Goal: Task Accomplishment & Management: Complete application form

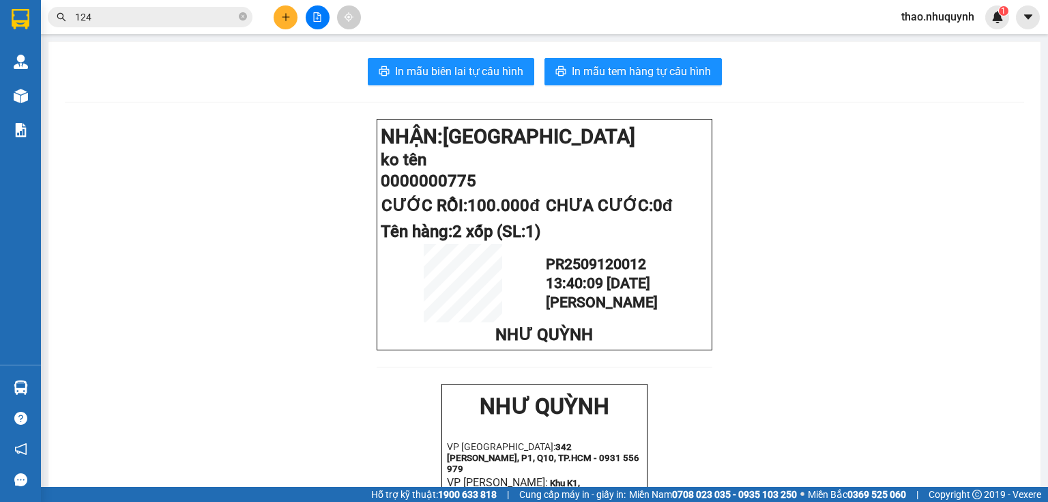
click at [948, 19] on span "thao.nhuquynh" at bounding box center [937, 16] width 95 height 17
click at [931, 44] on span "Đăng xuất" at bounding box center [944, 42] width 68 height 15
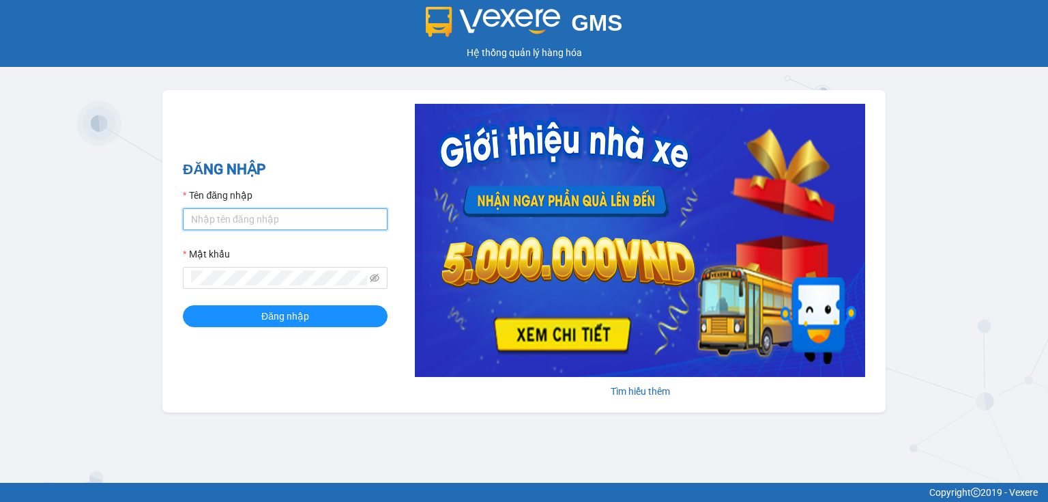
drag, startPoint x: 276, startPoint y: 216, endPoint x: 276, endPoint y: 229, distance: 13.6
click at [276, 216] on input "Tên đăng nhập" at bounding box center [285, 219] width 205 height 22
type input "hang.nhuquynh"
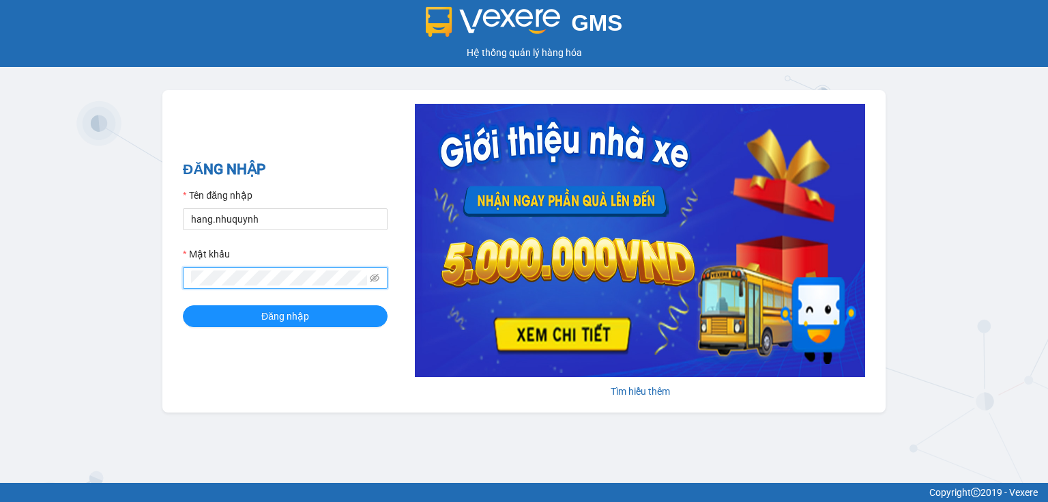
click at [183, 305] on button "Đăng nhập" at bounding box center [285, 316] width 205 height 22
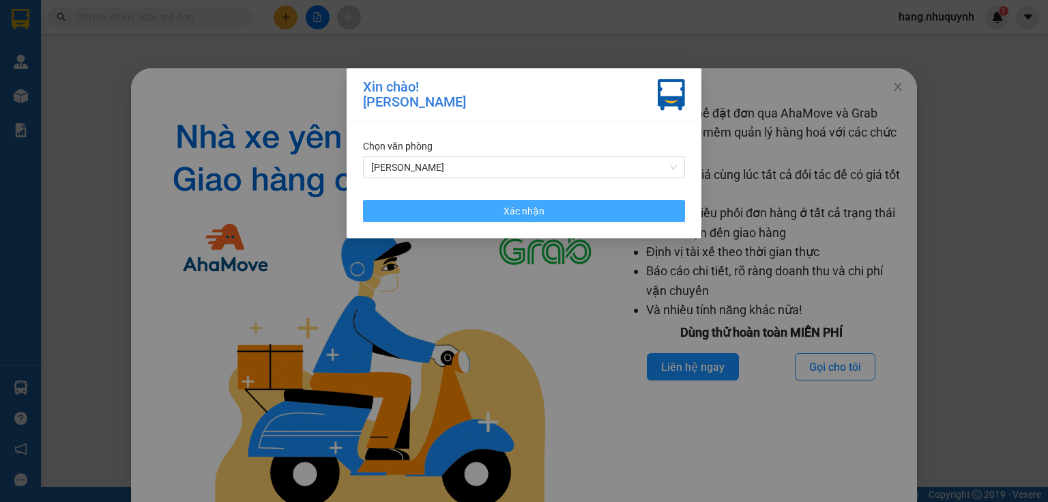
drag, startPoint x: 472, startPoint y: 212, endPoint x: 324, endPoint y: 7, distance: 253.2
click at [472, 212] on button "Xác nhận" at bounding box center [524, 211] width 322 height 22
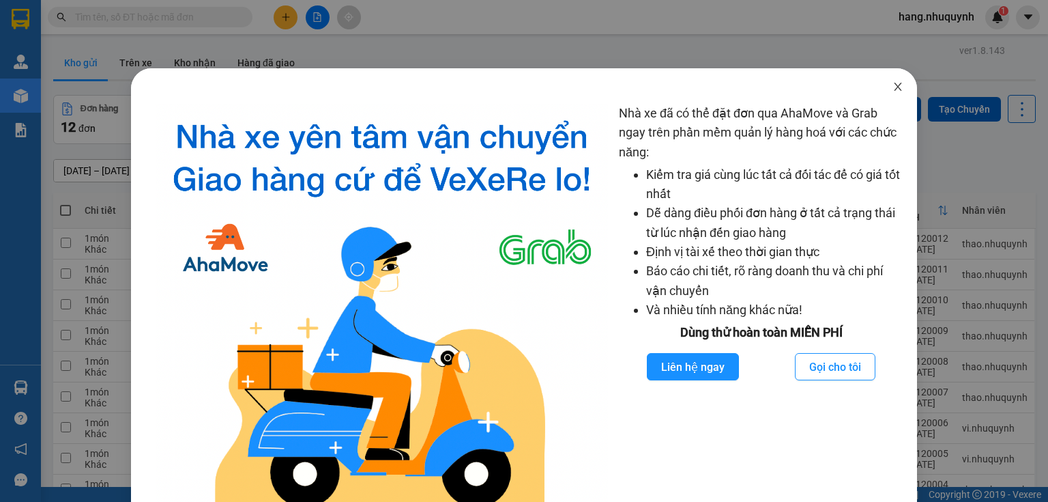
click at [895, 87] on icon "close" at bounding box center [898, 86] width 11 height 11
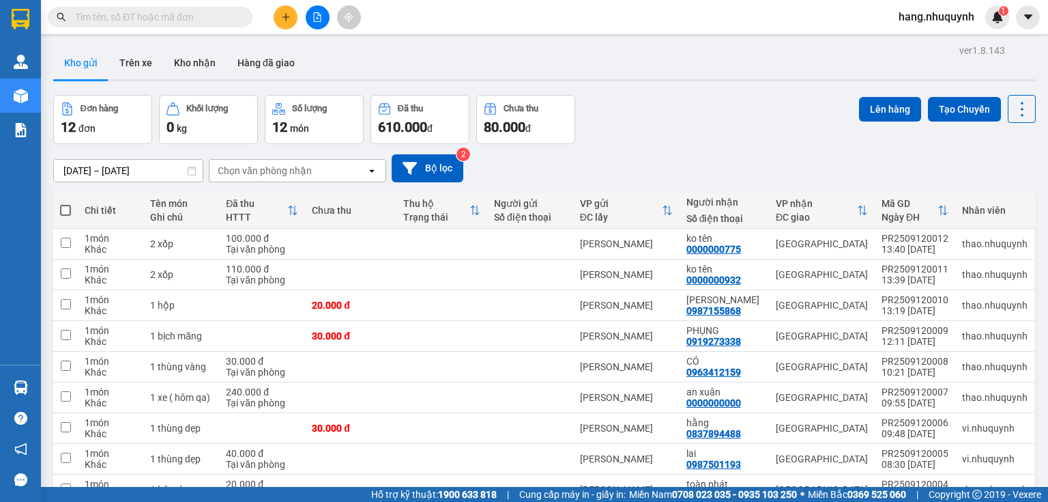
click at [156, 16] on input "text" at bounding box center [155, 17] width 161 height 15
click at [280, 16] on button at bounding box center [286, 17] width 24 height 24
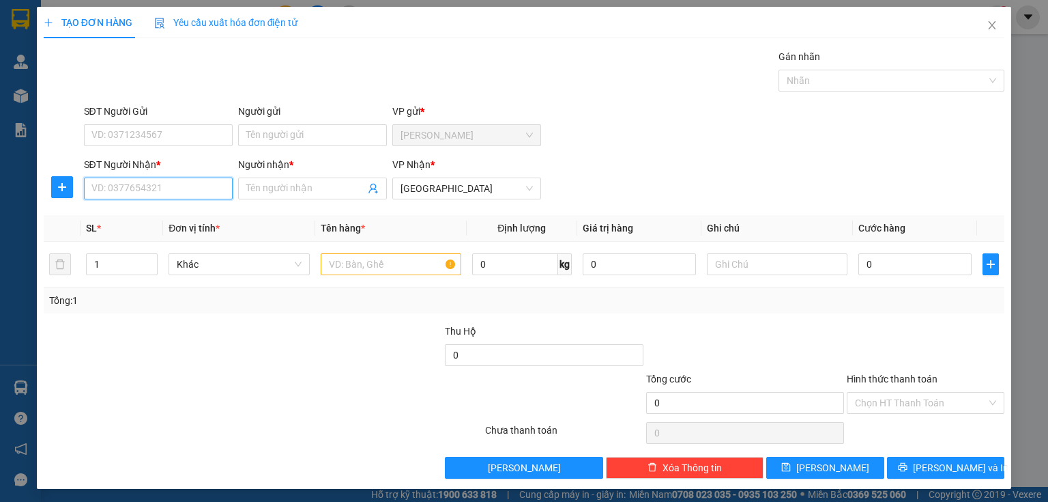
click at [171, 189] on input "SĐT Người Nhận *" at bounding box center [158, 188] width 149 height 22
type input "0903100260"
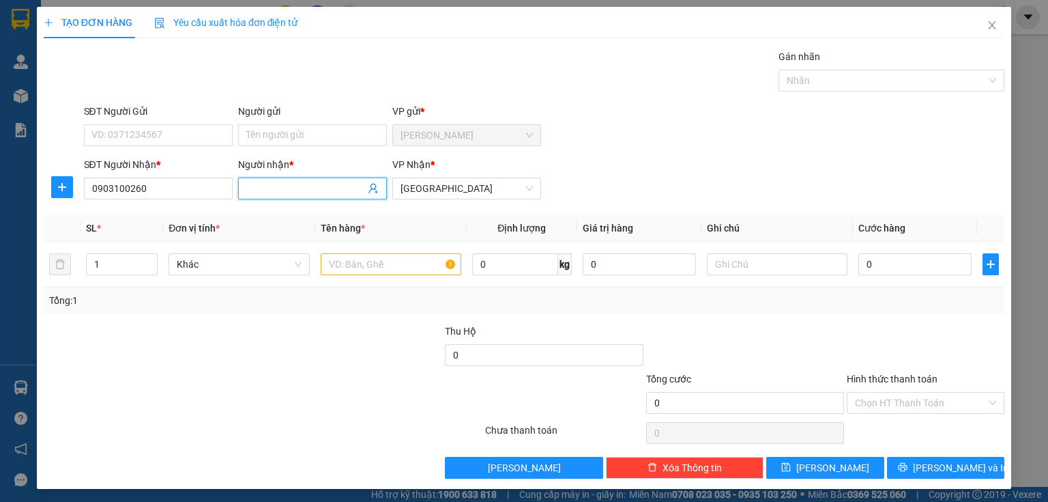
click at [289, 189] on input "Người nhận *" at bounding box center [305, 188] width 119 height 15
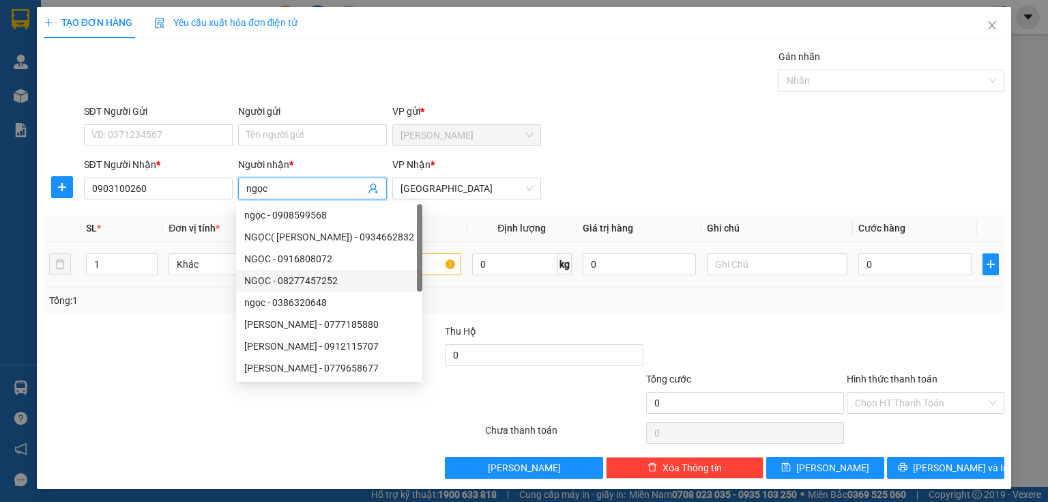
type input "ngọc"
click at [435, 261] on input "text" at bounding box center [391, 264] width 141 height 22
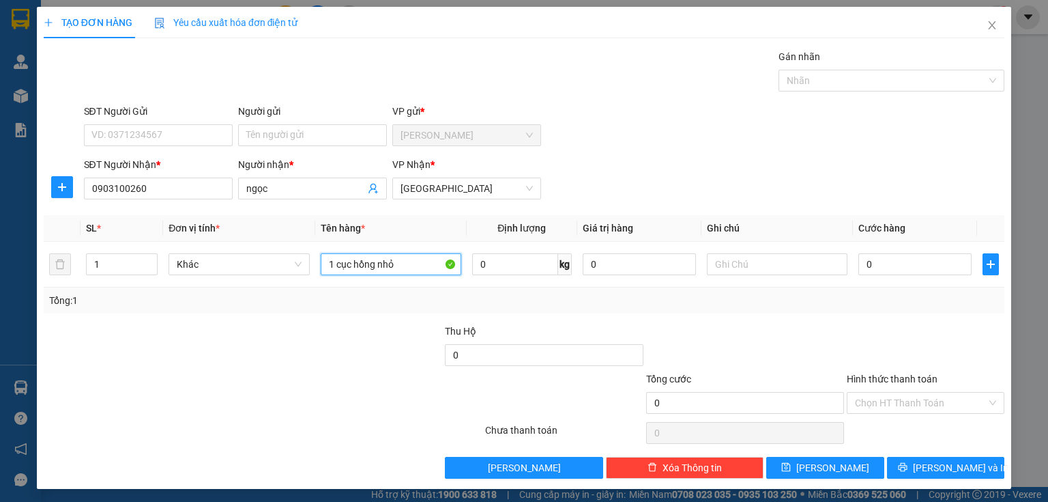
scroll to position [2, 0]
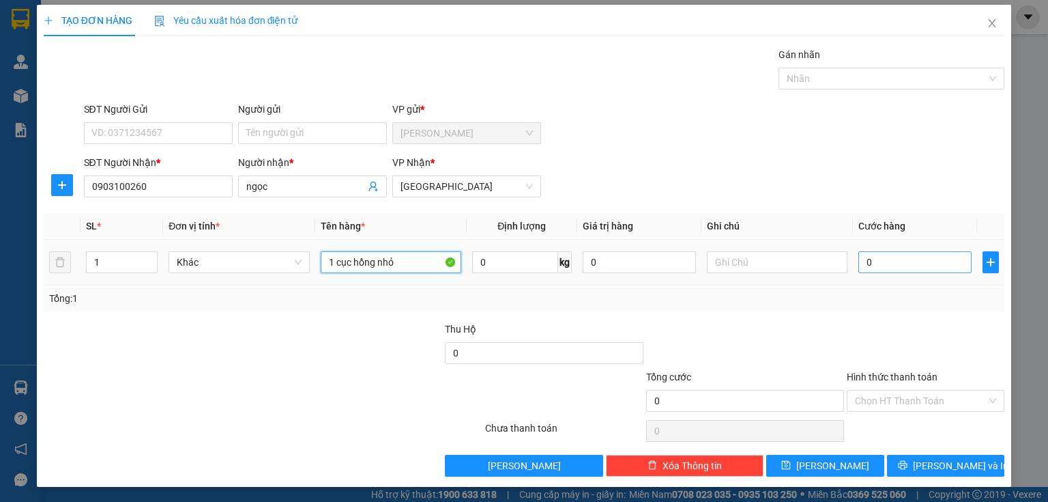
type input "1 cục hồng nhỏ"
click at [884, 263] on input "0" at bounding box center [914, 262] width 113 height 22
type input "2"
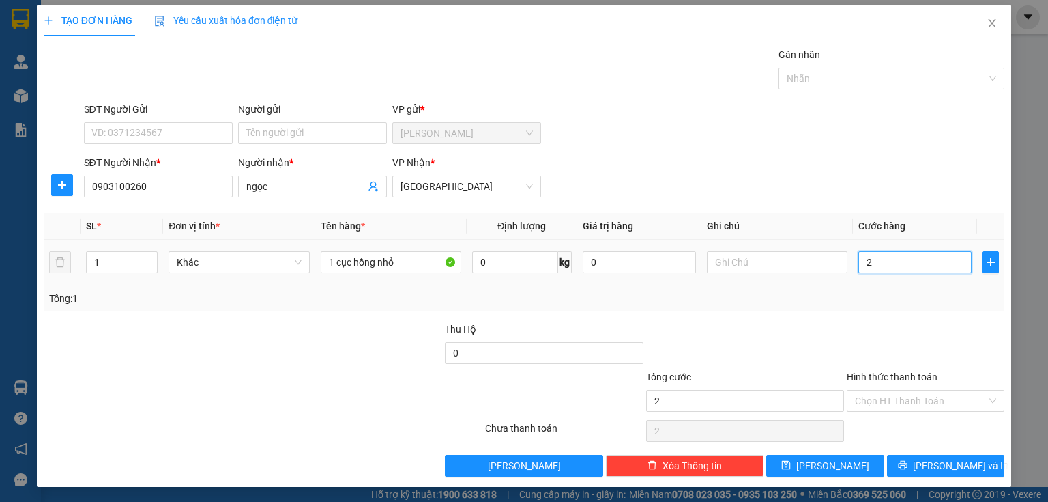
type input "20"
type input "200"
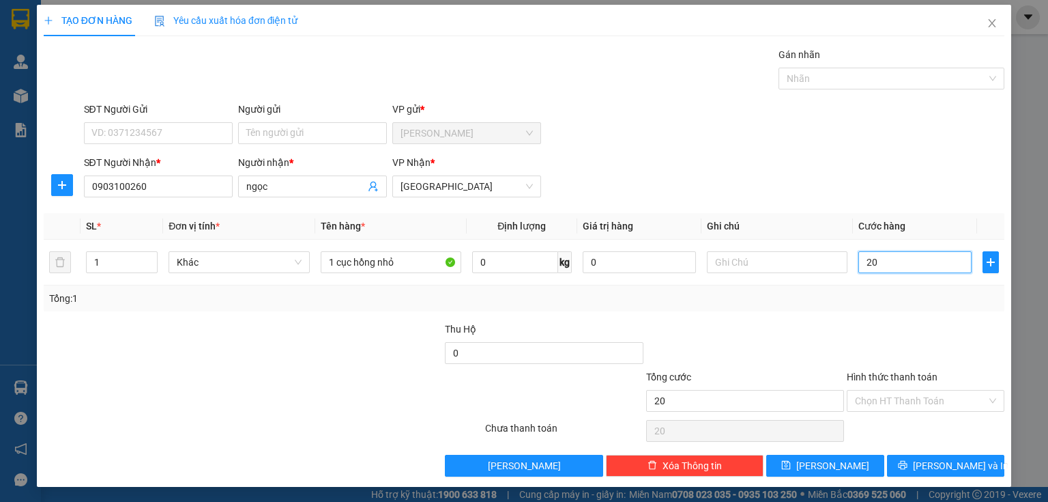
type input "200"
type input "2.000"
type input "20.000"
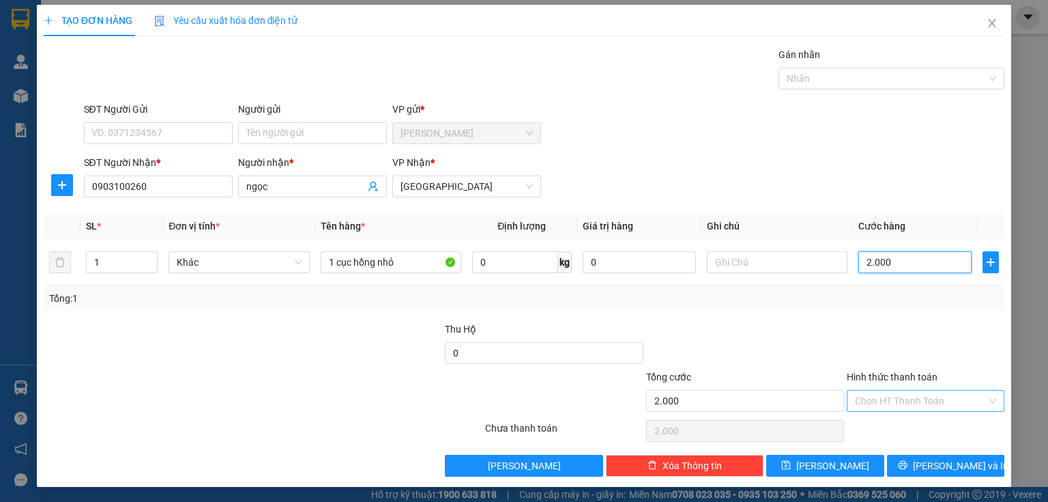
type input "20.000"
click at [890, 404] on input "Hình thức thanh toán" at bounding box center [921, 400] width 132 height 20
drag, startPoint x: 889, startPoint y: 435, endPoint x: 893, endPoint y: 450, distance: 15.4
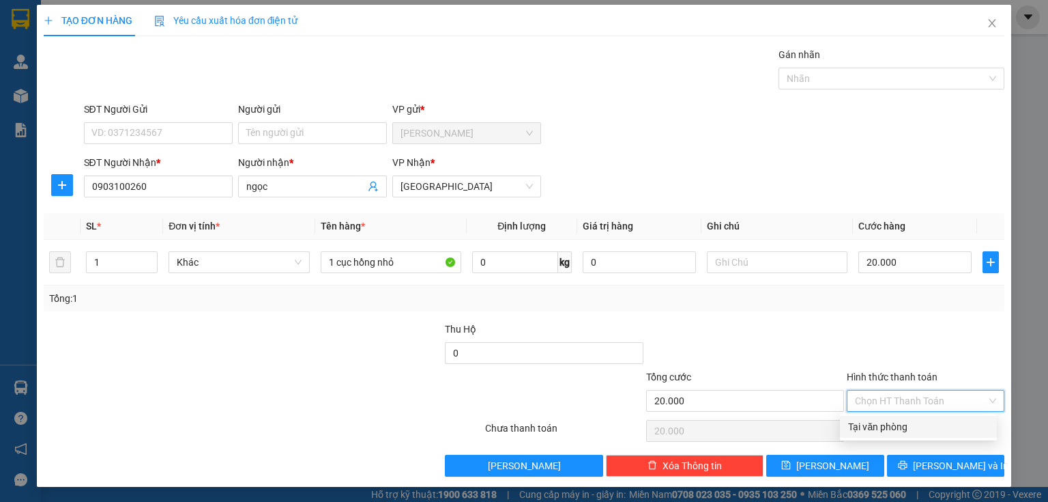
click at [888, 435] on div "Tại văn phòng" at bounding box center [918, 427] width 157 height 22
type input "0"
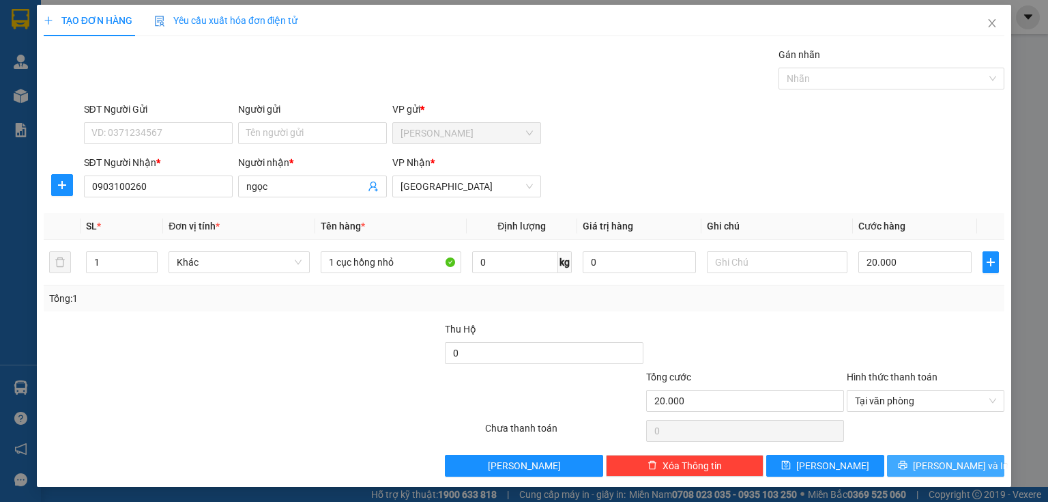
click at [898, 460] on button "[PERSON_NAME] và In" at bounding box center [946, 465] width 118 height 22
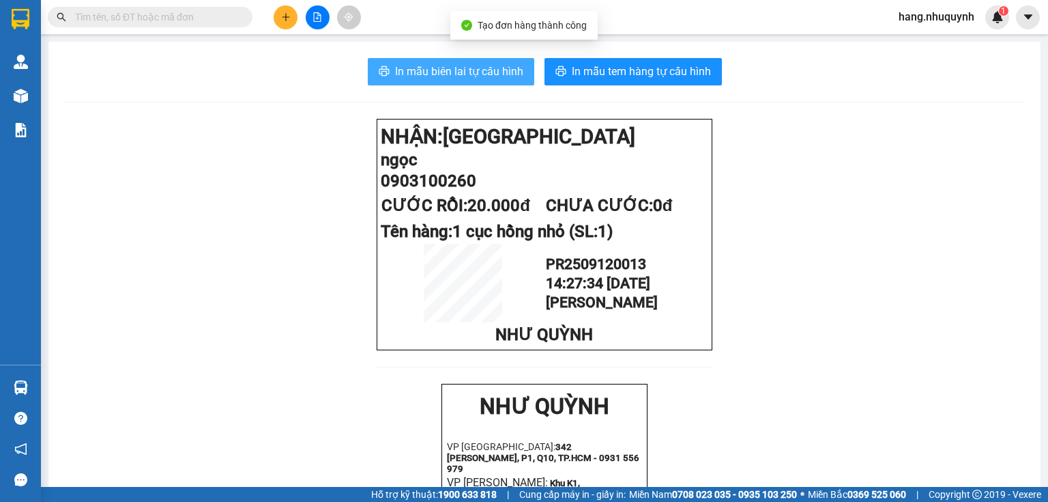
click at [454, 73] on span "In mẫu biên lai tự cấu hình" at bounding box center [459, 71] width 128 height 17
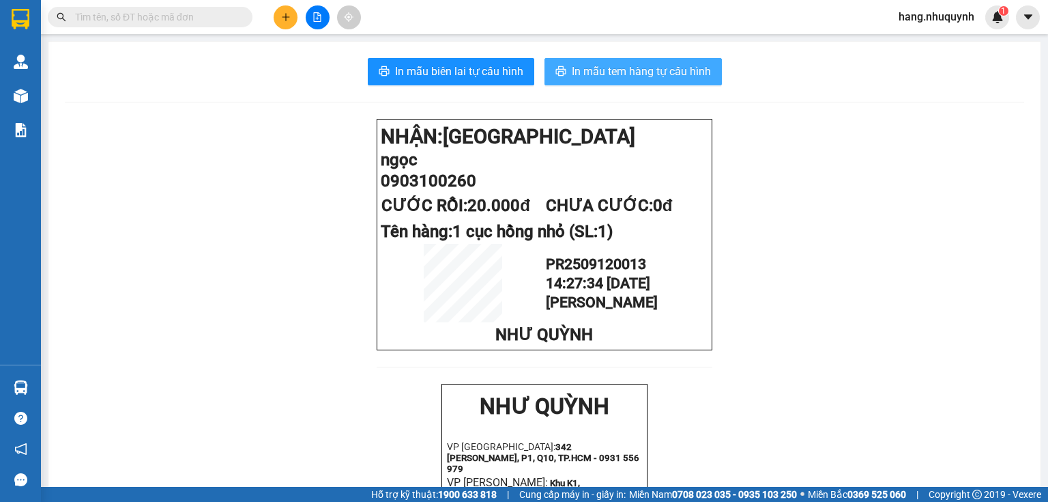
click at [643, 74] on span "In mẫu tem hàng tự cấu hình" at bounding box center [641, 71] width 139 height 17
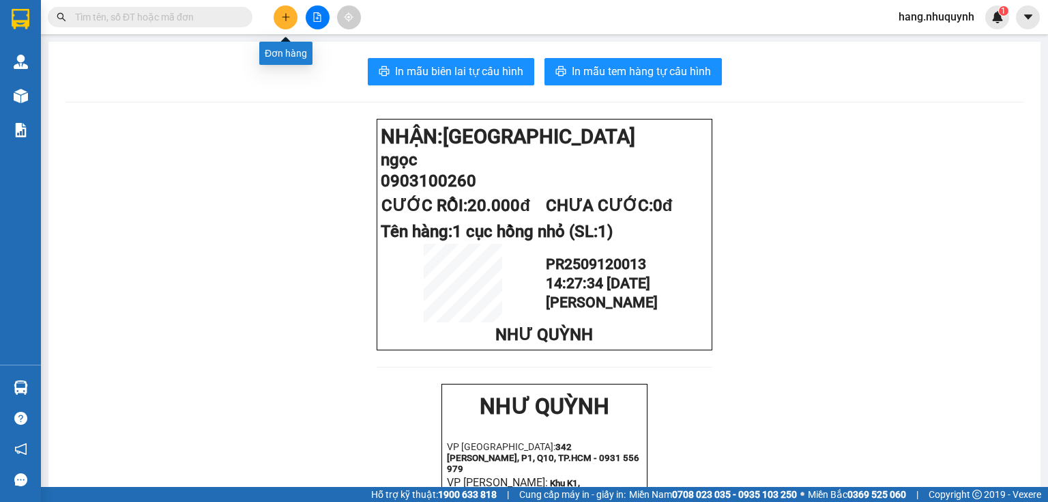
click at [281, 19] on icon "plus" at bounding box center [286, 17] width 10 height 10
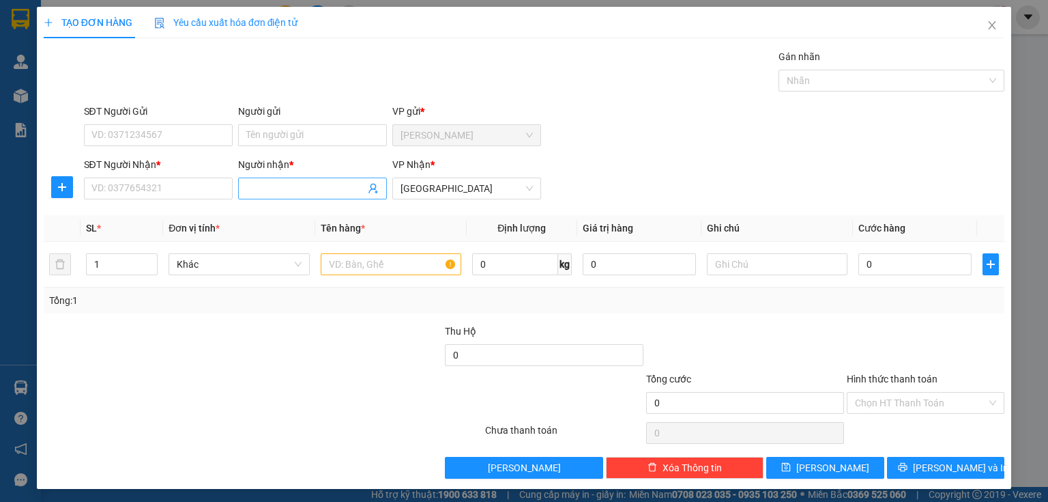
drag, startPoint x: 318, startPoint y: 194, endPoint x: 317, endPoint y: 185, distance: 9.6
click at [318, 194] on input "Người nhận *" at bounding box center [305, 188] width 119 height 15
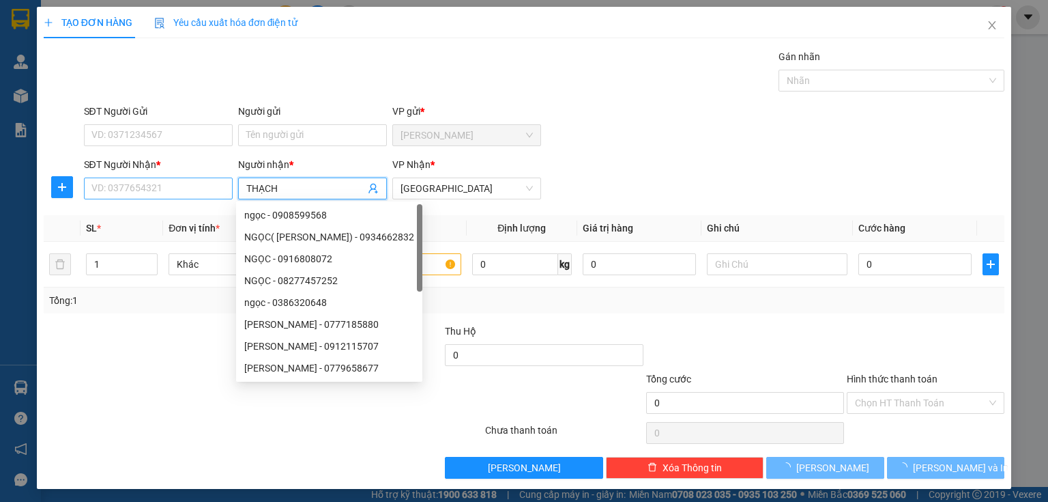
type input "THẠCH"
click at [188, 188] on input "SĐT Người Nhận *" at bounding box center [158, 188] width 149 height 22
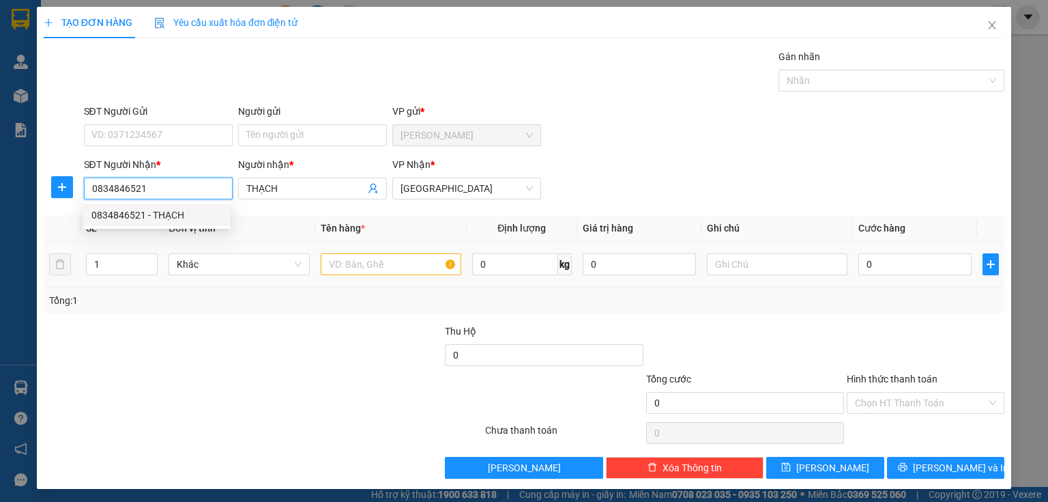
type input "0834846521"
click at [406, 267] on input "text" at bounding box center [391, 264] width 141 height 22
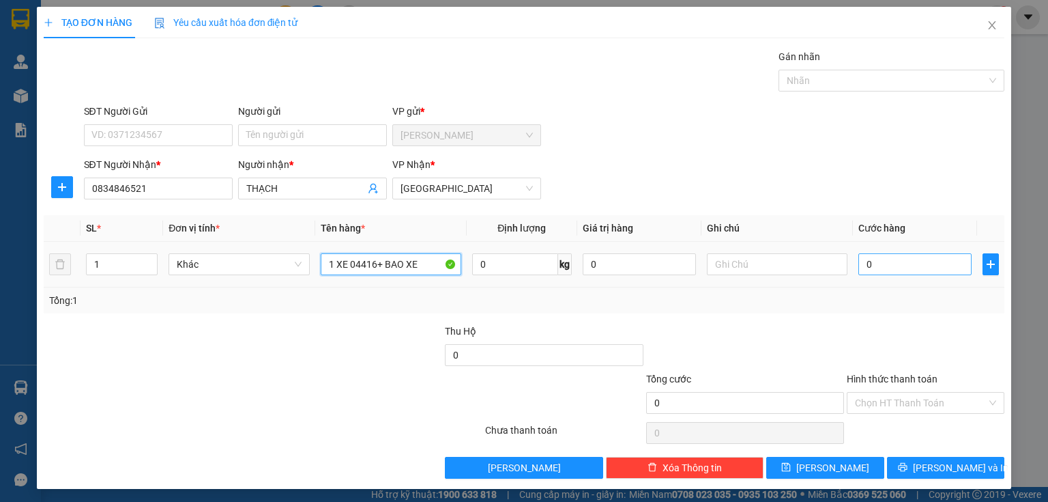
type input "1 XE 04416+ BAO XE"
click at [886, 259] on input "0" at bounding box center [914, 264] width 113 height 22
type input "2"
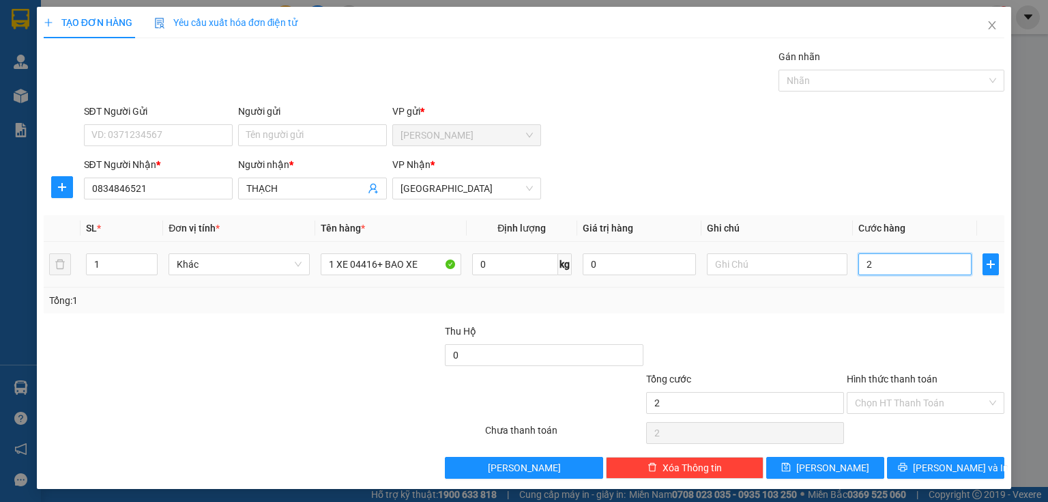
type input "25"
type input "250"
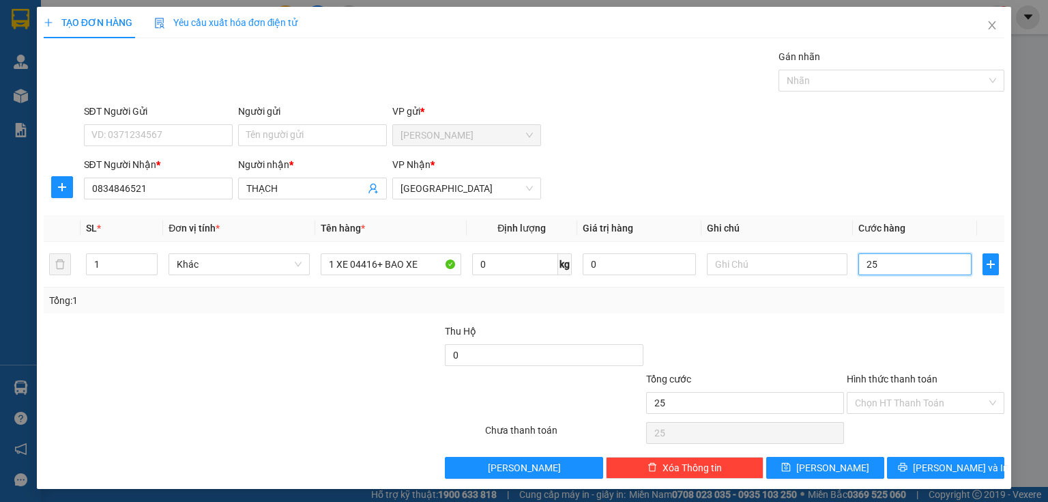
type input "250"
type input "2.500"
type input "25.000"
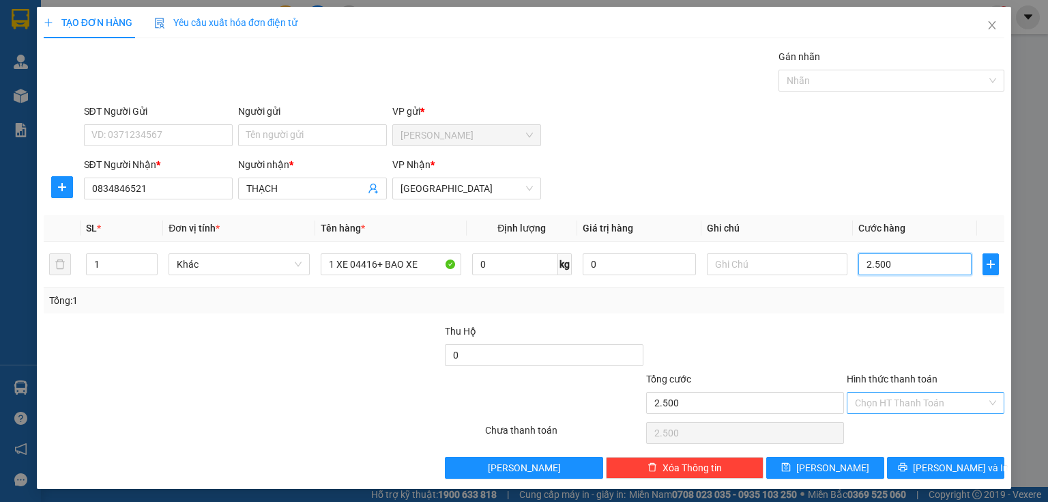
type input "25.000"
type input "250.000"
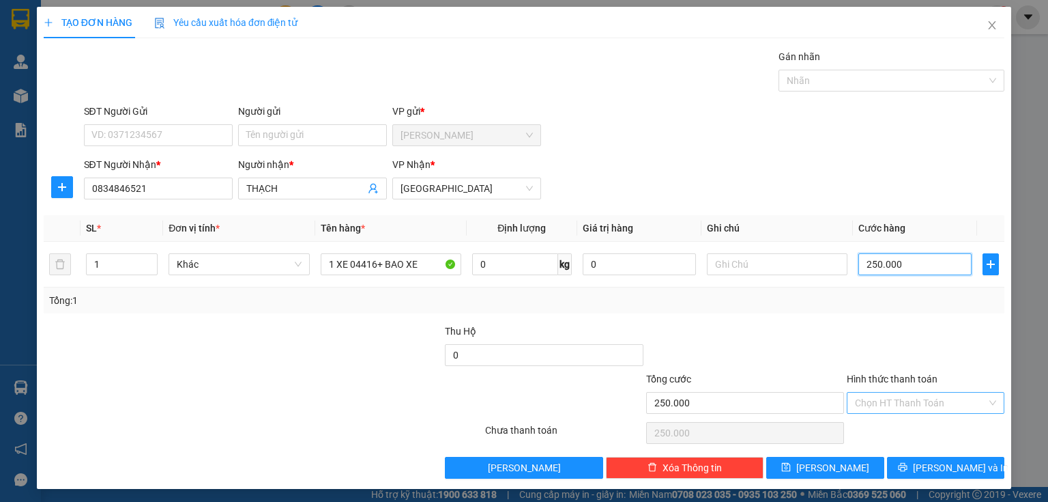
type input "250.000"
click at [901, 400] on input "Hình thức thanh toán" at bounding box center [921, 402] width 132 height 20
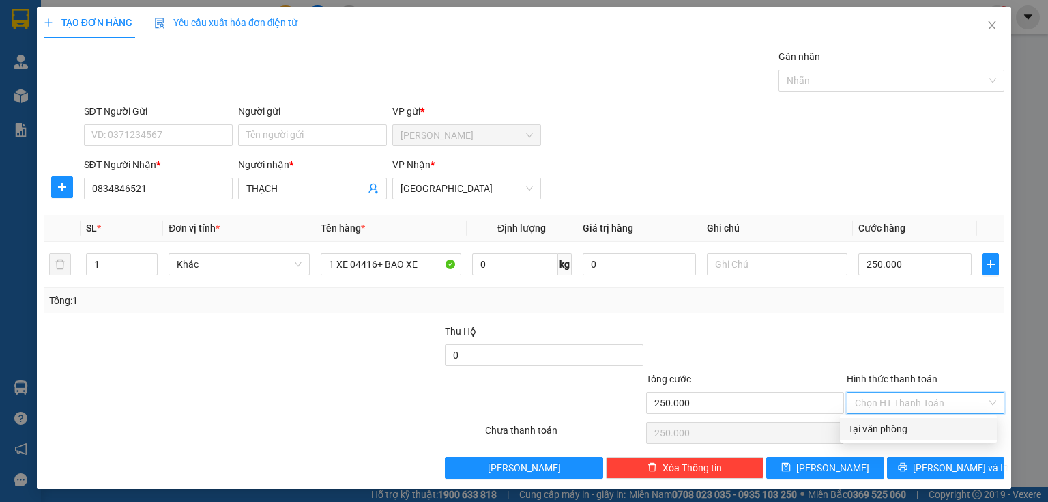
click at [900, 420] on div "Tại văn phòng" at bounding box center [918, 429] width 157 height 22
type input "0"
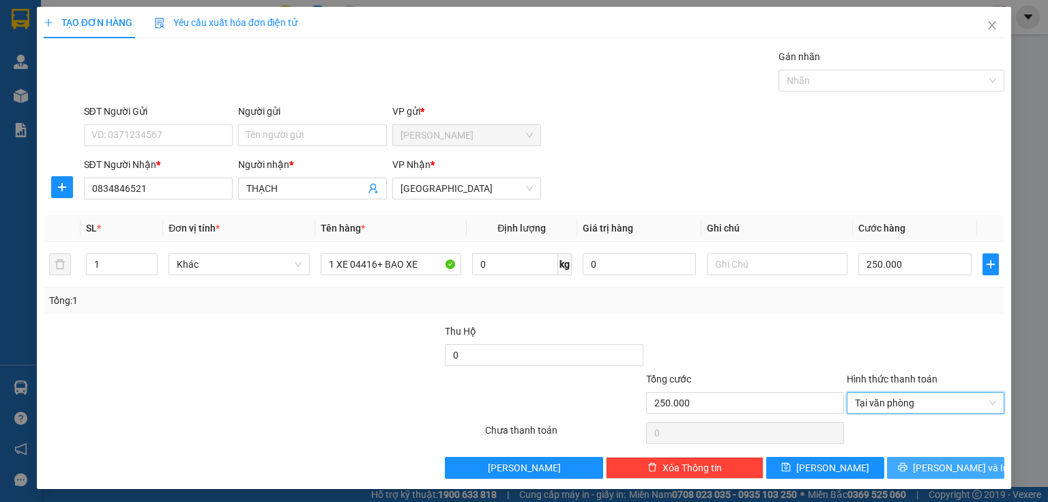
drag, startPoint x: 905, startPoint y: 462, endPoint x: 798, endPoint y: 378, distance: 136.1
click at [904, 463] on button "[PERSON_NAME] và In" at bounding box center [946, 468] width 118 height 22
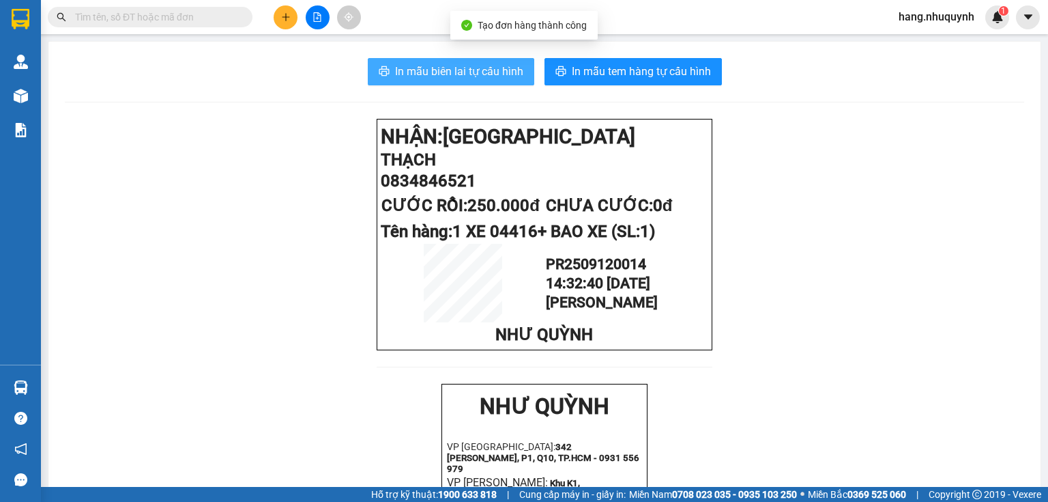
click at [426, 76] on span "In mẫu biên lai tự cấu hình" at bounding box center [459, 71] width 128 height 17
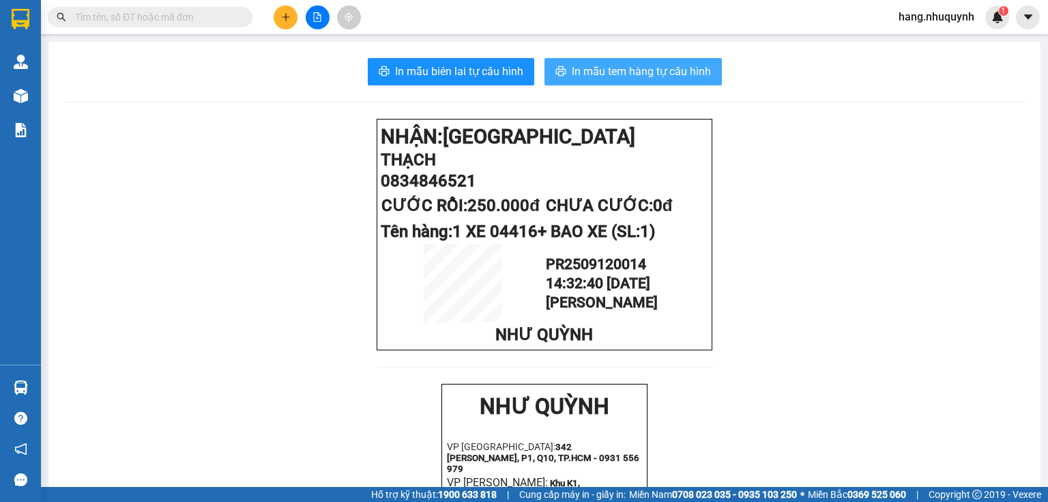
click at [605, 73] on span "In mẫu tem hàng tự cấu hình" at bounding box center [641, 71] width 139 height 17
click at [182, 12] on input "text" at bounding box center [155, 17] width 161 height 15
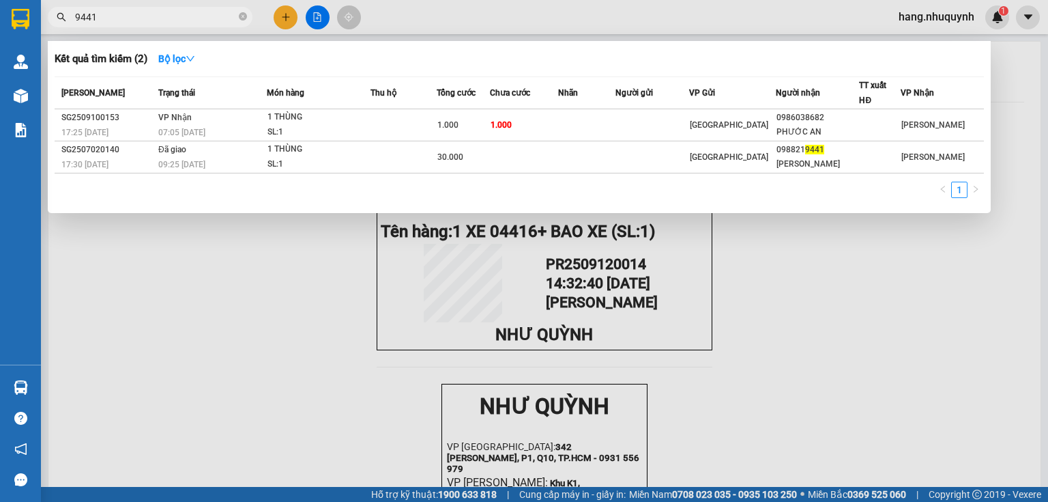
click at [121, 16] on input "9441" at bounding box center [155, 17] width 161 height 15
click at [120, 16] on input "9441" at bounding box center [155, 17] width 161 height 15
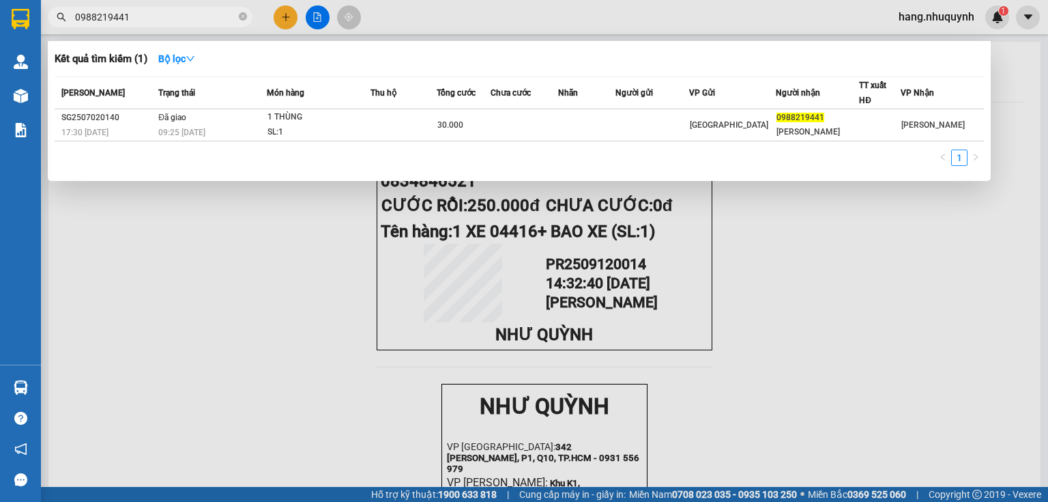
click at [145, 16] on input "0988219441" at bounding box center [155, 17] width 161 height 15
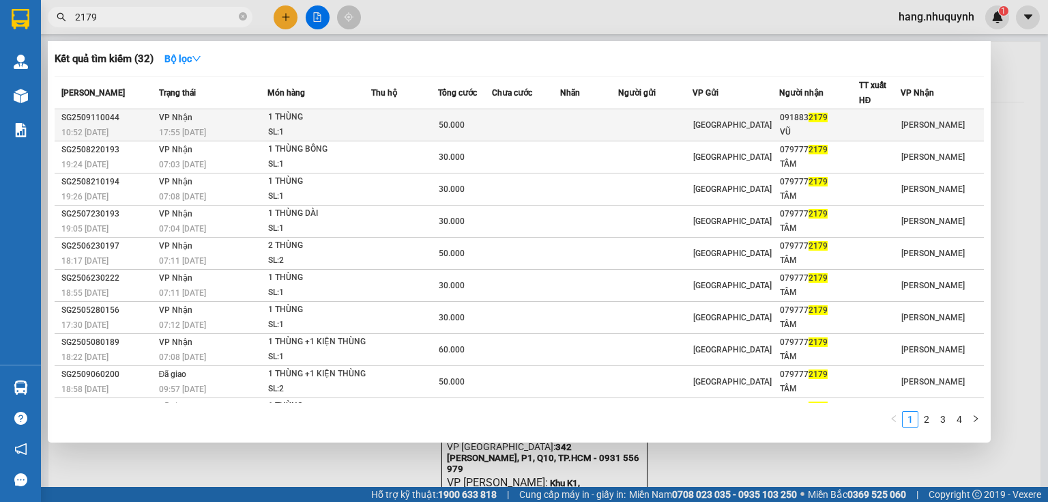
type input "2179"
click at [358, 131] on div "SL: 1" at bounding box center [319, 132] width 102 height 15
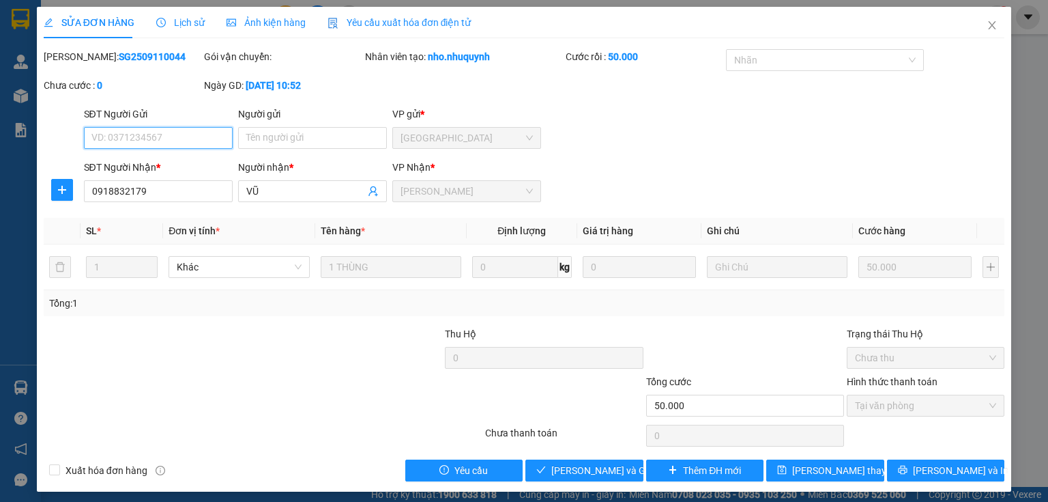
type input "0918832179"
type input "VŨ"
type input "50.000"
drag, startPoint x: 984, startPoint y: 26, endPoint x: 929, endPoint y: 29, distance: 55.4
click at [987, 26] on icon "close" at bounding box center [992, 25] width 11 height 11
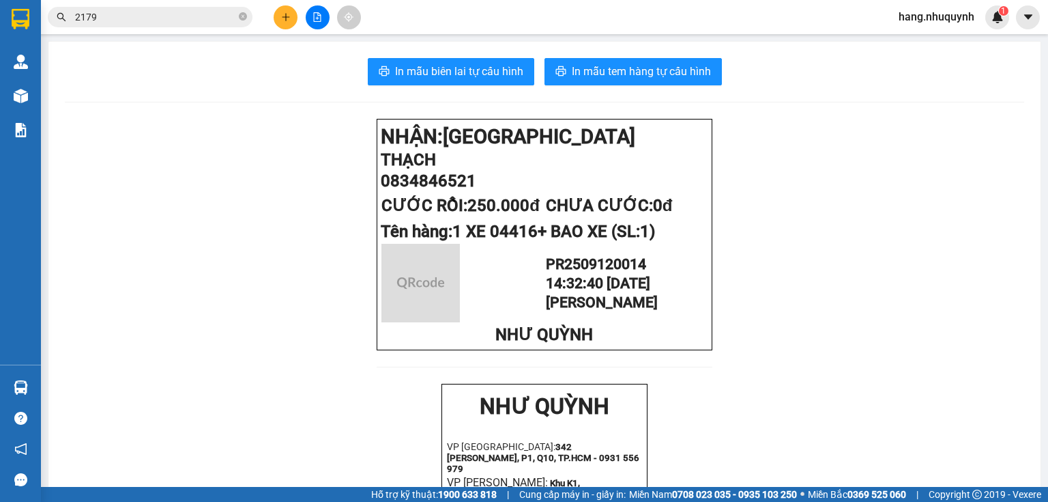
click at [184, 23] on input "2179" at bounding box center [155, 17] width 161 height 15
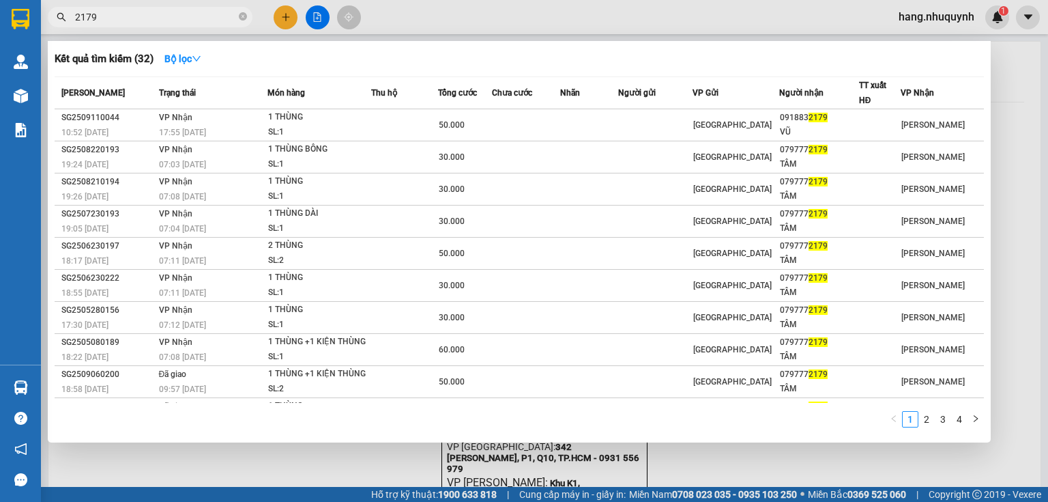
click at [184, 23] on input "2179" at bounding box center [155, 17] width 161 height 15
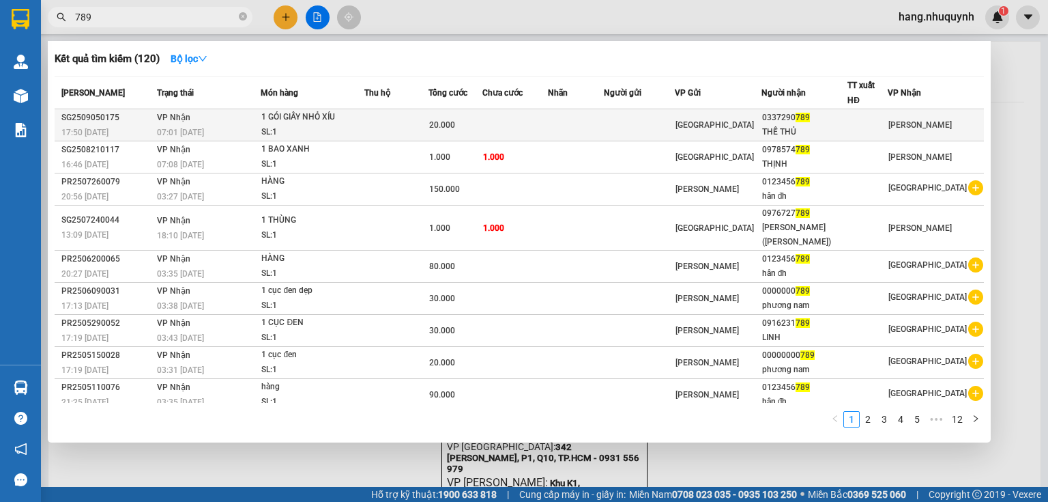
type input "789"
click at [333, 121] on div "1 GÓI GIẤY NHỎ XÍU" at bounding box center [312, 117] width 102 height 15
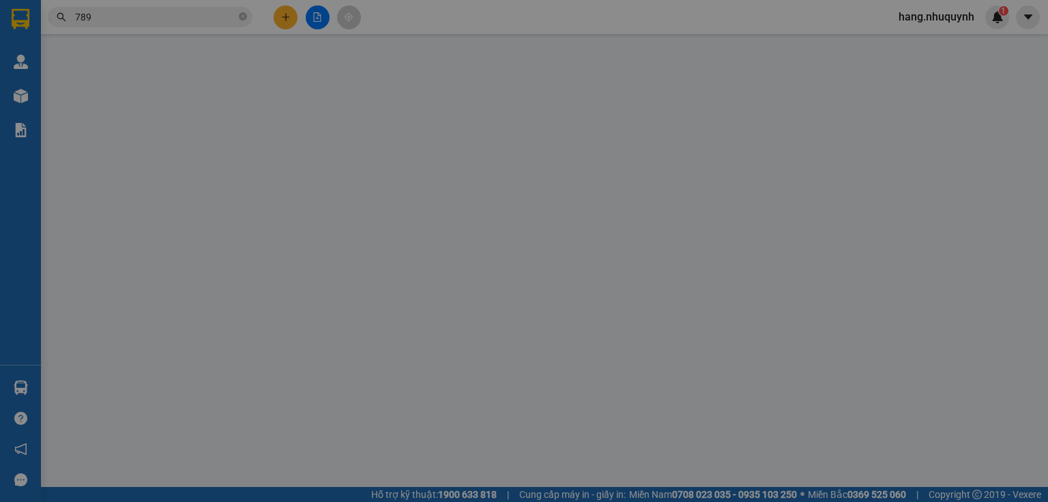
type input "0337290789"
type input "THẾ THỦ"
type input "20.000"
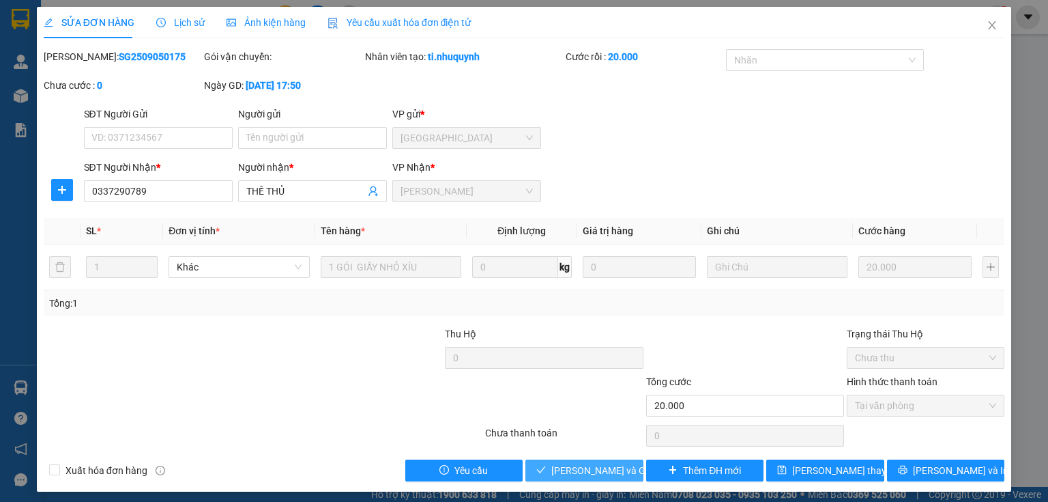
click at [576, 467] on span "[PERSON_NAME] và Giao hàng" at bounding box center [616, 470] width 131 height 15
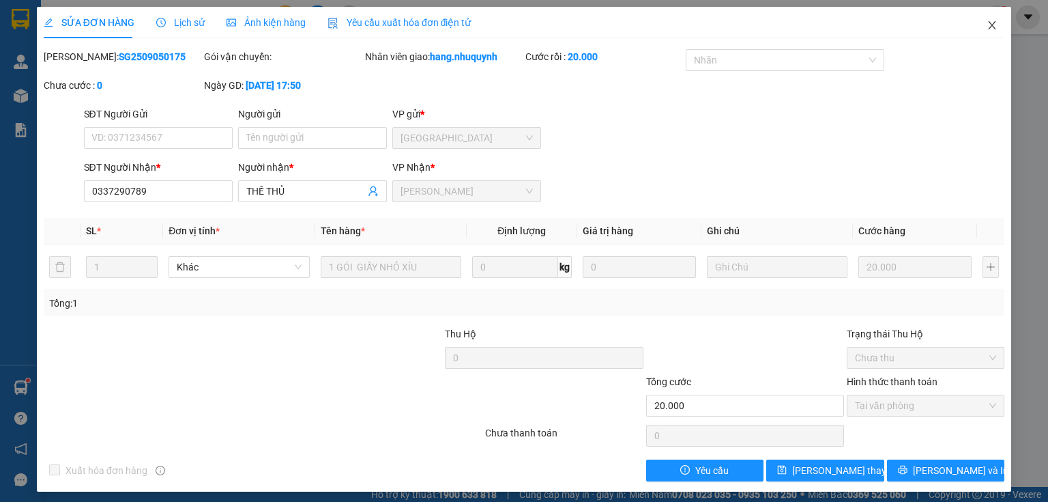
click at [976, 30] on span "Close" at bounding box center [992, 26] width 38 height 38
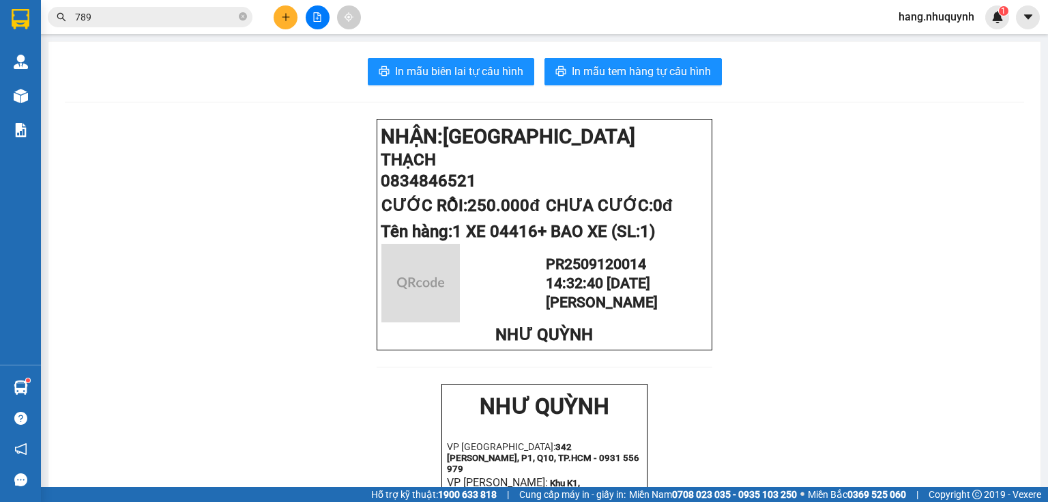
click at [194, 18] on input "789" at bounding box center [155, 17] width 161 height 15
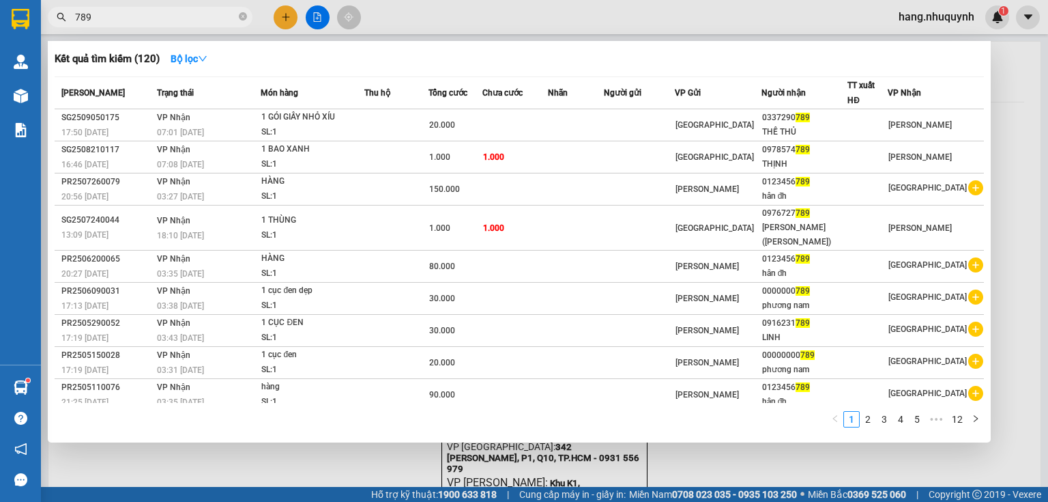
click at [194, 18] on input "789" at bounding box center [155, 17] width 161 height 15
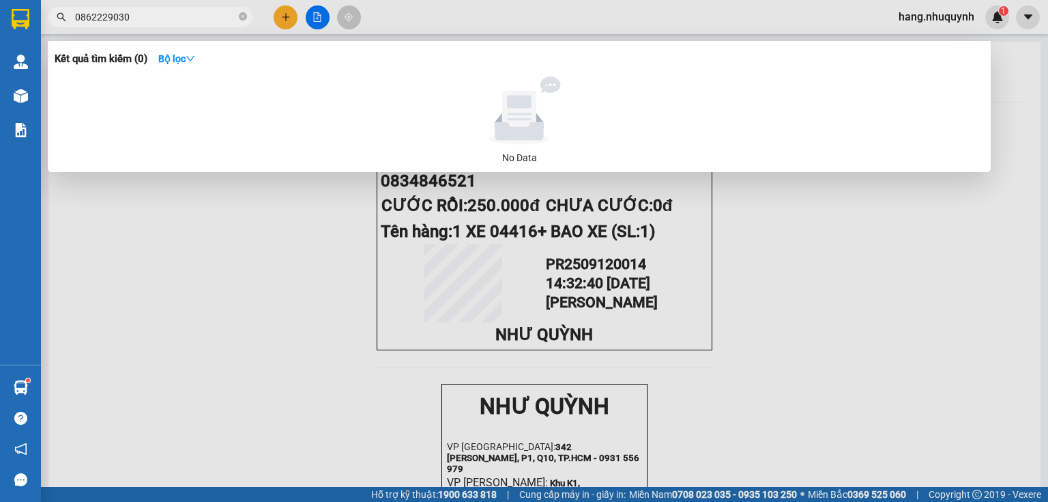
click at [106, 18] on input "0862229030" at bounding box center [155, 17] width 161 height 15
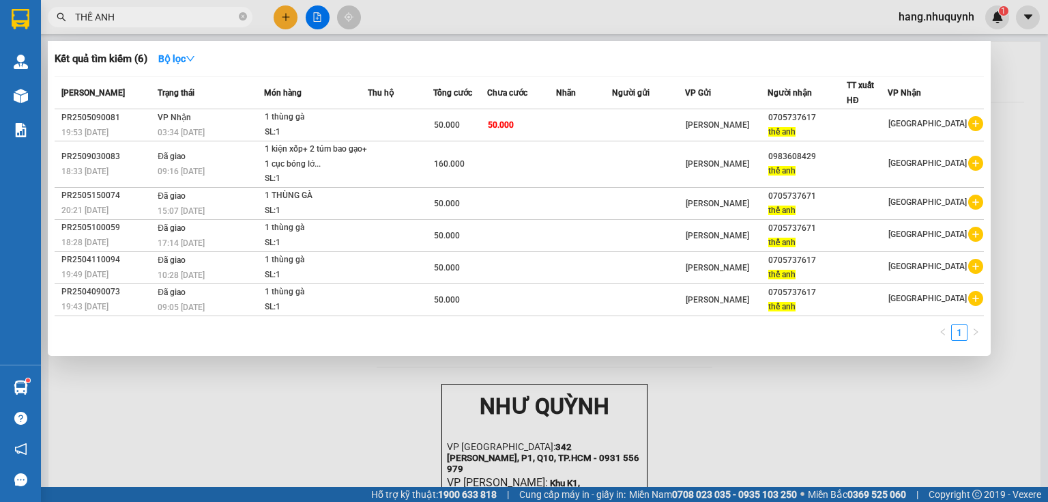
drag, startPoint x: 132, startPoint y: 15, endPoint x: 81, endPoint y: 18, distance: 50.6
click at [79, 18] on span "THẾ ANH" at bounding box center [150, 17] width 205 height 20
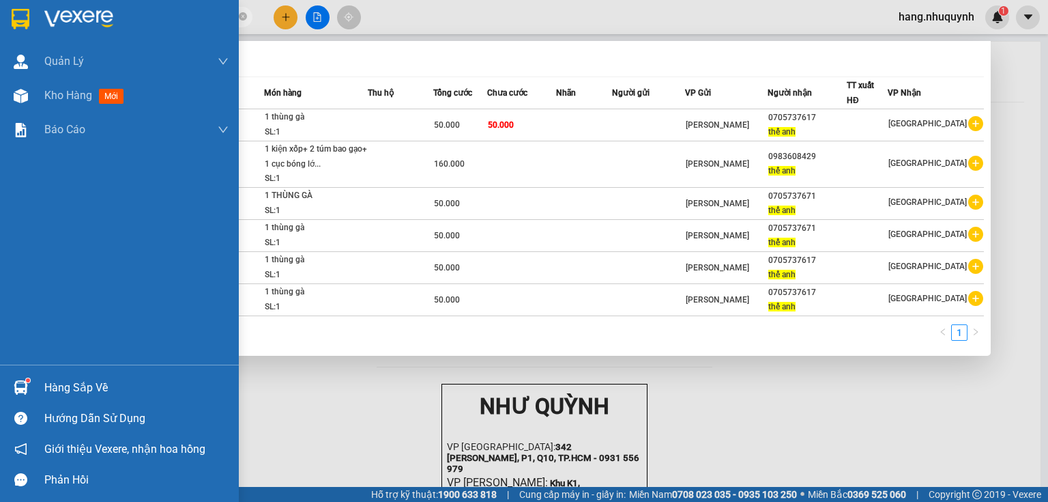
drag, startPoint x: 123, startPoint y: 12, endPoint x: 19, endPoint y: 15, distance: 103.8
click at [19, 15] on section "Kết quả tìm kiếm ( 6 ) Bộ lọc Mã ĐH Trạng thái Món hàng Thu hộ Tổng cước Chưa c…" at bounding box center [524, 251] width 1048 height 502
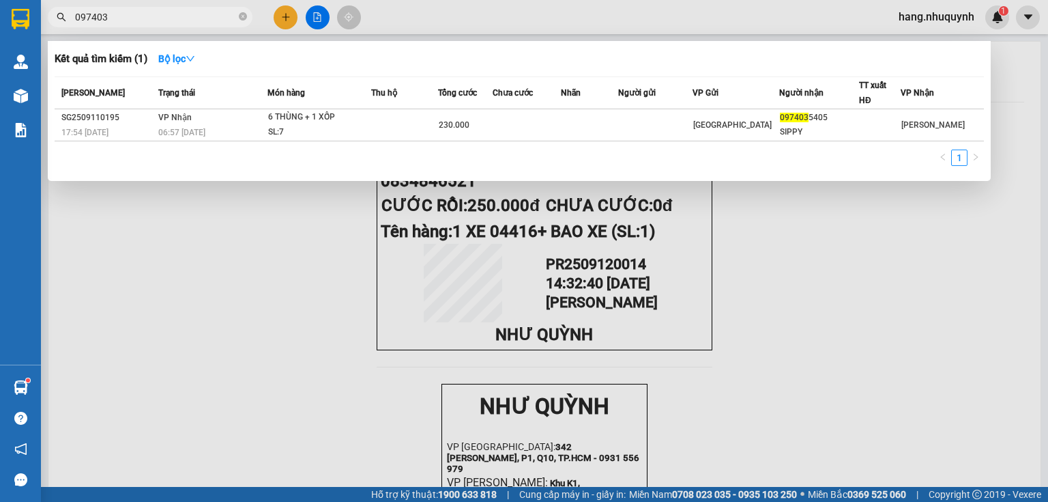
type input "097403"
click at [284, 18] on div at bounding box center [524, 251] width 1048 height 502
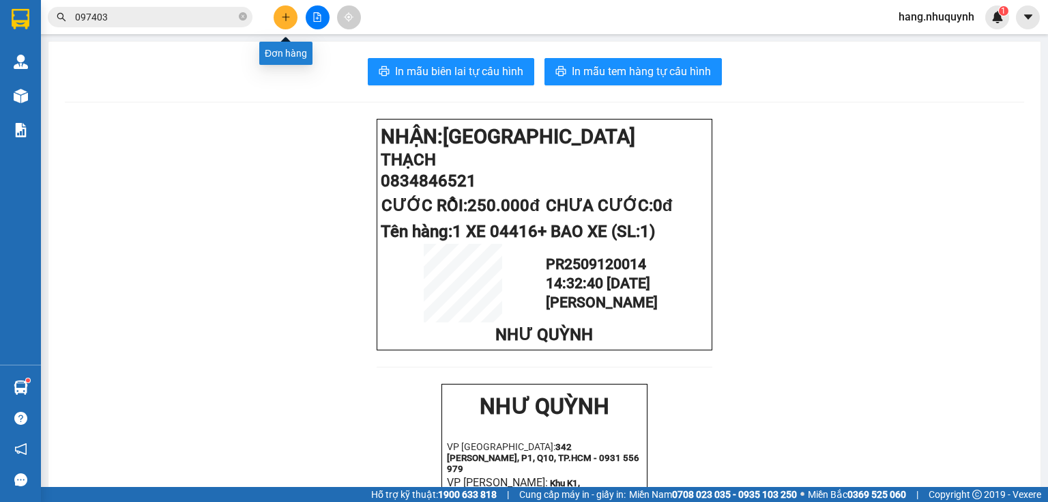
click at [292, 16] on button at bounding box center [286, 17] width 24 height 24
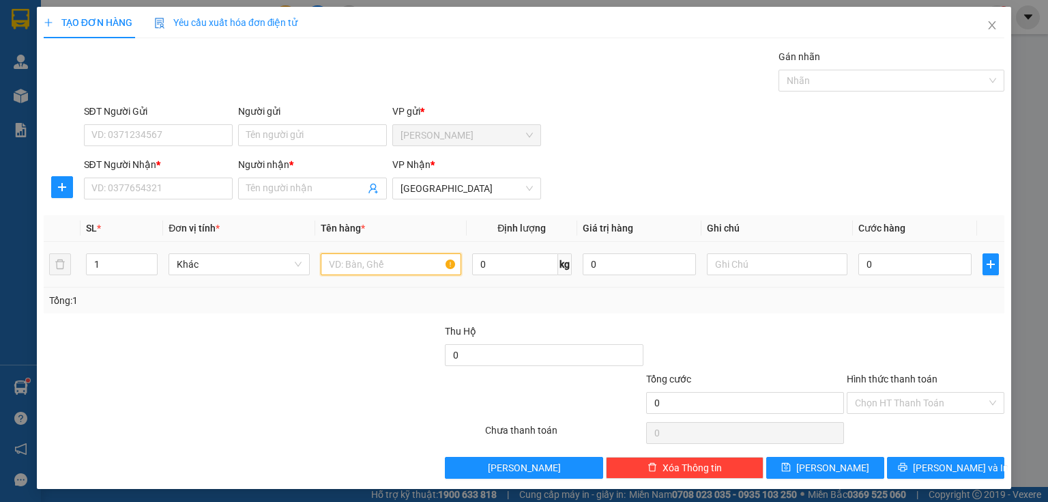
click at [379, 265] on input "text" at bounding box center [391, 264] width 141 height 22
type input "1 THÙNG"
click at [332, 190] on input "Người nhận *" at bounding box center [305, 188] width 119 height 15
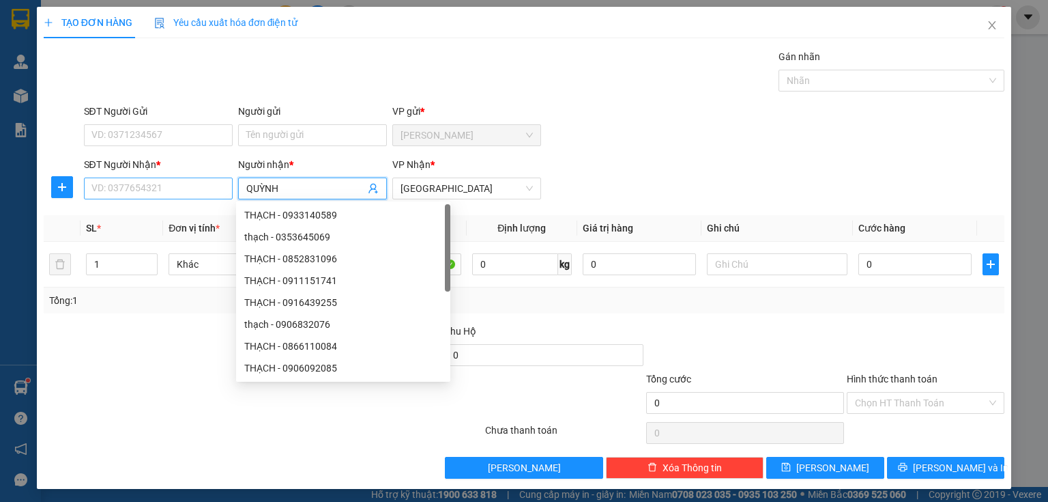
type input "QUỲNH"
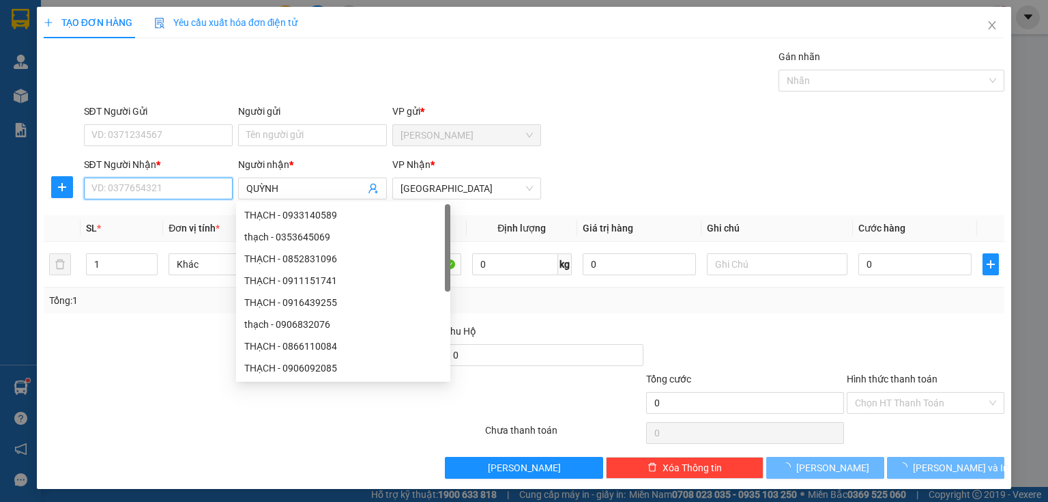
click at [175, 188] on input "SĐT Người Nhận *" at bounding box center [158, 188] width 149 height 22
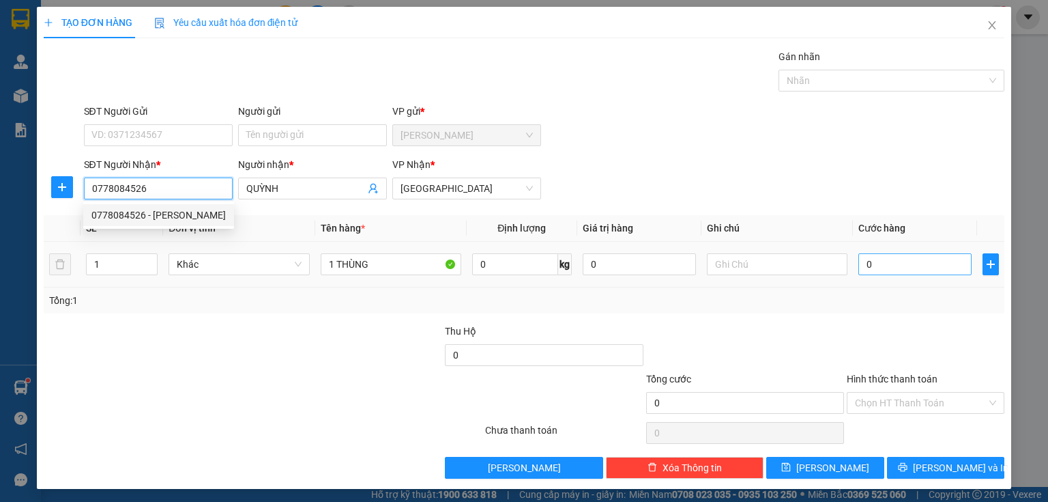
type input "0778084526"
click at [893, 257] on input "0" at bounding box center [914, 264] width 113 height 22
type input "3"
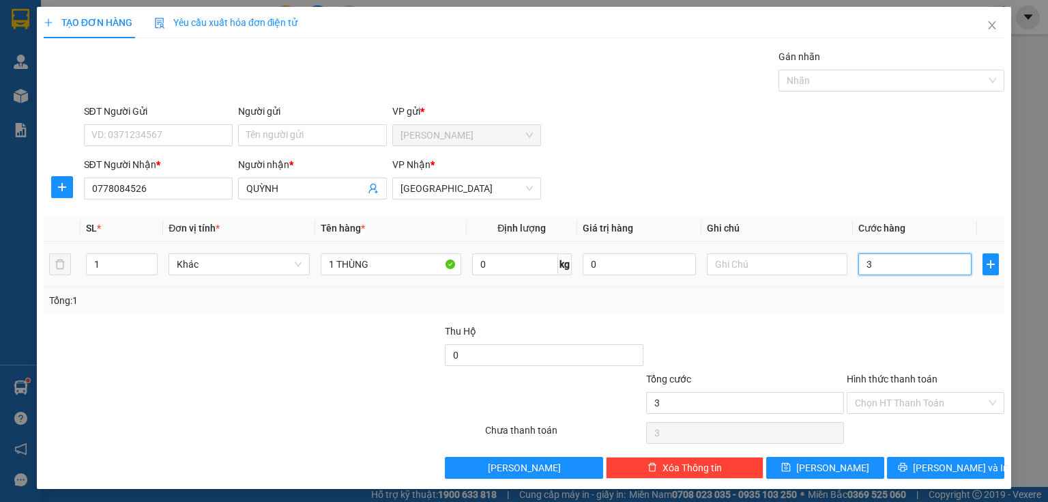
type input "30"
type input "300"
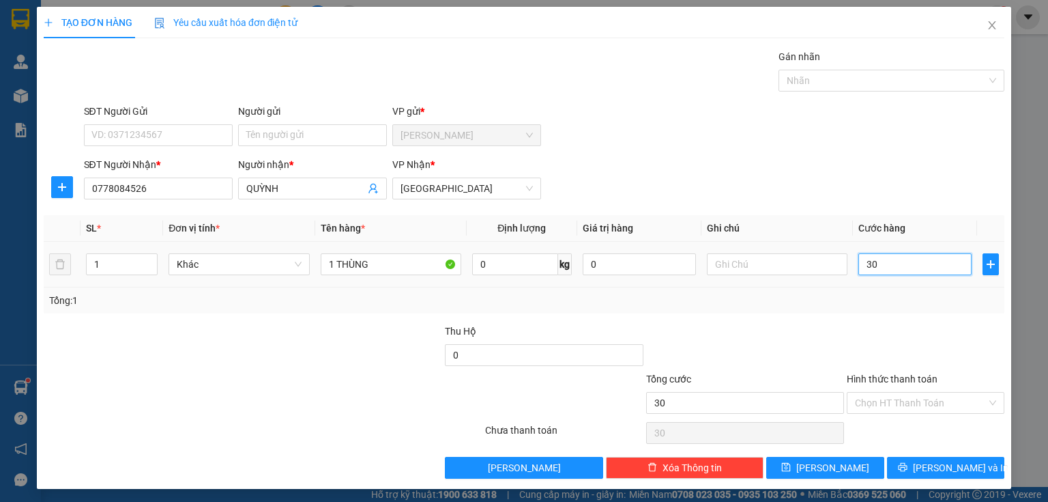
type input "300"
type input "3.000"
type input "30.000"
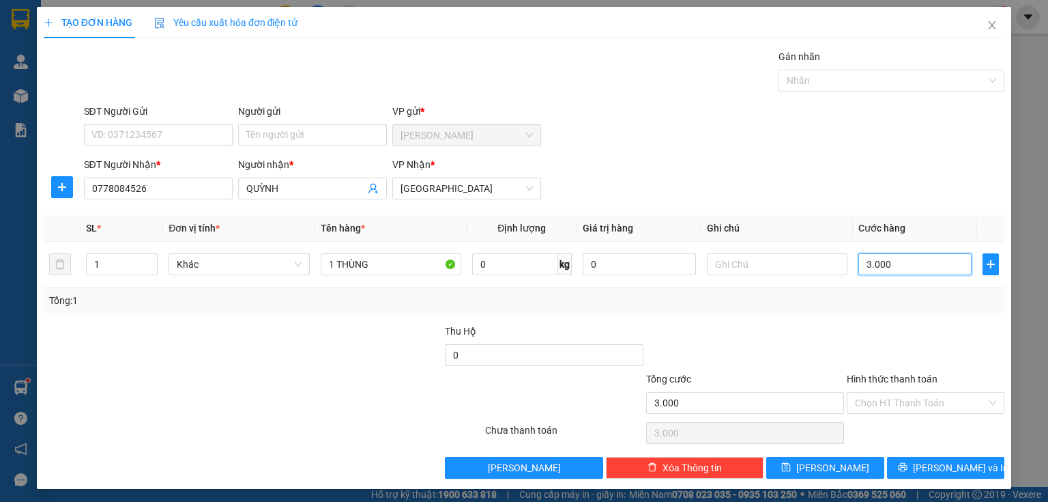
type input "30.000"
drag, startPoint x: 912, startPoint y: 388, endPoint x: 909, endPoint y: 403, distance: 15.3
click at [911, 392] on div "Hình thức thanh toán Chọn HT Thanh Toán" at bounding box center [926, 395] width 158 height 48
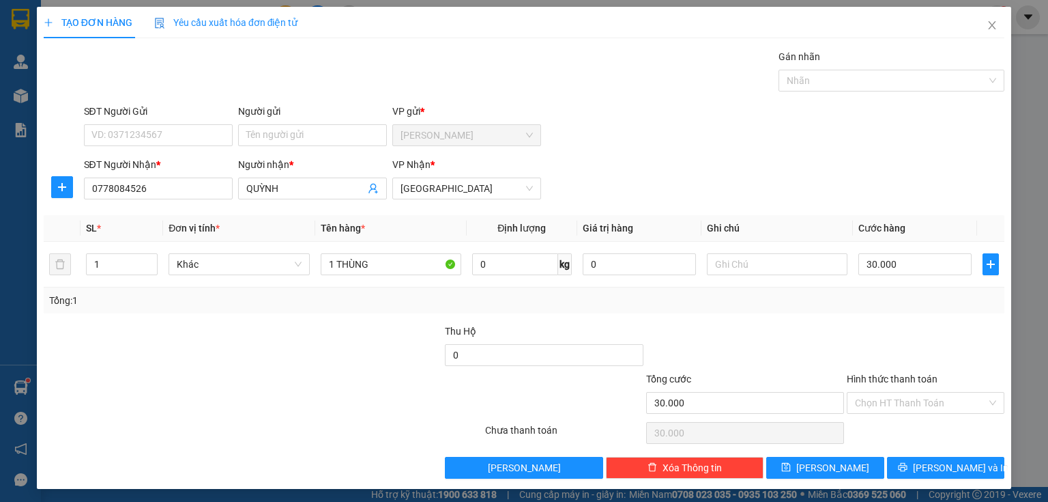
drag, startPoint x: 909, startPoint y: 403, endPoint x: 909, endPoint y: 412, distance: 8.9
click at [909, 409] on input "Hình thức thanh toán" at bounding box center [921, 402] width 132 height 20
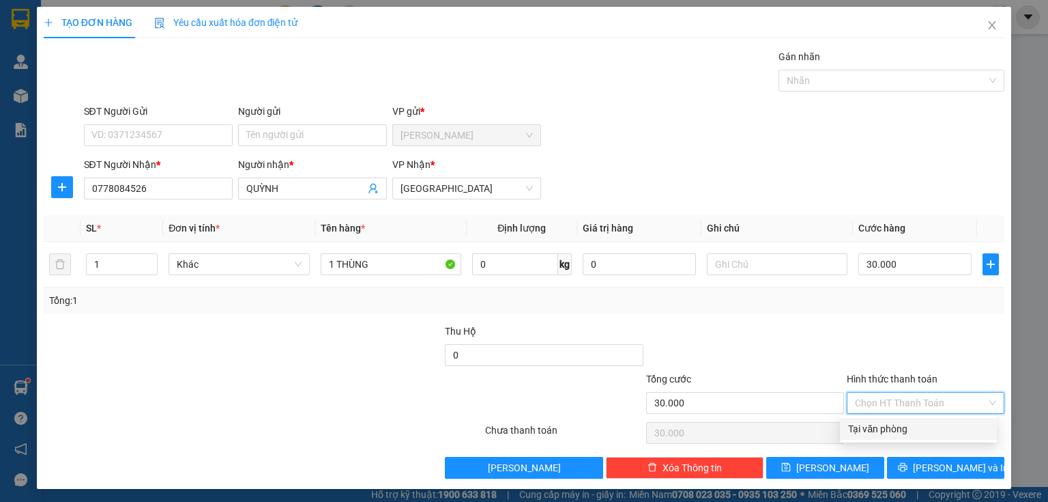
click at [908, 431] on div "Tại văn phòng" at bounding box center [918, 428] width 141 height 15
type input "0"
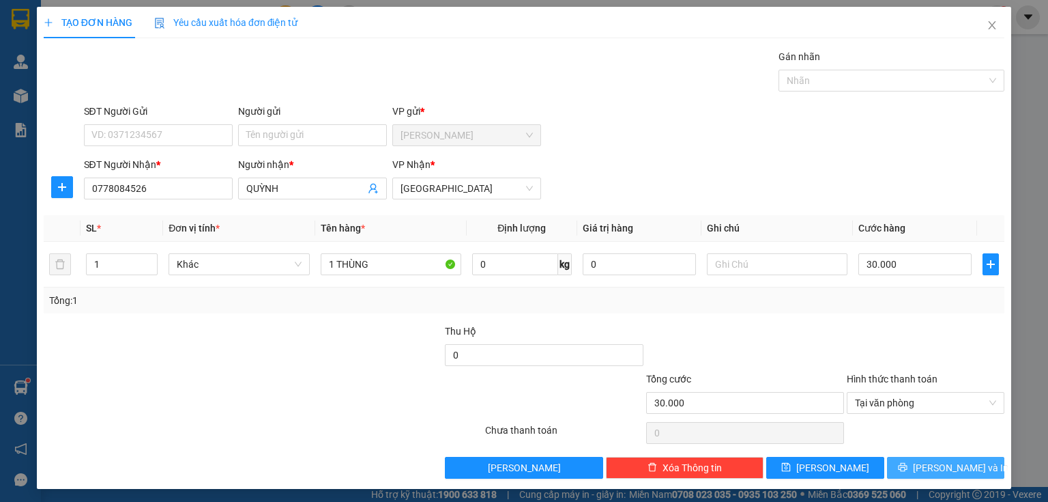
click at [927, 464] on span "[PERSON_NAME] và In" at bounding box center [961, 467] width 96 height 15
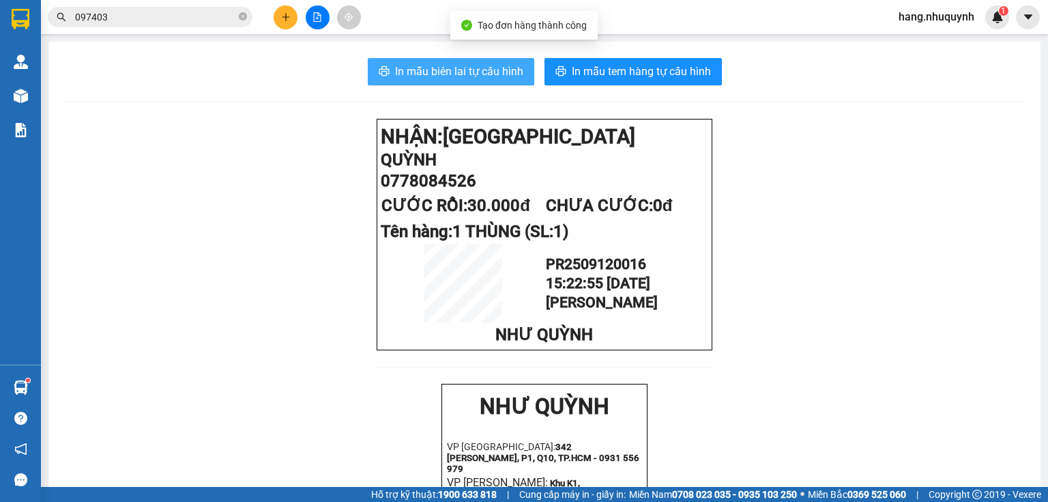
click at [481, 74] on span "In mẫu biên lai tự cấu hình" at bounding box center [459, 71] width 128 height 17
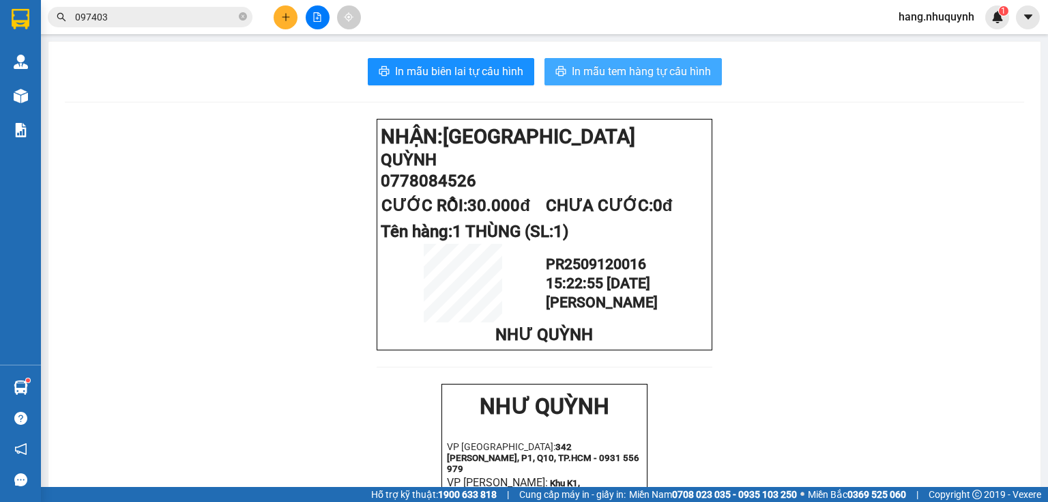
click at [658, 63] on span "In mẫu tem hàng tự cấu hình" at bounding box center [641, 71] width 139 height 17
click at [277, 25] on div at bounding box center [317, 17] width 102 height 24
click at [281, 18] on icon "plus" at bounding box center [286, 17] width 10 height 10
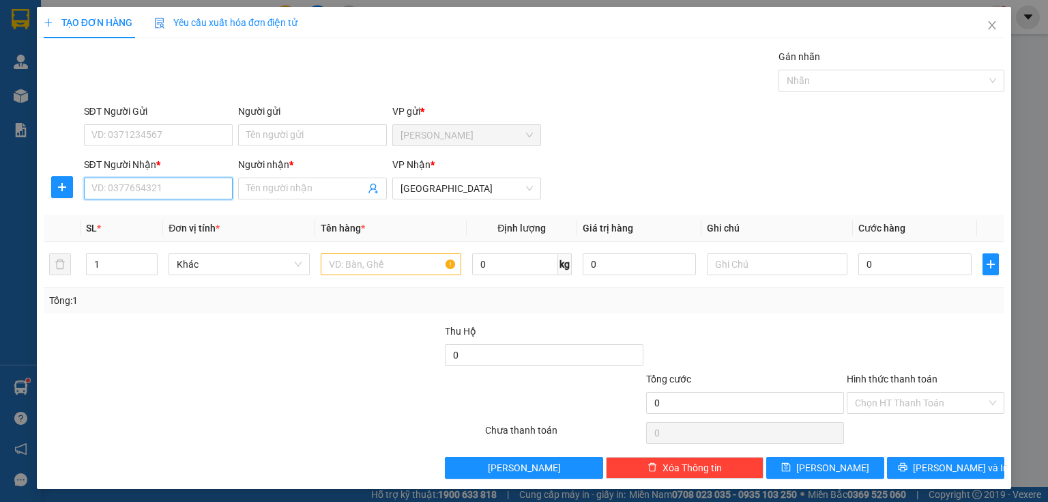
click at [202, 184] on input "SĐT Người Nhận *" at bounding box center [158, 188] width 149 height 22
drag, startPoint x: 184, startPoint y: 188, endPoint x: 14, endPoint y: 177, distance: 170.3
click at [16, 179] on div "TẠO ĐƠN HÀNG Yêu cầu xuất hóa đơn điện tử Transit Pickup Surcharge Ids Transit …" at bounding box center [524, 251] width 1048 height 502
click at [128, 190] on input "0857565085" at bounding box center [158, 188] width 149 height 22
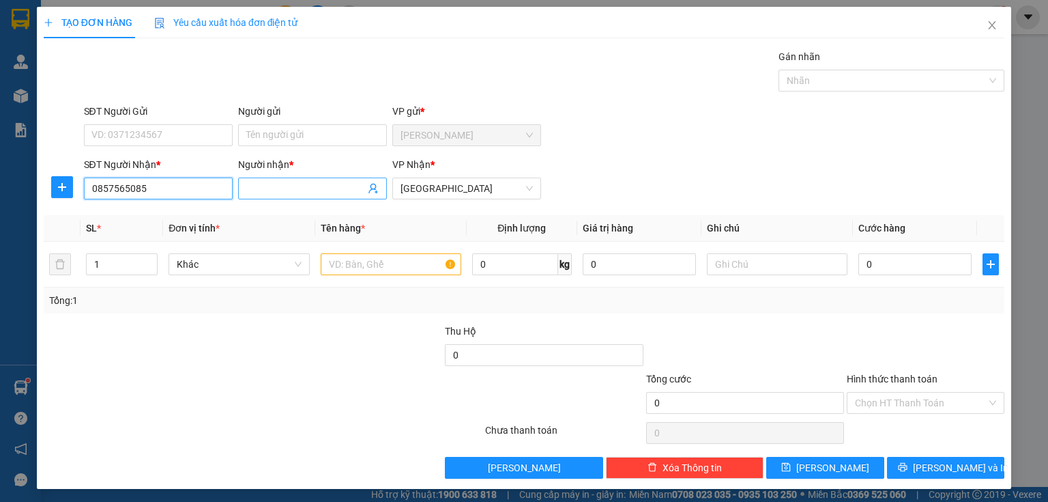
type input "0857565085"
click at [321, 186] on input "Người nhận *" at bounding box center [305, 188] width 119 height 15
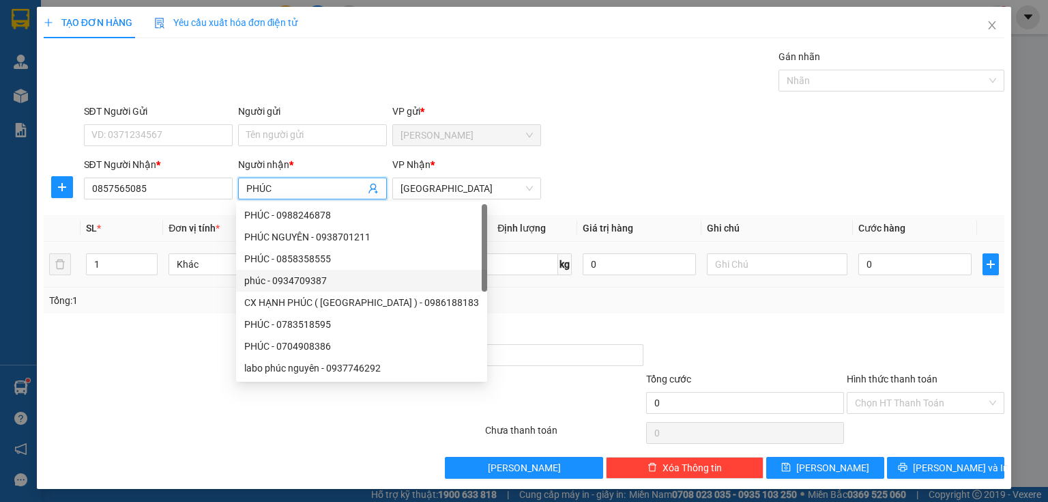
type input "PHÚC"
click at [439, 265] on input "text" at bounding box center [391, 264] width 141 height 22
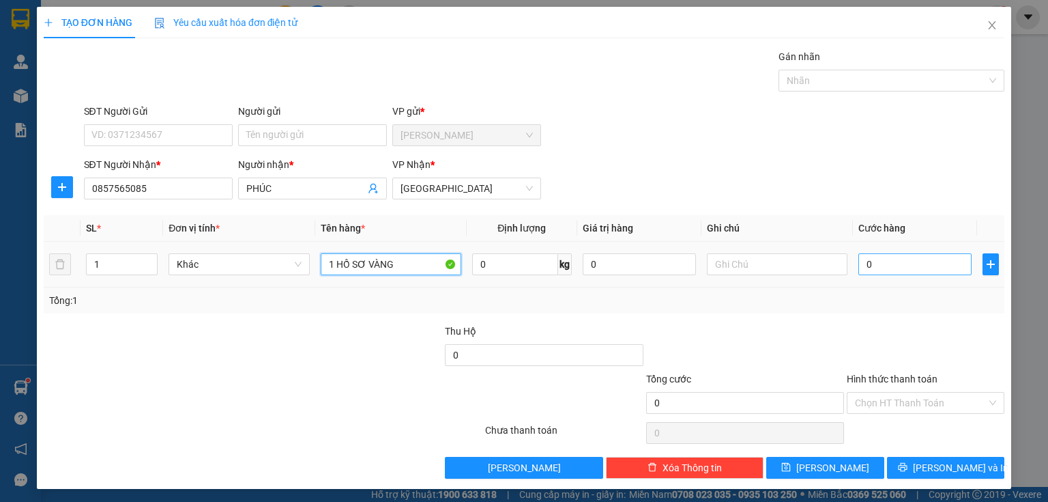
type input "1 HỒ SƠ VÀNG"
click at [891, 267] on input "0" at bounding box center [914, 264] width 113 height 22
type input "2"
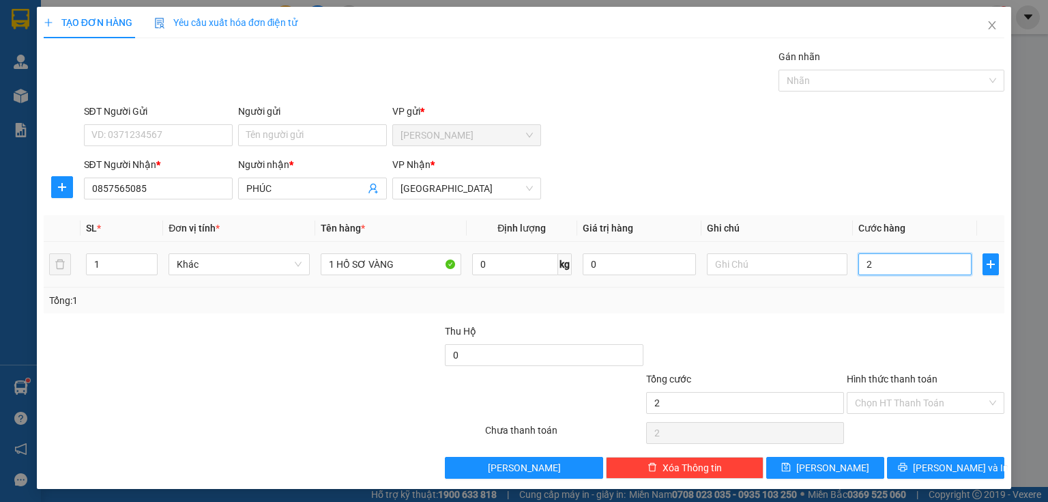
type input "20"
type input "200"
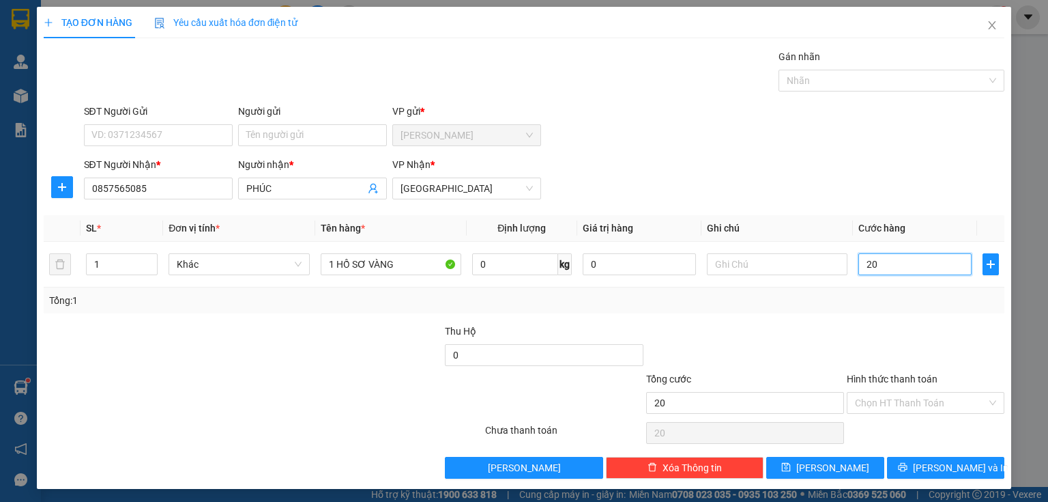
type input "200"
type input "2.000"
type input "20.000"
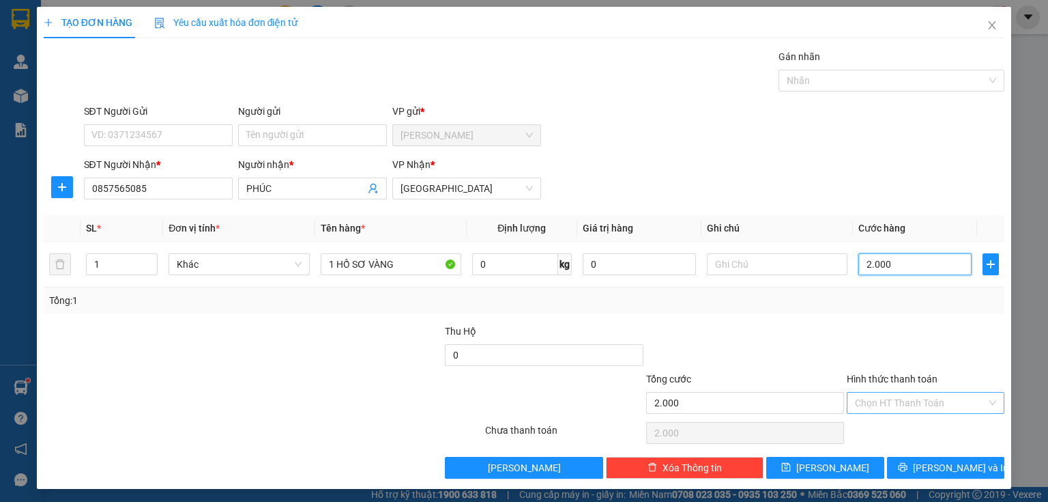
type input "20.000"
click at [899, 407] on input "Hình thức thanh toán" at bounding box center [921, 402] width 132 height 20
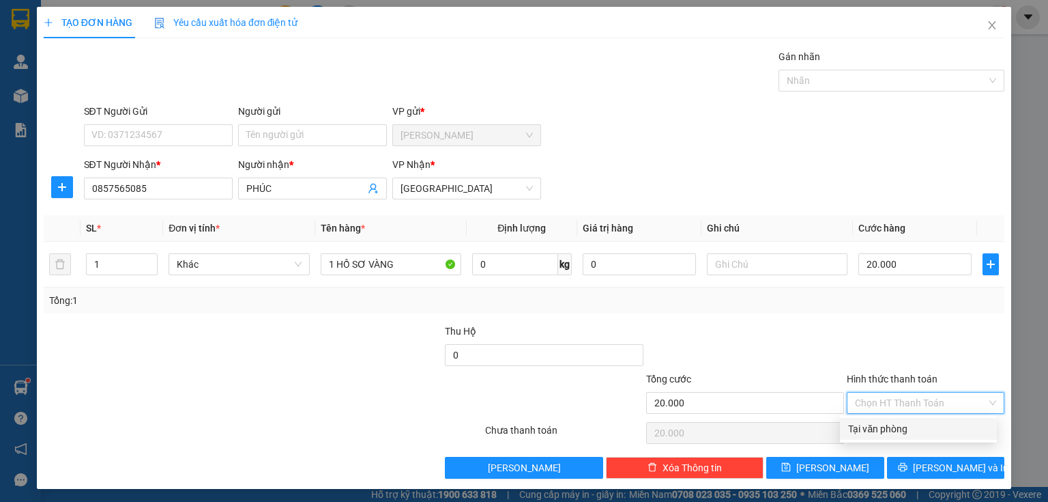
drag, startPoint x: 898, startPoint y: 427, endPoint x: 901, endPoint y: 448, distance: 20.8
click at [897, 432] on div "Tại văn phòng" at bounding box center [918, 428] width 141 height 15
type input "0"
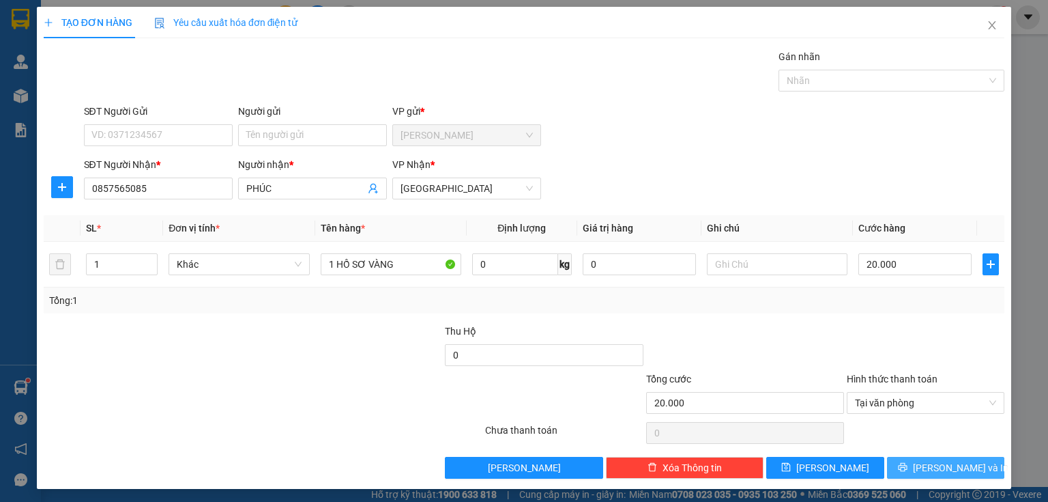
click at [908, 463] on icon "printer" at bounding box center [903, 467] width 10 height 10
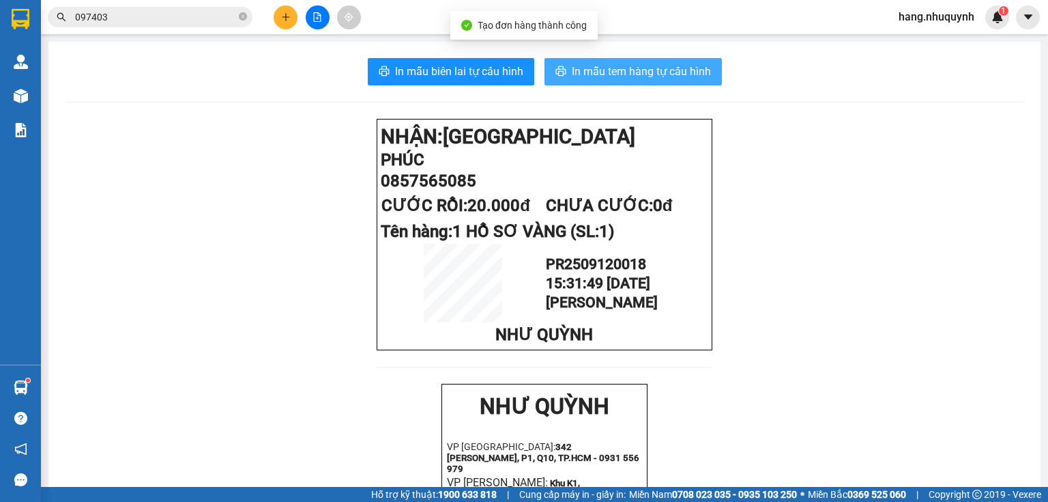
click at [611, 74] on span "In mẫu tem hàng tự cấu hình" at bounding box center [641, 71] width 139 height 17
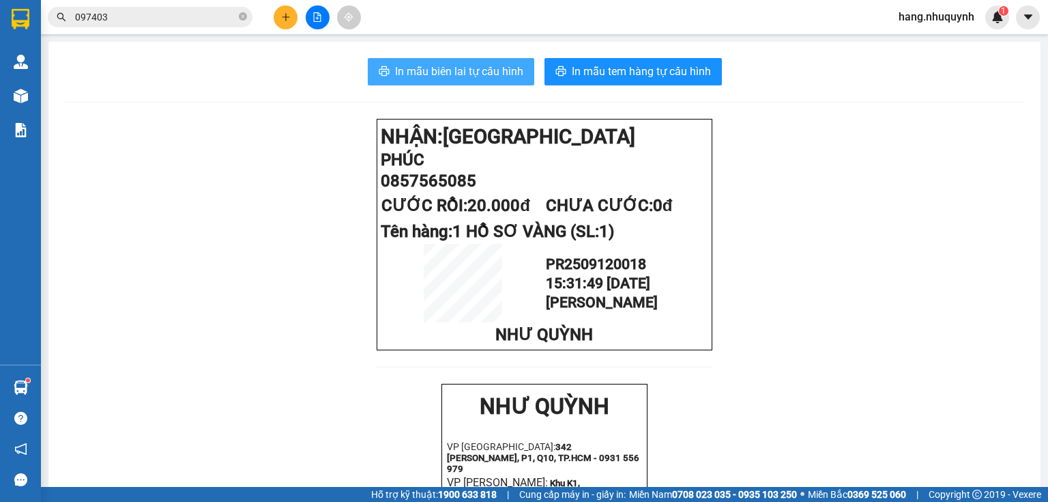
click at [479, 76] on span "In mẫu biên lai tự cấu hình" at bounding box center [459, 71] width 128 height 17
click at [207, 14] on input "097403" at bounding box center [155, 17] width 161 height 15
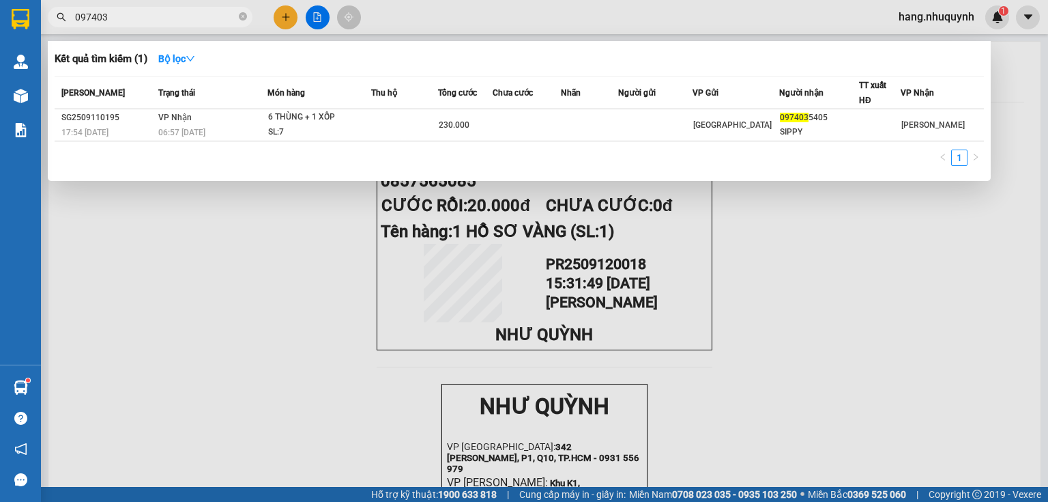
click at [207, 14] on input "097403" at bounding box center [155, 17] width 161 height 15
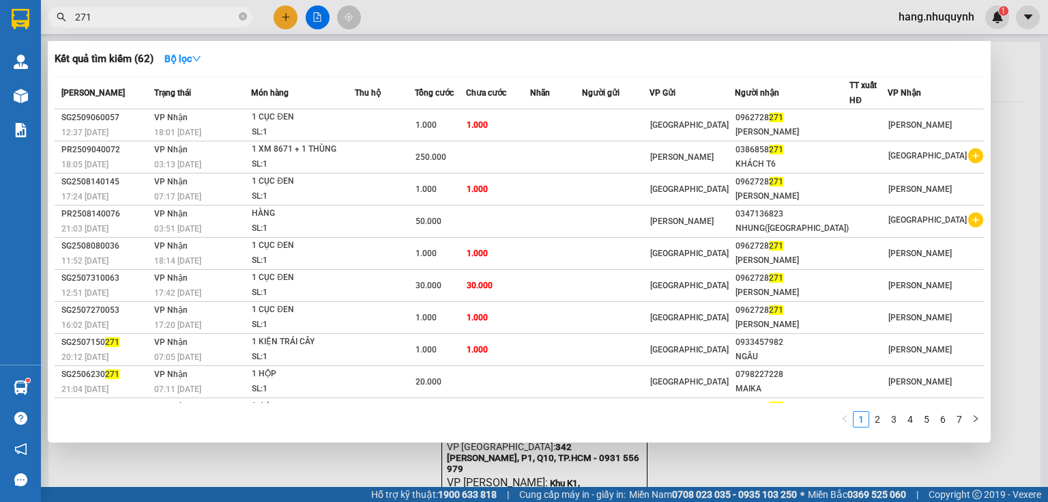
click at [195, 18] on input "271" at bounding box center [155, 17] width 161 height 15
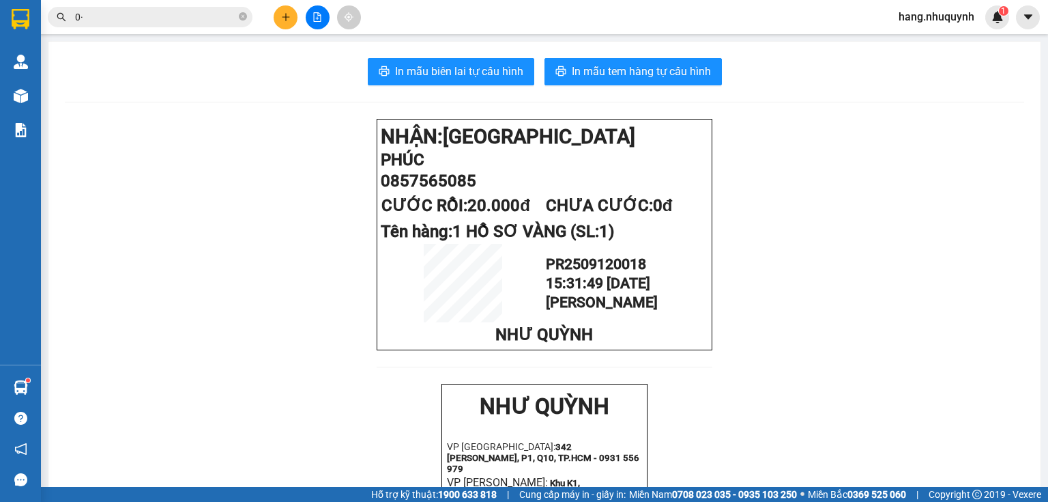
type input "0"
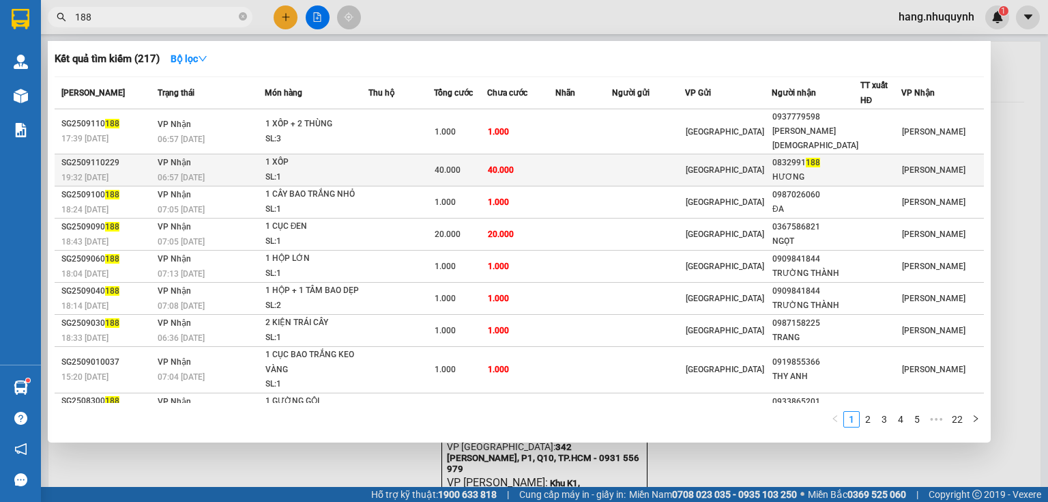
type input "188"
click at [502, 162] on td "40.000" at bounding box center [521, 170] width 69 height 32
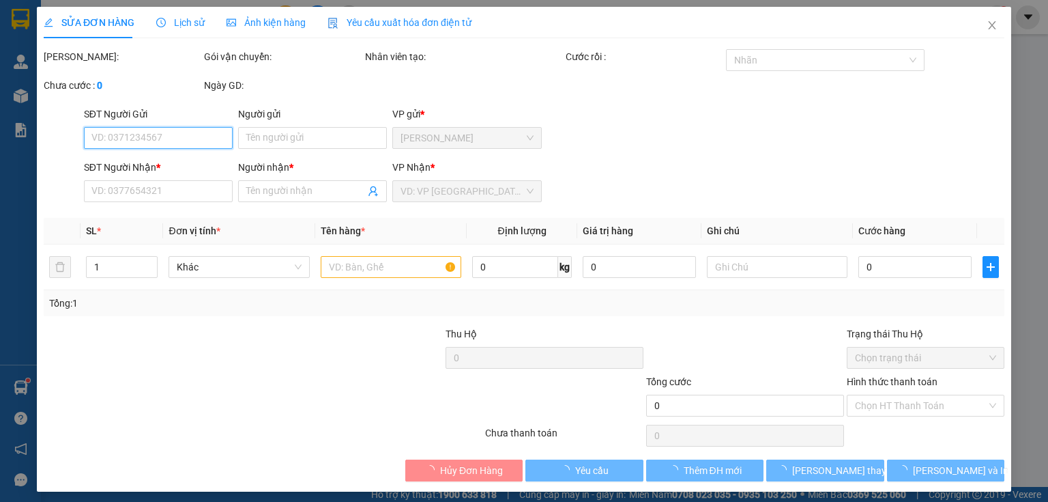
type input "0832991188"
type input "HƯƠNG"
type input "40.000"
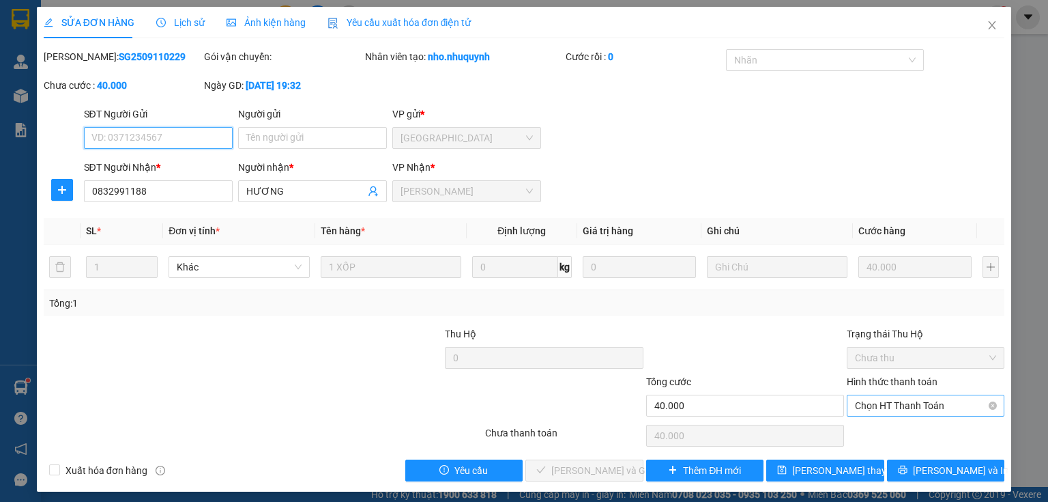
click at [896, 406] on span "Chọn HT Thanh Toán" at bounding box center [925, 405] width 141 height 20
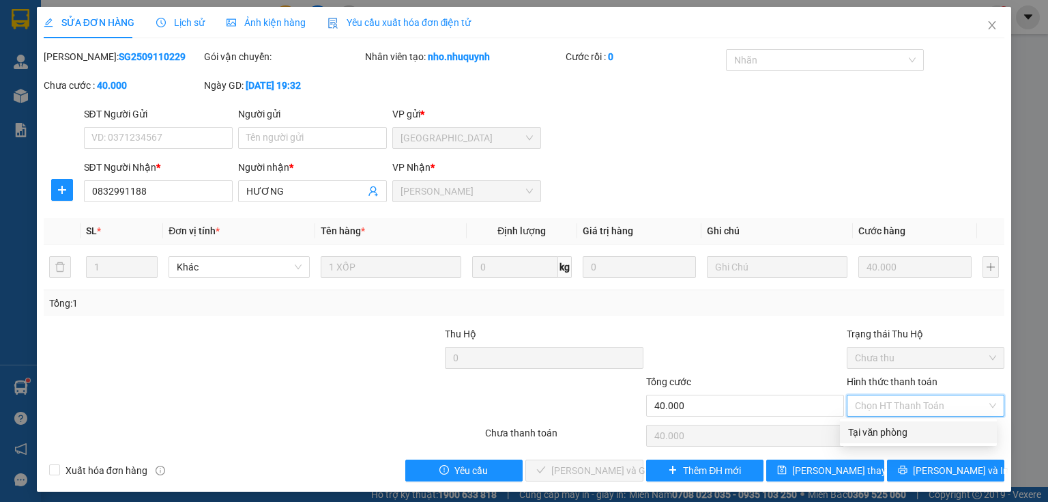
drag, startPoint x: 895, startPoint y: 439, endPoint x: 527, endPoint y: 492, distance: 371.6
click at [894, 438] on div "Tại văn phòng" at bounding box center [918, 431] width 141 height 15
type input "0"
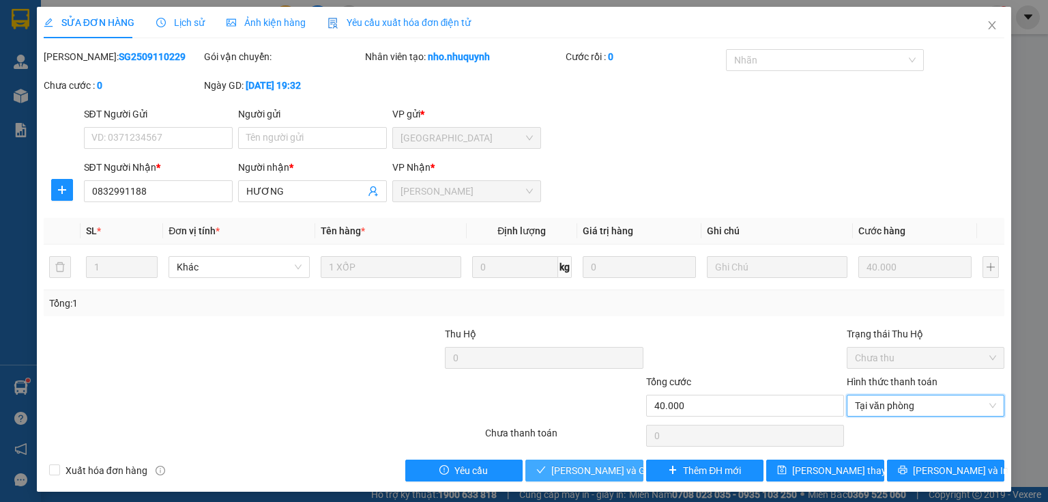
click at [580, 469] on span "[PERSON_NAME] và Giao hàng" at bounding box center [616, 470] width 131 height 15
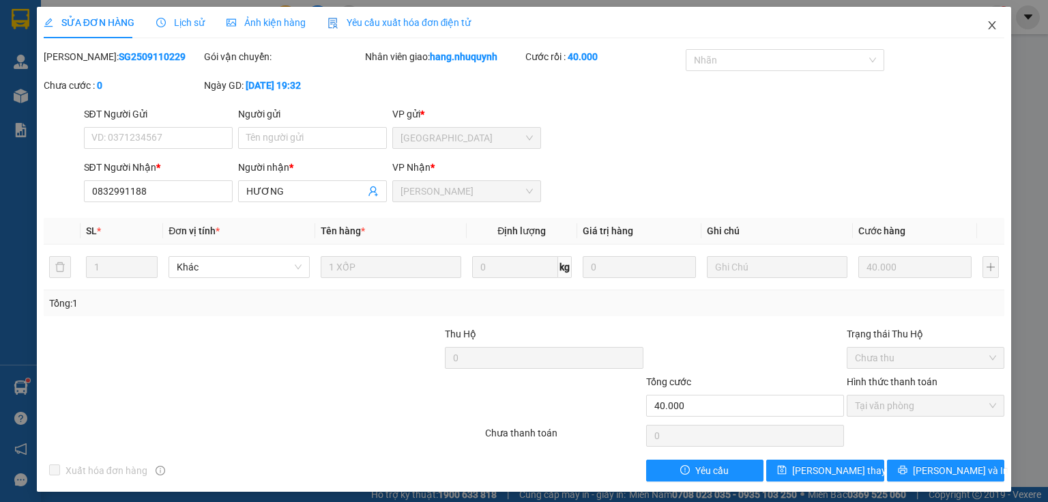
click at [989, 25] on icon "close" at bounding box center [993, 25] width 8 height 8
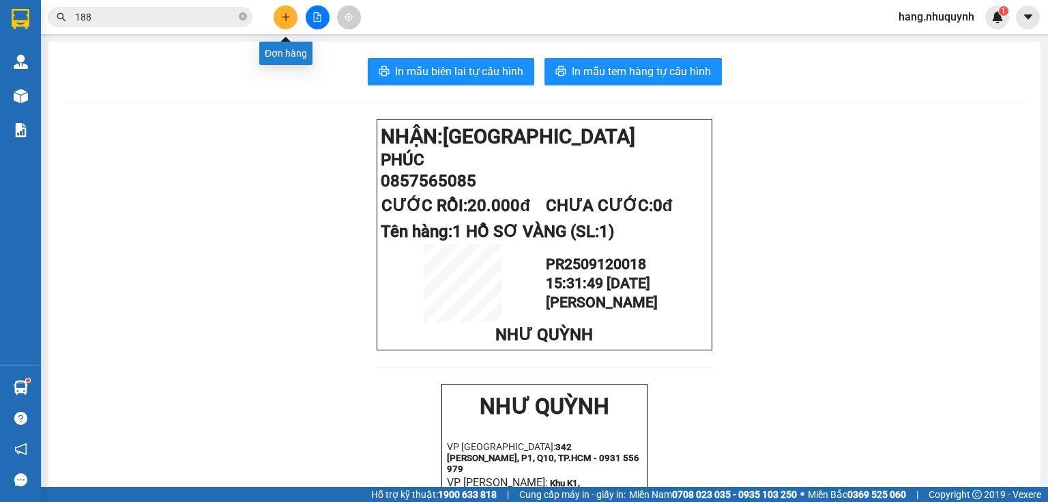
click at [285, 16] on icon "plus" at bounding box center [286, 16] width 8 height 1
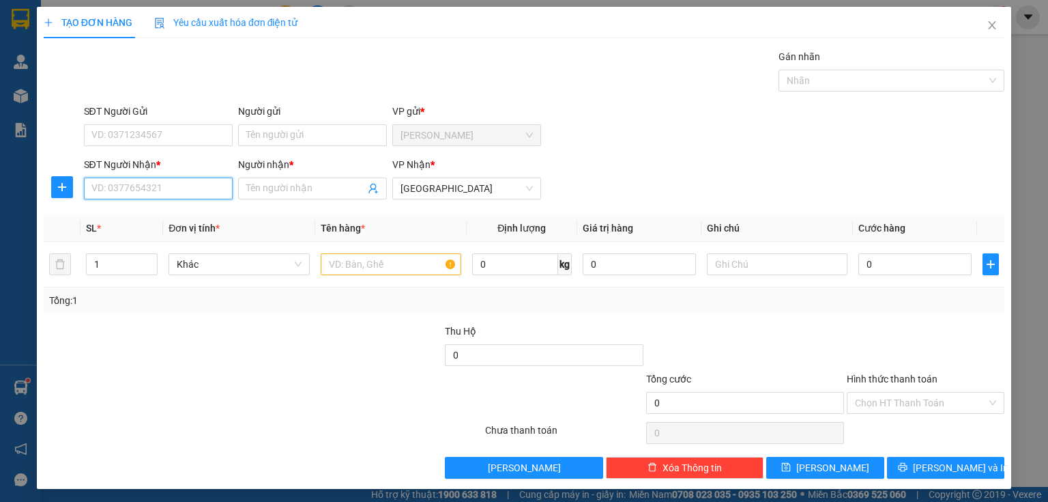
click at [175, 195] on input "SĐT Người Nhận *" at bounding box center [158, 188] width 149 height 22
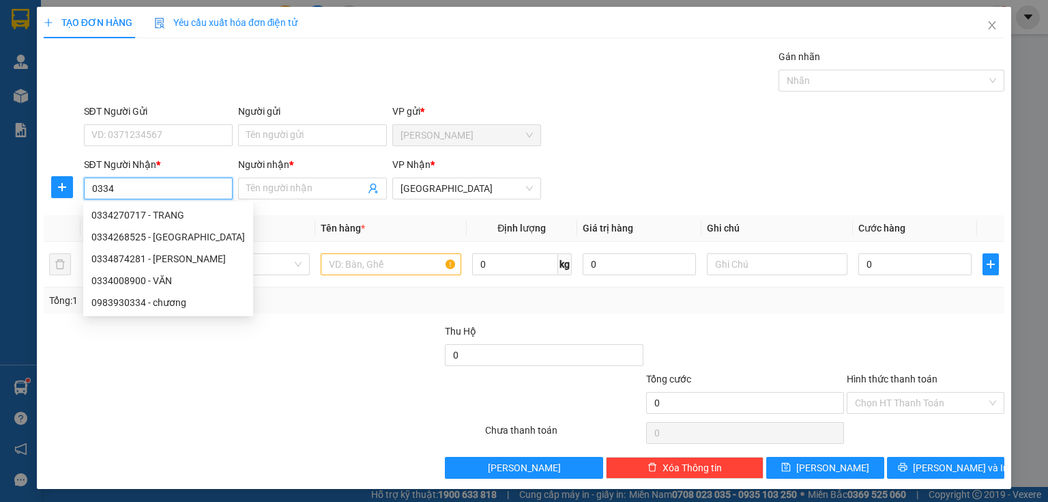
type input "0334"
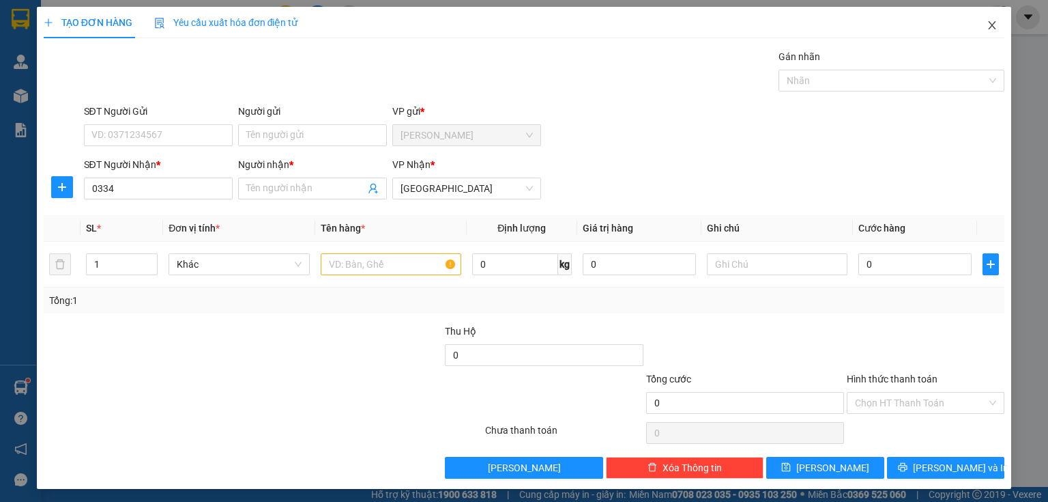
click at [987, 27] on icon "close" at bounding box center [992, 25] width 11 height 11
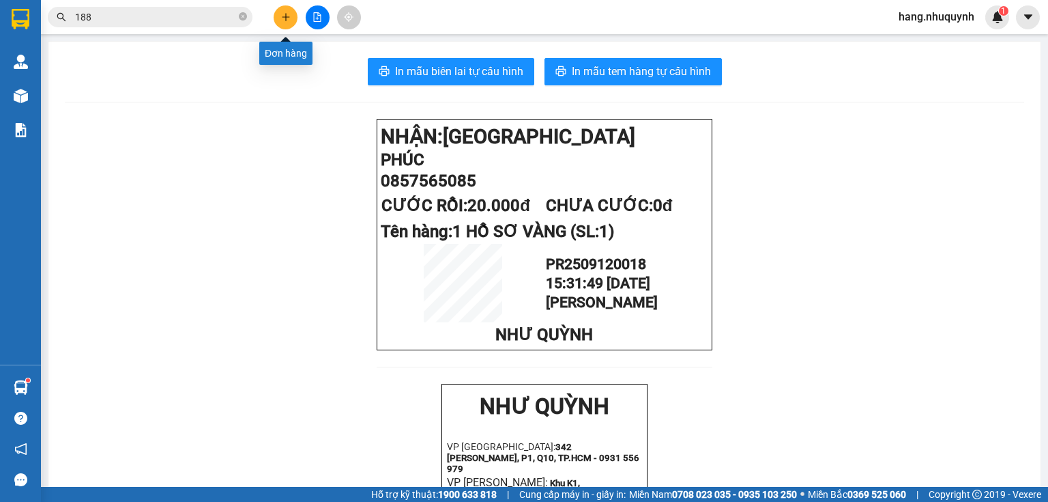
click at [195, 19] on input "188" at bounding box center [155, 17] width 161 height 15
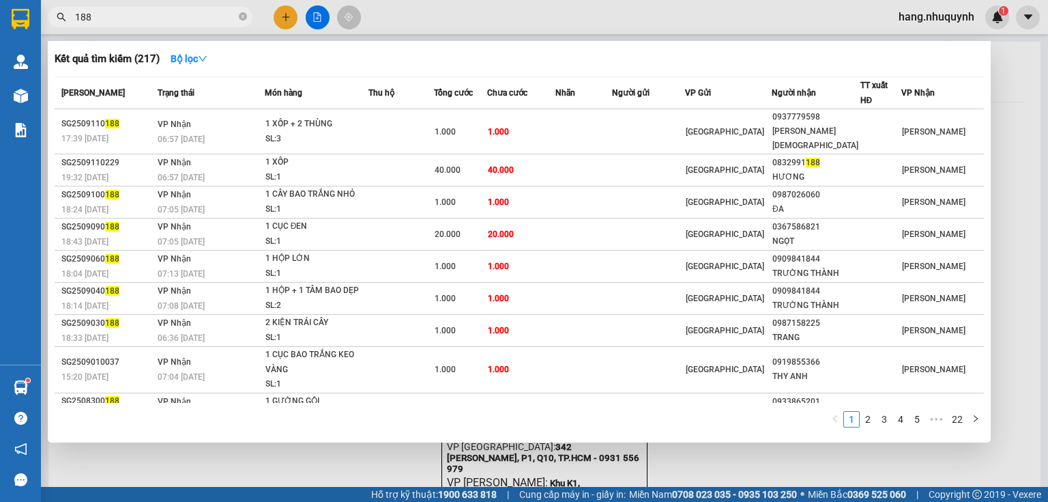
click at [195, 19] on input "188" at bounding box center [155, 17] width 161 height 15
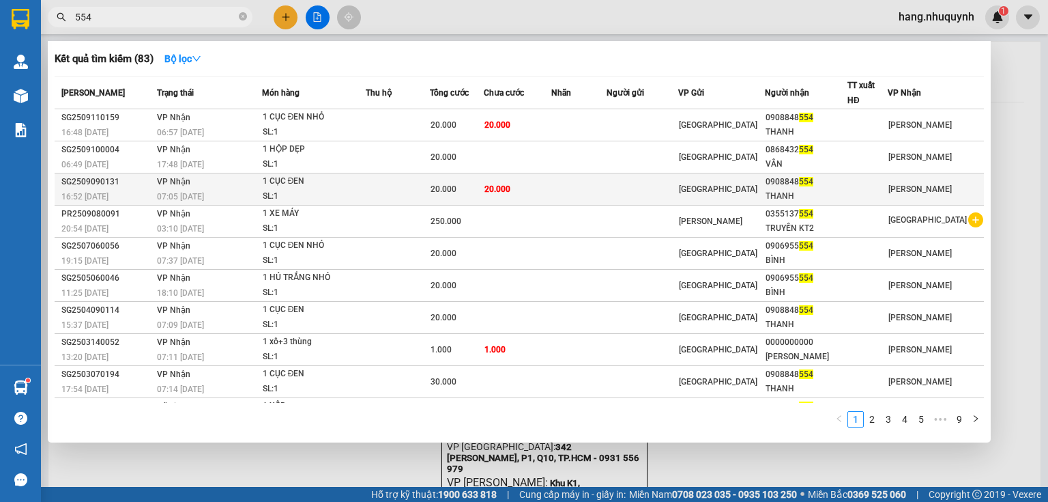
type input "554"
click at [351, 191] on div "SL: 1" at bounding box center [314, 196] width 102 height 15
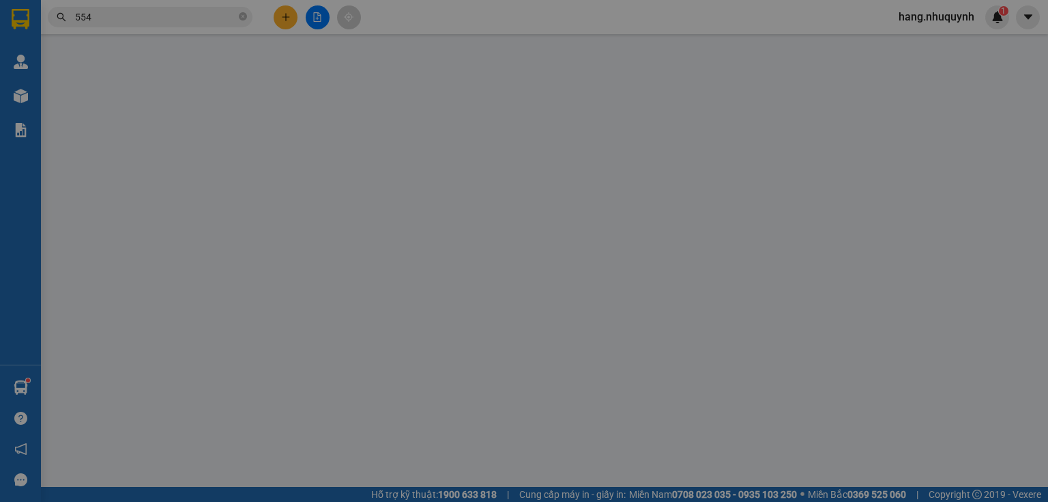
type input "0908848554"
type input "THANH"
type input "20.000"
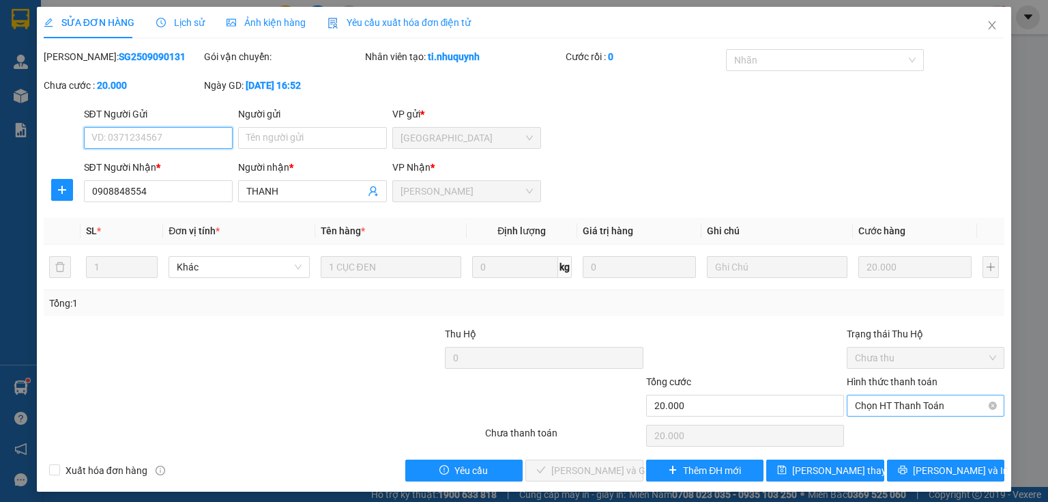
click at [908, 405] on span "Chọn HT Thanh Toán" at bounding box center [925, 405] width 141 height 20
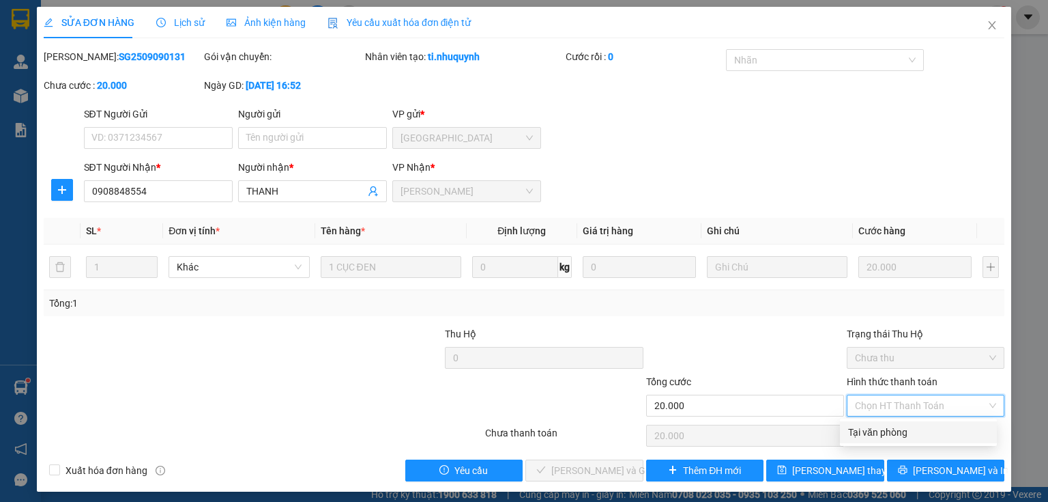
drag, startPoint x: 899, startPoint y: 424, endPoint x: 886, endPoint y: 442, distance: 22.9
click at [899, 424] on div "Tại văn phòng" at bounding box center [918, 431] width 141 height 15
type input "0"
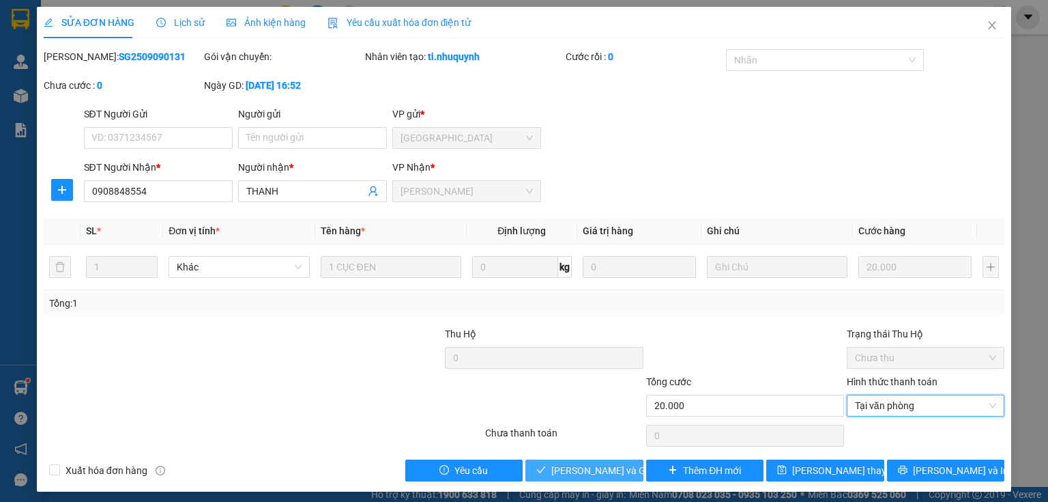
click at [584, 468] on span "[PERSON_NAME] và Giao hàng" at bounding box center [616, 470] width 131 height 15
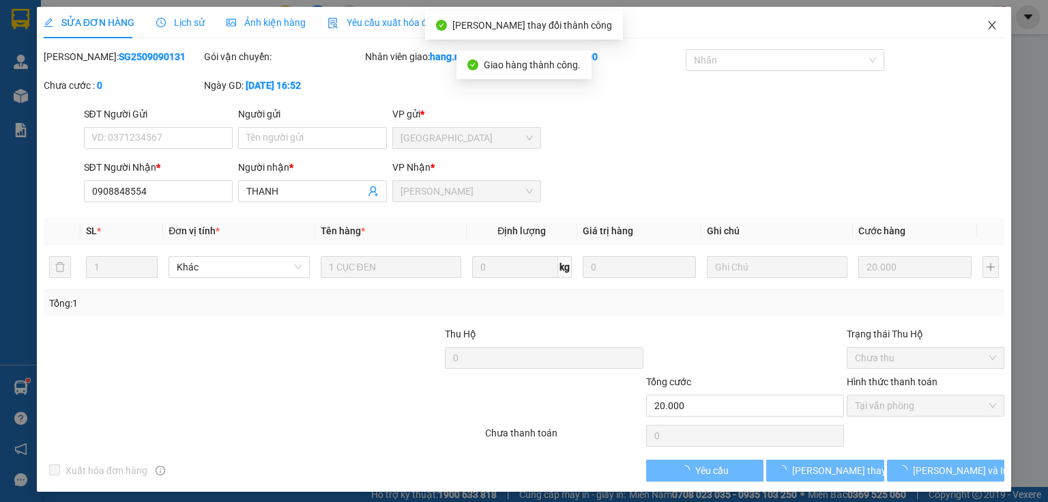
drag, startPoint x: 986, startPoint y: 22, endPoint x: 979, endPoint y: 29, distance: 10.1
click at [987, 27] on icon "close" at bounding box center [992, 25] width 11 height 11
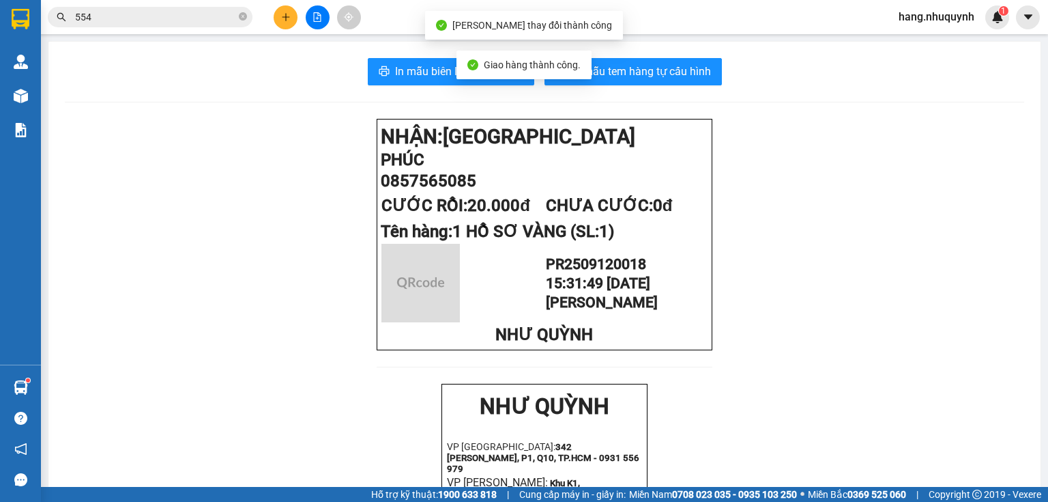
drag, startPoint x: 169, startPoint y: 9, endPoint x: 169, endPoint y: 16, distance: 7.5
click at [169, 13] on input "554" at bounding box center [155, 17] width 161 height 15
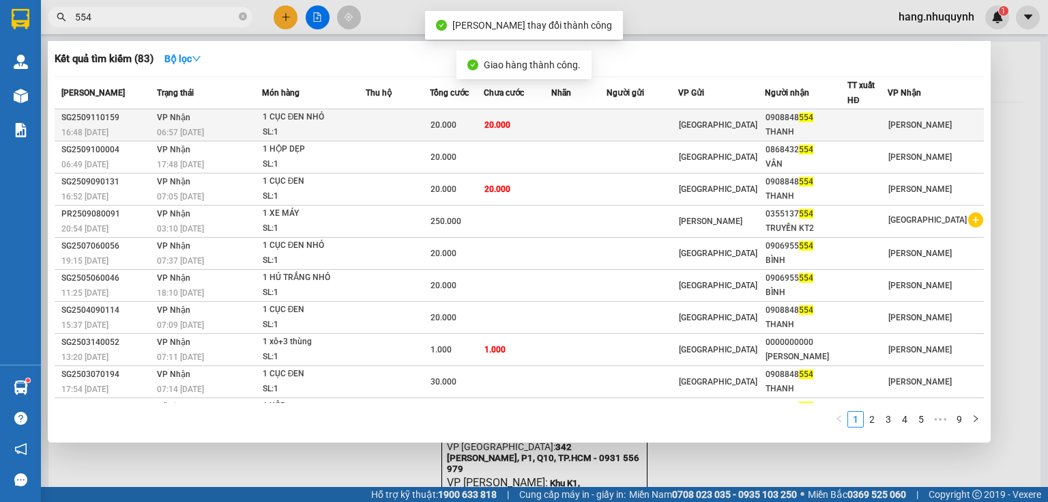
click at [304, 117] on div "1 CỤC ĐEN NHỎ" at bounding box center [314, 117] width 102 height 15
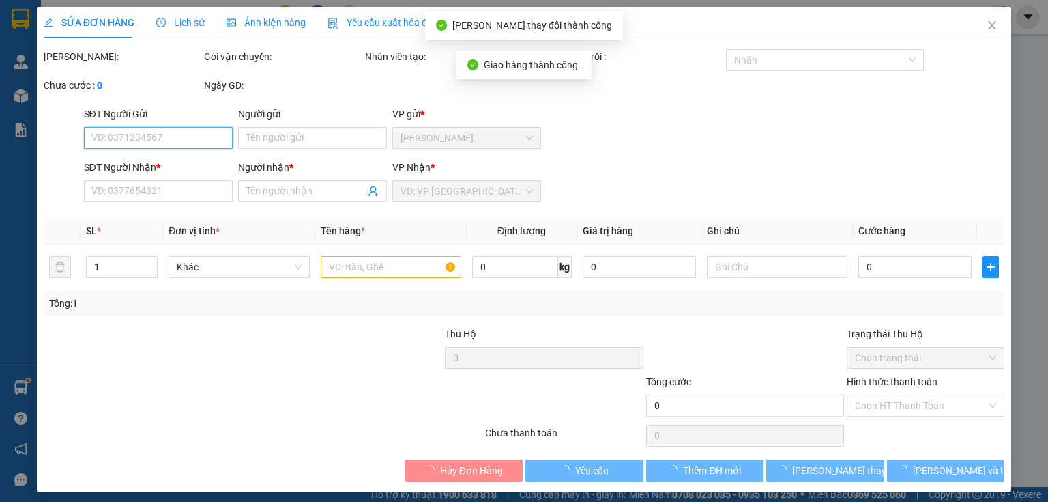
type input "0908848554"
type input "THANH"
type input "20.000"
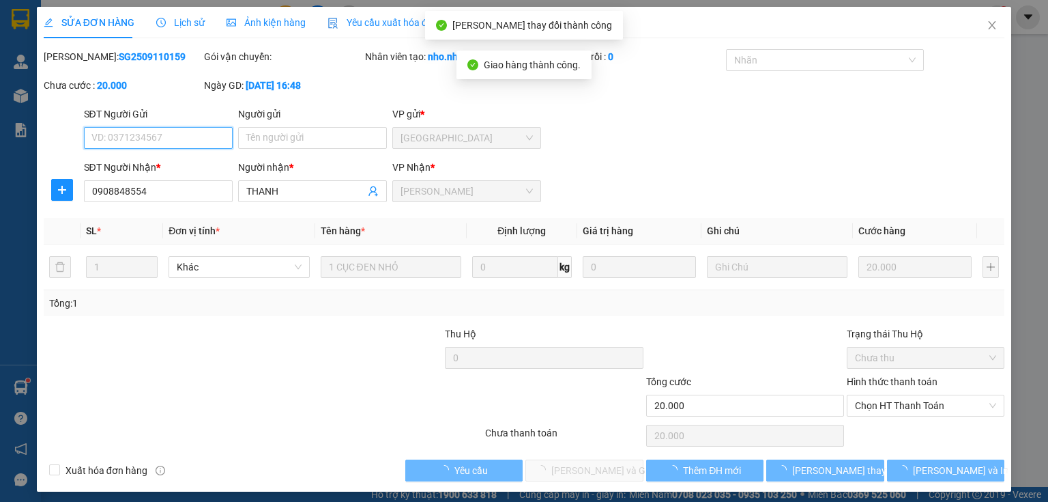
drag, startPoint x: 939, startPoint y: 458, endPoint x: 908, endPoint y: 423, distance: 46.9
click at [914, 409] on span "Chọn HT Thanh Toán" at bounding box center [925, 405] width 141 height 20
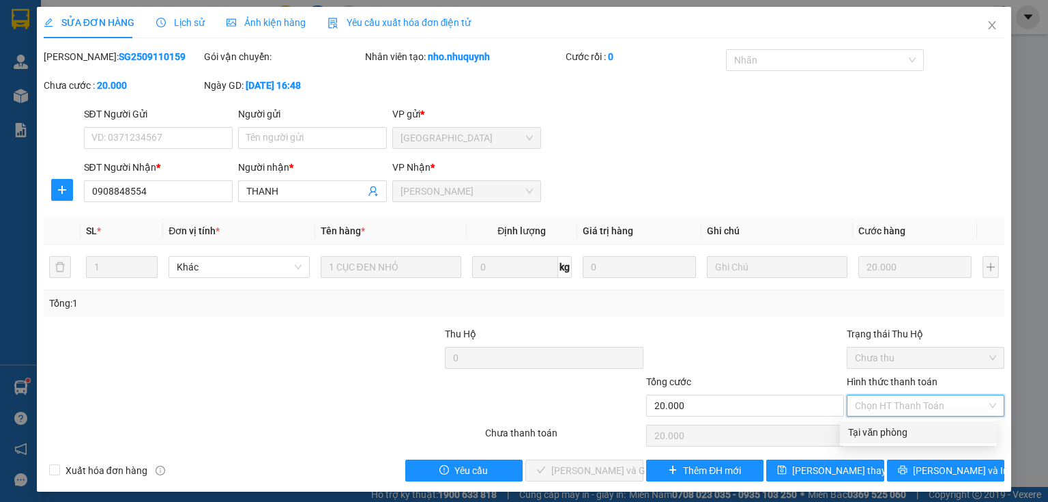
drag, startPoint x: 890, startPoint y: 423, endPoint x: 579, endPoint y: 491, distance: 317.7
click at [888, 427] on div "Tại văn phòng" at bounding box center [918, 432] width 157 height 22
type input "0"
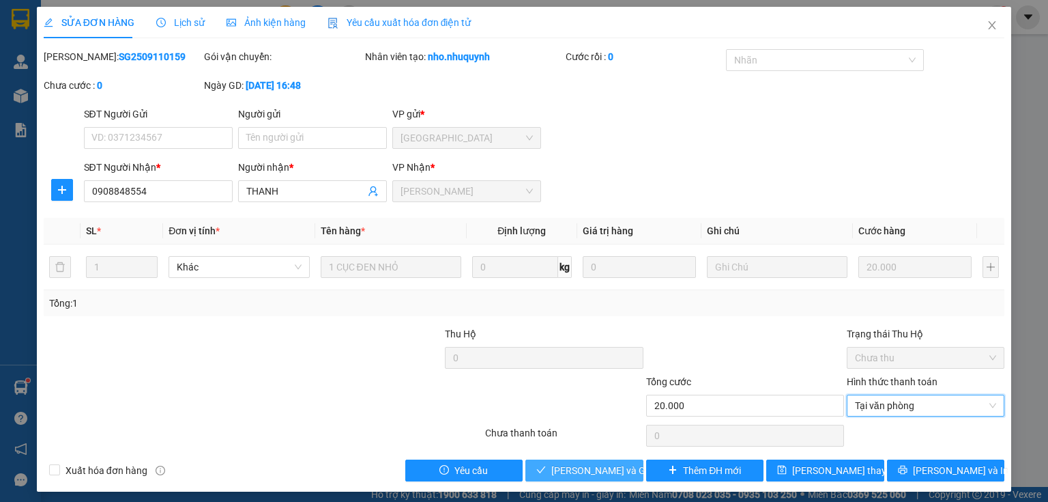
click at [581, 469] on span "[PERSON_NAME] và Giao hàng" at bounding box center [616, 470] width 131 height 15
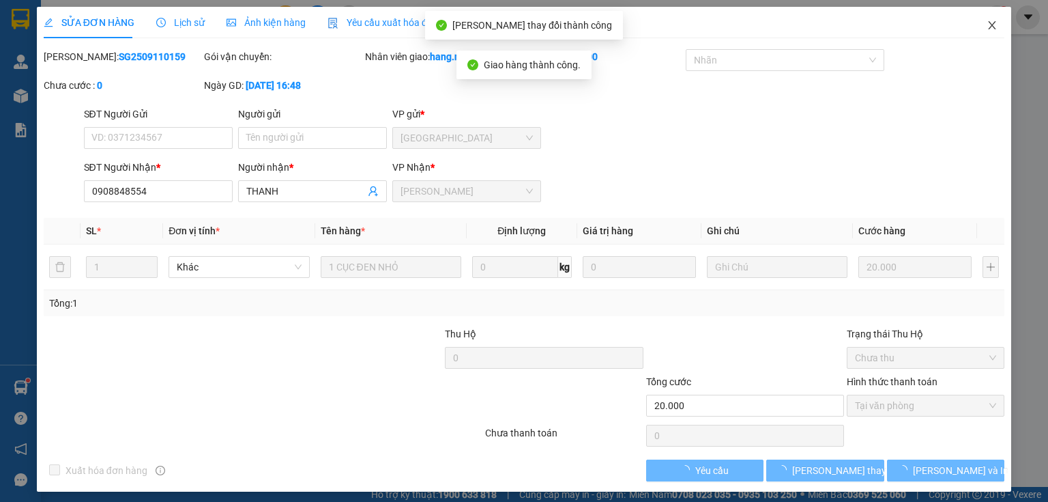
click at [987, 25] on icon "close" at bounding box center [992, 25] width 11 height 11
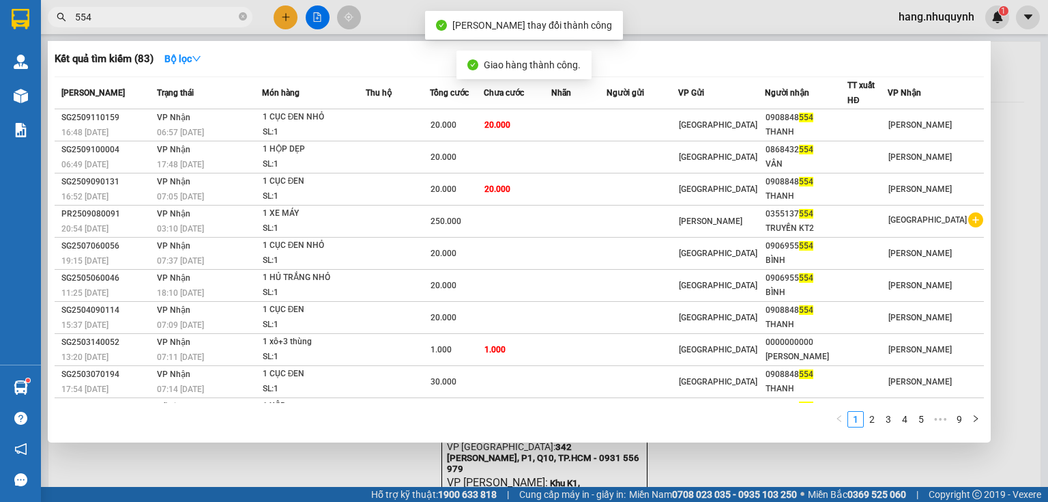
drag, startPoint x: 190, startPoint y: 12, endPoint x: 183, endPoint y: 20, distance: 10.6
click at [188, 13] on input "554" at bounding box center [155, 17] width 161 height 15
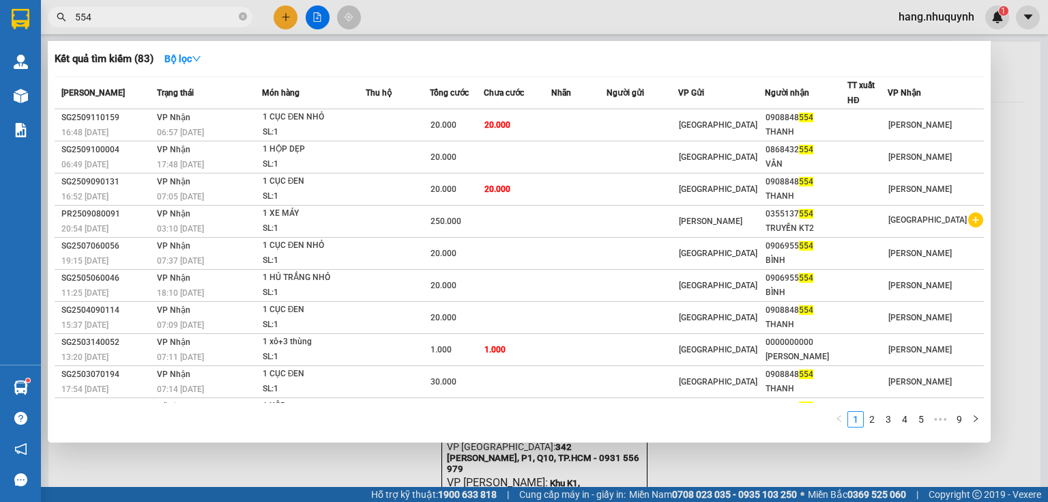
click at [177, 22] on input "554" at bounding box center [155, 17] width 161 height 15
click at [179, 21] on input "554" at bounding box center [155, 17] width 161 height 15
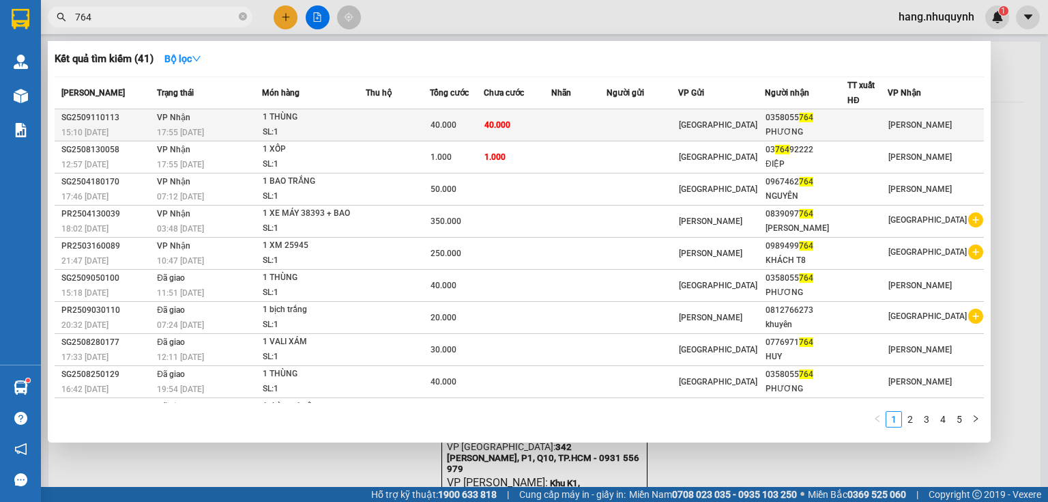
type input "764"
click at [326, 125] on div "SL: 1" at bounding box center [314, 132] width 102 height 15
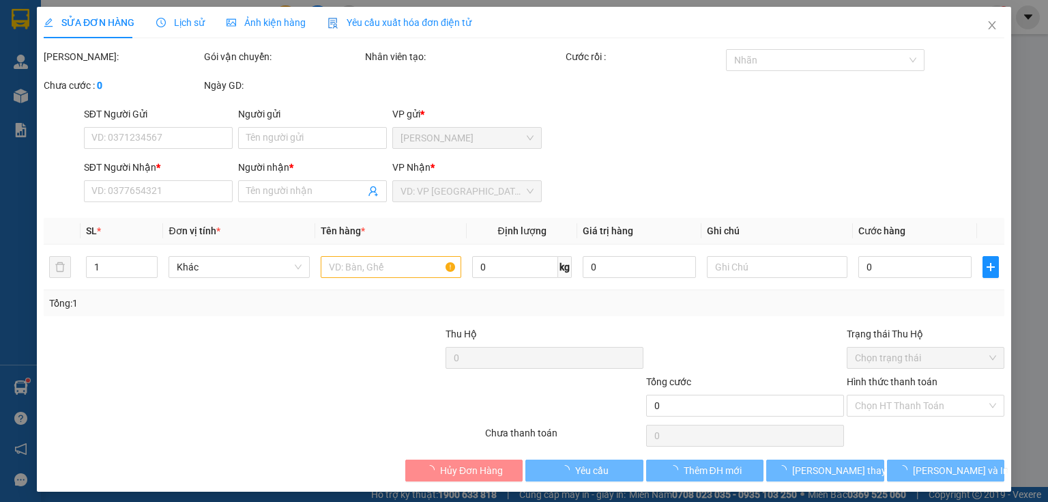
type input "0358055764"
type input "PHƯƠNG"
type input "40.000"
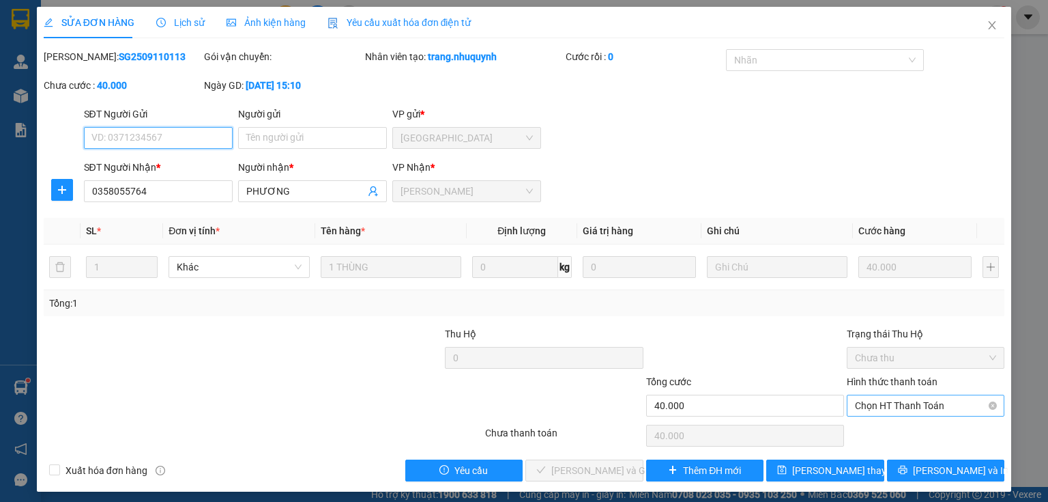
click at [901, 400] on span "Chọn HT Thanh Toán" at bounding box center [925, 405] width 141 height 20
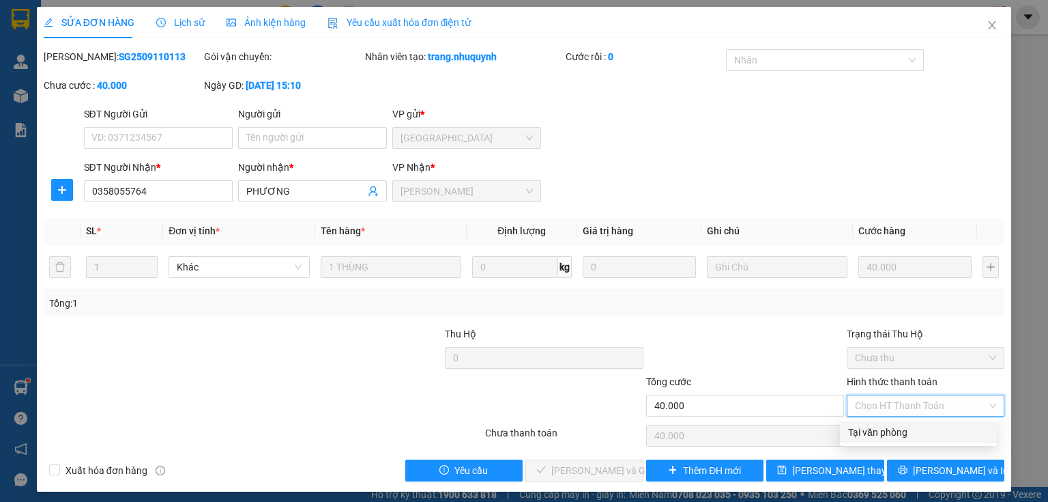
click at [884, 437] on div "Tại văn phòng" at bounding box center [918, 431] width 141 height 15
type input "0"
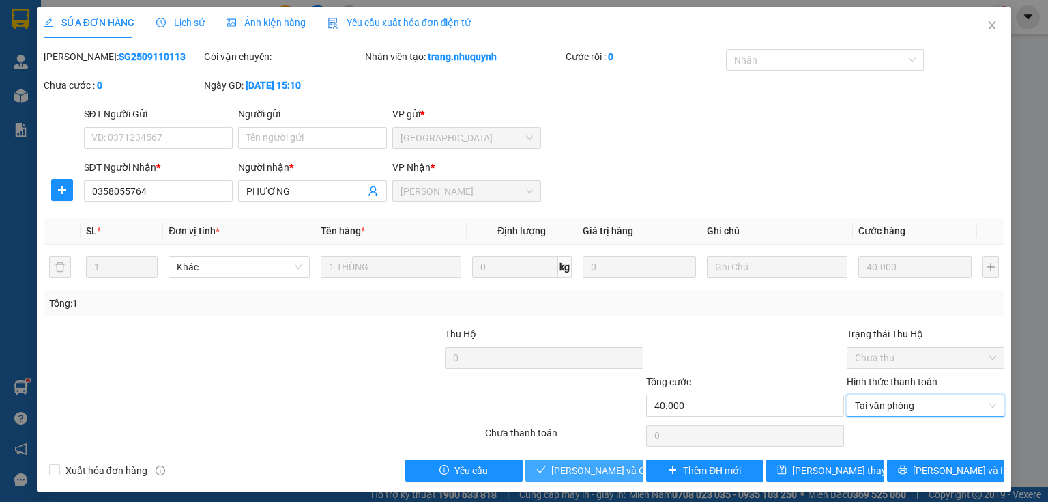
click at [601, 464] on span "[PERSON_NAME] và Giao hàng" at bounding box center [616, 470] width 131 height 15
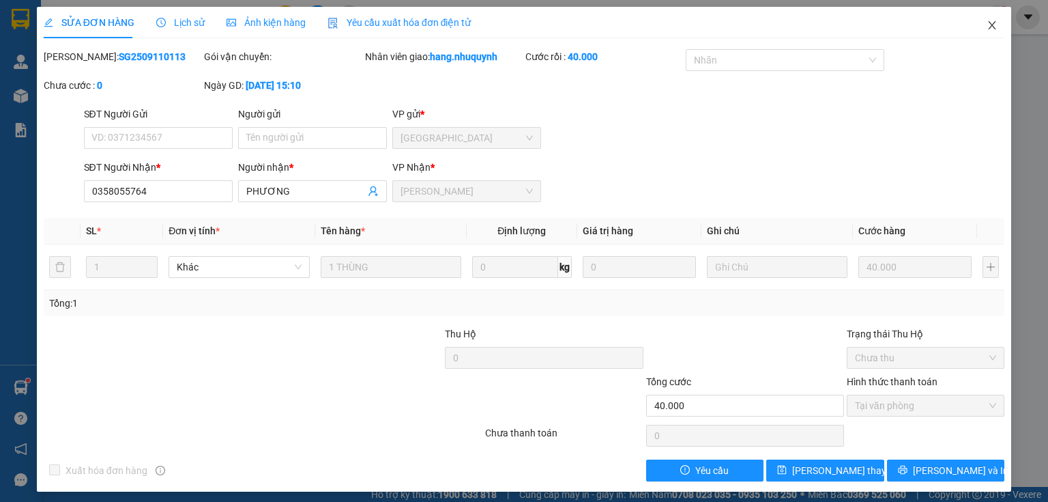
click at [989, 25] on icon "close" at bounding box center [993, 25] width 8 height 8
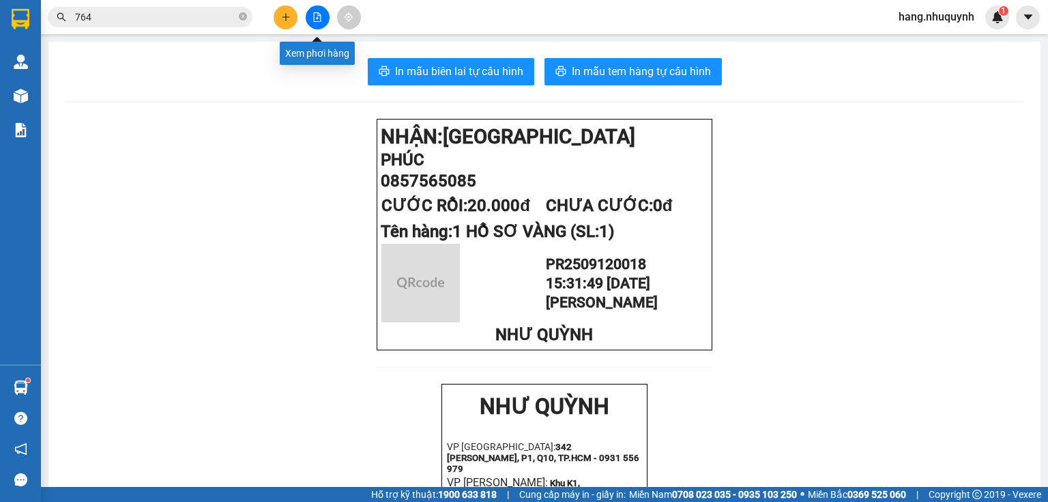
click at [290, 18] on button at bounding box center [286, 17] width 24 height 24
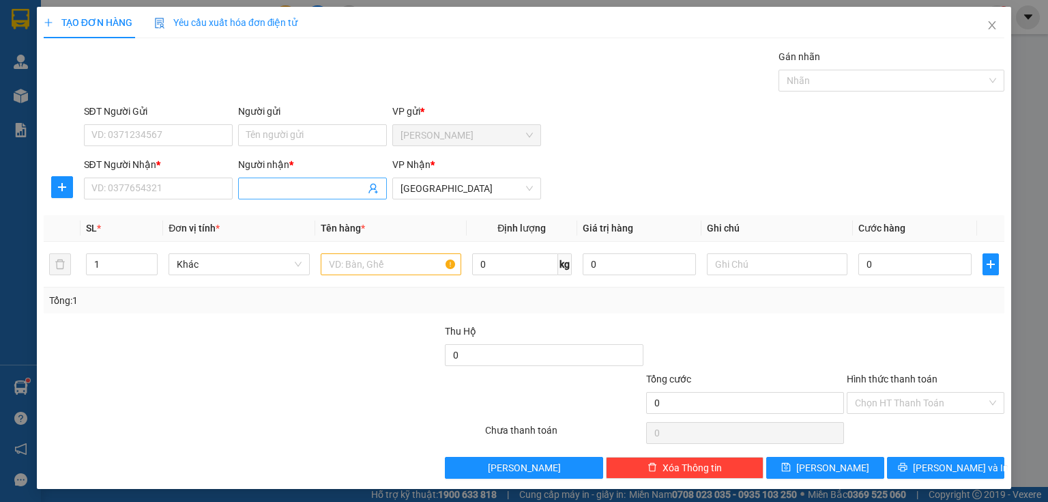
click at [289, 186] on input "Người nhận *" at bounding box center [305, 188] width 119 height 15
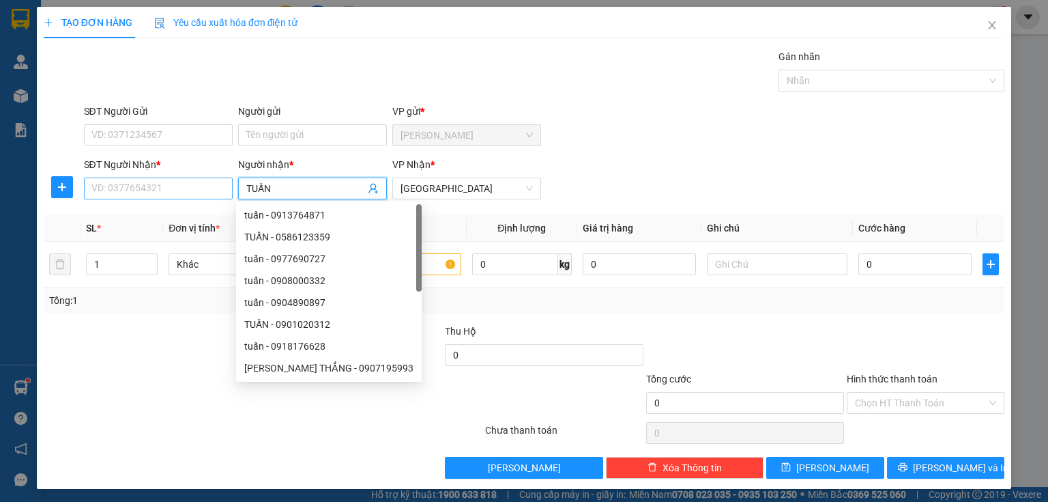
type input "TUẤN"
click at [153, 189] on input "SĐT Người Nhận *" at bounding box center [158, 188] width 149 height 22
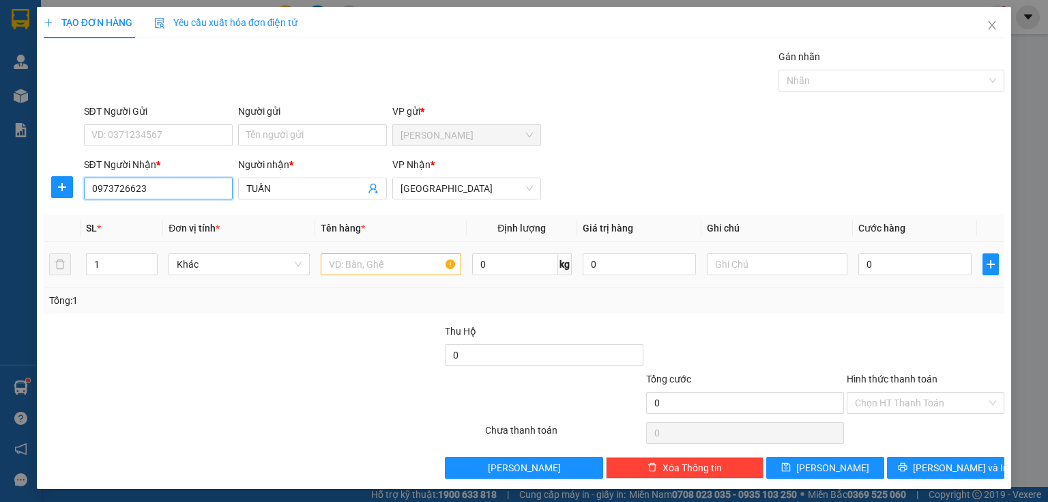
type input "0973726623"
click at [379, 263] on input "text" at bounding box center [391, 264] width 141 height 22
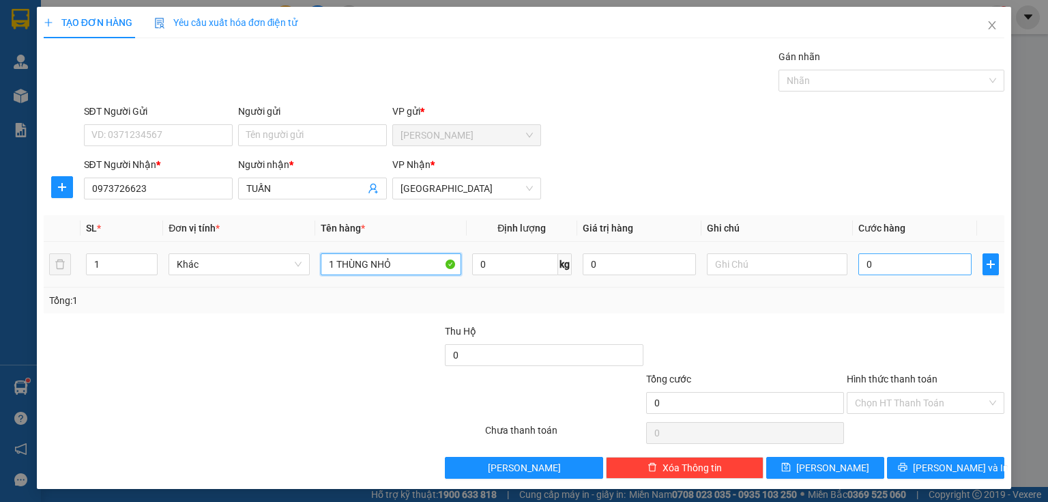
type input "1 THÙNG NHỎ"
click at [879, 266] on input "0" at bounding box center [914, 264] width 113 height 22
type input "2"
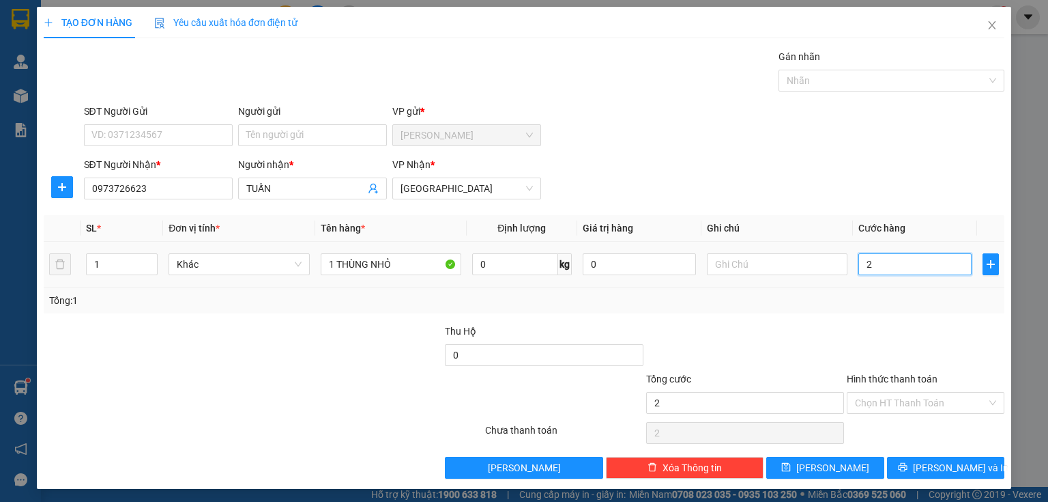
type input "20"
type input "200"
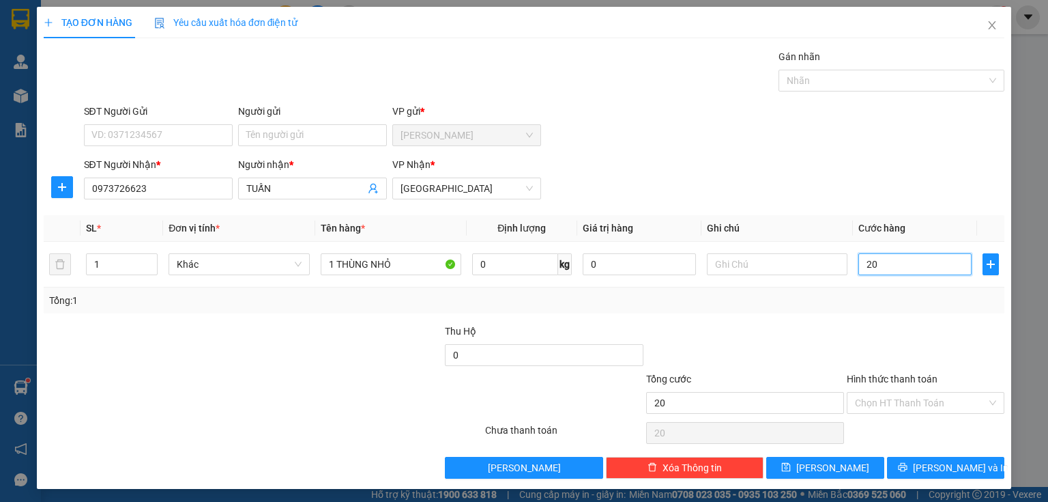
type input "200"
type input "2.000"
type input "20.000"
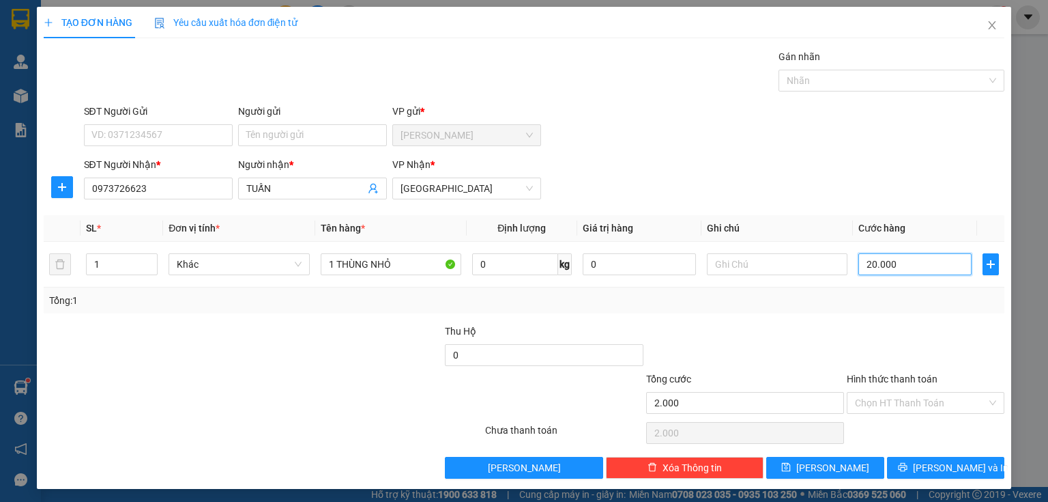
type input "20.000"
click at [910, 469] on button "[PERSON_NAME] và In" at bounding box center [946, 468] width 118 height 22
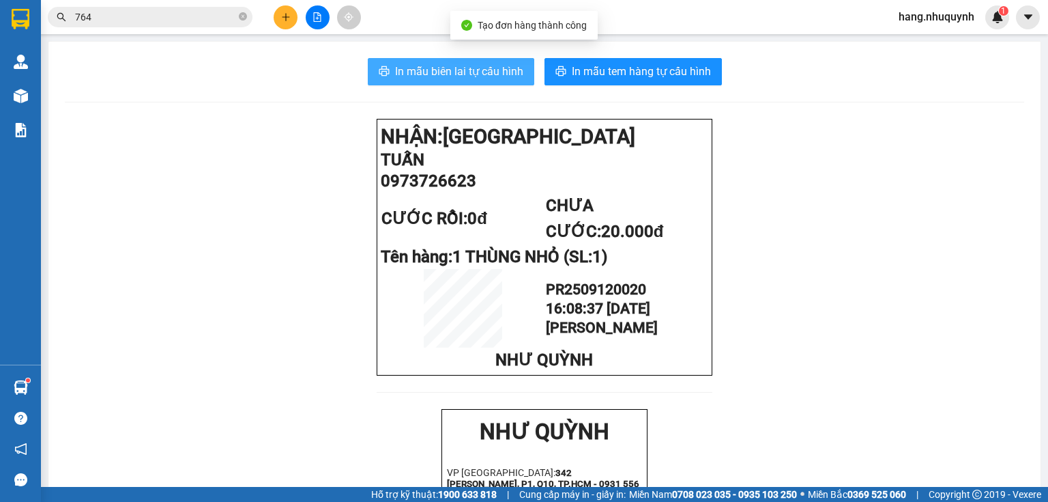
click at [476, 67] on span "In mẫu biên lai tự cấu hình" at bounding box center [459, 71] width 128 height 17
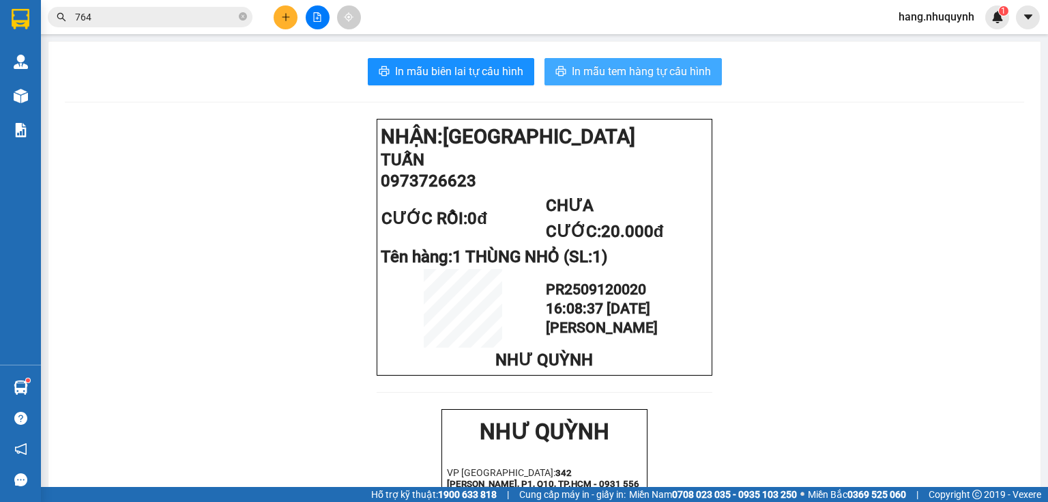
click at [612, 69] on span "In mẫu tem hàng tự cấu hình" at bounding box center [641, 71] width 139 height 17
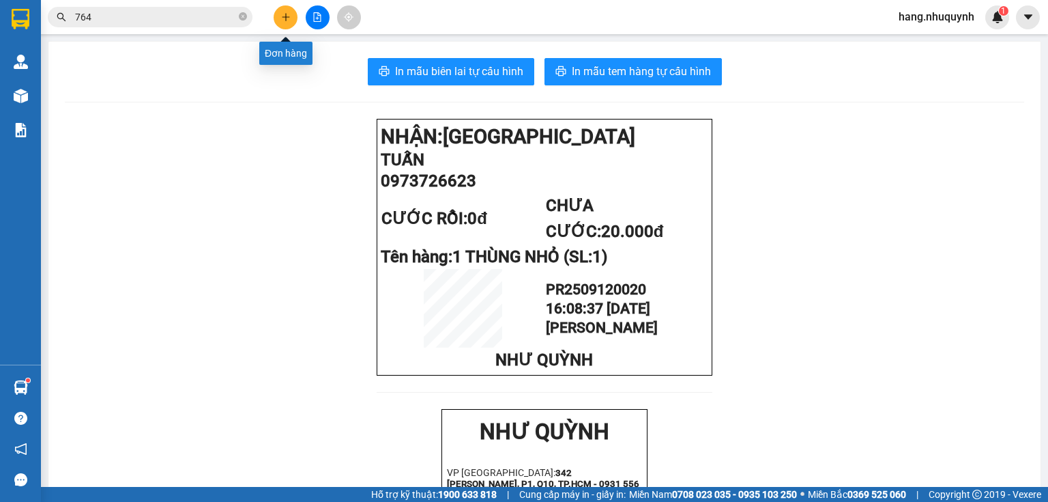
click at [288, 12] on icon "plus" at bounding box center [286, 17] width 10 height 10
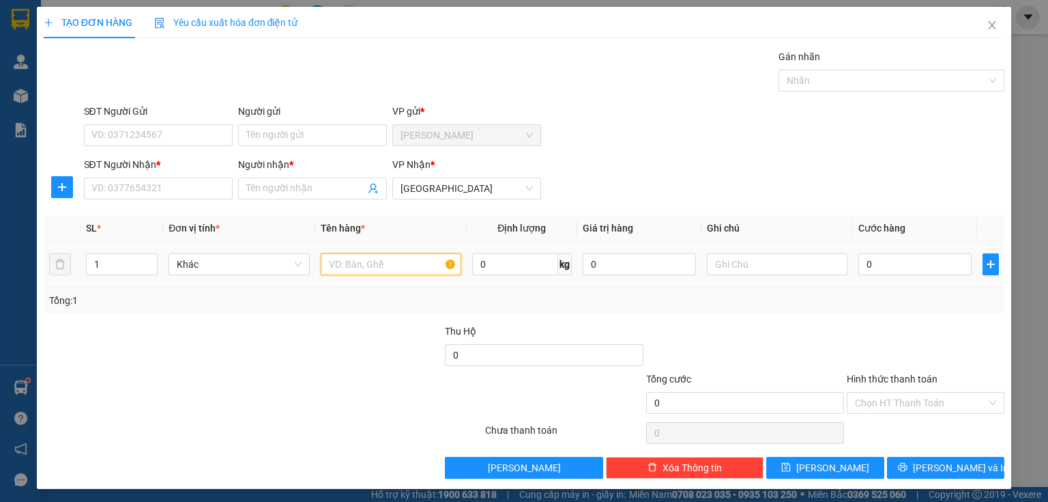
click at [339, 262] on input "text" at bounding box center [391, 264] width 141 height 22
type input "1 THÙNG"
type input "3"
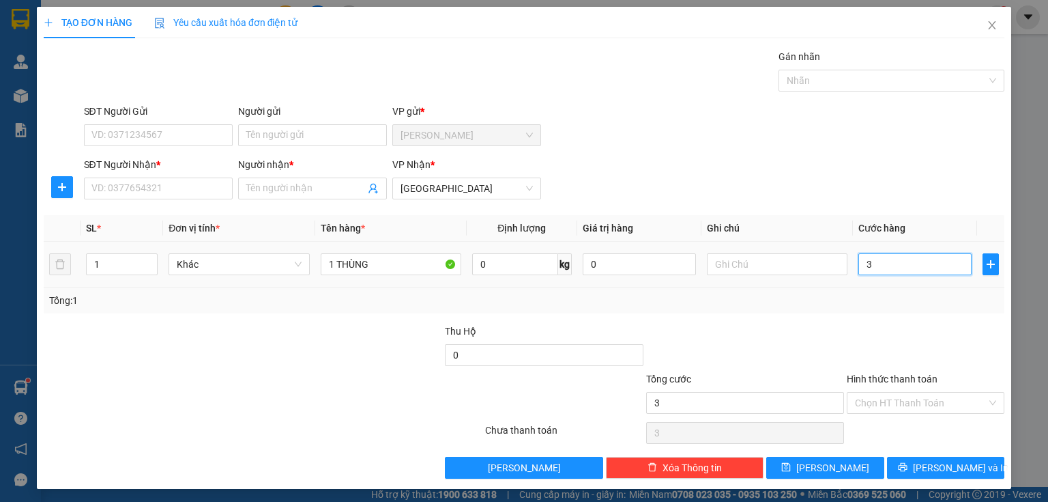
type input "30"
type input "300"
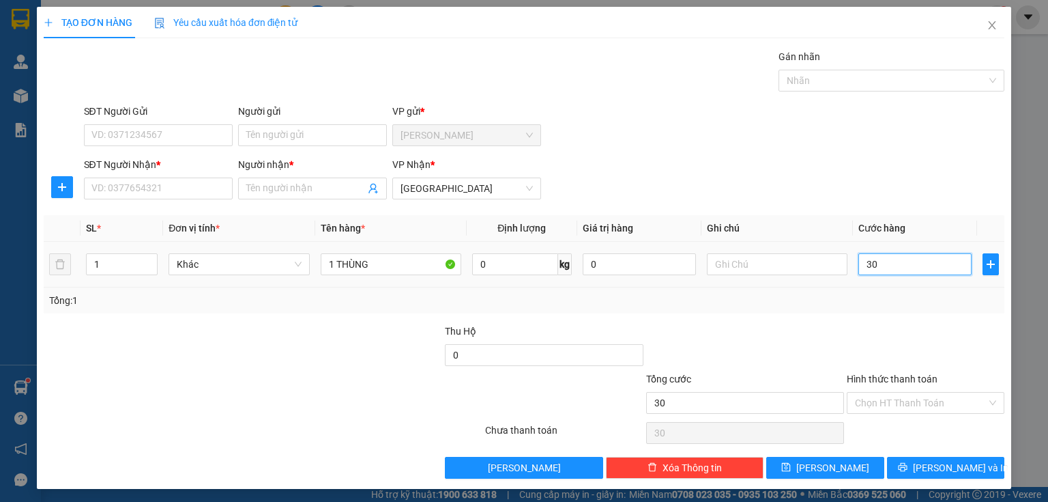
type input "300"
type input "3.000"
type input "30.000"
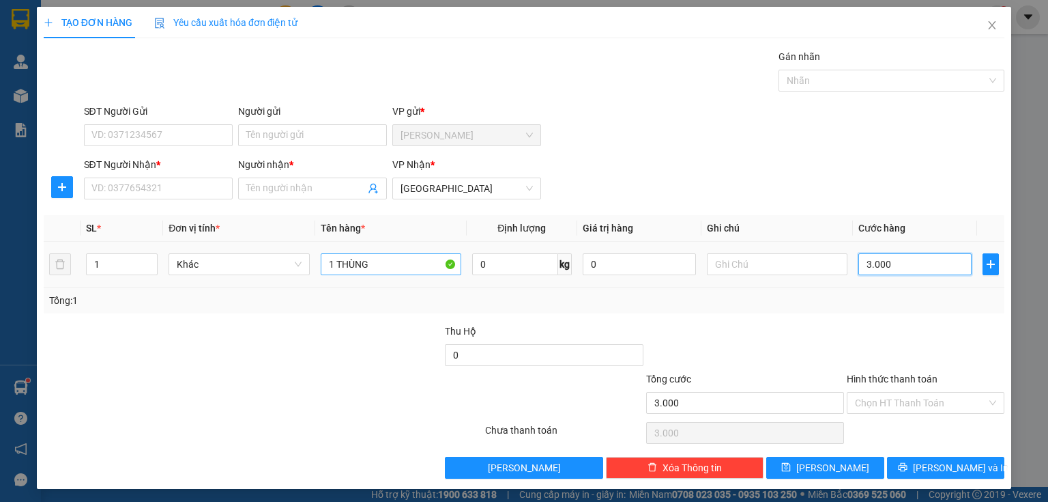
type input "30.000"
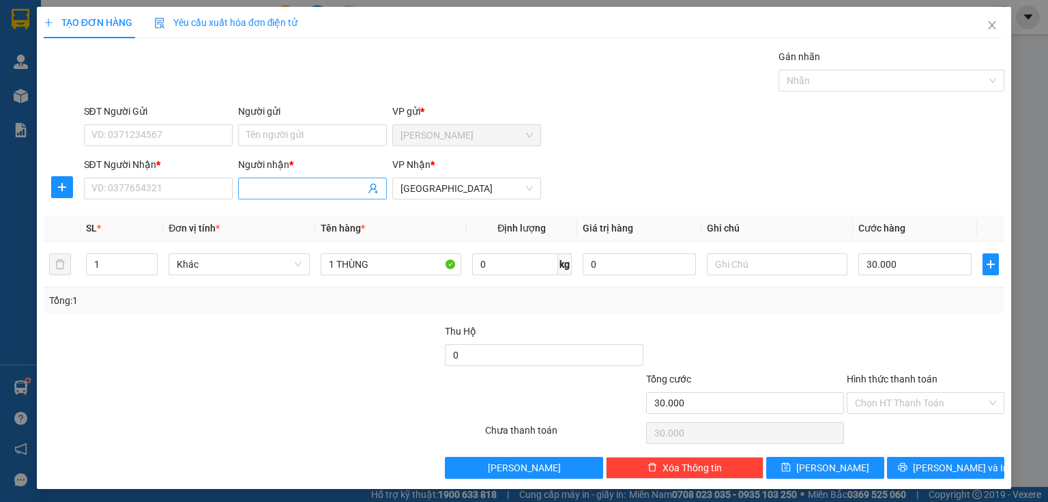
click at [312, 184] on input "Người nhận *" at bounding box center [305, 188] width 119 height 15
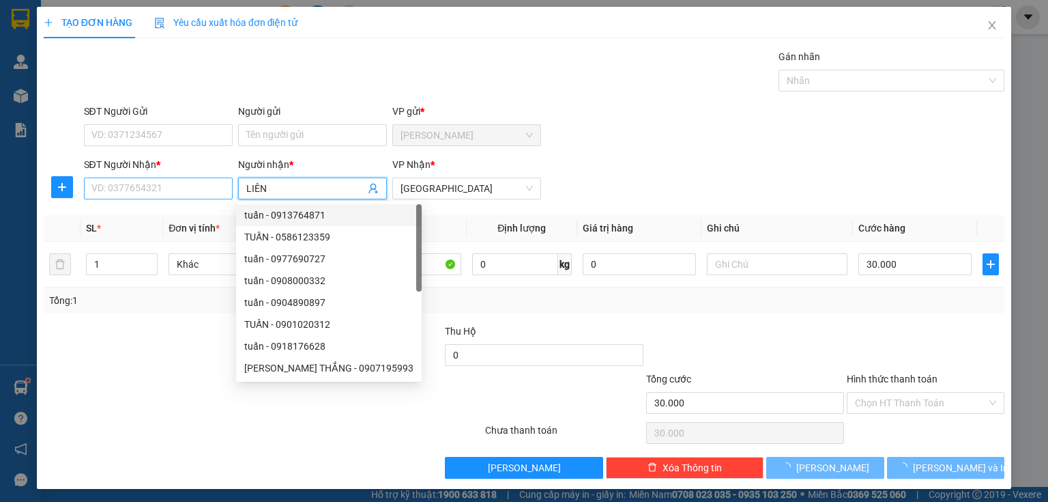
type input "LIÊN"
click at [145, 186] on input "SĐT Người Nhận *" at bounding box center [158, 188] width 149 height 22
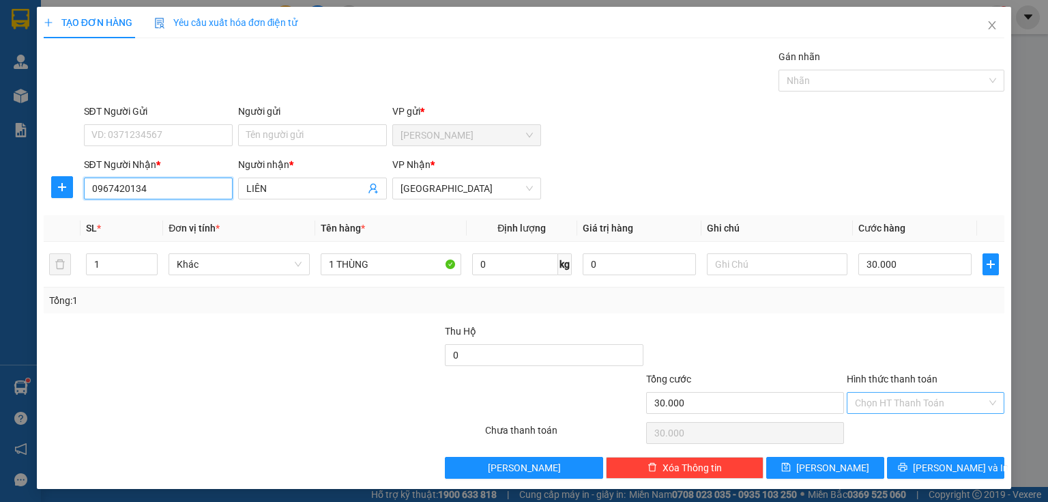
type input "0967420134"
click at [905, 401] on input "Hình thức thanh toán" at bounding box center [921, 402] width 132 height 20
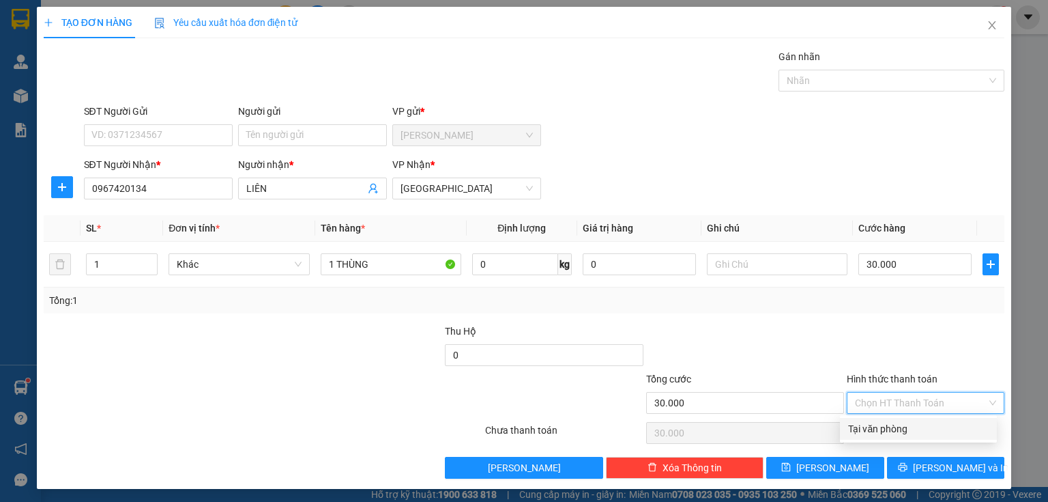
click at [898, 431] on div "Tại văn phòng" at bounding box center [918, 428] width 141 height 15
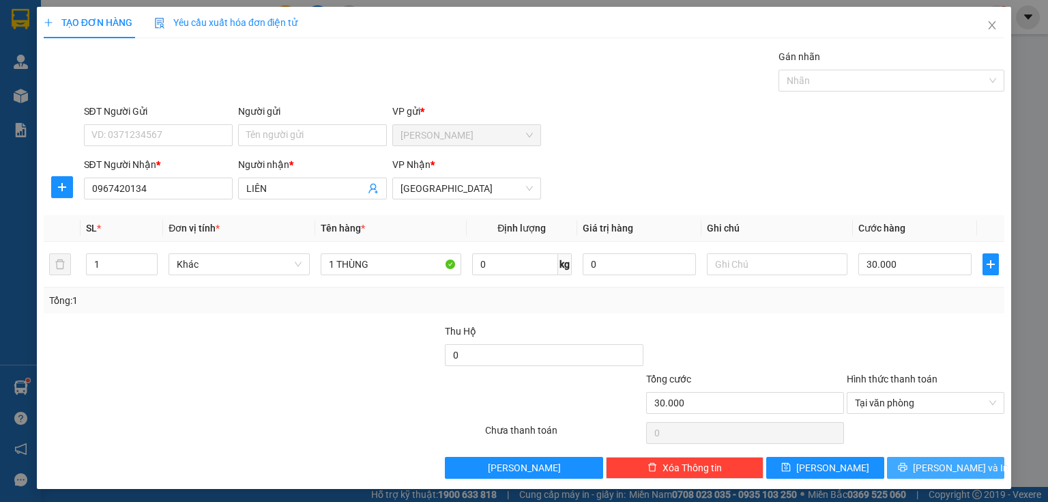
click at [925, 466] on button "[PERSON_NAME] và In" at bounding box center [946, 468] width 118 height 22
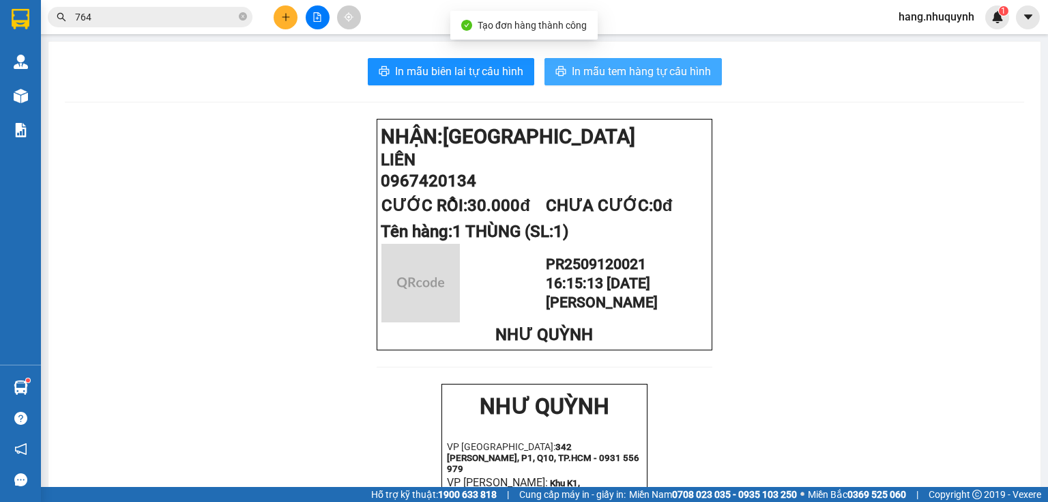
click at [585, 71] on span "In mẫu tem hàng tự cấu hình" at bounding box center [641, 71] width 139 height 17
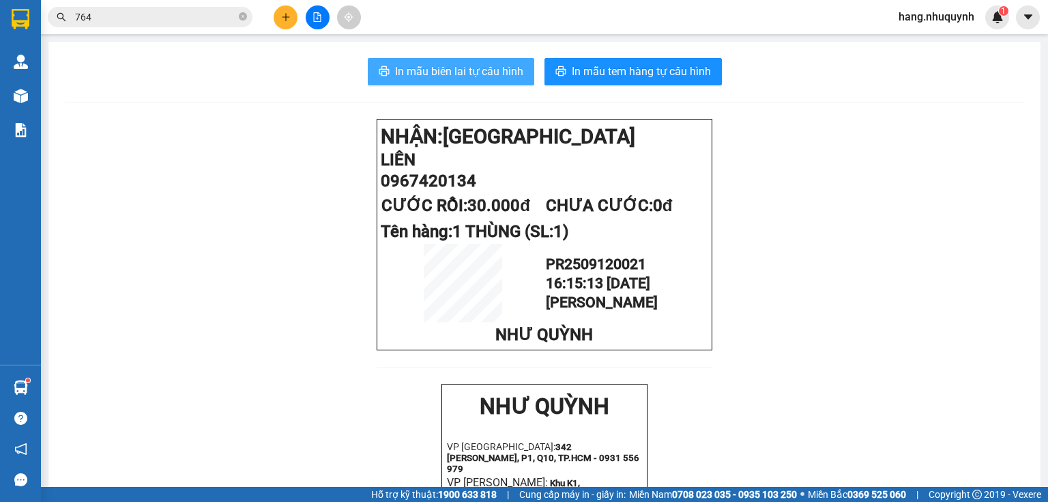
drag, startPoint x: 472, startPoint y: 67, endPoint x: 538, endPoint y: 112, distance: 79.5
click at [472, 69] on span "In mẫu biên lai tự cấu hình" at bounding box center [459, 71] width 128 height 17
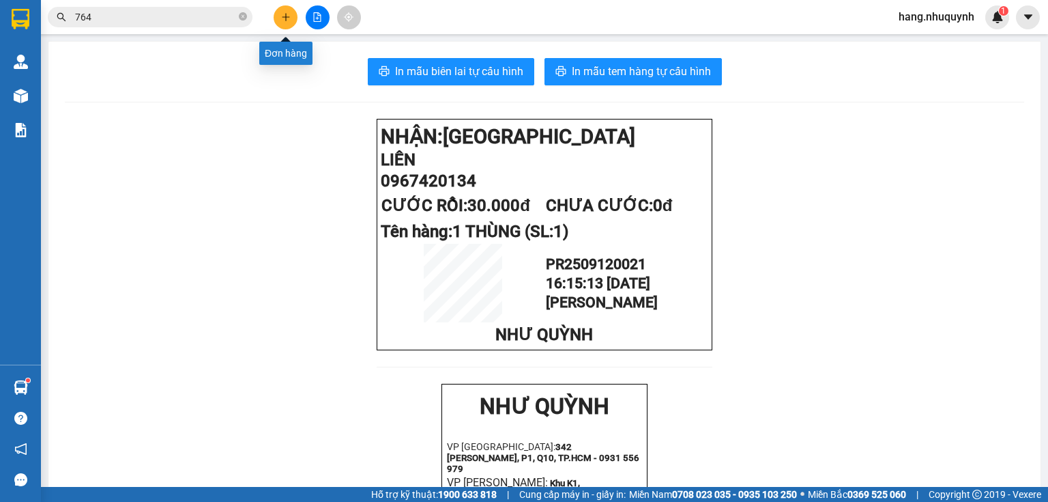
click at [282, 17] on icon "plus" at bounding box center [286, 17] width 10 height 10
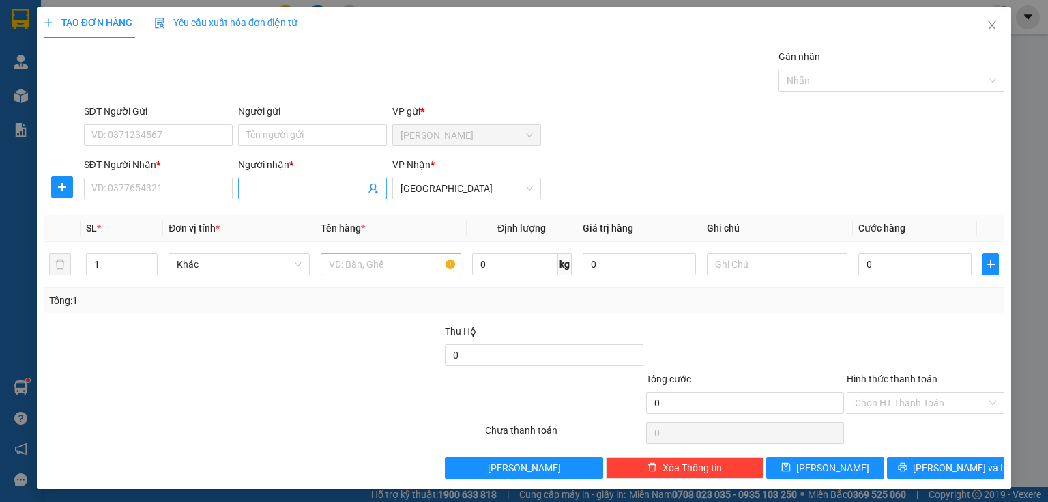
click at [272, 190] on input "Người nhận *" at bounding box center [305, 188] width 119 height 15
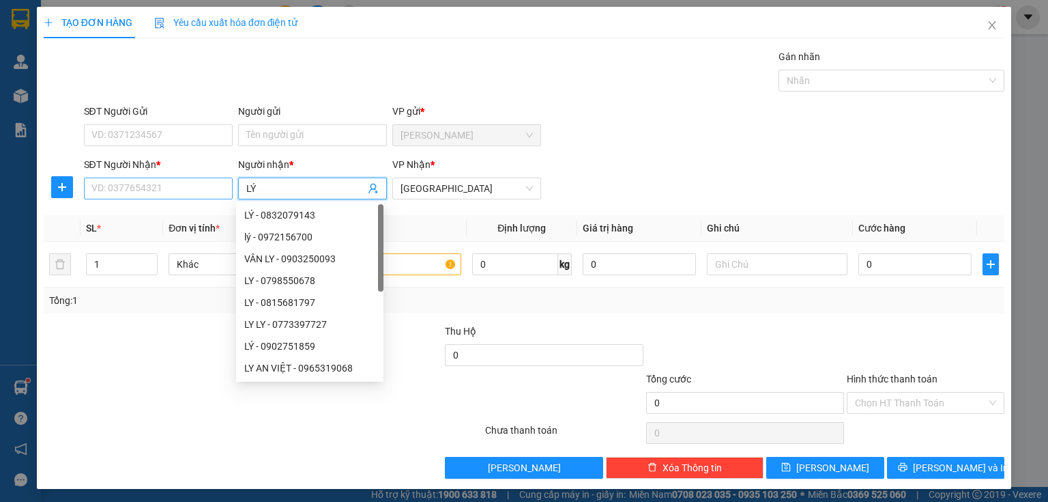
type input "LÝ"
click at [142, 194] on input "SĐT Người Nhận *" at bounding box center [158, 188] width 149 height 22
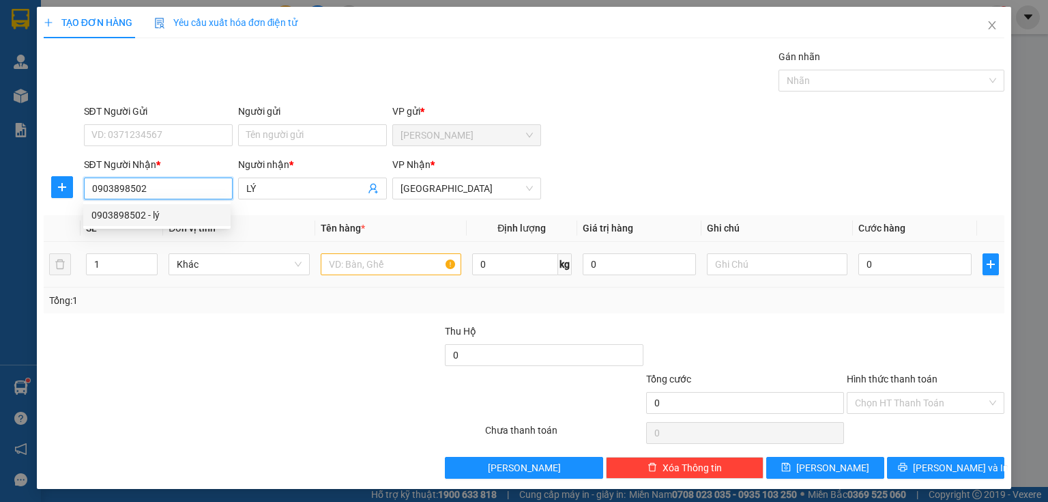
type input "0903898502"
click at [407, 263] on input "text" at bounding box center [391, 264] width 141 height 22
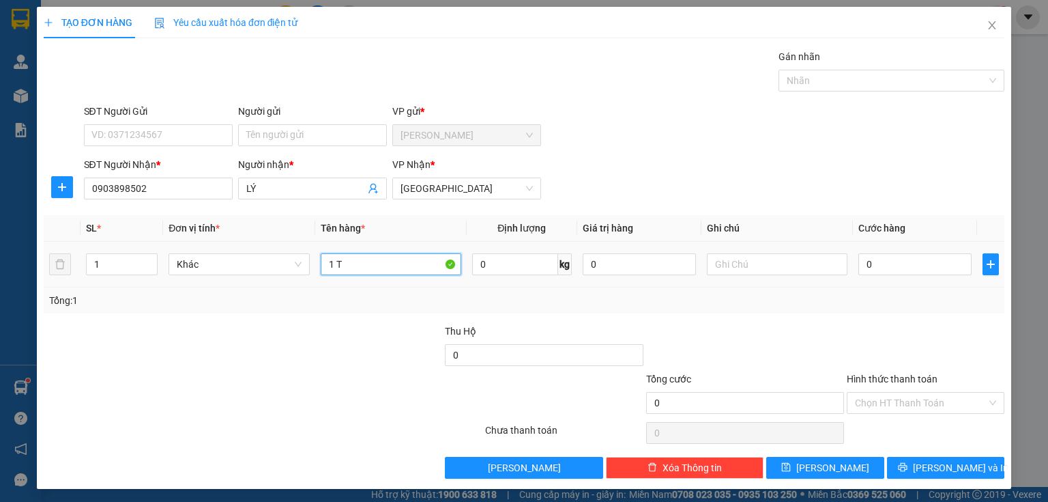
type input "1 TH"
click at [874, 268] on input "0" at bounding box center [914, 264] width 113 height 22
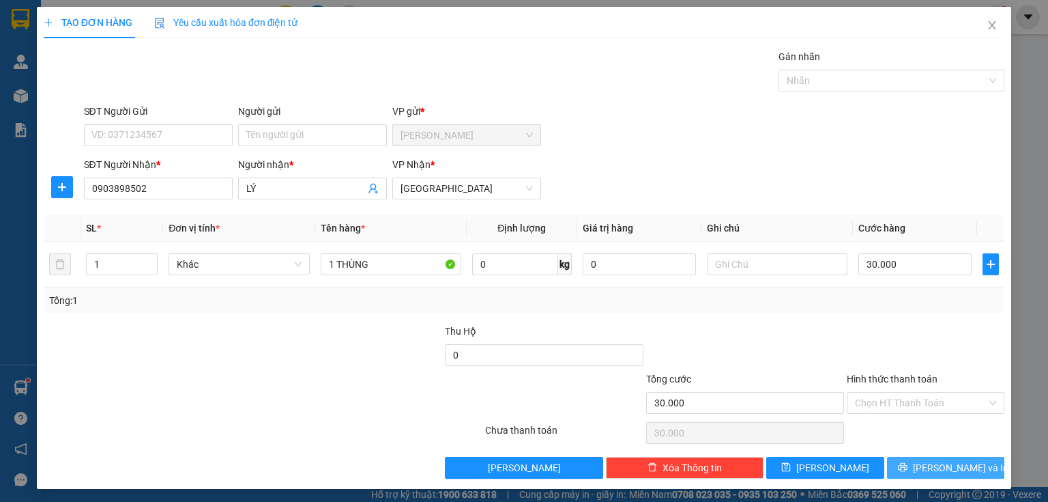
click at [917, 457] on button "[PERSON_NAME] và In" at bounding box center [946, 468] width 118 height 22
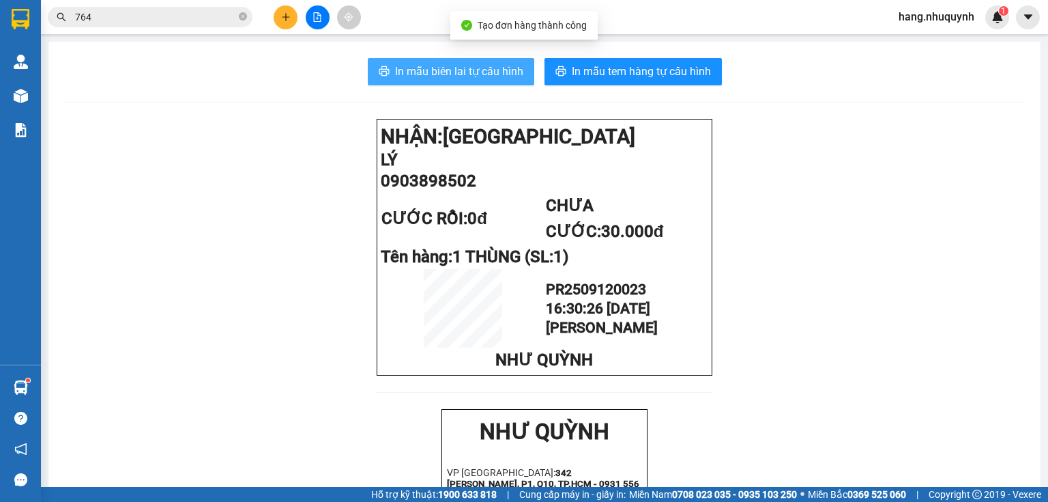
click at [445, 71] on span "In mẫu biên lai tự cấu hình" at bounding box center [459, 71] width 128 height 17
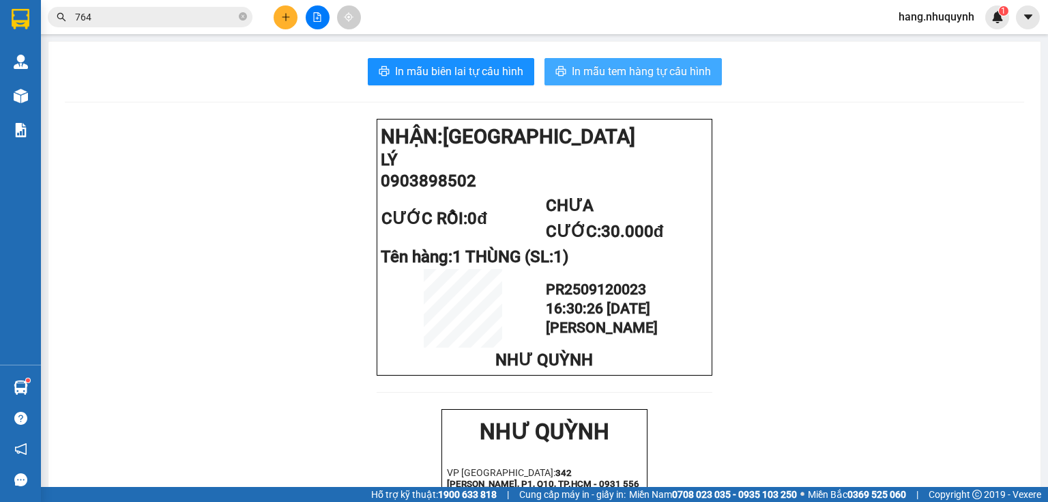
click at [618, 68] on span "In mẫu tem hàng tự cấu hình" at bounding box center [641, 71] width 139 height 17
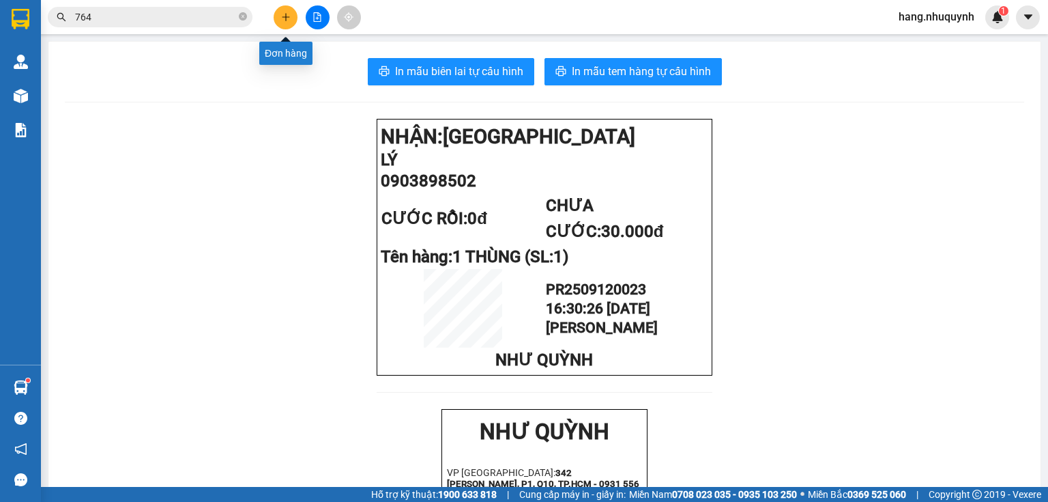
click at [287, 13] on icon "plus" at bounding box center [286, 17] width 10 height 10
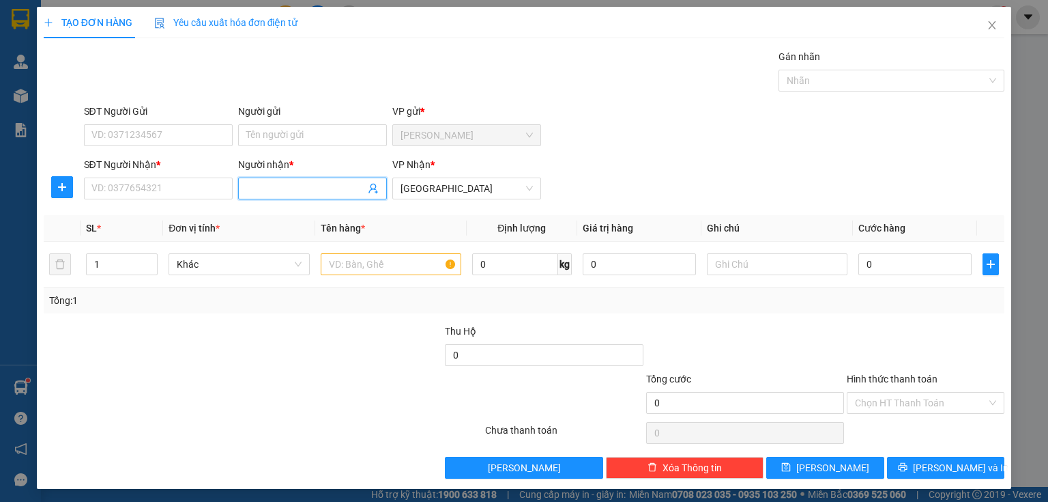
click at [304, 190] on input "Người nhận *" at bounding box center [305, 188] width 119 height 15
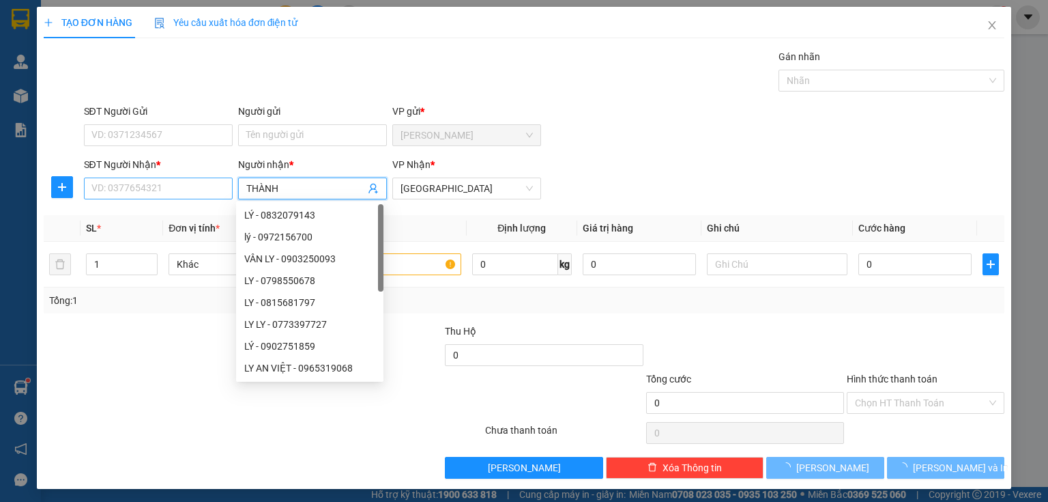
type input "THÀNH"
click at [142, 191] on input "SĐT Người Nhận *" at bounding box center [158, 188] width 149 height 22
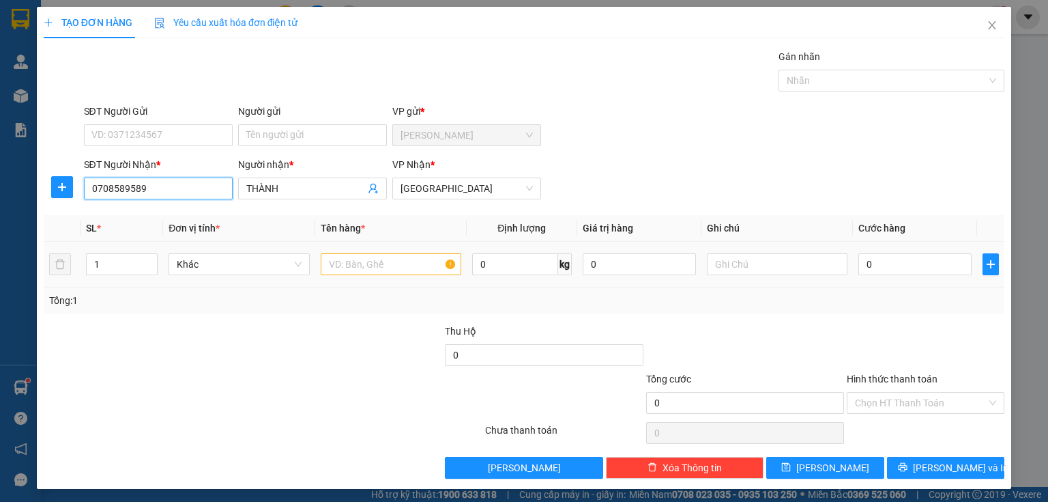
type input "0708589589"
click at [379, 272] on input "text" at bounding box center [391, 264] width 141 height 22
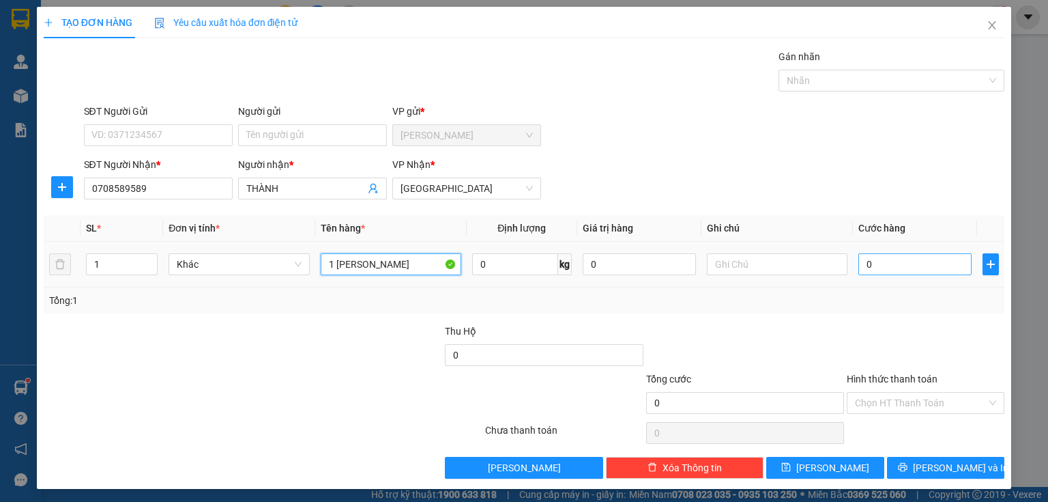
type input "1 [PERSON_NAME]"
click at [878, 262] on input "0" at bounding box center [914, 264] width 113 height 22
type input "3"
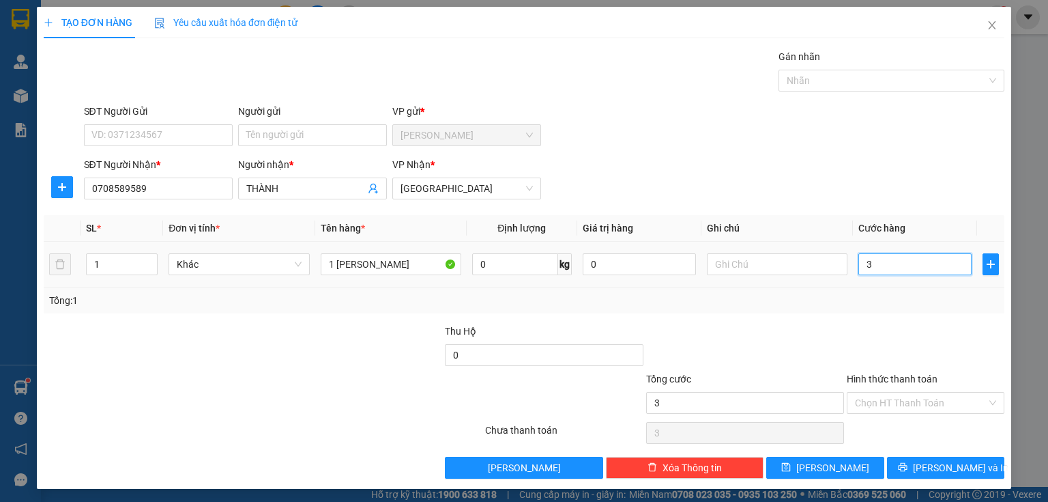
type input "30"
type input "300"
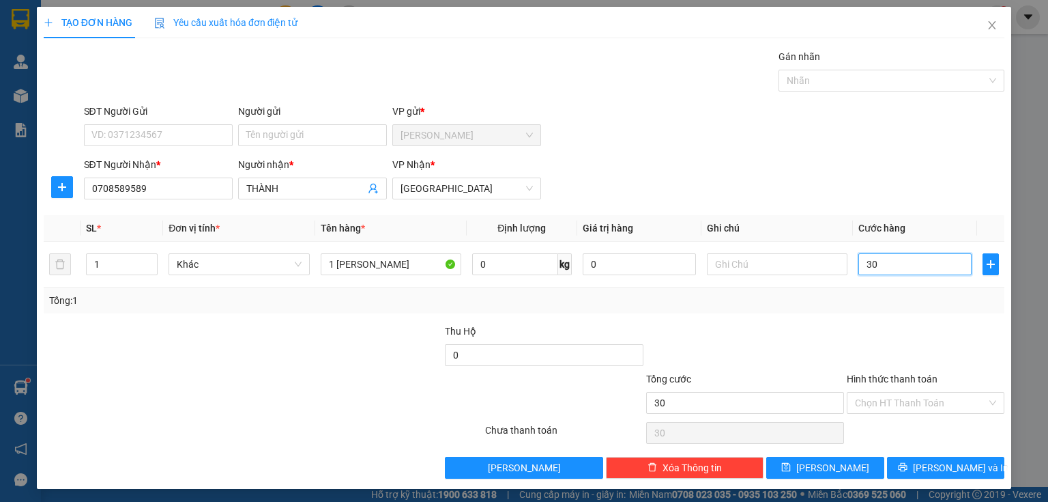
type input "300"
type input "3.000"
type input "30.000"
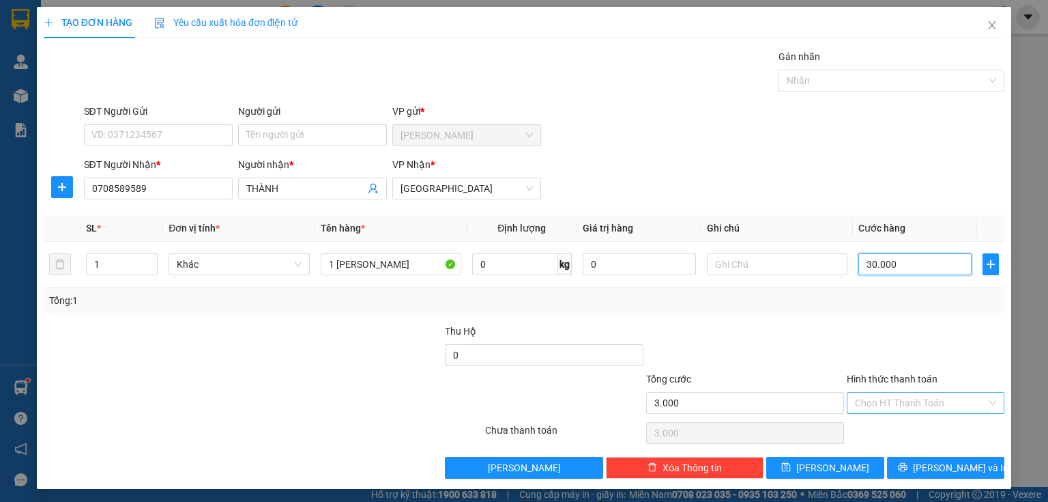
type input "30.000"
click at [889, 405] on input "Hình thức thanh toán" at bounding box center [921, 402] width 132 height 20
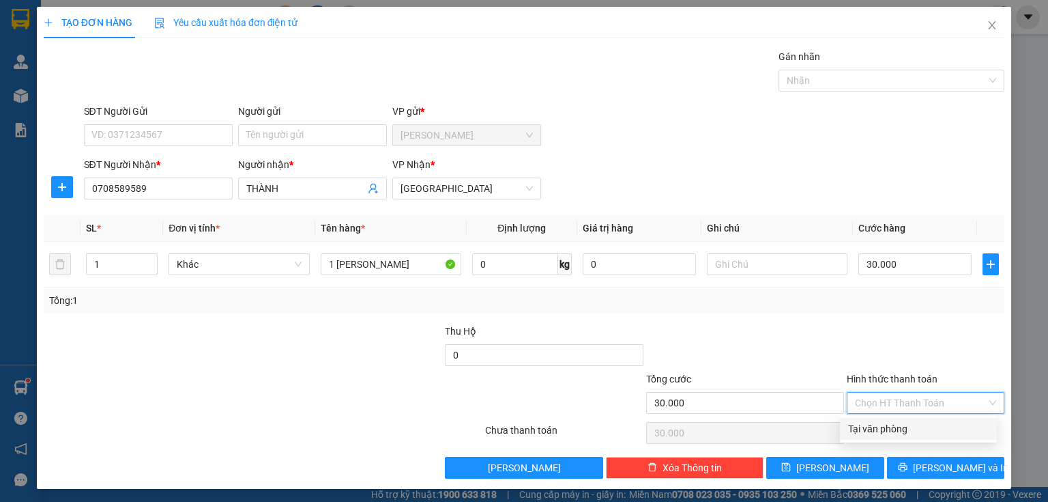
drag, startPoint x: 884, startPoint y: 425, endPoint x: 893, endPoint y: 445, distance: 21.7
click at [885, 427] on div "Tại văn phòng" at bounding box center [918, 428] width 141 height 15
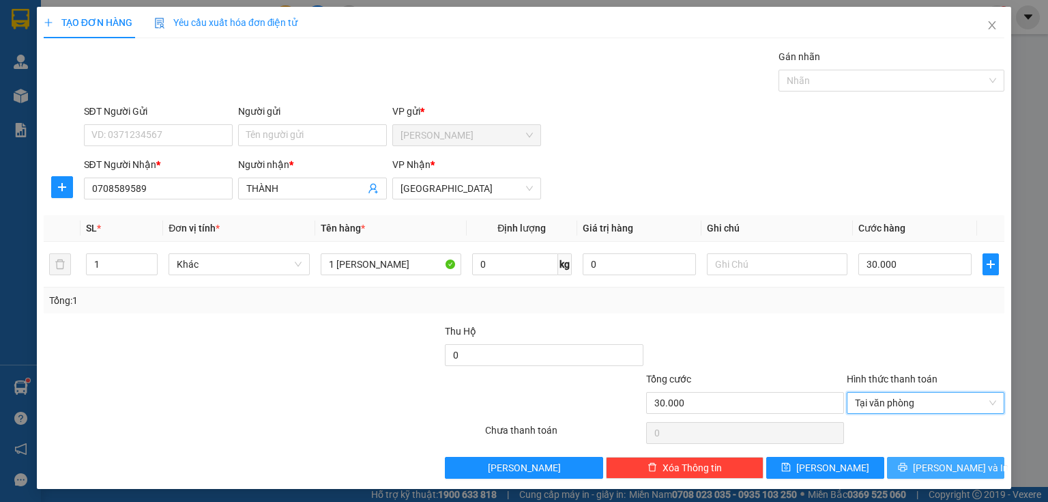
click at [907, 467] on icon "printer" at bounding box center [902, 467] width 9 height 9
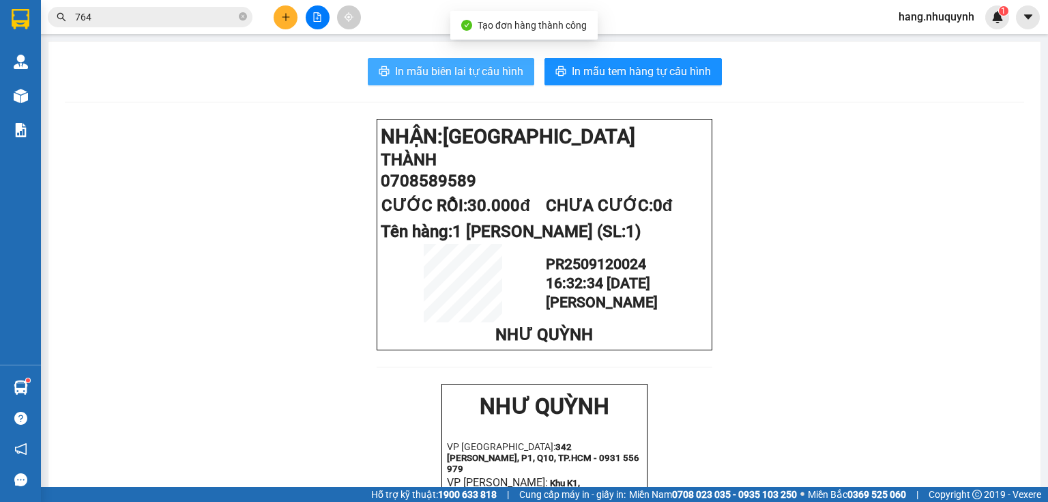
click at [478, 78] on span "In mẫu biên lai tự cấu hình" at bounding box center [459, 71] width 128 height 17
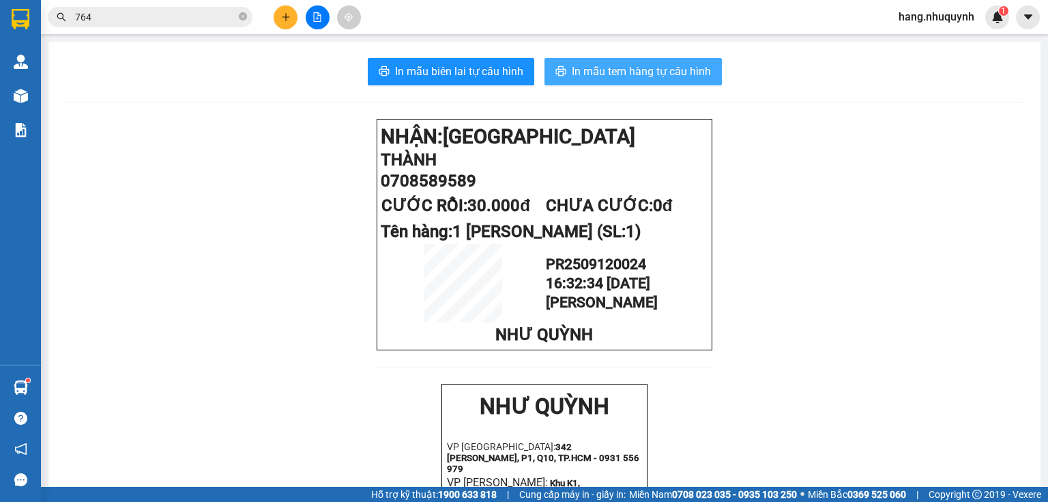
click at [622, 74] on span "In mẫu tem hàng tự cấu hình" at bounding box center [641, 71] width 139 height 17
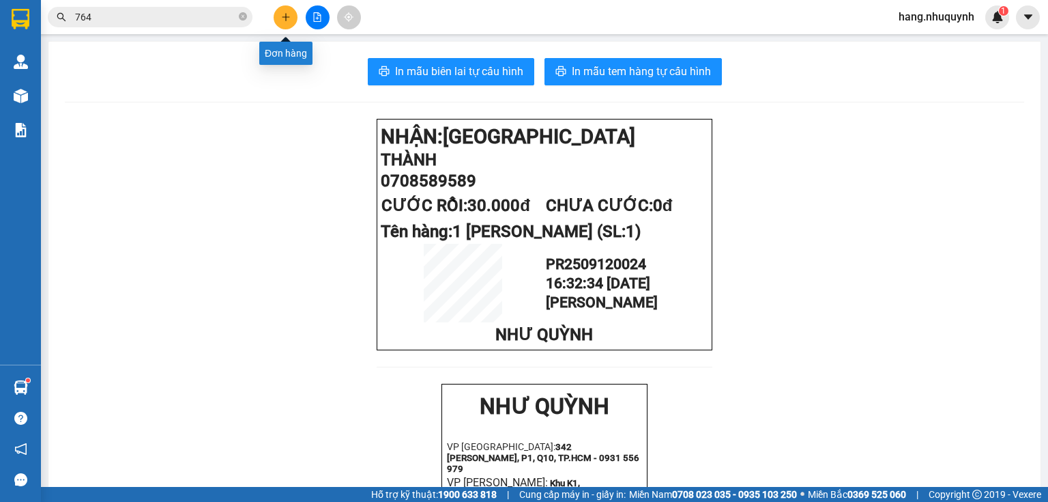
click at [289, 16] on icon "plus" at bounding box center [286, 17] width 10 height 10
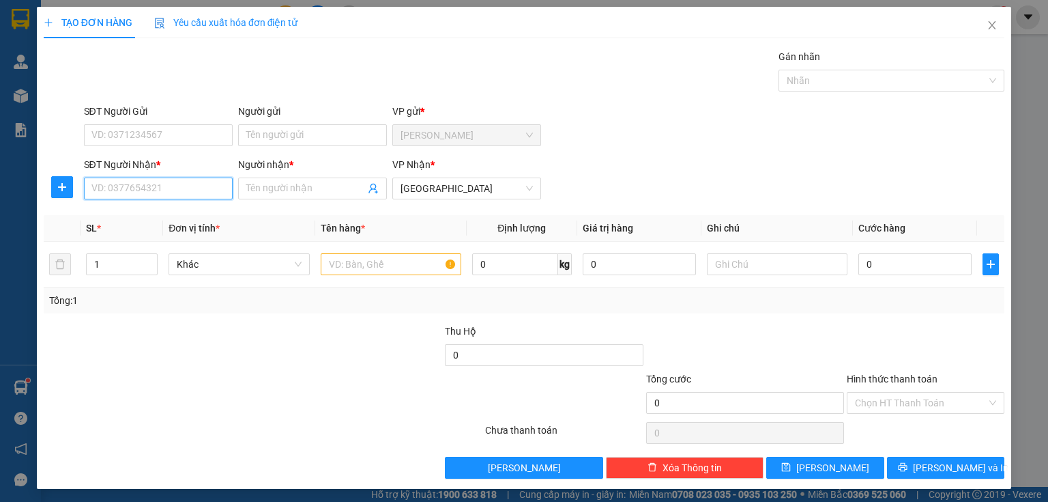
click at [175, 186] on input "SĐT Người Nhận *" at bounding box center [158, 188] width 149 height 22
type input "0906828471"
click at [179, 218] on div "0906828471 - [PERSON_NAME]" at bounding box center [158, 214] width 134 height 15
type input "[PERSON_NAME]"
type input "30.000"
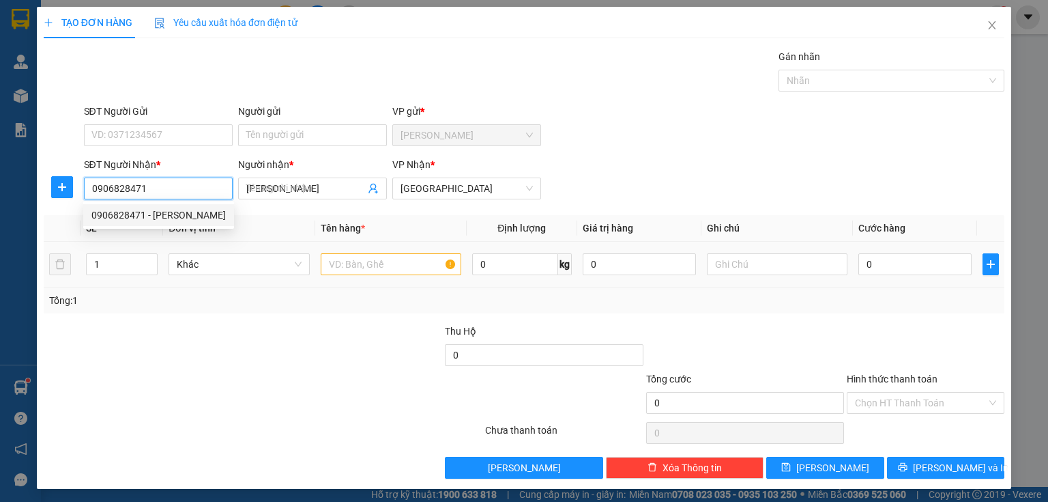
type input "30.000"
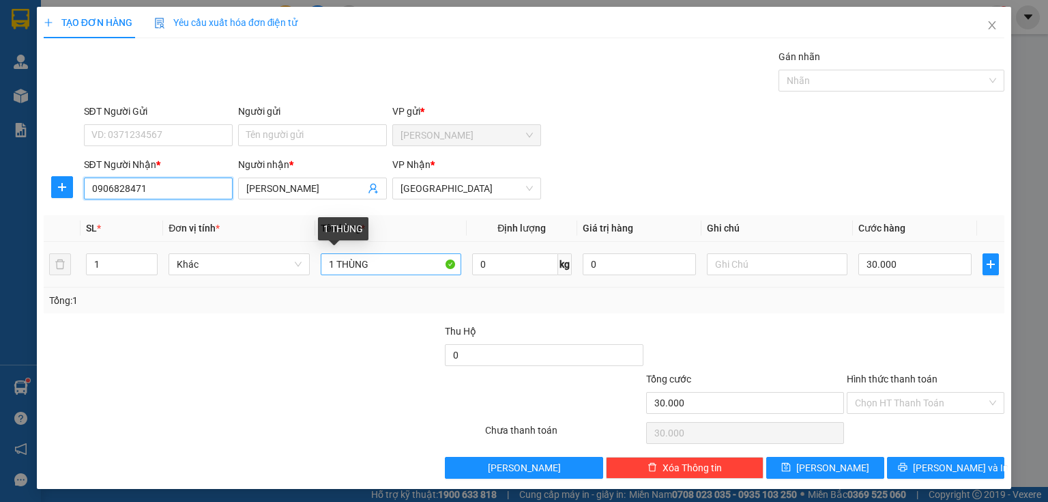
type input "0906828471"
drag, startPoint x: 394, startPoint y: 267, endPoint x: 261, endPoint y: 223, distance: 140.7
click at [297, 264] on tr "1 Khác 1 THÙNG 0 kg 0 30.000" at bounding box center [524, 265] width 961 height 46
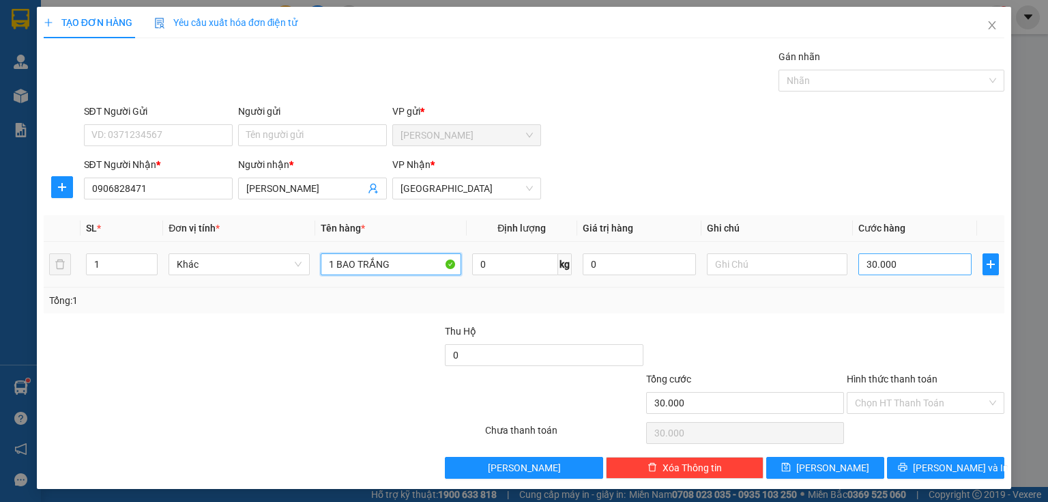
type input "1 BAO TRẮNG"
click at [923, 262] on input "30.000" at bounding box center [914, 264] width 113 height 22
type input "4"
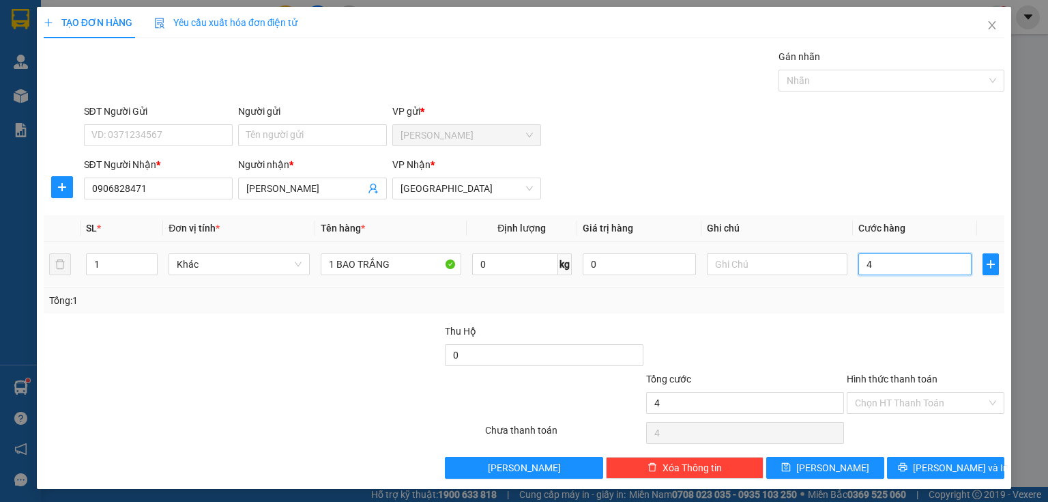
type input "40"
type input "400"
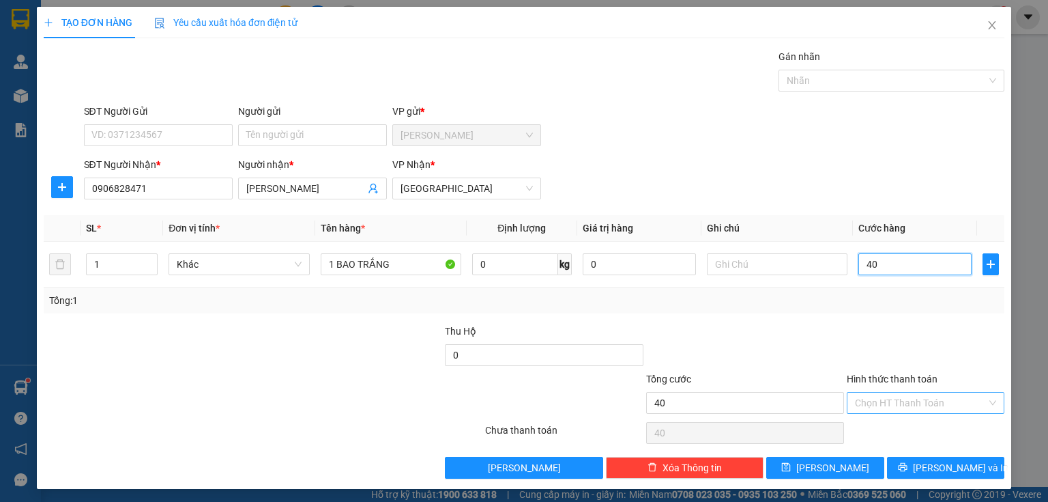
type input "400"
type input "4.000"
type input "40.000"
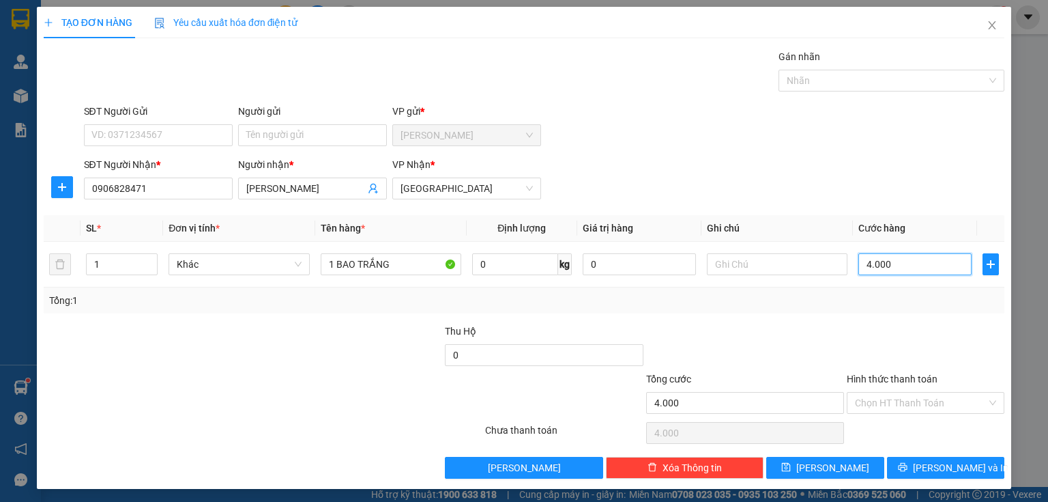
type input "40.000"
click at [925, 459] on div "Transit Pickup Surcharge Ids Transit Deliver Surcharge Ids Transit Deliver Surc…" at bounding box center [524, 263] width 961 height 429
click at [927, 464] on span "[PERSON_NAME] và In" at bounding box center [961, 467] width 96 height 15
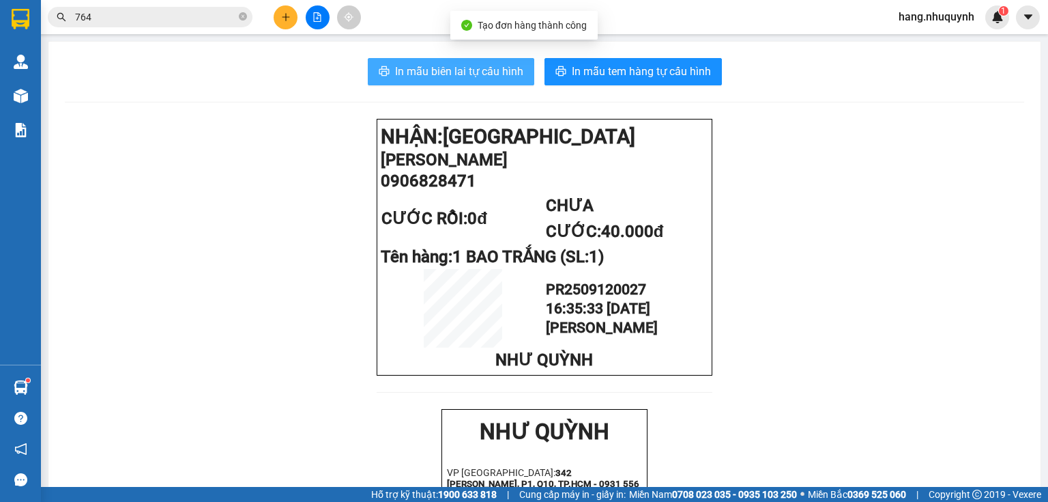
click at [481, 65] on span "In mẫu biên lai tự cấu hình" at bounding box center [459, 71] width 128 height 17
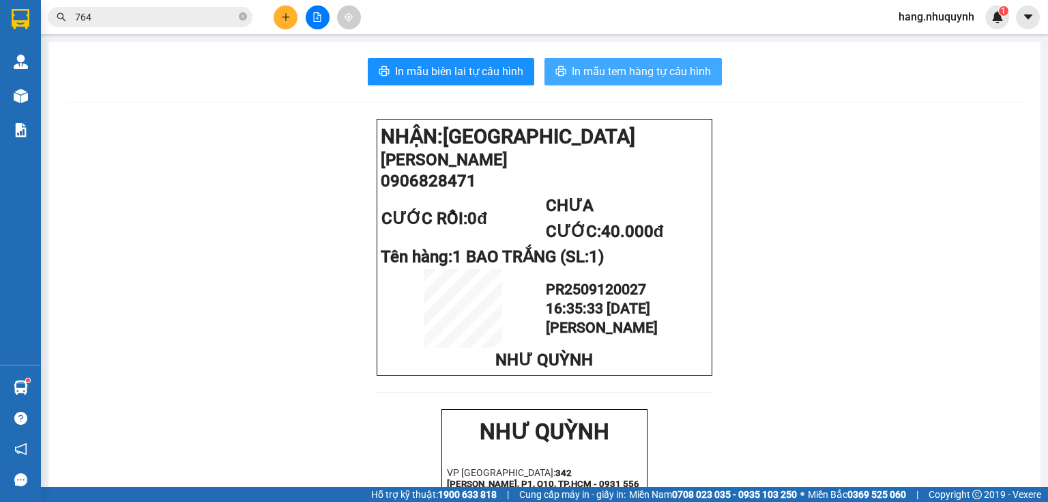
click at [647, 70] on span "In mẫu tem hàng tự cấu hình" at bounding box center [641, 71] width 139 height 17
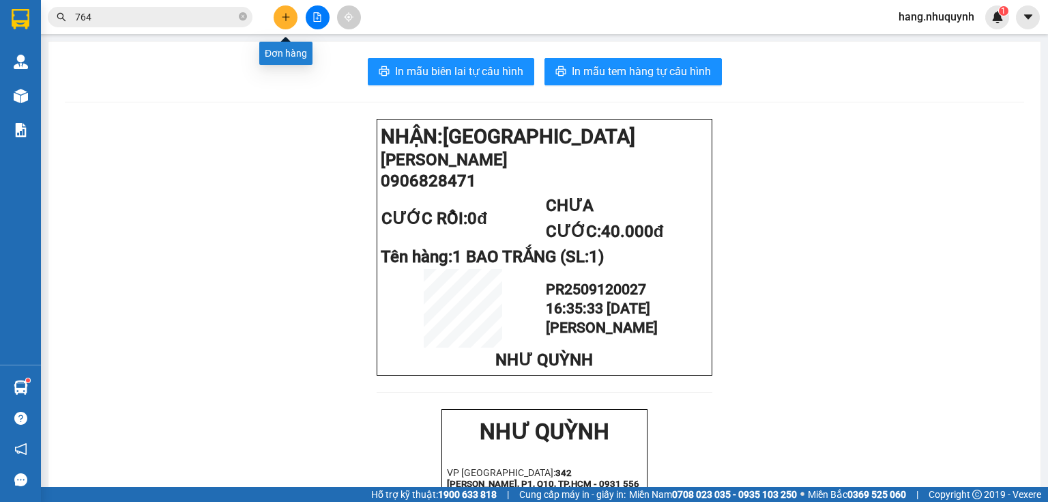
click at [285, 19] on icon "plus" at bounding box center [286, 17] width 10 height 10
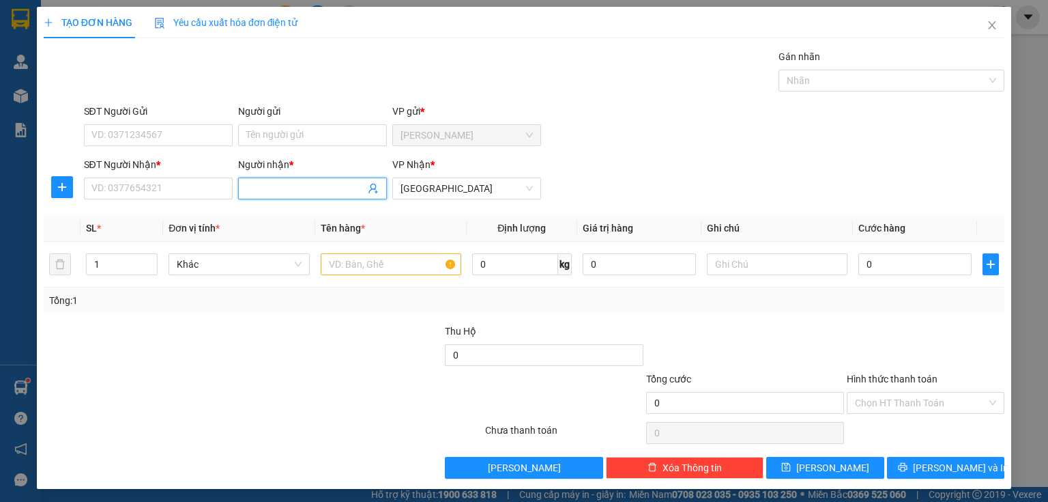
click at [285, 188] on input "Người nhận *" at bounding box center [305, 188] width 119 height 15
type input "BÁCH"
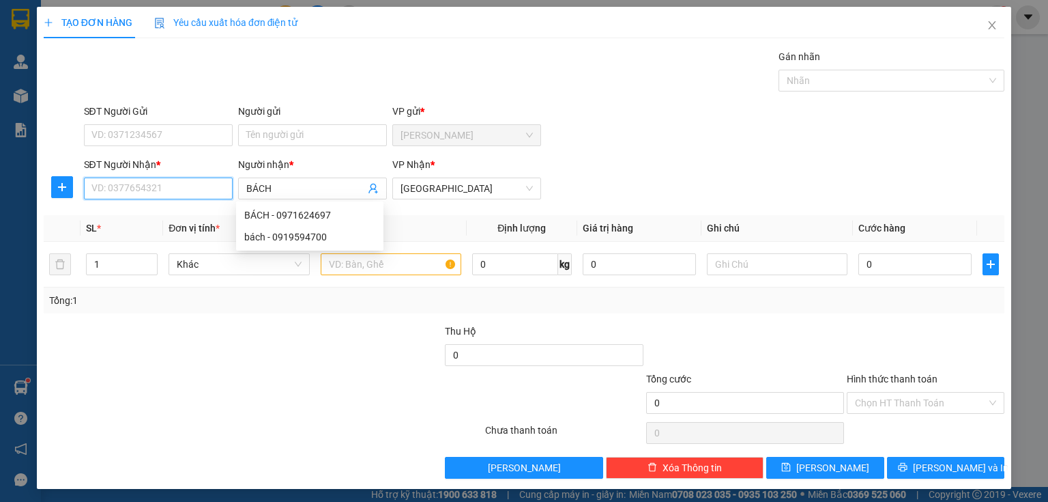
click at [169, 188] on input "SĐT Người Nhận *" at bounding box center [158, 188] width 149 height 22
type input "0971624697"
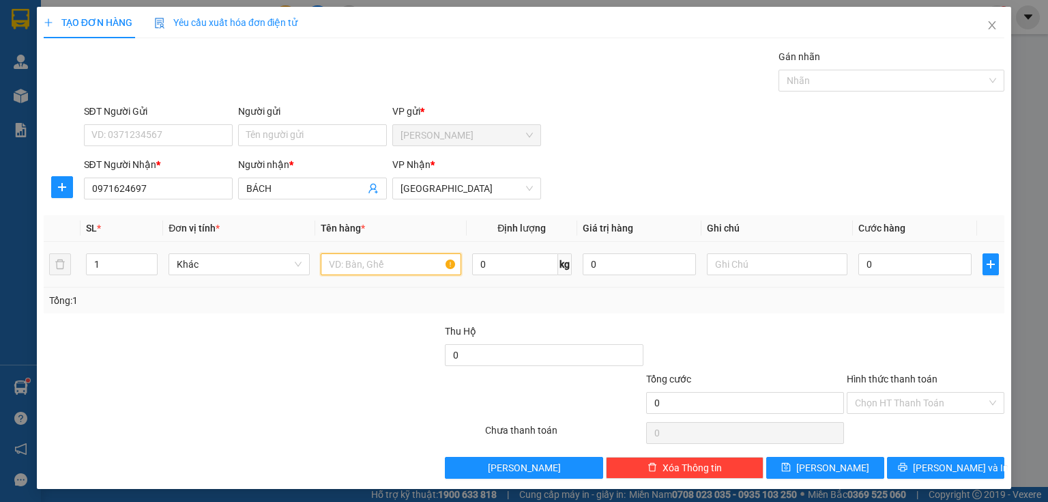
click at [367, 265] on input "text" at bounding box center [391, 264] width 141 height 22
type input "THÙNG"
click at [883, 262] on input "0" at bounding box center [914, 264] width 113 height 22
type input "3"
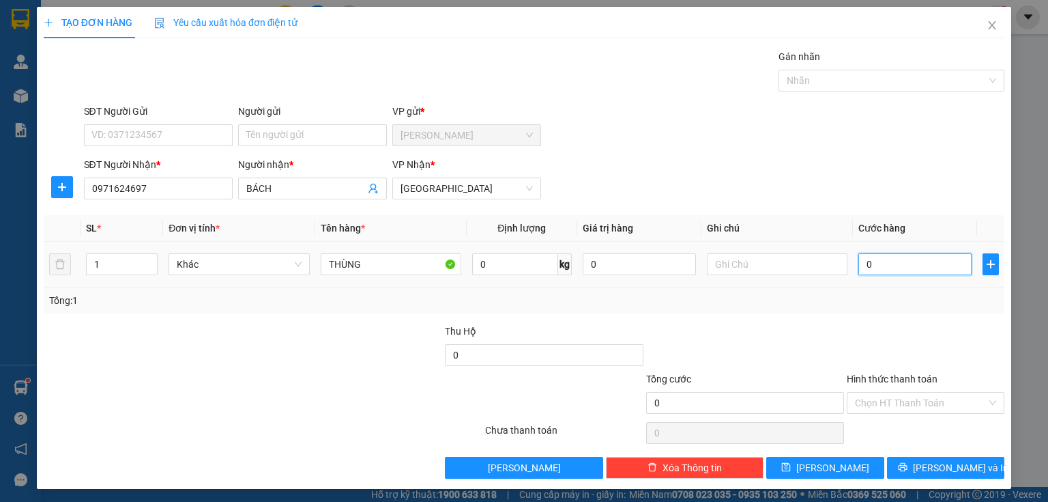
type input "3"
click at [891, 397] on input "Hình thức thanh toán" at bounding box center [921, 402] width 132 height 20
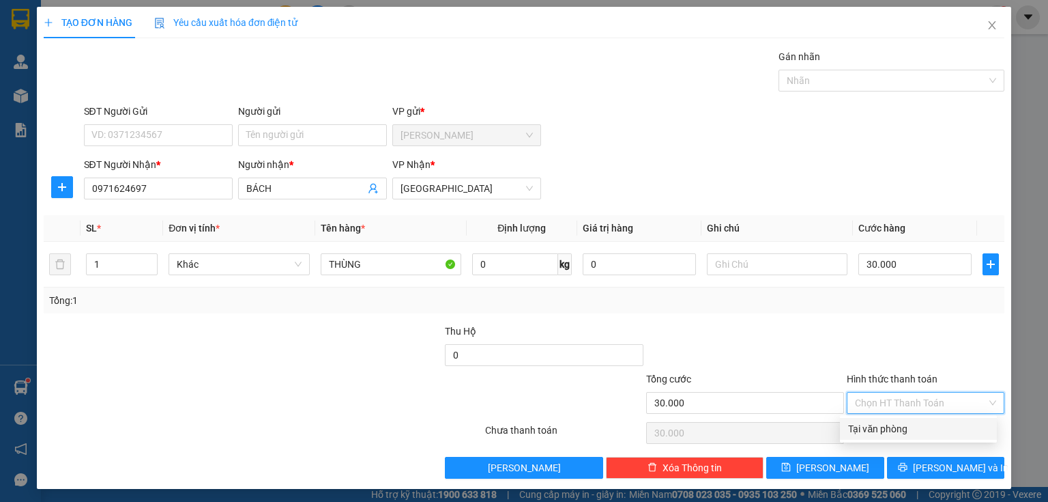
click at [884, 434] on div "Tại văn phòng" at bounding box center [918, 428] width 141 height 15
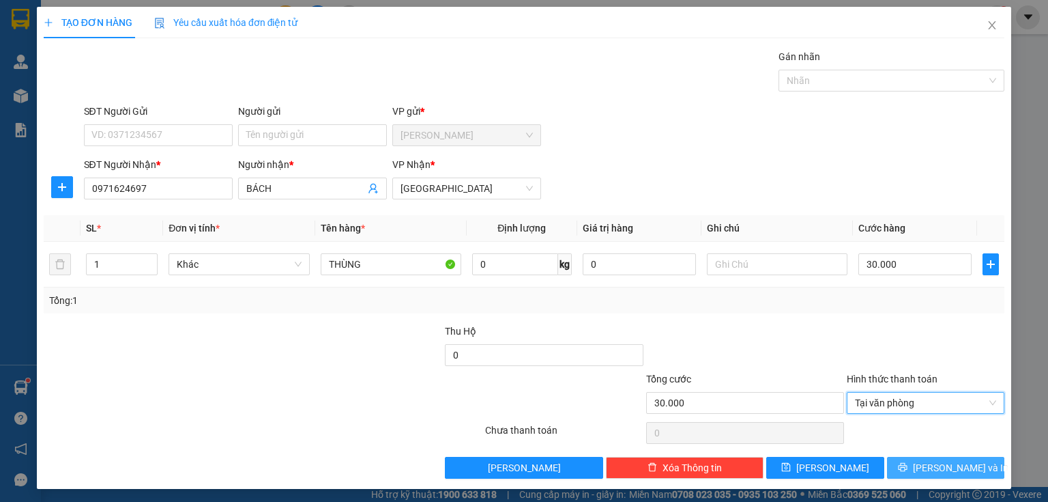
click at [915, 459] on button "[PERSON_NAME] và In" at bounding box center [946, 468] width 118 height 22
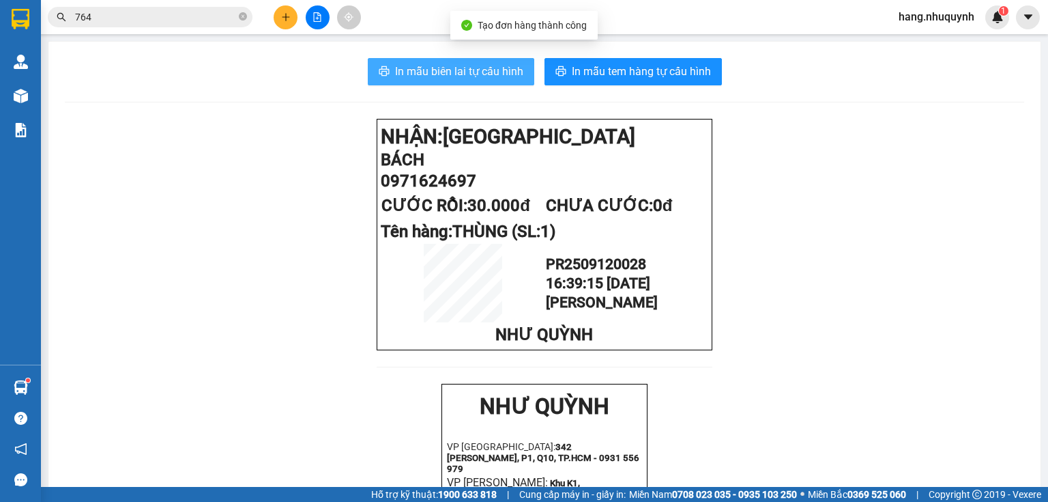
click at [478, 74] on span "In mẫu biên lai tự cấu hình" at bounding box center [459, 71] width 128 height 17
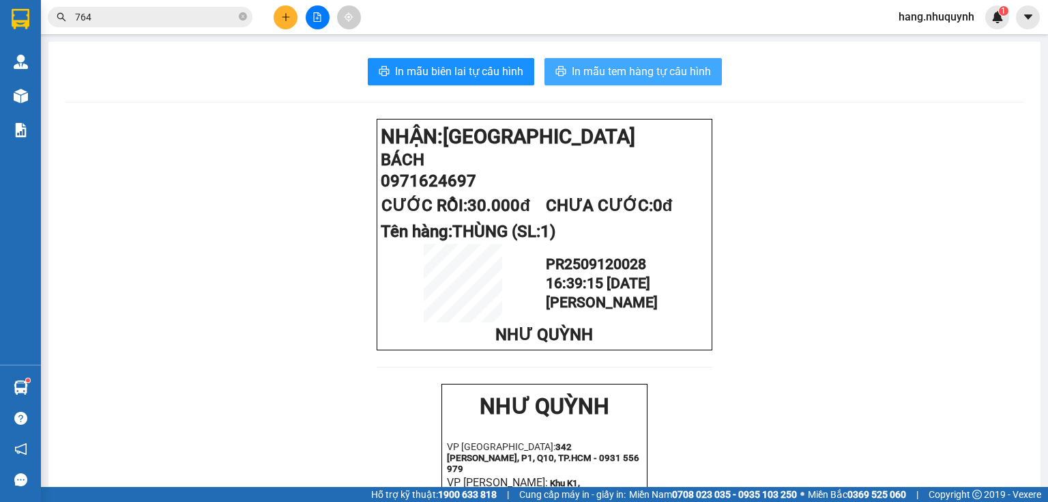
click at [617, 68] on span "In mẫu tem hàng tự cấu hình" at bounding box center [641, 71] width 139 height 17
click at [151, 18] on input "764" at bounding box center [155, 17] width 161 height 15
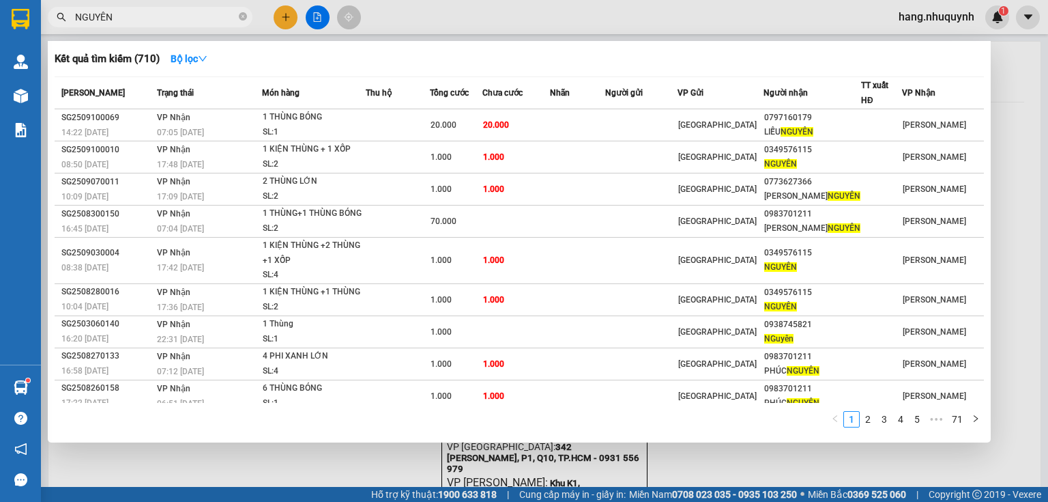
click at [157, 22] on input "NGUYÊN" at bounding box center [155, 17] width 161 height 15
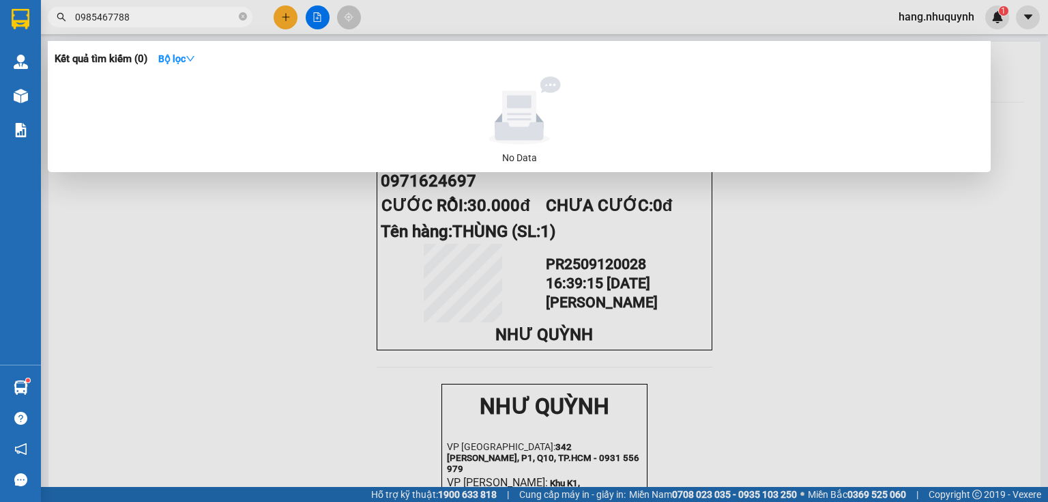
click at [124, 17] on input "0985467788" at bounding box center [155, 17] width 161 height 15
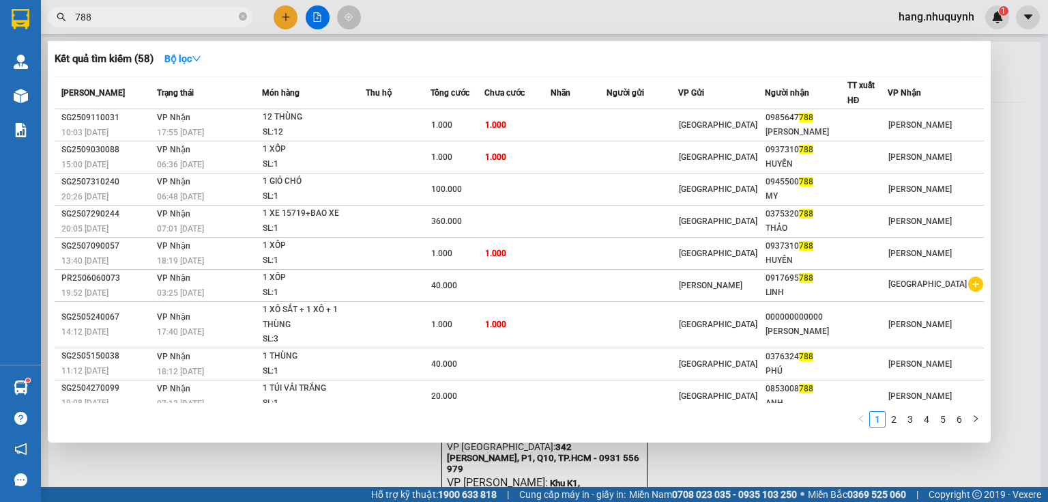
click at [164, 22] on input "788" at bounding box center [155, 17] width 161 height 15
paste input "0985467"
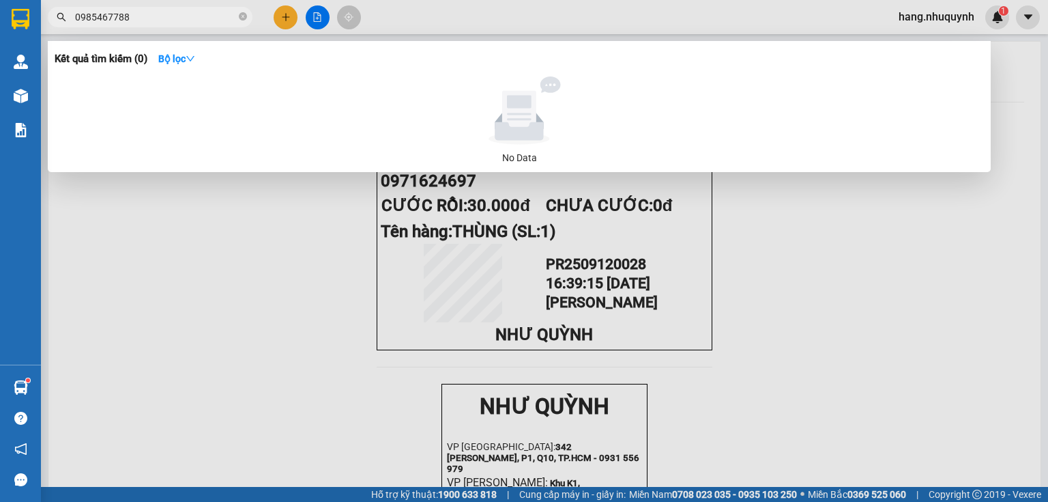
drag, startPoint x: 101, startPoint y: 18, endPoint x: 96, endPoint y: 24, distance: 8.2
click at [96, 24] on input "0985467788" at bounding box center [155, 17] width 161 height 15
click at [186, 18] on input "0985467788" at bounding box center [155, 17] width 161 height 15
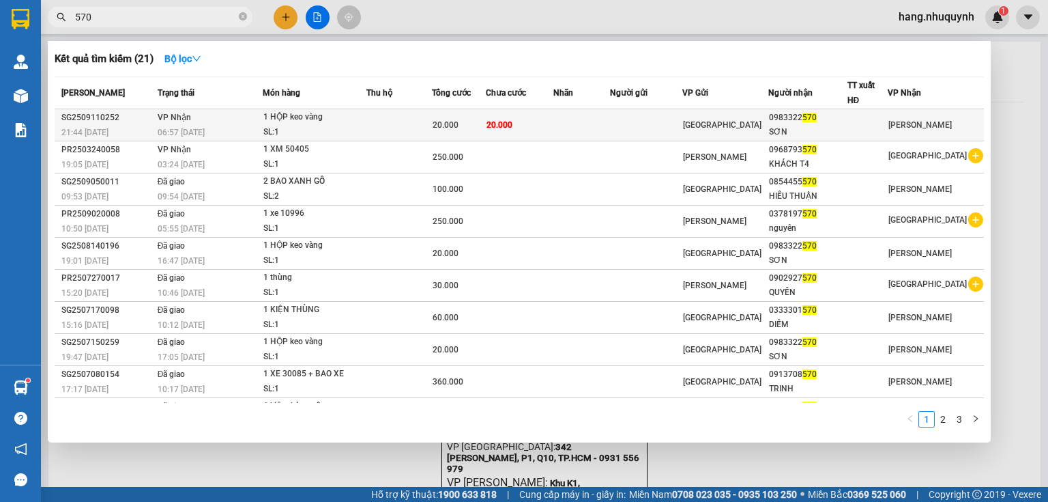
click at [288, 126] on div "SL: 1" at bounding box center [314, 132] width 102 height 15
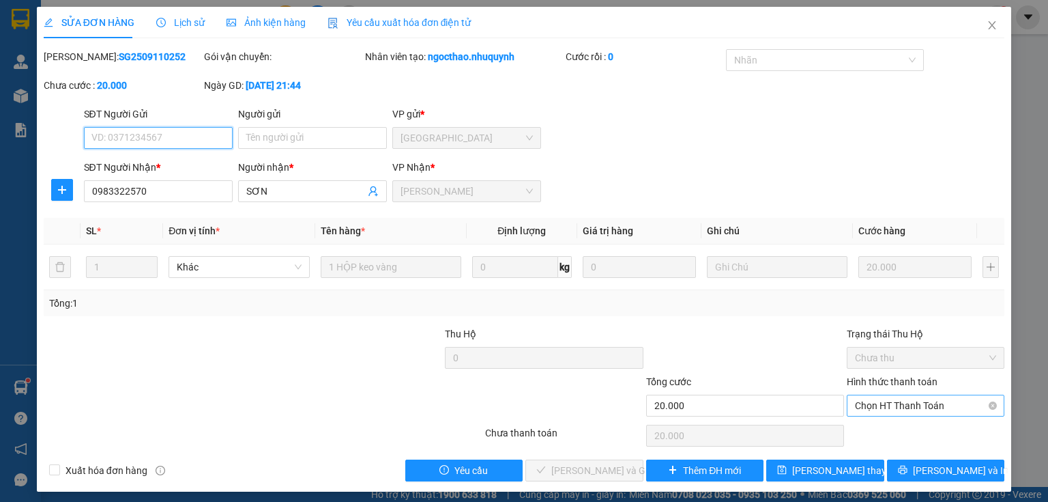
click at [921, 409] on span "Chọn HT Thanh Toán" at bounding box center [925, 405] width 141 height 20
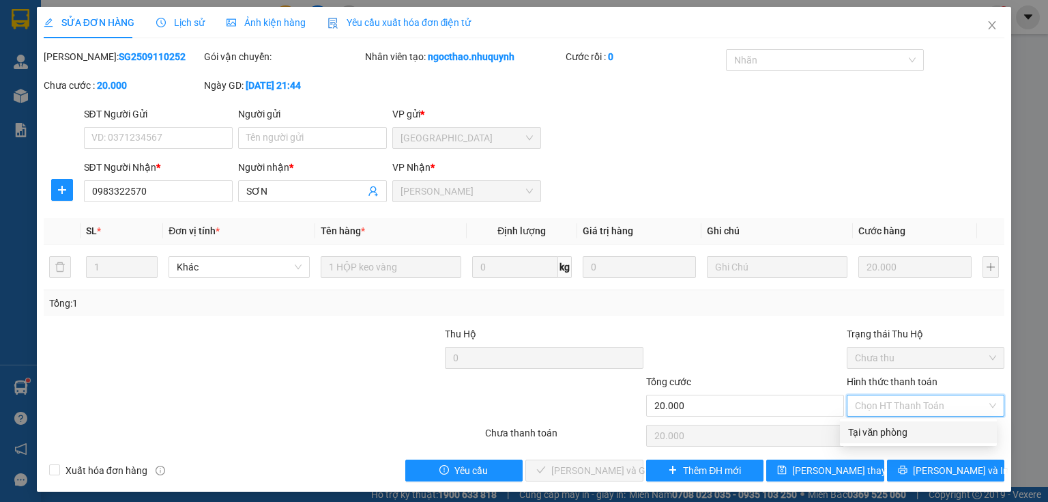
drag, startPoint x: 890, startPoint y: 437, endPoint x: 849, endPoint y: 446, distance: 42.0
click at [888, 437] on div "Tại văn phòng" at bounding box center [918, 431] width 141 height 15
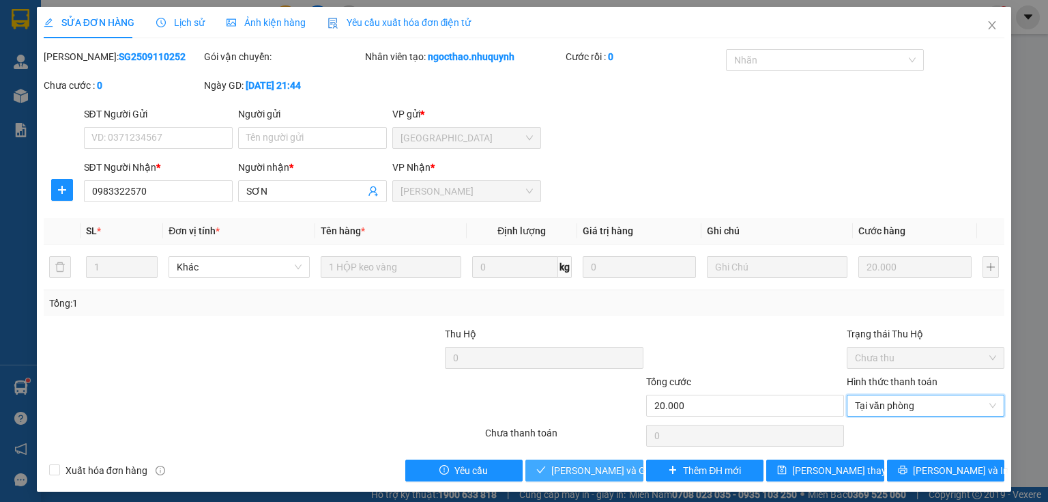
click at [583, 467] on span "[PERSON_NAME] và Giao hàng" at bounding box center [616, 470] width 131 height 15
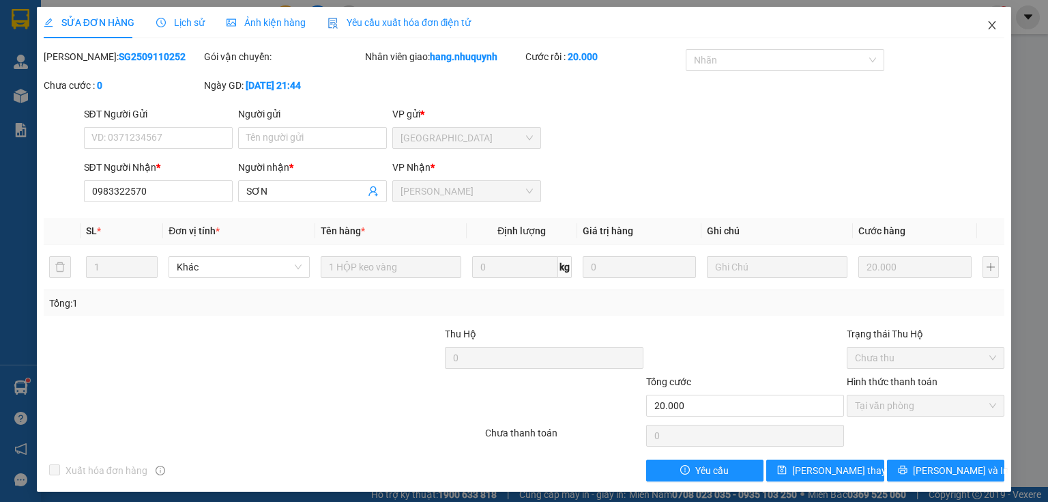
drag, startPoint x: 985, startPoint y: 27, endPoint x: 802, endPoint y: 27, distance: 182.9
click at [989, 27] on icon "close" at bounding box center [993, 25] width 8 height 8
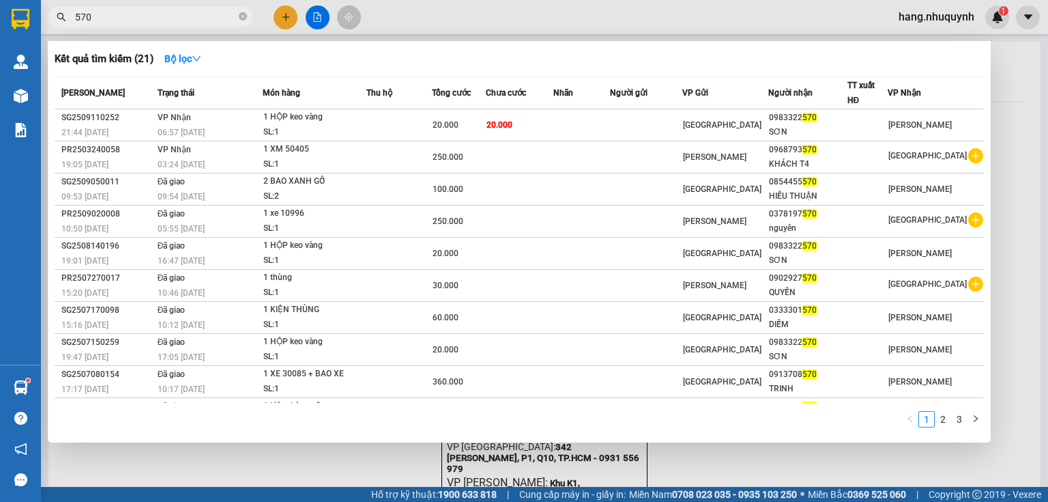
click at [197, 18] on input "570" at bounding box center [155, 17] width 161 height 15
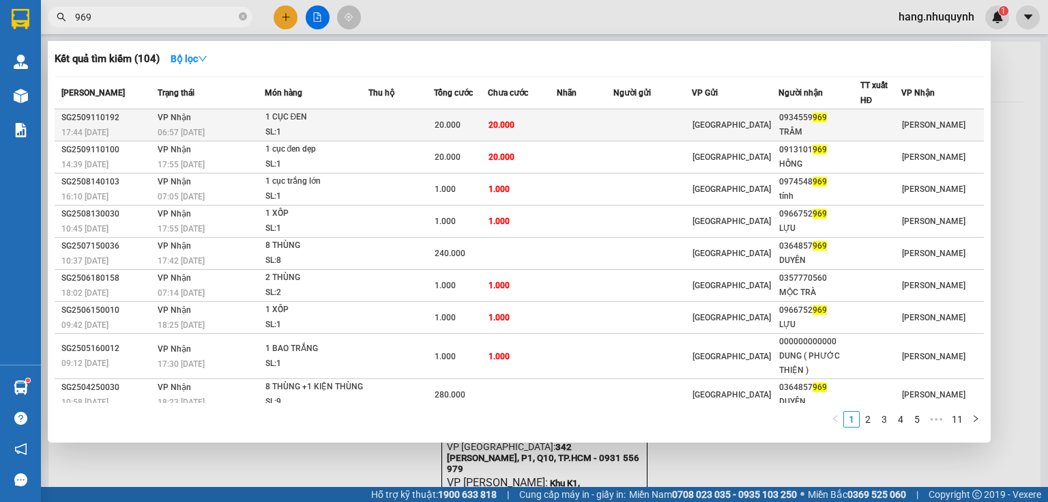
click at [461, 124] on span "20.000" at bounding box center [448, 125] width 26 height 10
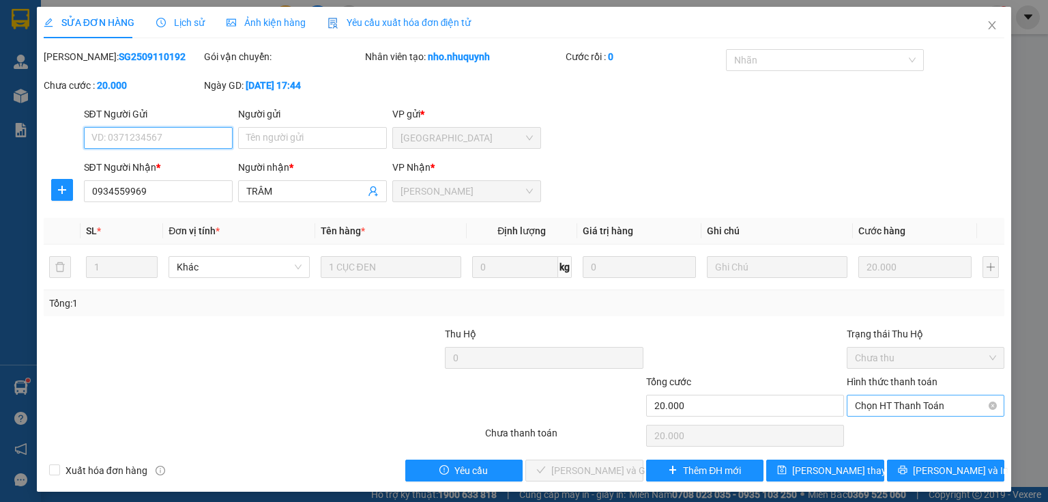
click at [898, 406] on span "Chọn HT Thanh Toán" at bounding box center [925, 405] width 141 height 20
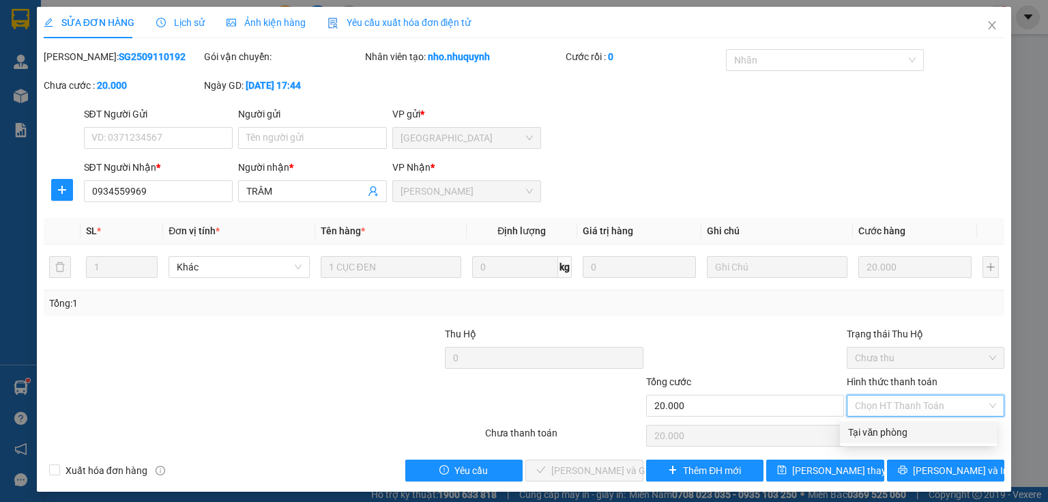
click at [887, 437] on div "Tại văn phòng" at bounding box center [918, 431] width 141 height 15
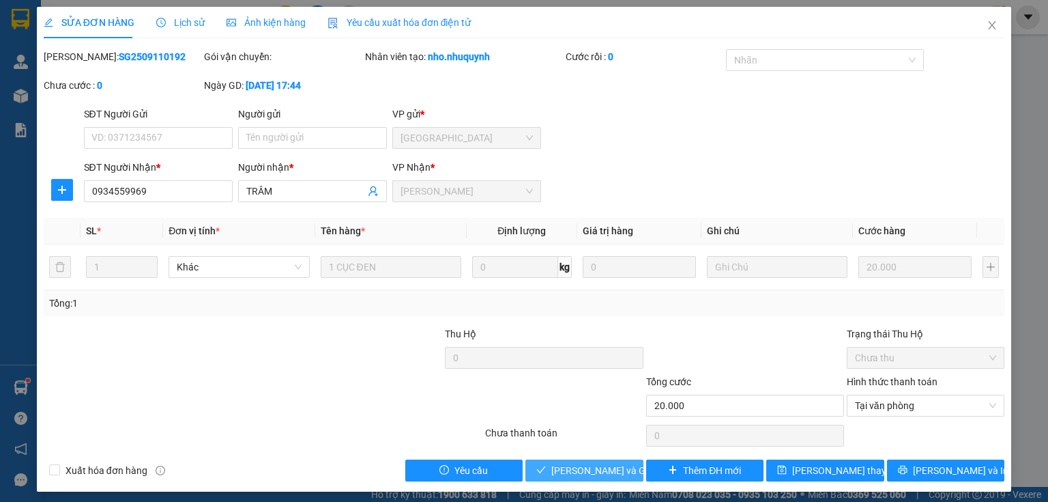
click at [592, 470] on span "[PERSON_NAME] và Giao hàng" at bounding box center [616, 470] width 131 height 15
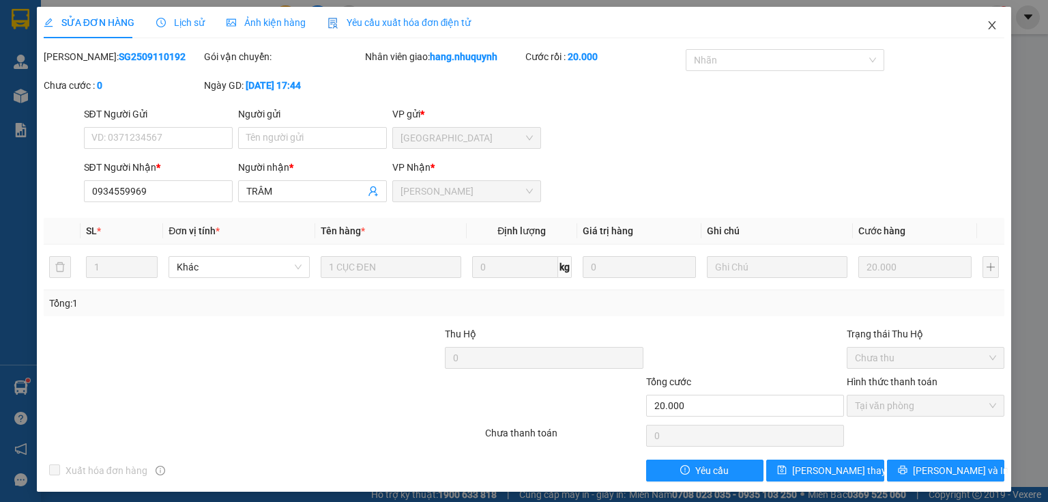
click at [987, 31] on icon "close" at bounding box center [992, 25] width 11 height 11
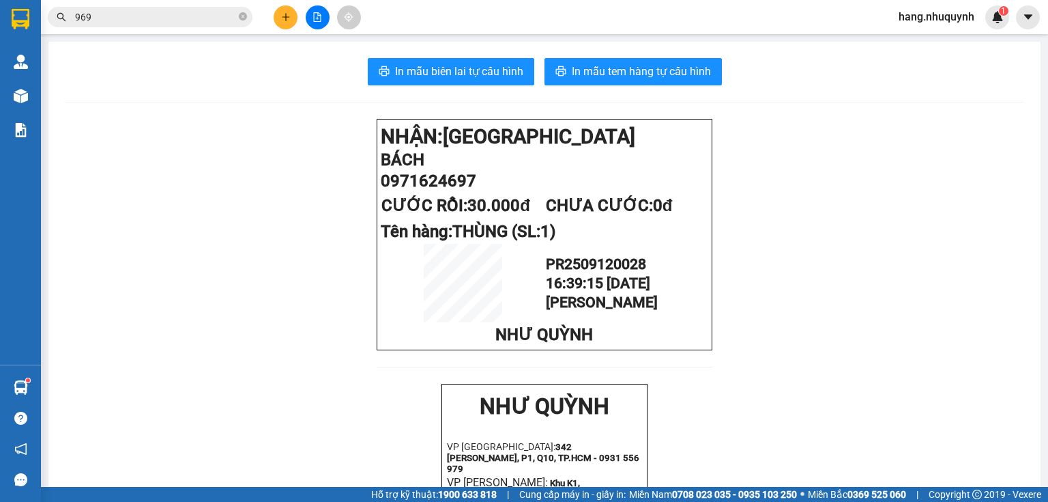
click at [183, 18] on input "969" at bounding box center [155, 17] width 161 height 15
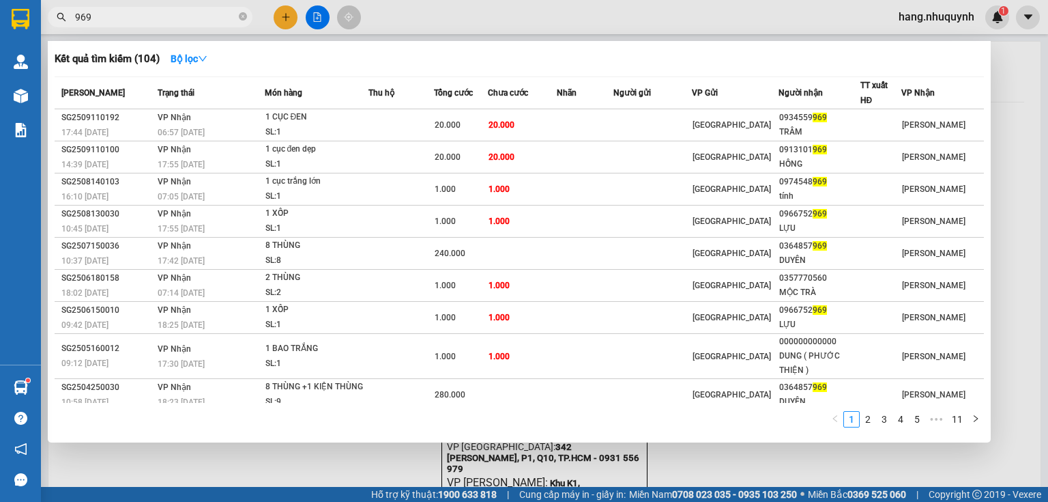
click at [183, 18] on input "969" at bounding box center [155, 17] width 161 height 15
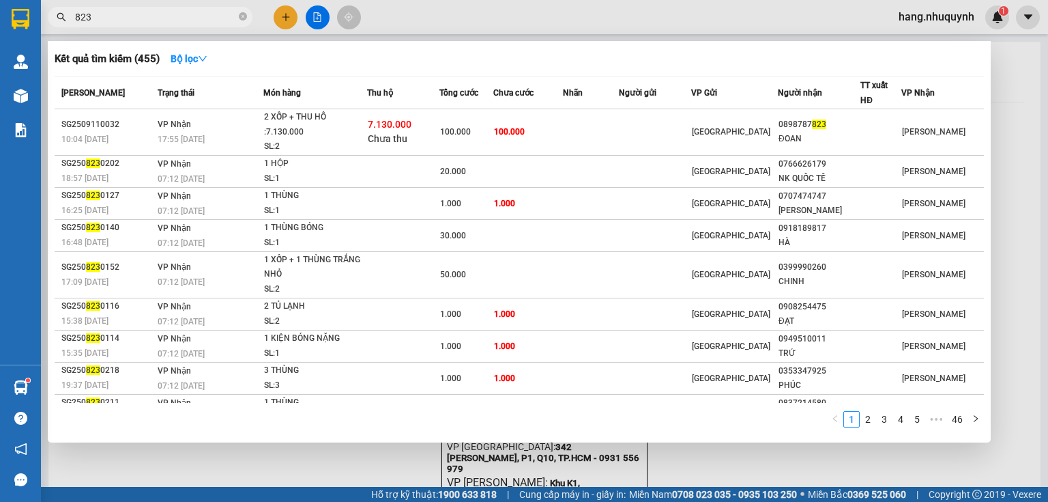
click at [290, 18] on div at bounding box center [524, 251] width 1048 height 502
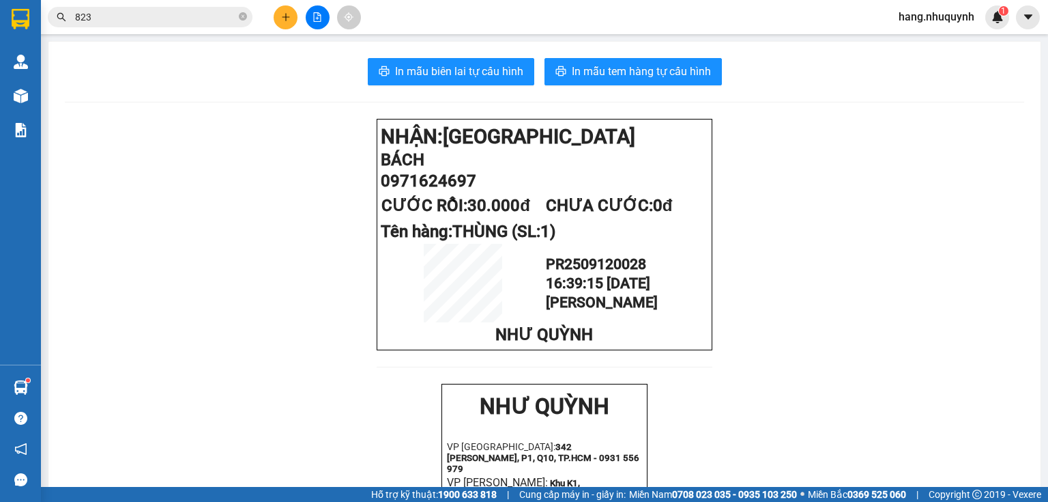
click at [289, 8] on button at bounding box center [286, 17] width 24 height 24
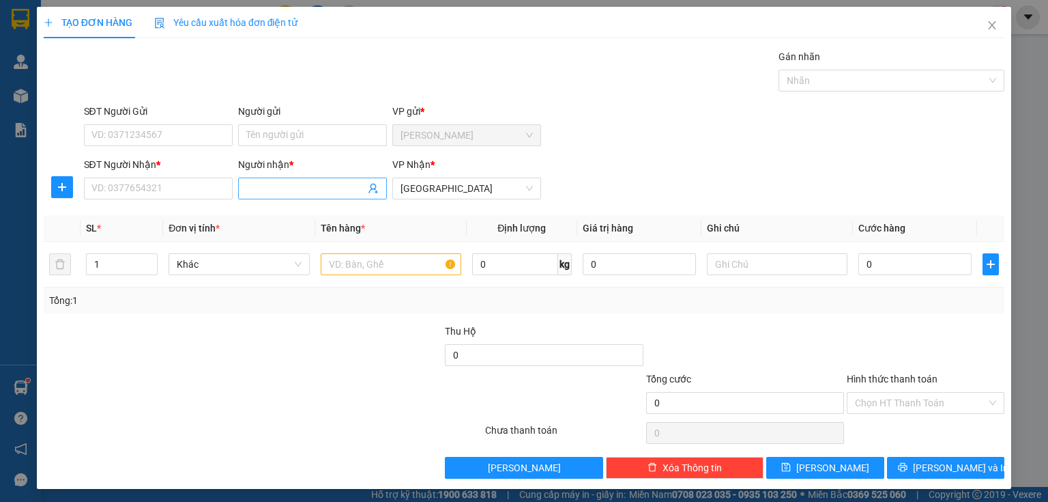
click at [303, 191] on input "Người nhận *" at bounding box center [305, 188] width 119 height 15
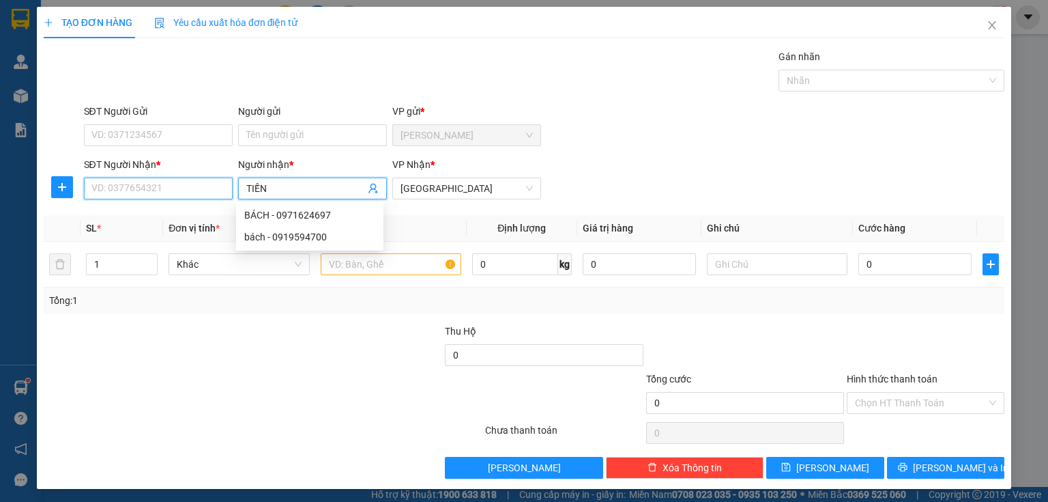
click at [145, 184] on input "SĐT Người Nhận *" at bounding box center [158, 188] width 149 height 22
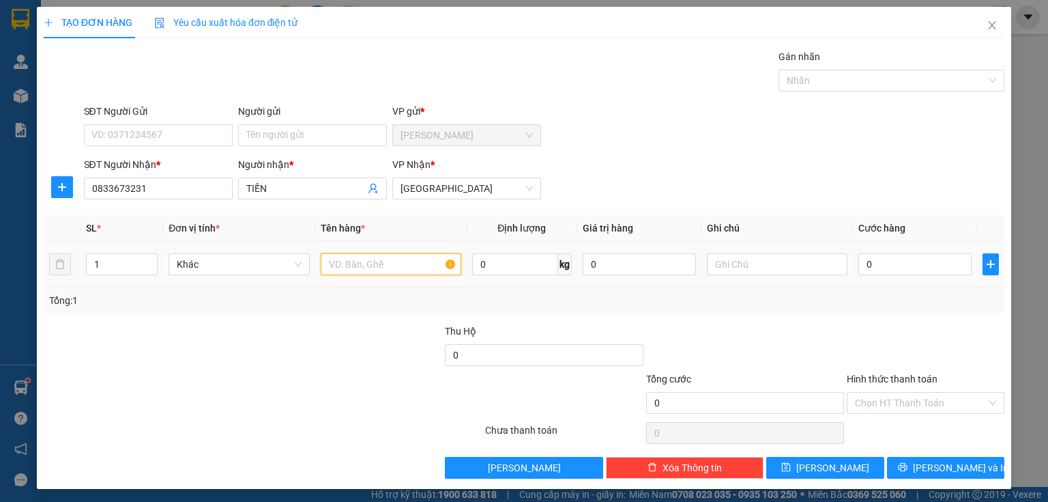
click at [391, 266] on input "text" at bounding box center [391, 264] width 141 height 22
click at [890, 267] on input "0" at bounding box center [914, 264] width 113 height 22
click at [898, 407] on input "Hình thức thanh toán" at bounding box center [921, 402] width 132 height 20
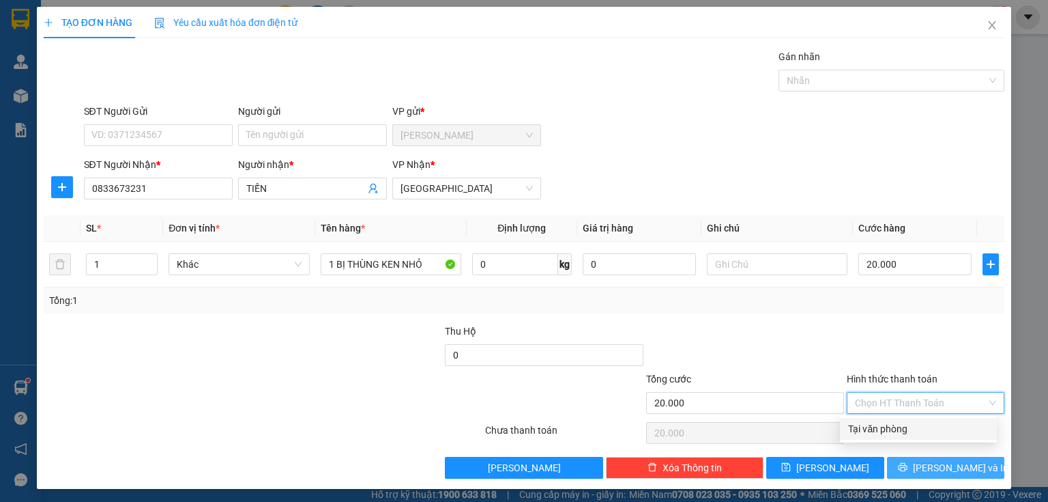
drag, startPoint x: 893, startPoint y: 426, endPoint x: 925, endPoint y: 468, distance: 53.1
click at [894, 429] on div "Tại văn phòng" at bounding box center [918, 428] width 141 height 15
click at [940, 470] on span "[PERSON_NAME] và In" at bounding box center [961, 467] width 96 height 15
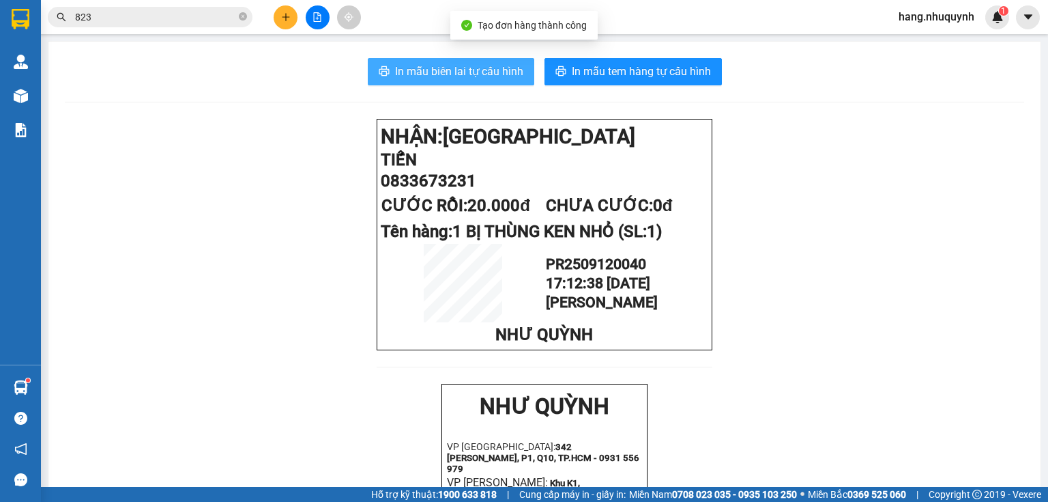
click at [480, 74] on span "In mẫu biên lai tự cấu hình" at bounding box center [459, 71] width 128 height 17
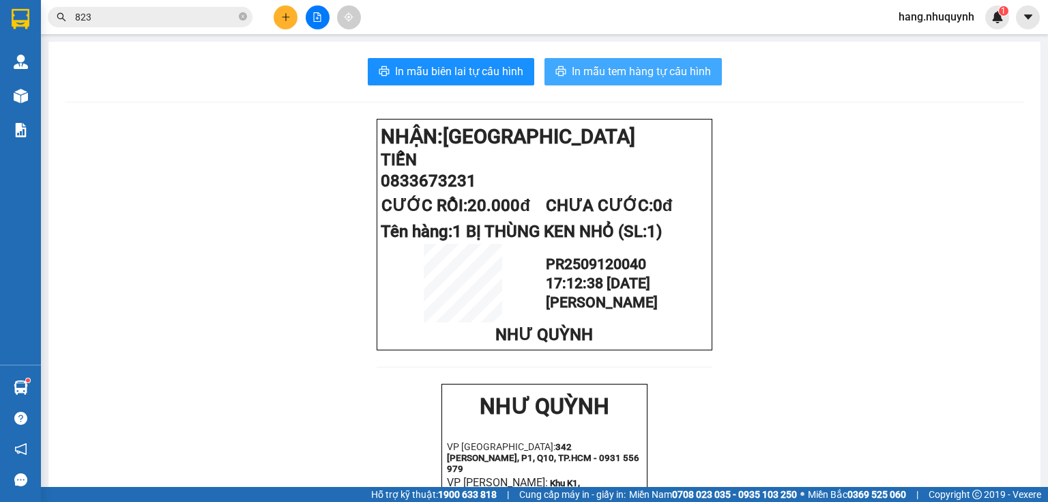
click at [655, 76] on span "In mẫu tem hàng tự cấu hình" at bounding box center [641, 71] width 139 height 17
click at [638, 79] on span "In mẫu tem hàng tự cấu hình" at bounding box center [641, 71] width 139 height 17
click at [288, 14] on icon "plus" at bounding box center [286, 17] width 10 height 10
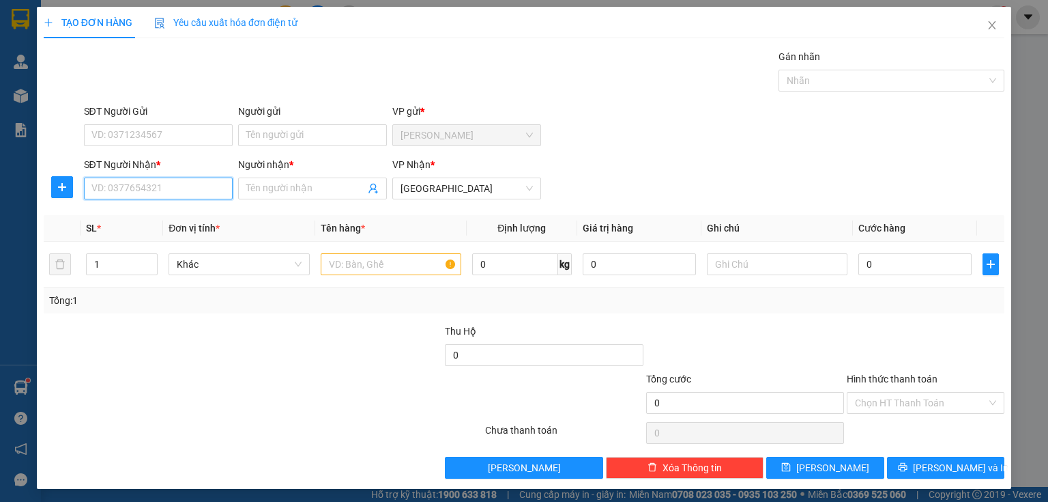
click at [145, 187] on input "SĐT Người Nhận *" at bounding box center [158, 188] width 149 height 22
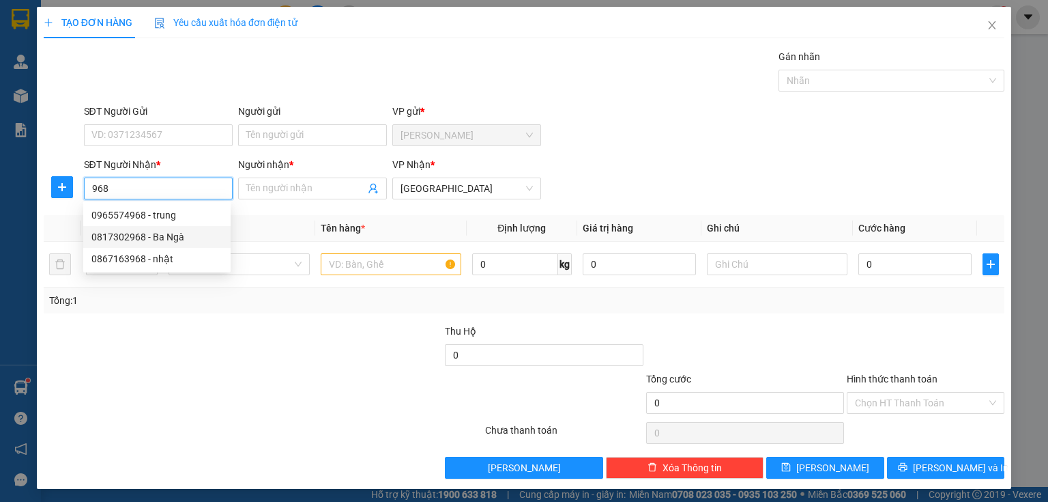
click at [160, 238] on div "0817302968 - Ba Ngà" at bounding box center [156, 236] width 131 height 15
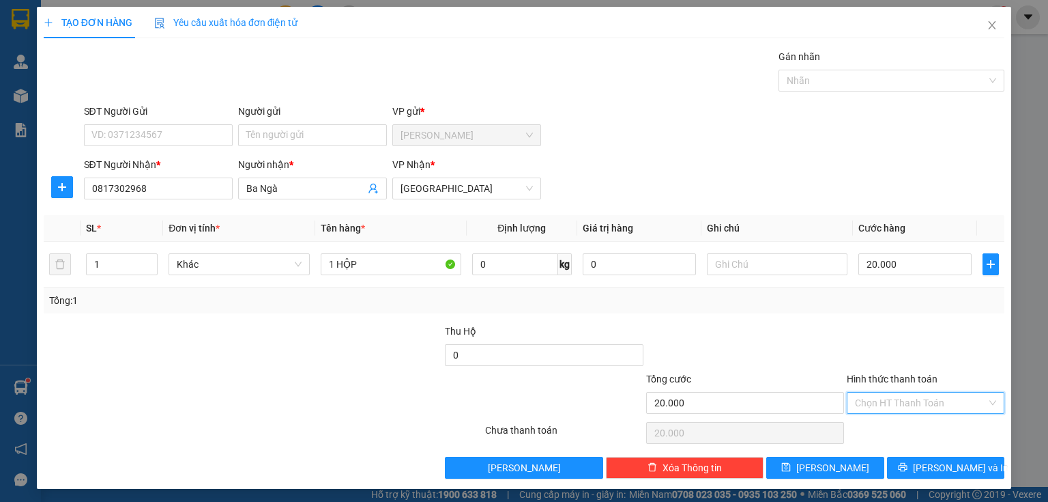
click at [929, 403] on input "Hình thức thanh toán" at bounding box center [921, 402] width 132 height 20
click at [906, 434] on div "Tại văn phòng" at bounding box center [918, 428] width 141 height 15
click at [907, 463] on icon "printer" at bounding box center [902, 467] width 9 height 9
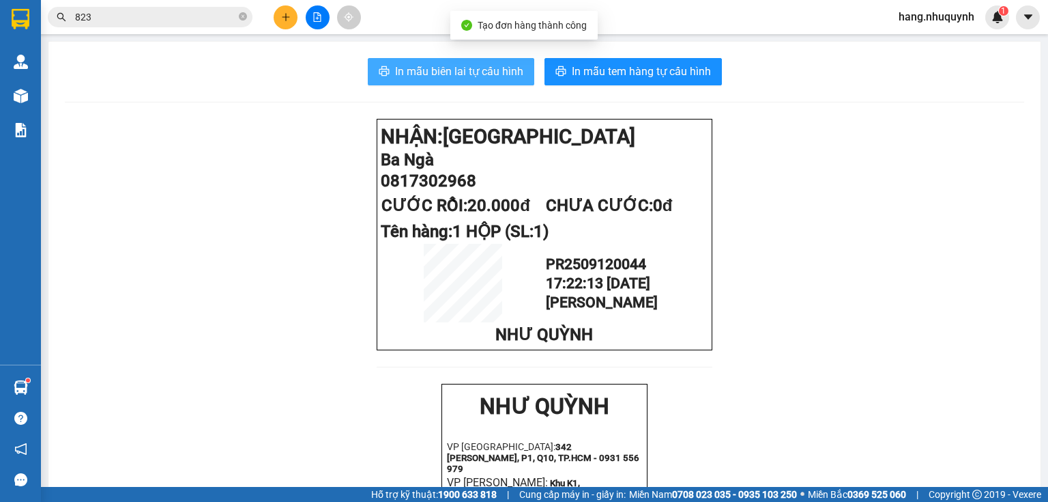
click at [483, 72] on span "In mẫu biên lai tự cấu hình" at bounding box center [459, 71] width 128 height 17
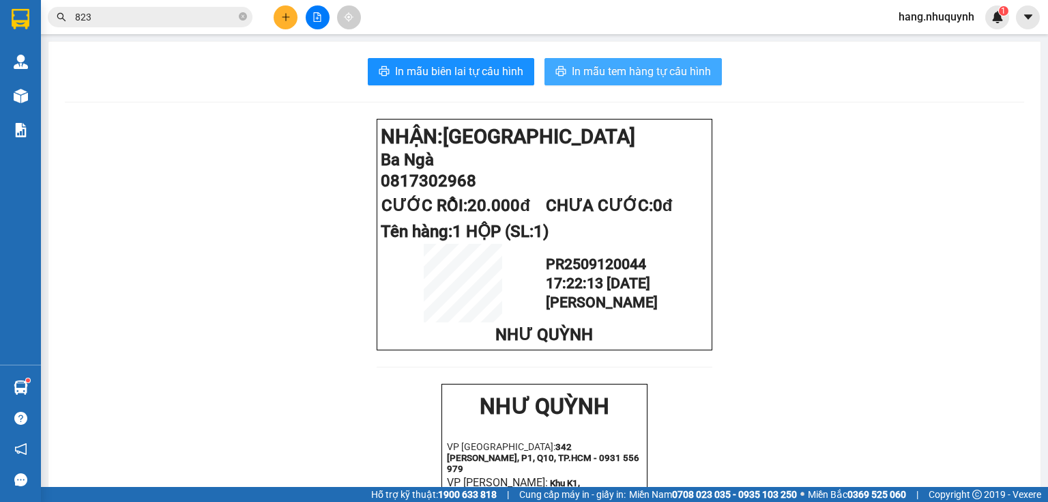
click at [634, 68] on span "In mẫu tem hàng tự cấu hình" at bounding box center [641, 71] width 139 height 17
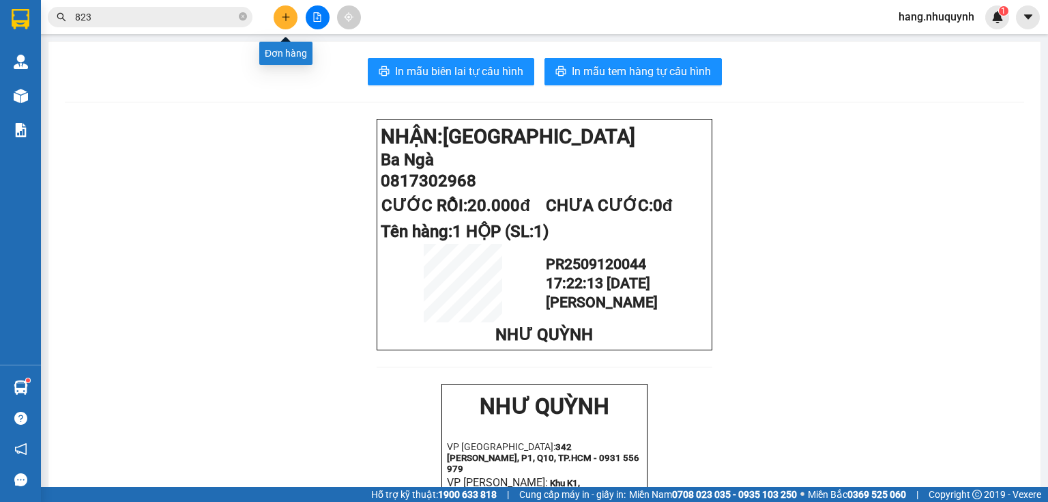
click at [287, 18] on icon "plus" at bounding box center [286, 17] width 10 height 10
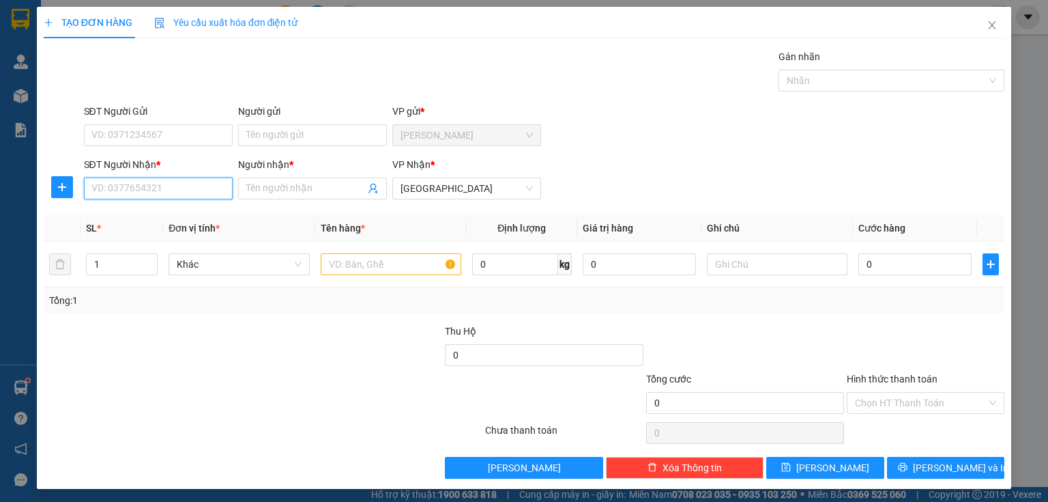
click at [158, 191] on input "SĐT Người Nhận *" at bounding box center [158, 188] width 149 height 22
click at [284, 192] on input "Người nhận *" at bounding box center [305, 188] width 119 height 15
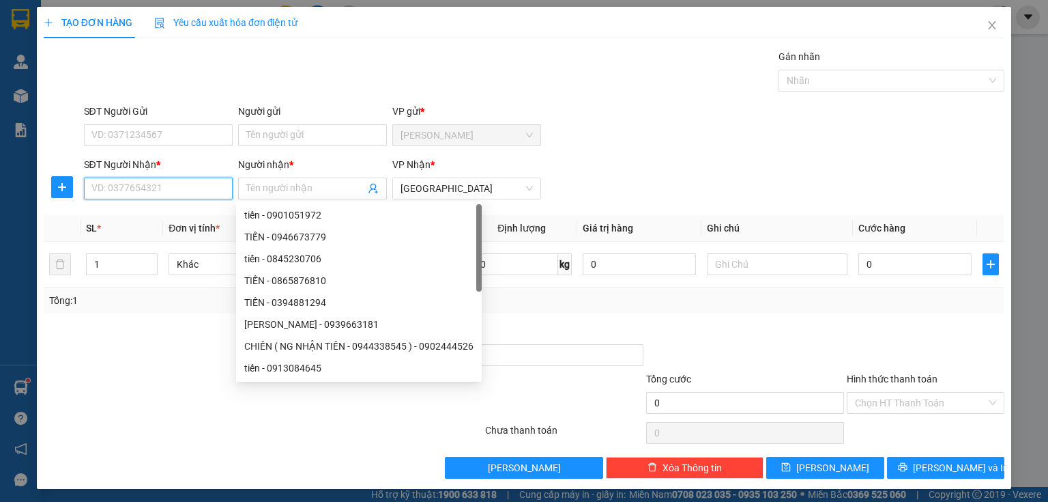
click at [190, 186] on input "SĐT Người Nhận *" at bounding box center [158, 188] width 149 height 22
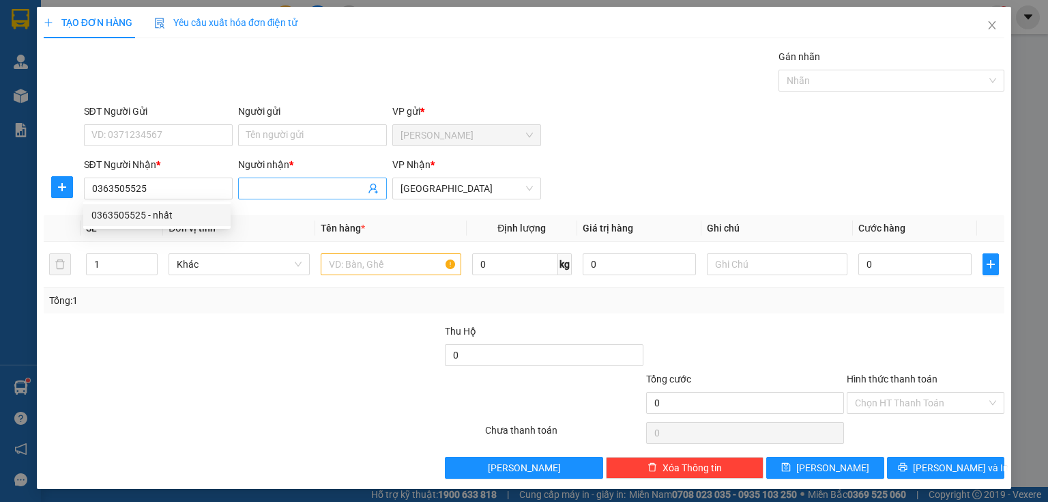
click at [275, 183] on input "Người nhận *" at bounding box center [305, 188] width 119 height 15
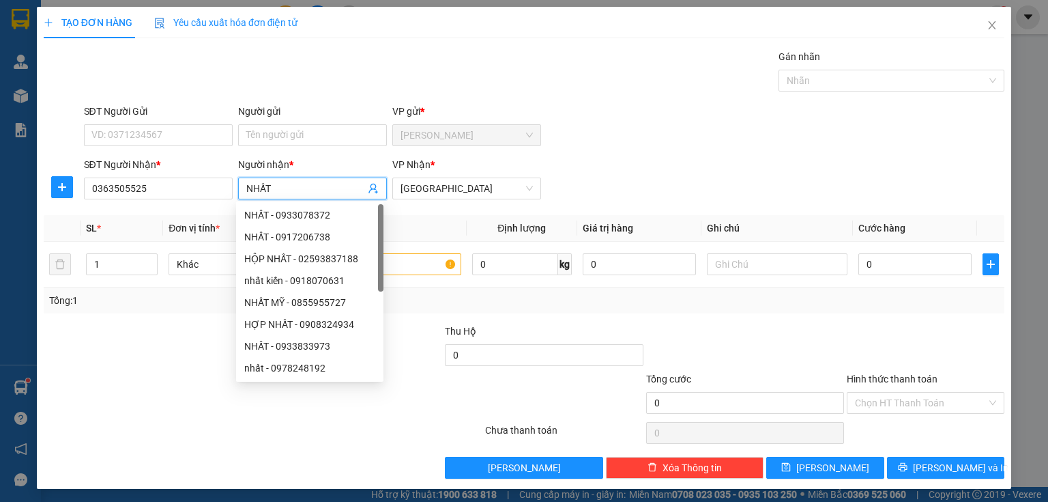
drag, startPoint x: 281, startPoint y: 180, endPoint x: 246, endPoint y: 188, distance: 36.3
click at [246, 188] on input "NHẤT" at bounding box center [305, 188] width 119 height 15
click at [422, 262] on input "text" at bounding box center [391, 264] width 141 height 22
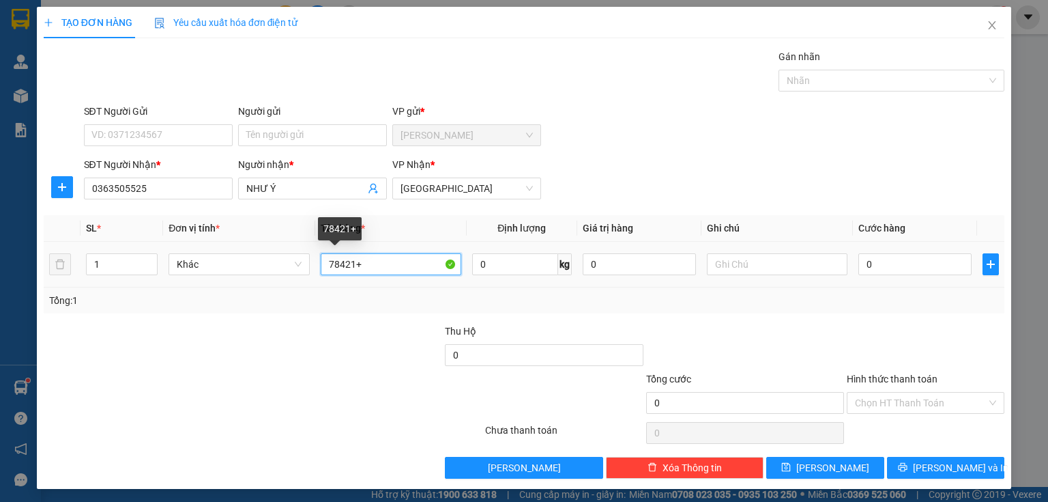
click at [325, 264] on input "78421+" at bounding box center [391, 264] width 141 height 22
click at [395, 265] on input "XE 78421+" at bounding box center [391, 264] width 141 height 22
drag, startPoint x: 413, startPoint y: 260, endPoint x: 373, endPoint y: 270, distance: 40.9
click at [373, 270] on input "XE 78421+ BOA KỸ" at bounding box center [391, 264] width 141 height 22
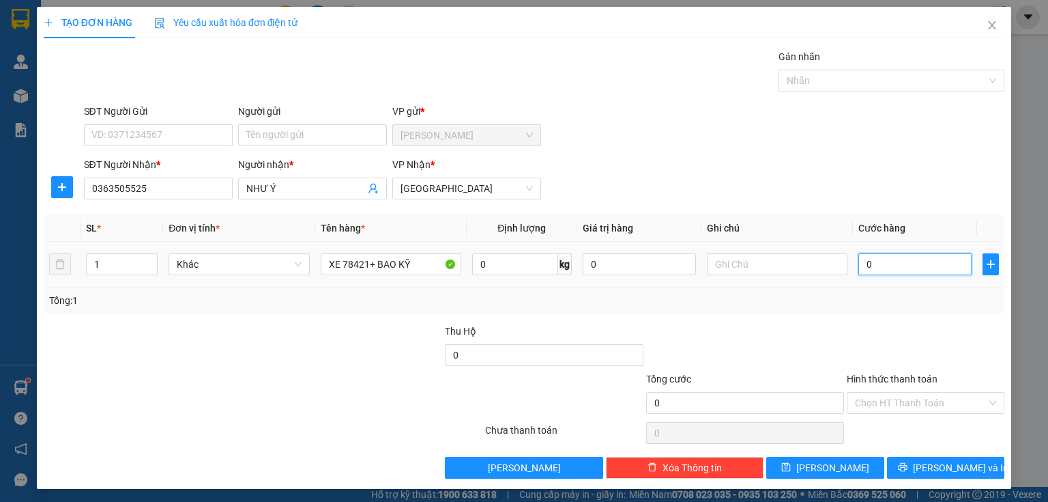
click at [898, 265] on input "0" at bounding box center [914, 264] width 113 height 22
drag, startPoint x: 901, startPoint y: 401, endPoint x: 903, endPoint y: 410, distance: 9.3
click at [901, 401] on input "Hình thức thanh toán" at bounding box center [921, 402] width 132 height 20
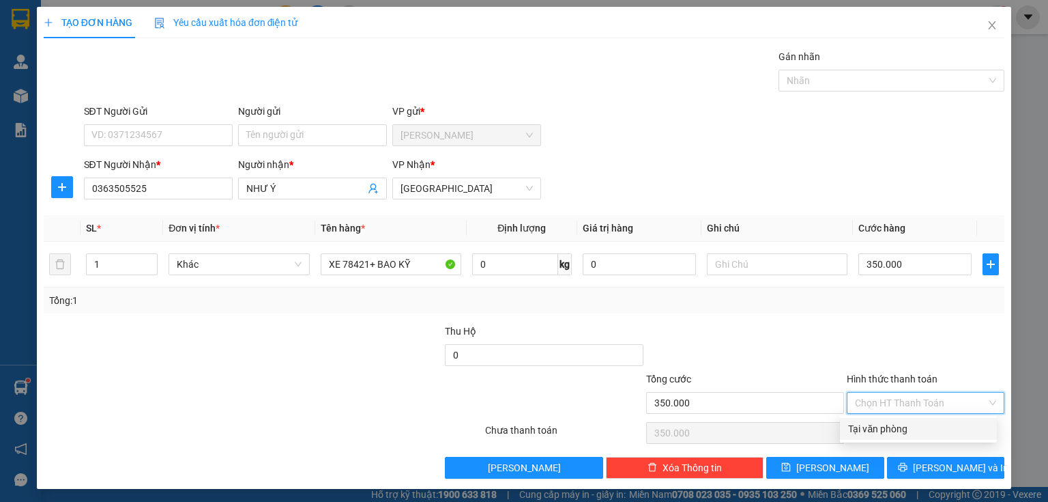
click at [897, 431] on div "Tại văn phòng" at bounding box center [918, 428] width 141 height 15
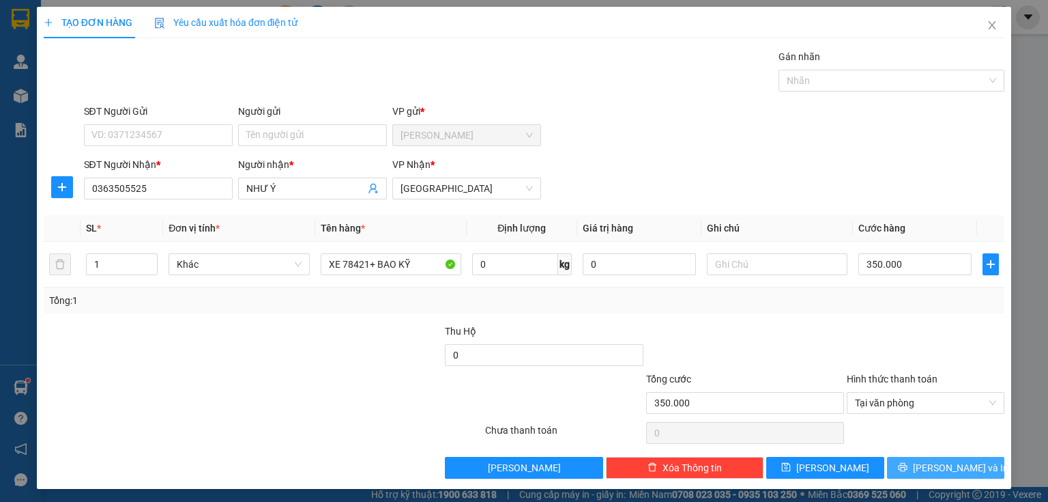
click at [906, 467] on button "[PERSON_NAME] và In" at bounding box center [946, 468] width 118 height 22
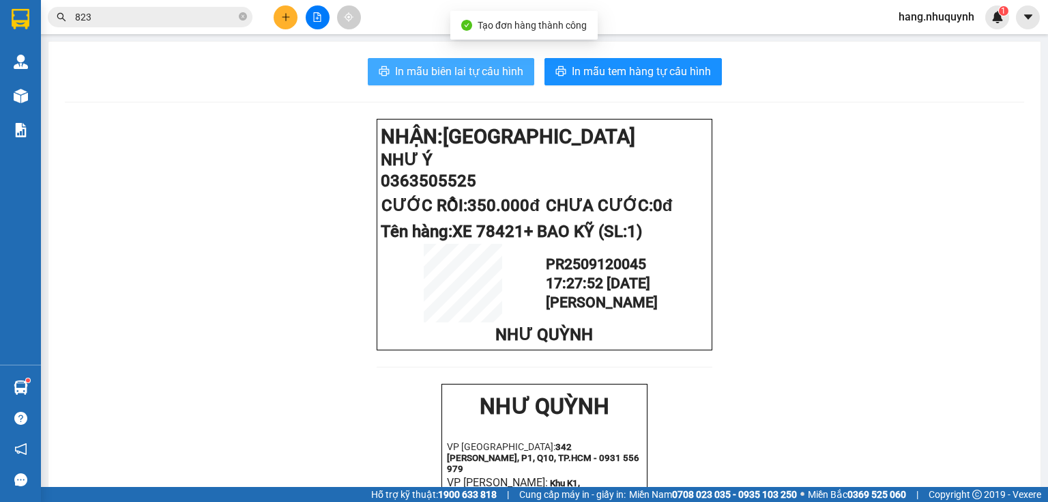
click at [420, 76] on span "In mẫu biên lai tự cấu hình" at bounding box center [459, 71] width 128 height 17
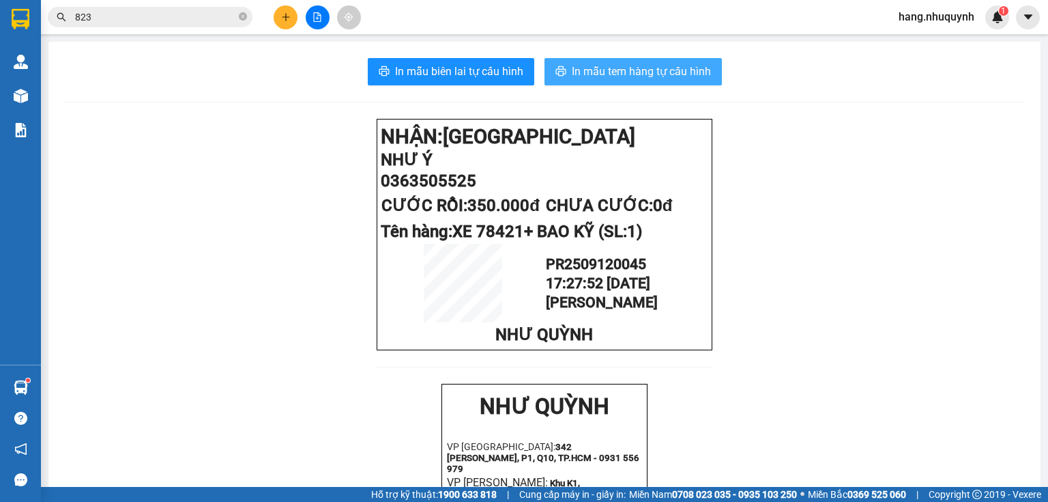
click at [660, 66] on span "In mẫu tem hàng tự cấu hình" at bounding box center [641, 71] width 139 height 17
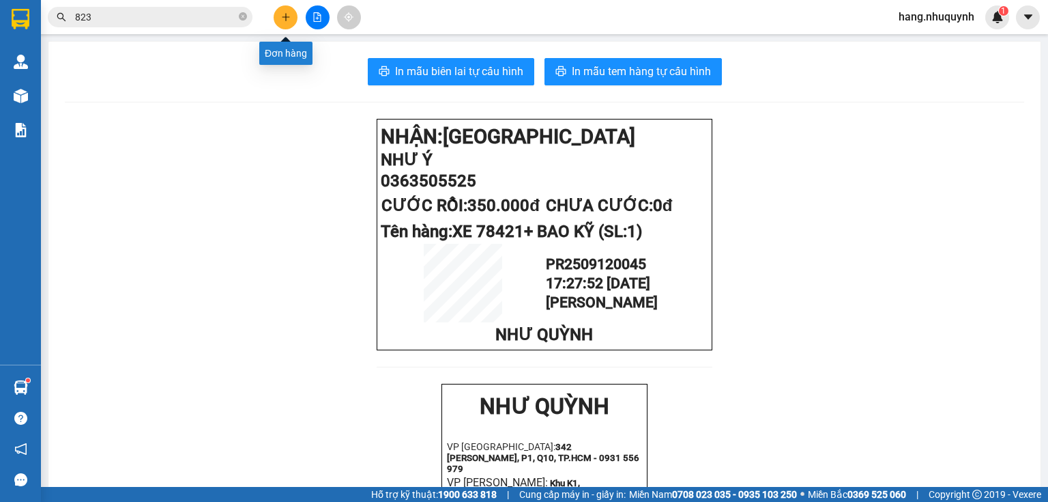
click at [285, 12] on icon "plus" at bounding box center [286, 17] width 10 height 10
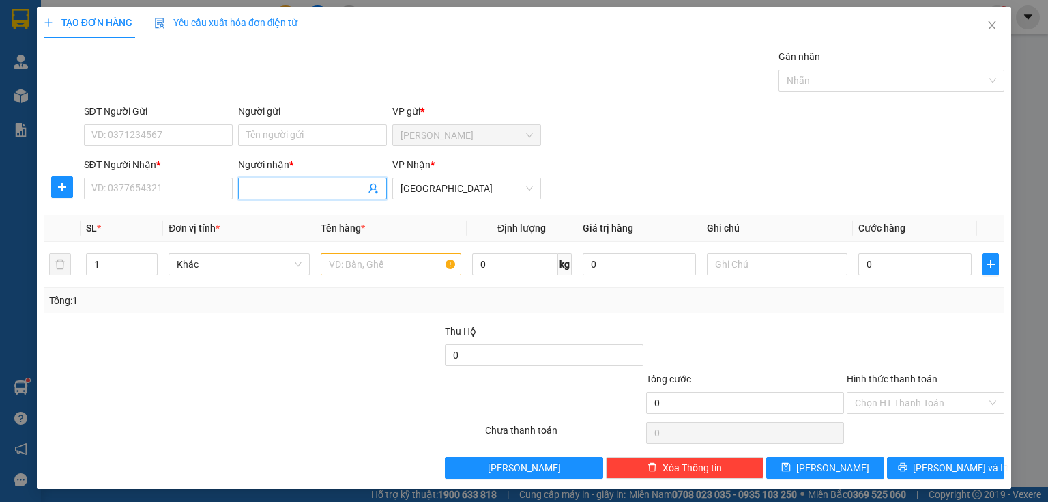
click at [289, 186] on input "Người nhận *" at bounding box center [305, 188] width 119 height 15
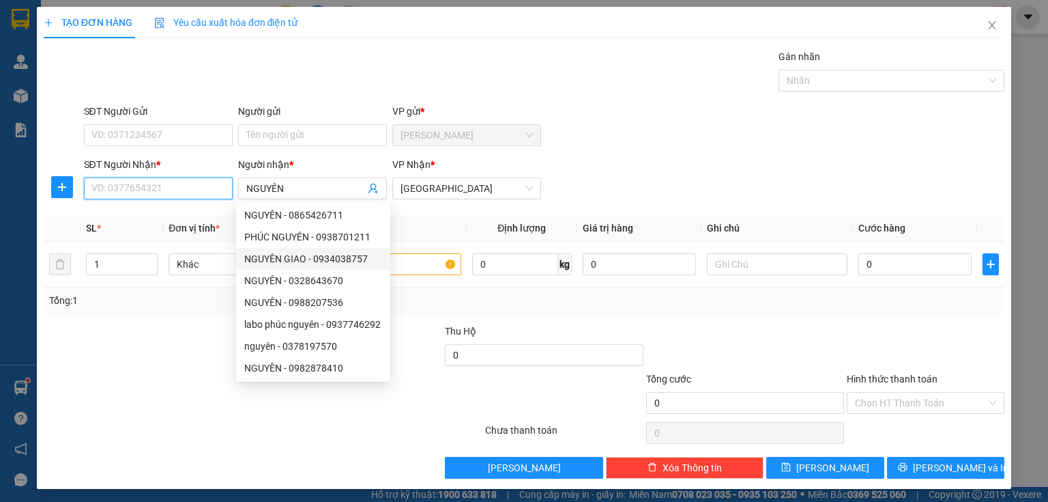
click at [144, 180] on input "SĐT Người Nhận *" at bounding box center [158, 188] width 149 height 22
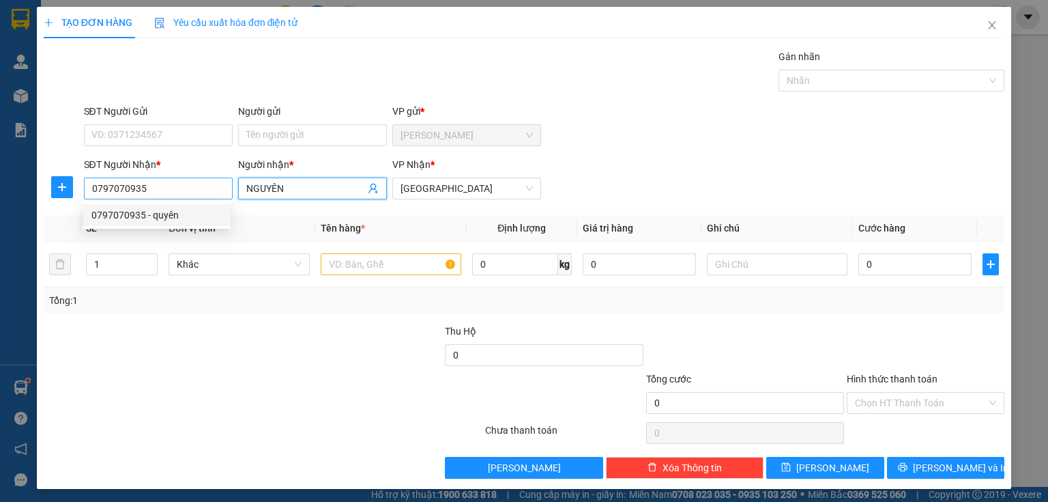
drag, startPoint x: 259, startPoint y: 188, endPoint x: 222, endPoint y: 188, distance: 37.5
click at [222, 188] on div "SĐT Người Nhận * 0797070935 Người nhận * NGUYÊN NGUYÊN VP Nhận * [GEOGRAPHIC_DA…" at bounding box center [544, 181] width 927 height 48
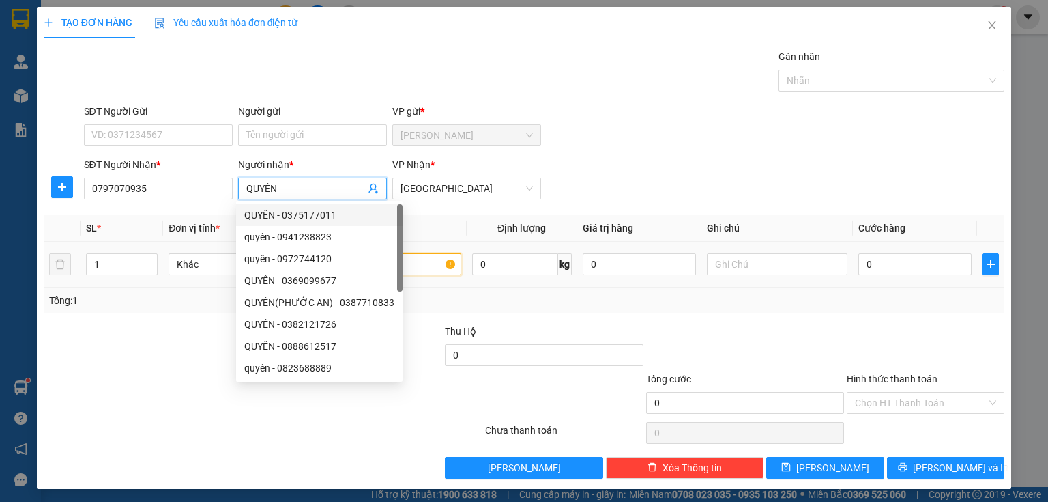
click at [418, 262] on input "text" at bounding box center [391, 264] width 141 height 22
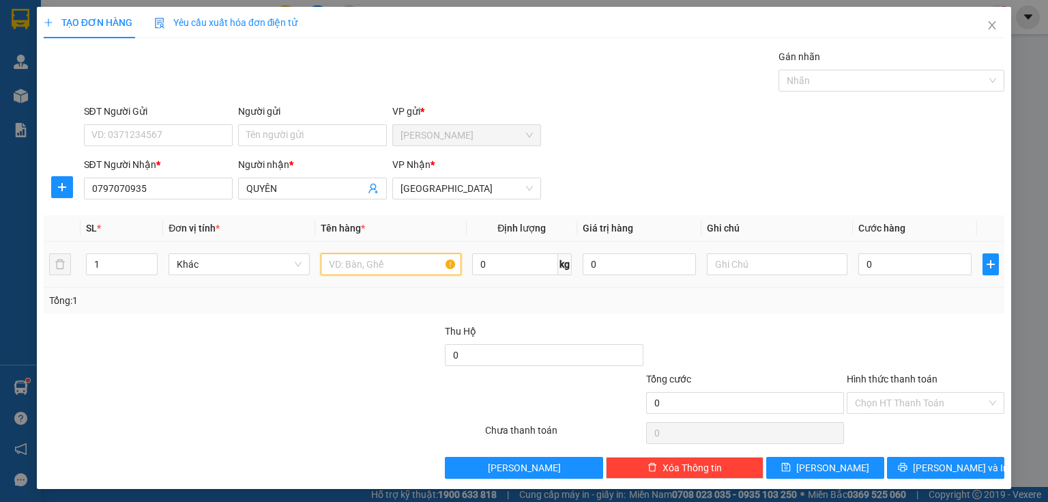
click at [379, 262] on input "text" at bounding box center [391, 264] width 141 height 22
click at [867, 265] on input "0" at bounding box center [914, 264] width 113 height 22
drag, startPoint x: 910, startPoint y: 394, endPoint x: 901, endPoint y: 409, distance: 17.7
click at [909, 396] on input "Hình thức thanh toán" at bounding box center [921, 402] width 132 height 20
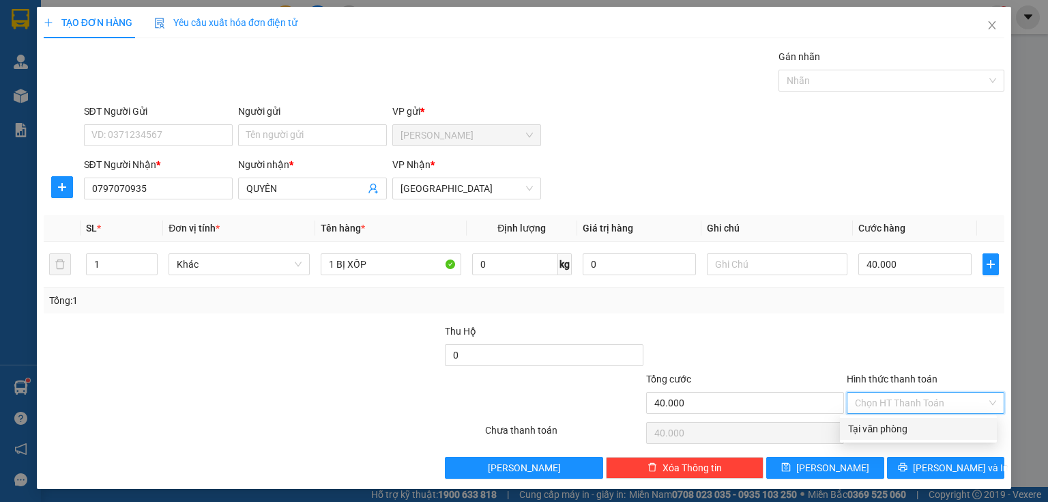
click at [884, 431] on div "Tại văn phòng" at bounding box center [918, 428] width 141 height 15
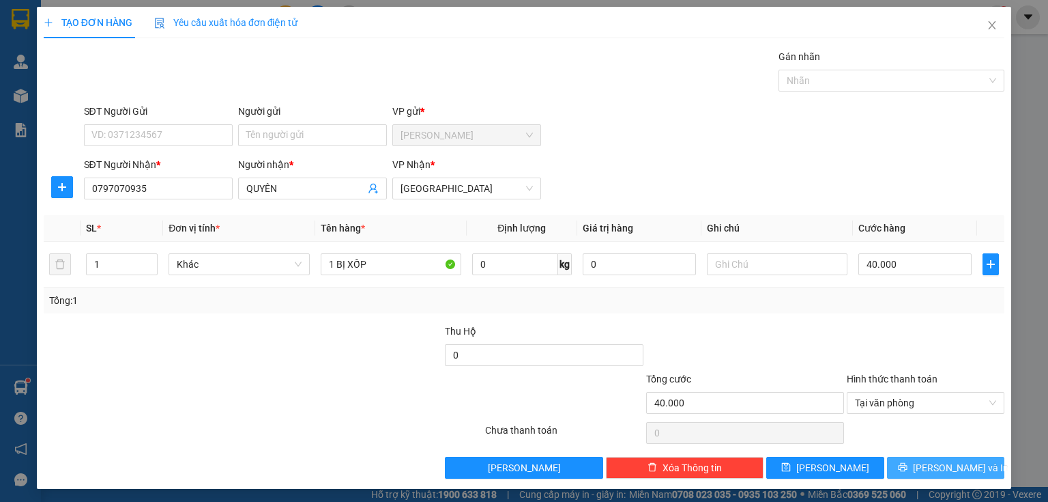
click at [924, 461] on button "[PERSON_NAME] và In" at bounding box center [946, 468] width 118 height 22
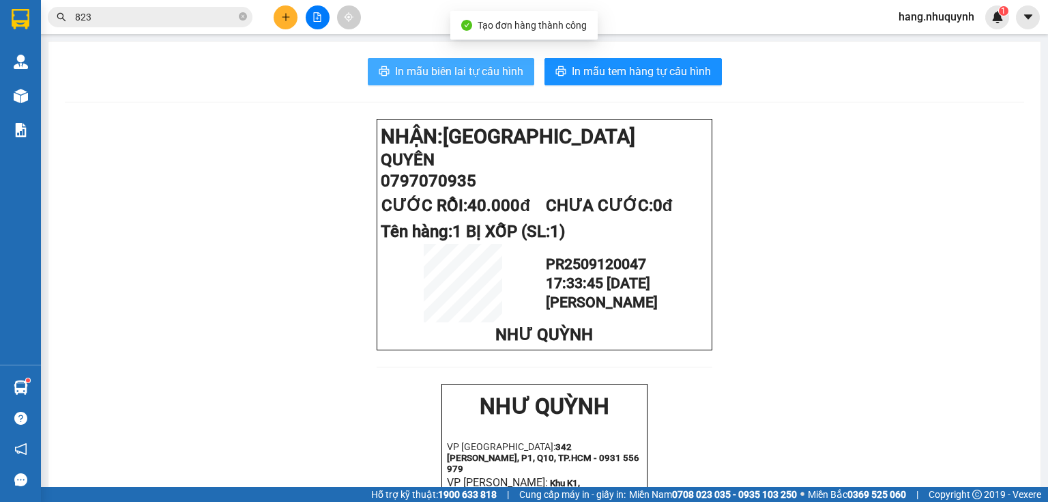
drag, startPoint x: 455, startPoint y: 72, endPoint x: 99, endPoint y: 153, distance: 365.3
click at [454, 72] on span "In mẫu biên lai tự cấu hình" at bounding box center [459, 71] width 128 height 17
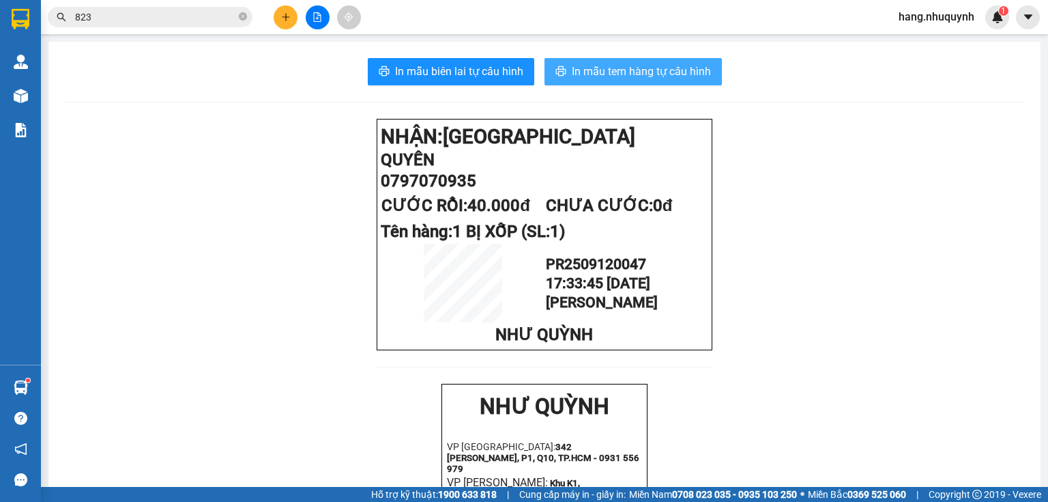
click at [670, 60] on button "In mẫu tem hàng tự cấu hình" at bounding box center [633, 71] width 177 height 27
click at [606, 71] on span "In mẫu tem hàng tự cấu hình" at bounding box center [641, 71] width 139 height 17
click at [281, 16] on icon "plus" at bounding box center [286, 17] width 10 height 10
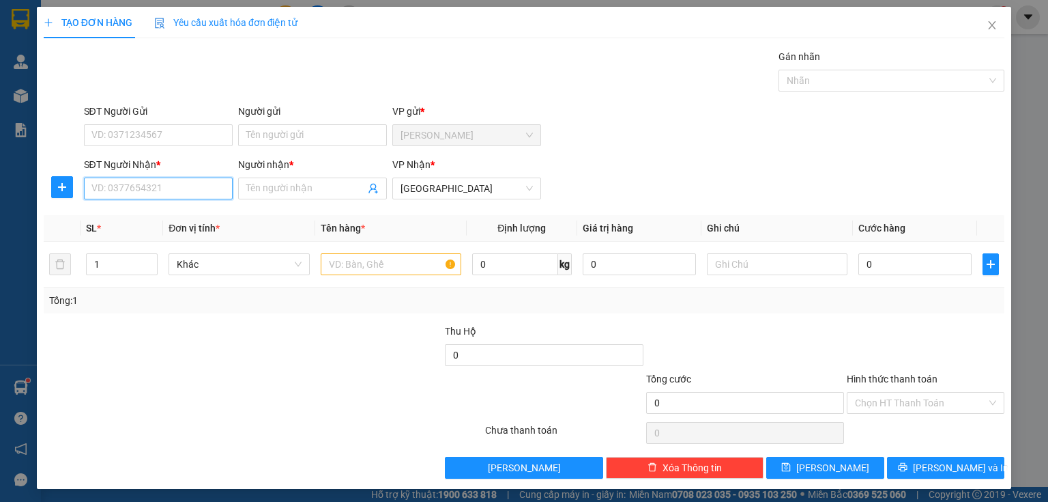
click at [173, 191] on input "SĐT Người Nhận *" at bounding box center [158, 188] width 149 height 22
click at [194, 221] on div "0854976121 - THẢO" at bounding box center [156, 214] width 131 height 15
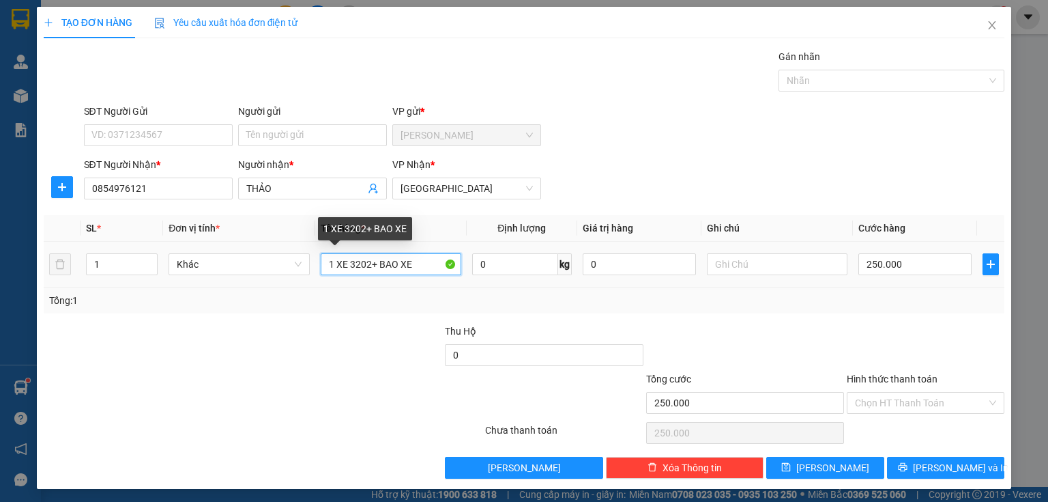
click at [376, 267] on input "1 XE 3202+ BAO XE" at bounding box center [391, 264] width 141 height 22
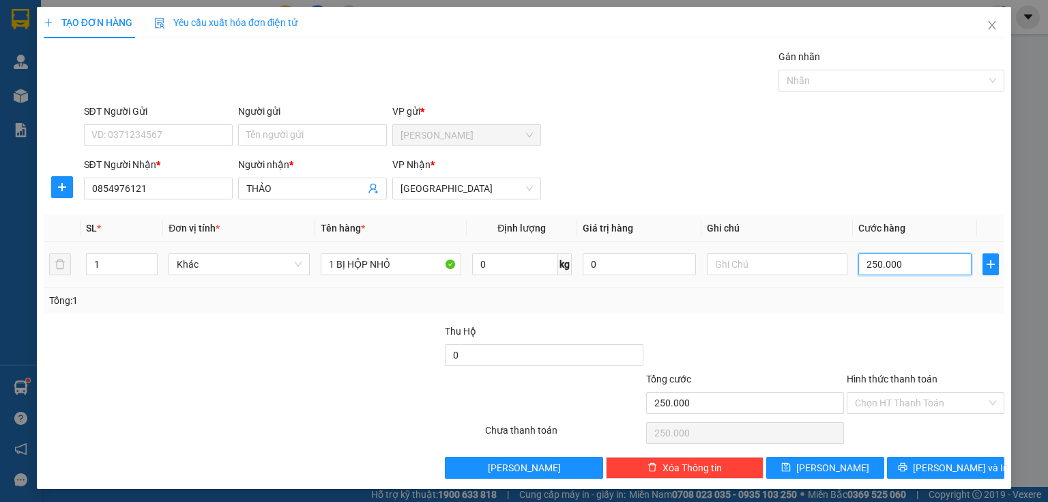
drag, startPoint x: 890, startPoint y: 263, endPoint x: 893, endPoint y: 255, distance: 8.6
click at [890, 263] on input "250.000" at bounding box center [914, 264] width 113 height 22
click at [886, 403] on input "Hình thức thanh toán" at bounding box center [921, 402] width 132 height 20
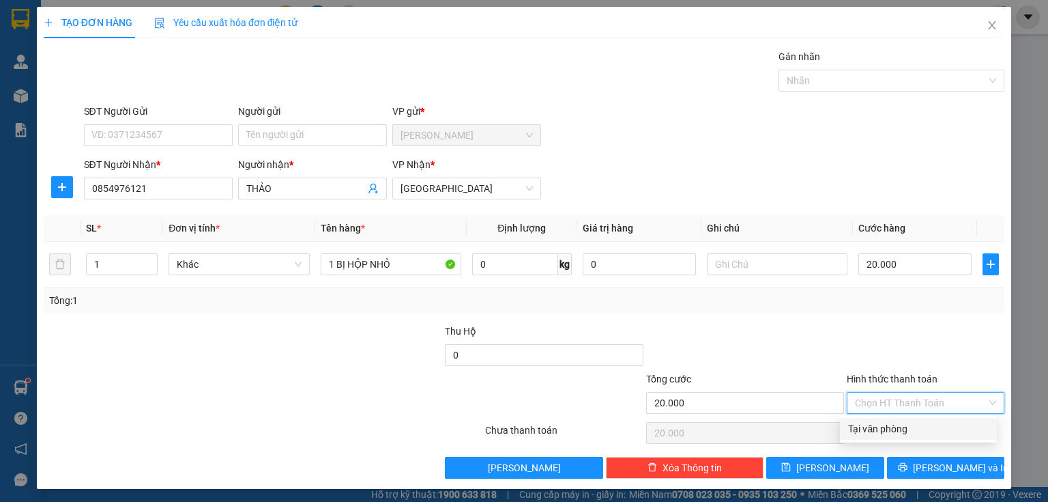
click at [882, 435] on div "Tại văn phòng" at bounding box center [918, 428] width 141 height 15
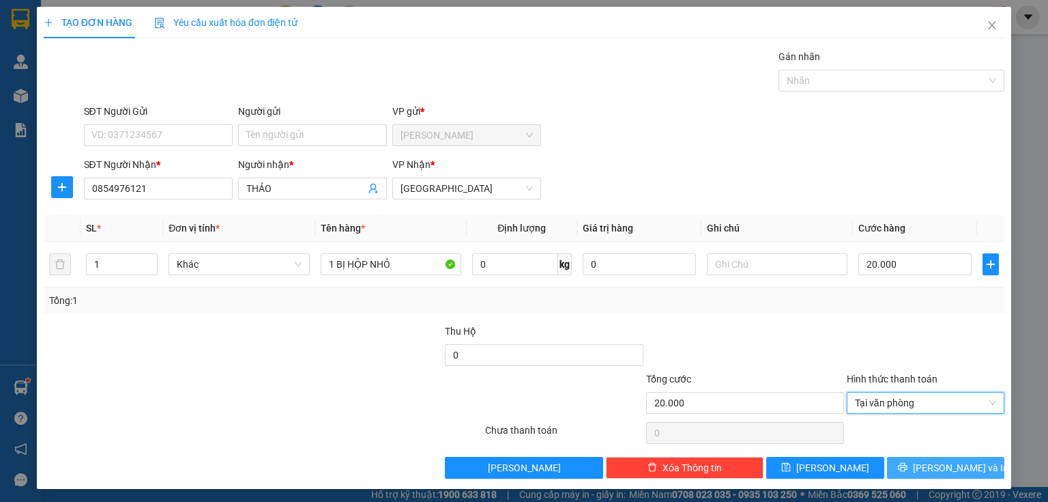
click at [908, 465] on icon "printer" at bounding box center [903, 467] width 10 height 10
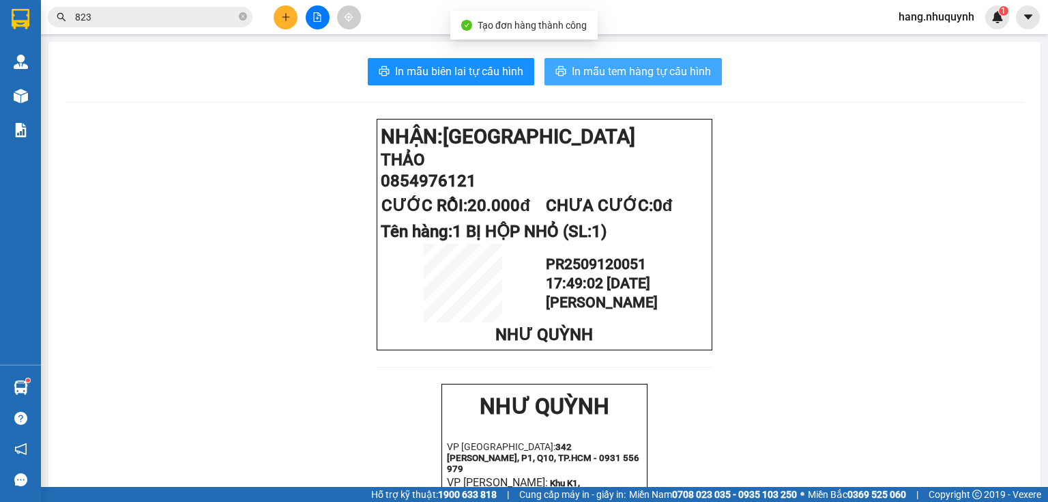
click at [663, 74] on span "In mẫu tem hàng tự cấu hình" at bounding box center [641, 71] width 139 height 17
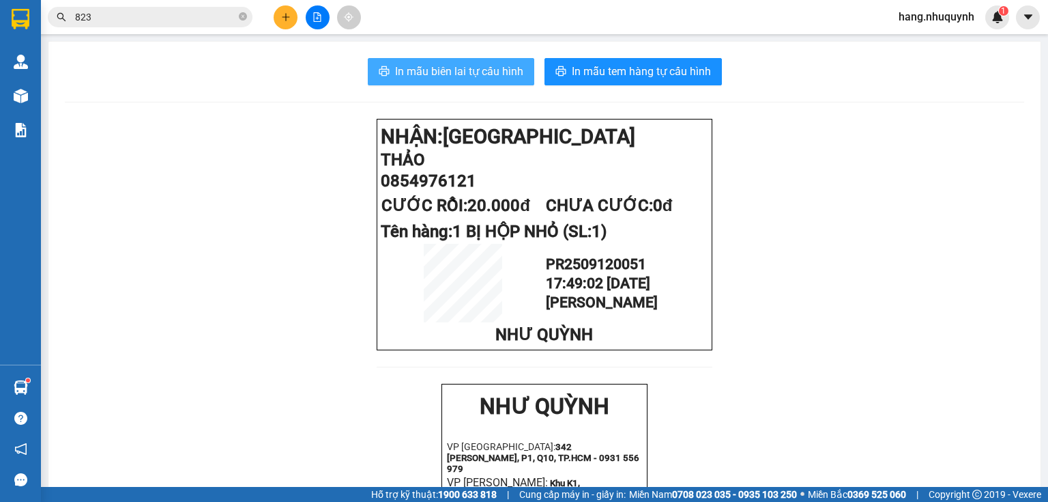
click at [481, 70] on span "In mẫu biên lai tự cấu hình" at bounding box center [459, 71] width 128 height 17
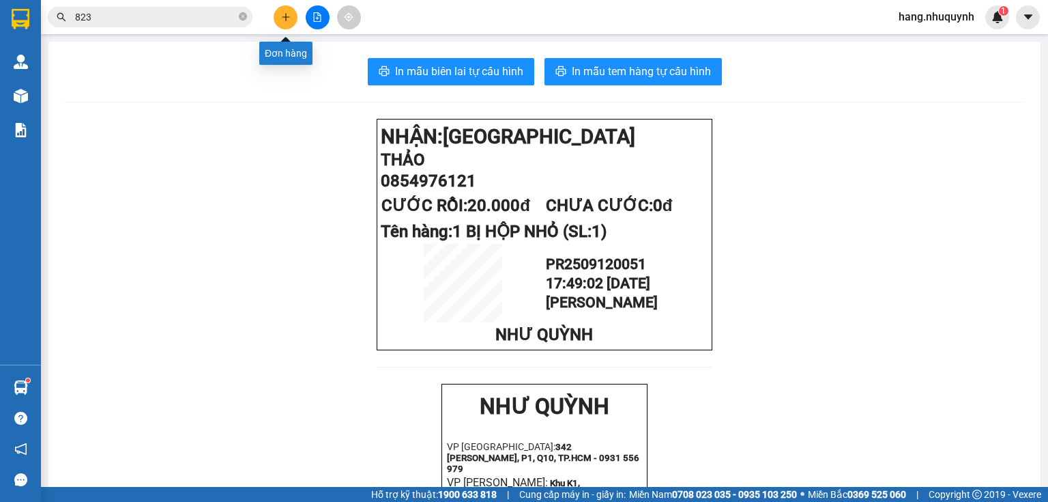
click at [285, 22] on button at bounding box center [286, 17] width 24 height 24
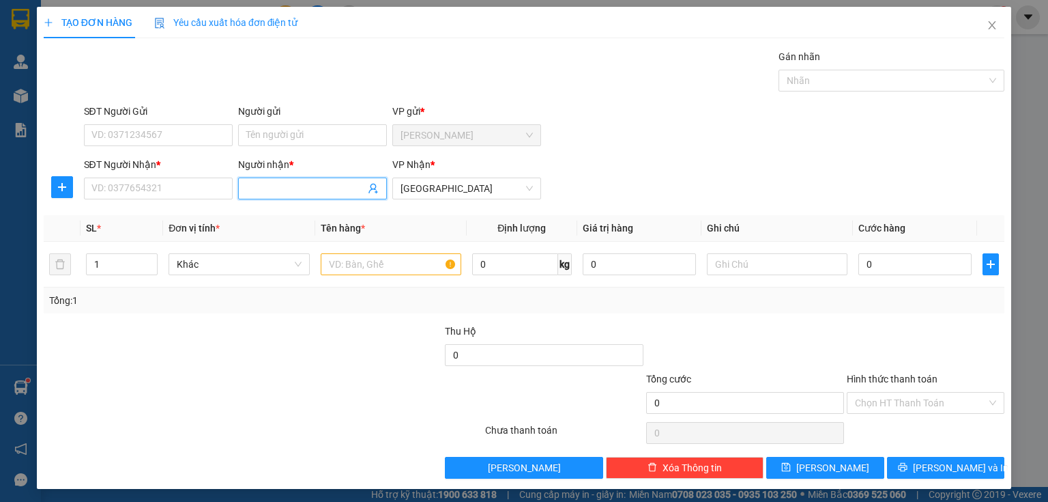
click at [291, 188] on input "Người nhận *" at bounding box center [305, 188] width 119 height 15
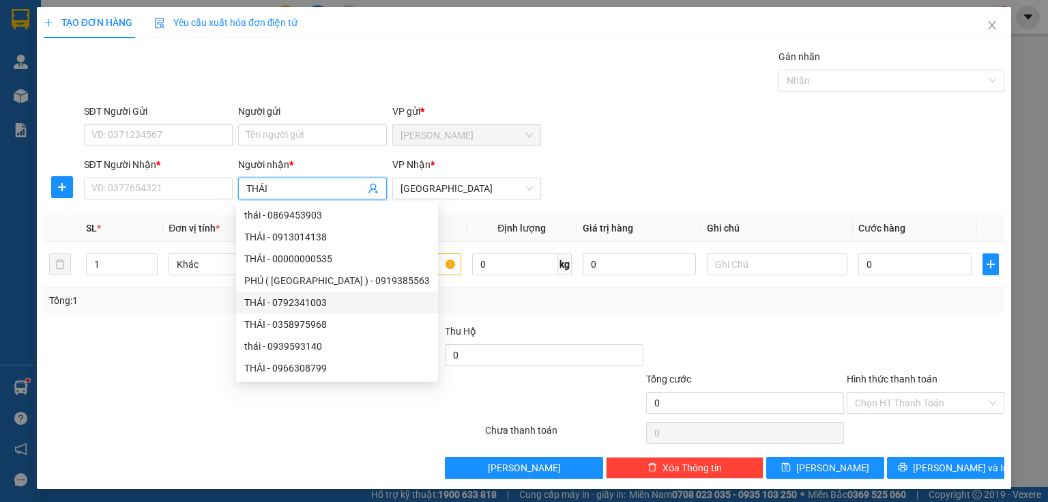
click at [329, 308] on div "THÁI - 0792341003" at bounding box center [337, 302] width 186 height 15
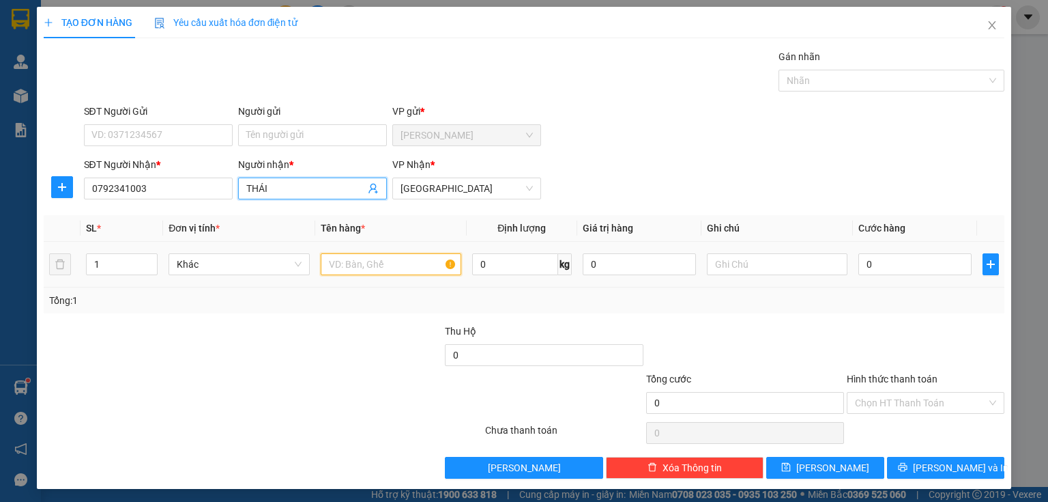
click at [404, 266] on input "text" at bounding box center [391, 264] width 141 height 22
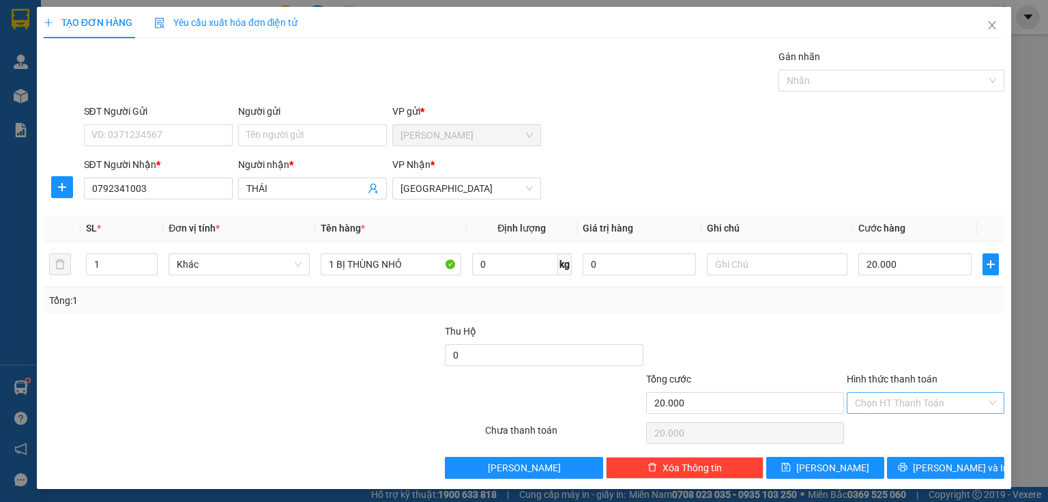
drag, startPoint x: 903, startPoint y: 396, endPoint x: 903, endPoint y: 410, distance: 14.3
click at [902, 399] on input "Hình thức thanh toán" at bounding box center [921, 402] width 132 height 20
drag, startPoint x: 898, startPoint y: 429, endPoint x: 914, endPoint y: 467, distance: 40.9
click at [898, 430] on div "Tại văn phòng" at bounding box center [918, 428] width 141 height 15
click at [928, 472] on span "[PERSON_NAME] và In" at bounding box center [961, 467] width 96 height 15
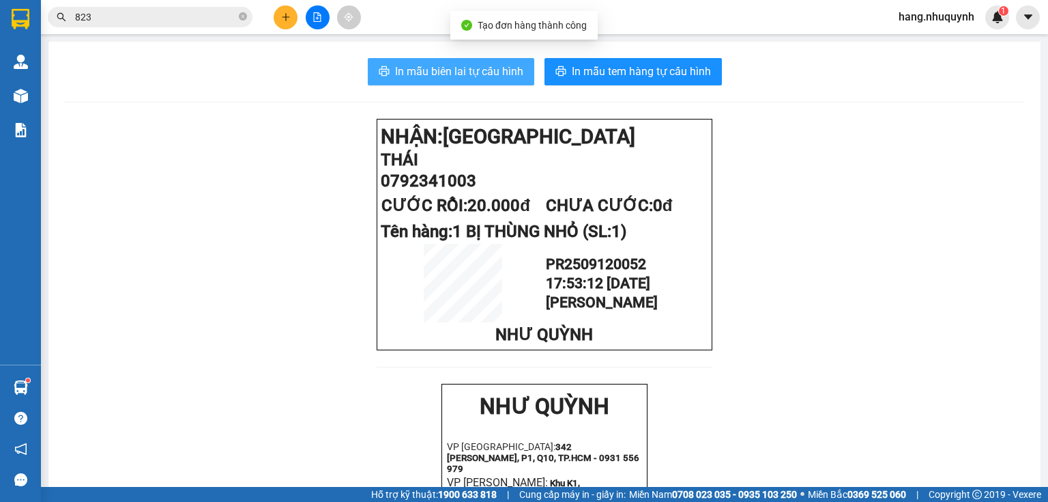
click at [482, 71] on span "In mẫu biên lai tự cấu hình" at bounding box center [459, 71] width 128 height 17
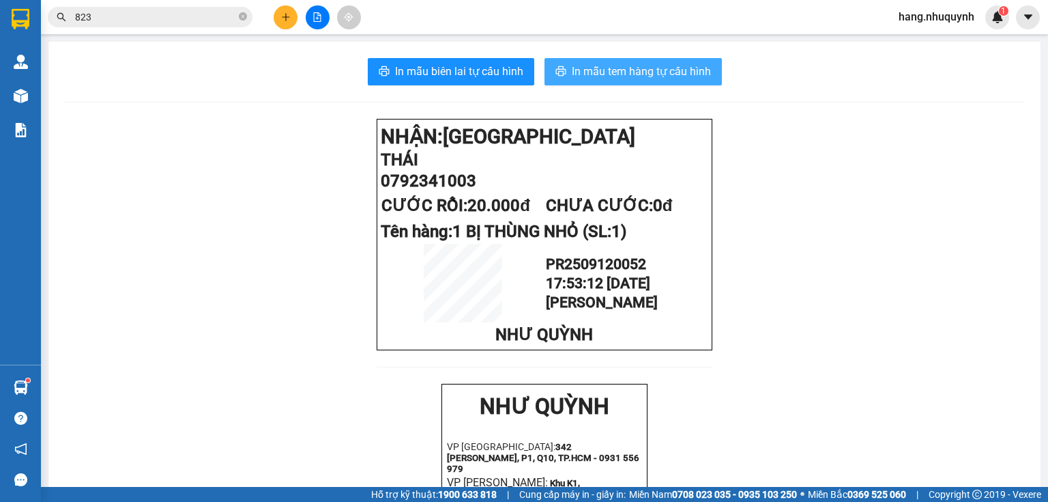
click at [611, 69] on span "In mẫu tem hàng tự cấu hình" at bounding box center [641, 71] width 139 height 17
click at [282, 20] on icon "plus" at bounding box center [286, 17] width 10 height 10
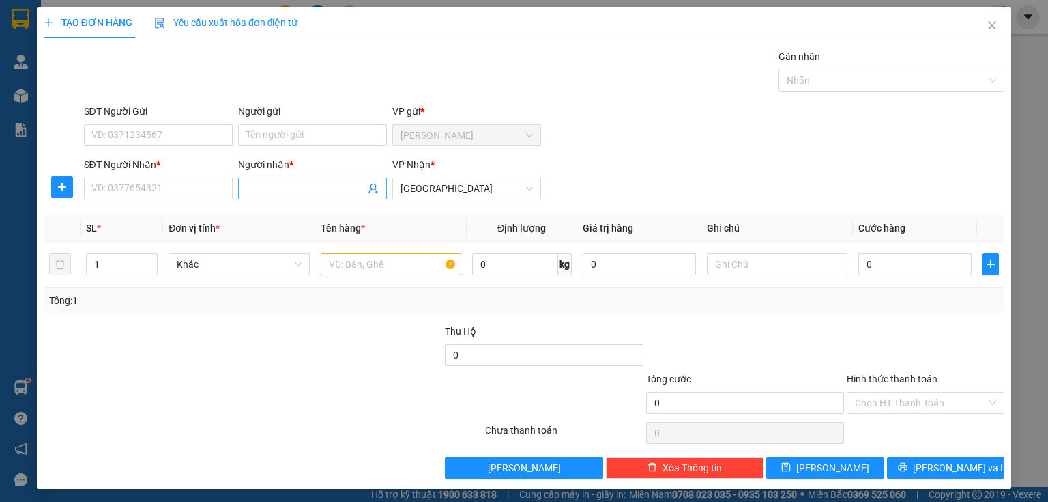
click at [315, 191] on input "Người nhận *" at bounding box center [305, 188] width 119 height 15
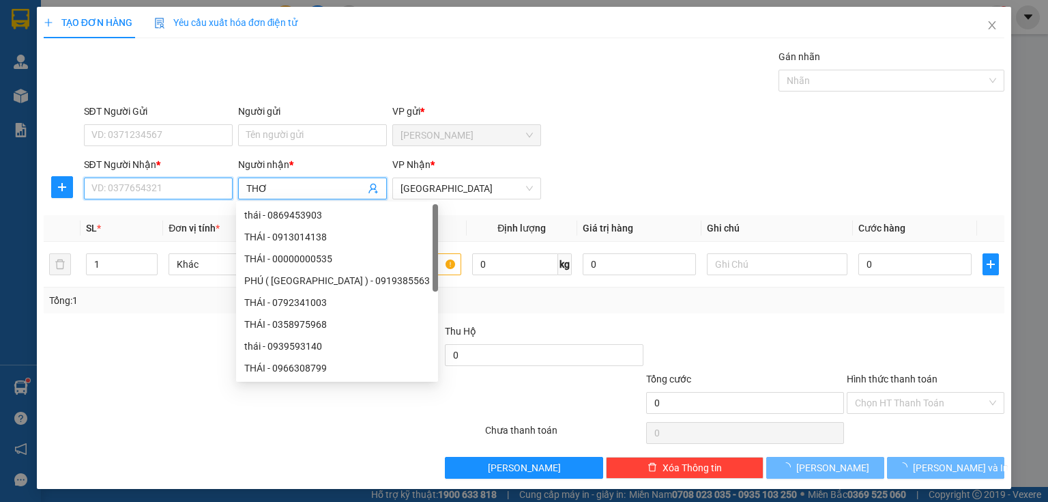
click at [175, 186] on input "SĐT Người Nhận *" at bounding box center [158, 188] width 149 height 22
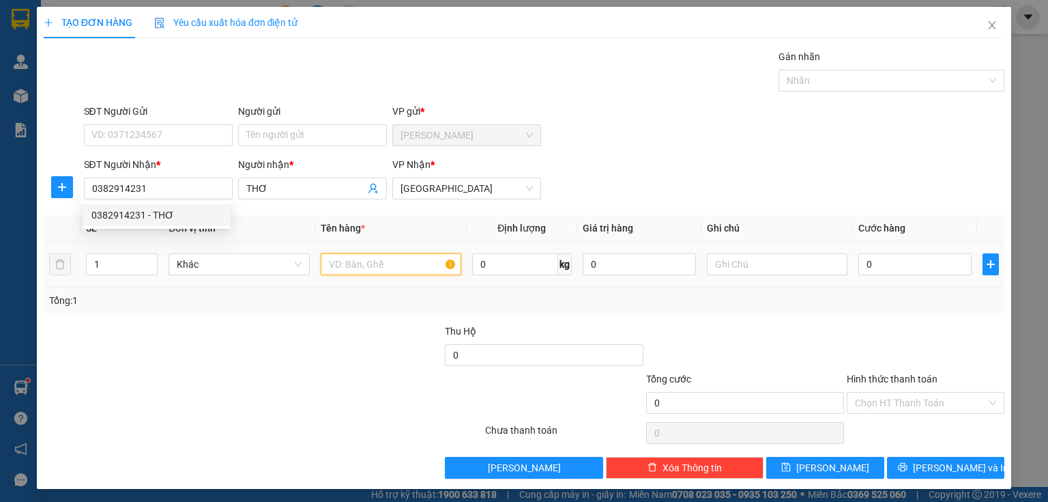
click at [361, 264] on input "text" at bounding box center [391, 264] width 141 height 22
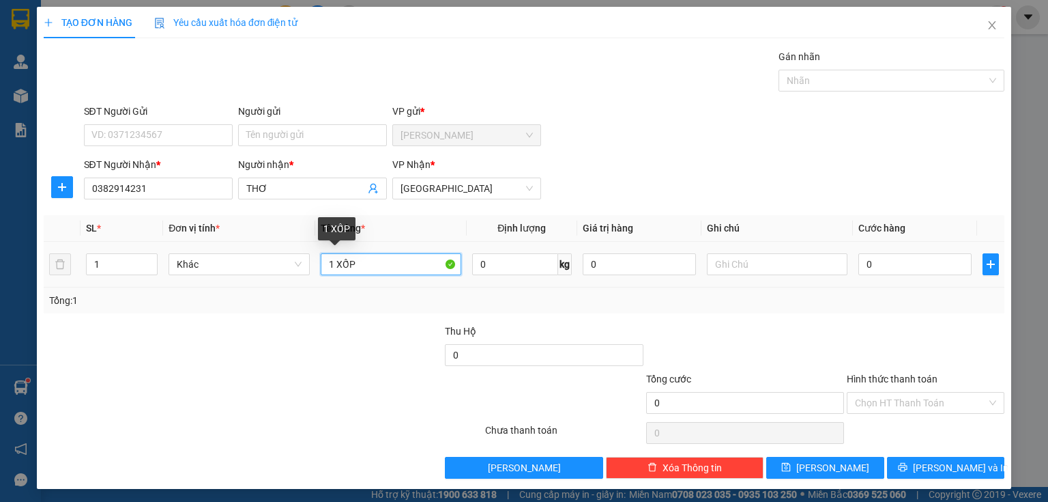
click at [334, 263] on input "1 XỐP" at bounding box center [391, 264] width 141 height 22
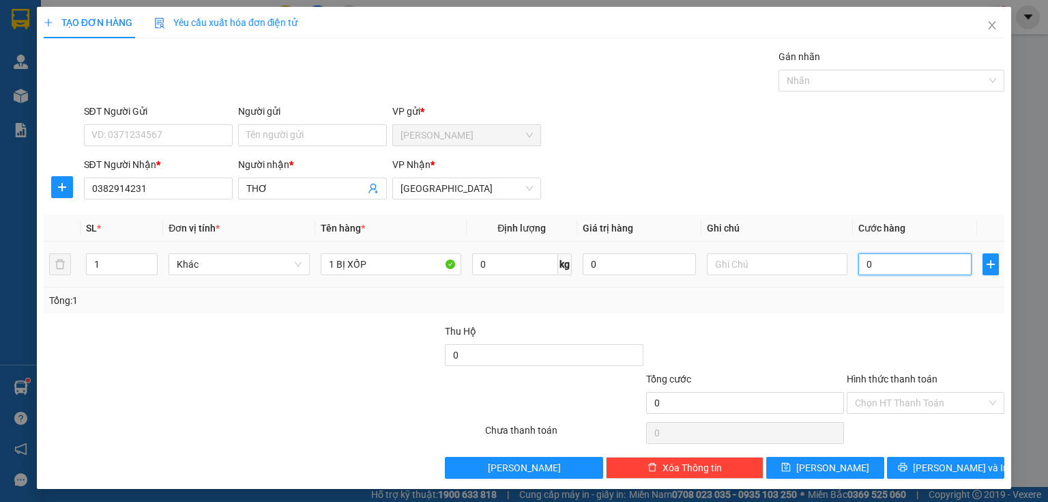
click at [928, 265] on input "0" at bounding box center [914, 264] width 113 height 22
click at [895, 401] on input "Hình thức thanh toán" at bounding box center [921, 402] width 132 height 20
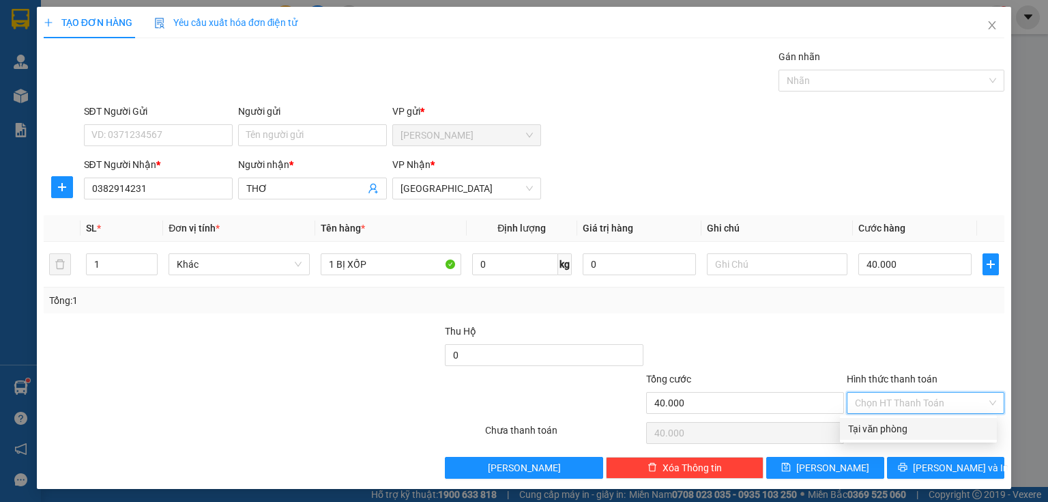
click at [886, 430] on div "Tại văn phòng" at bounding box center [918, 428] width 141 height 15
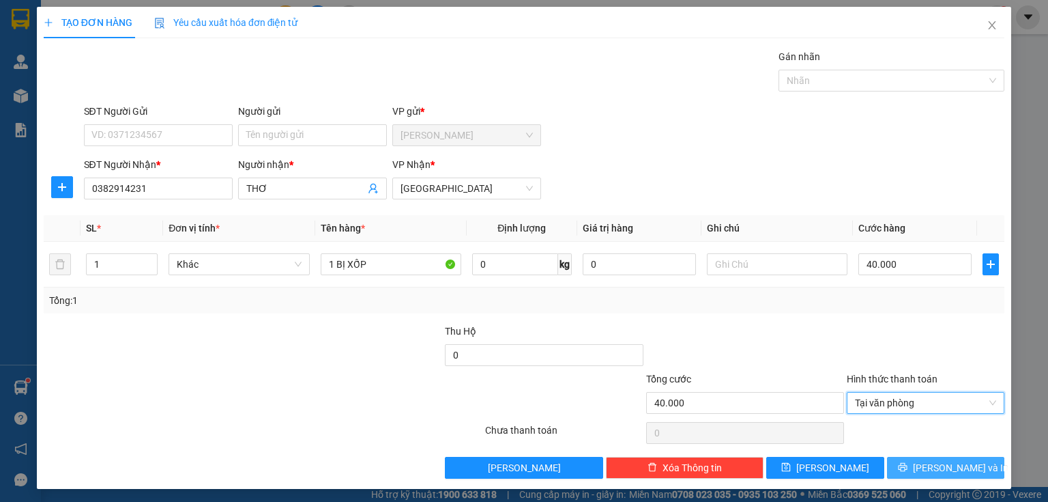
click at [905, 472] on button "[PERSON_NAME] và In" at bounding box center [946, 468] width 118 height 22
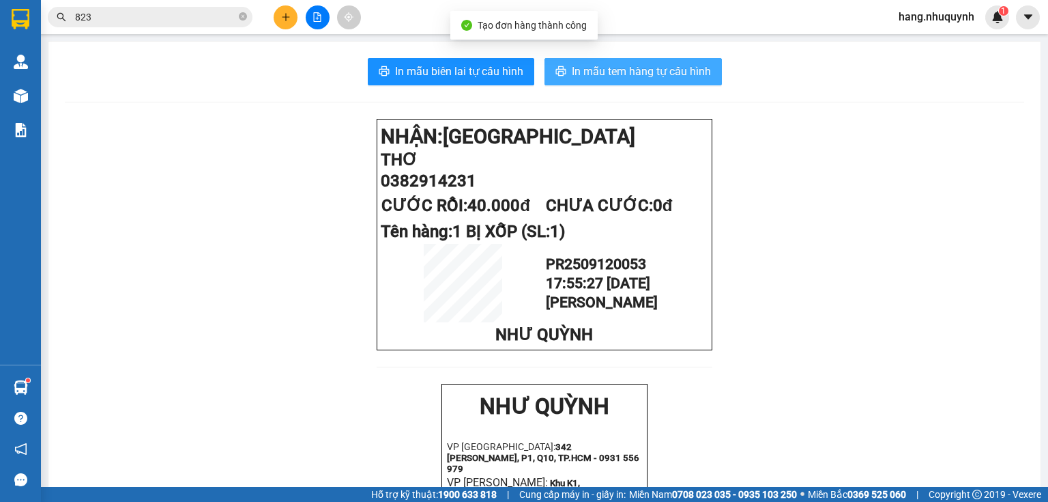
click at [652, 73] on span "In mẫu tem hàng tự cấu hình" at bounding box center [641, 71] width 139 height 17
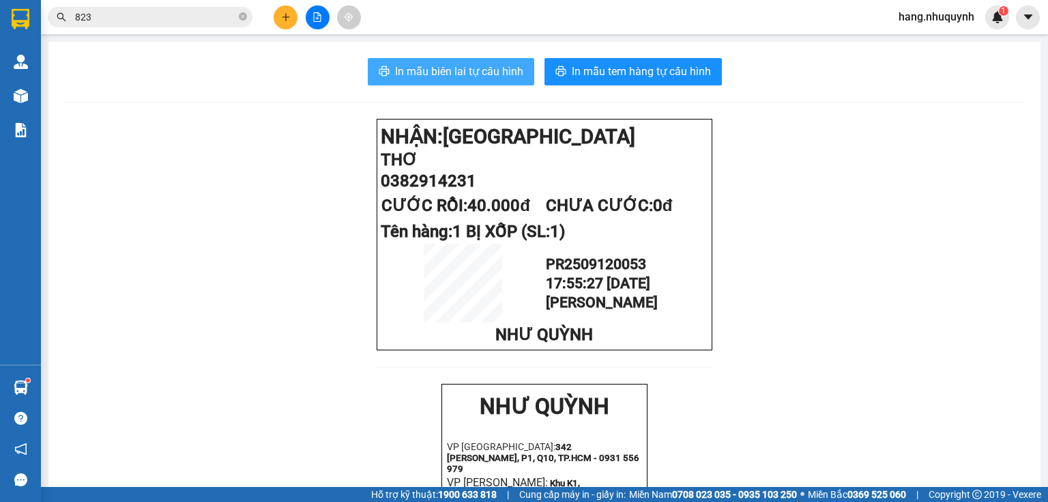
click at [473, 73] on span "In mẫu biên lai tự cấu hình" at bounding box center [459, 71] width 128 height 17
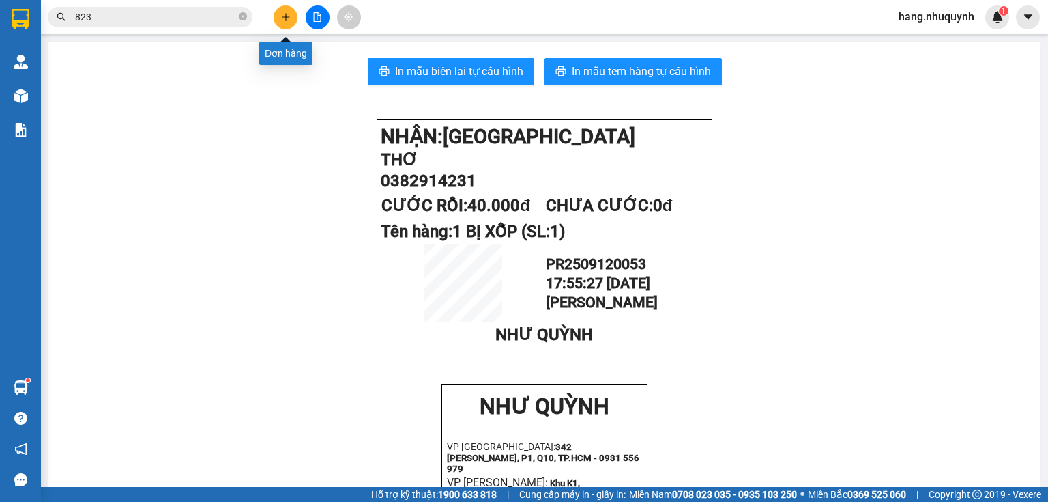
click at [289, 17] on icon "plus" at bounding box center [286, 17] width 10 height 10
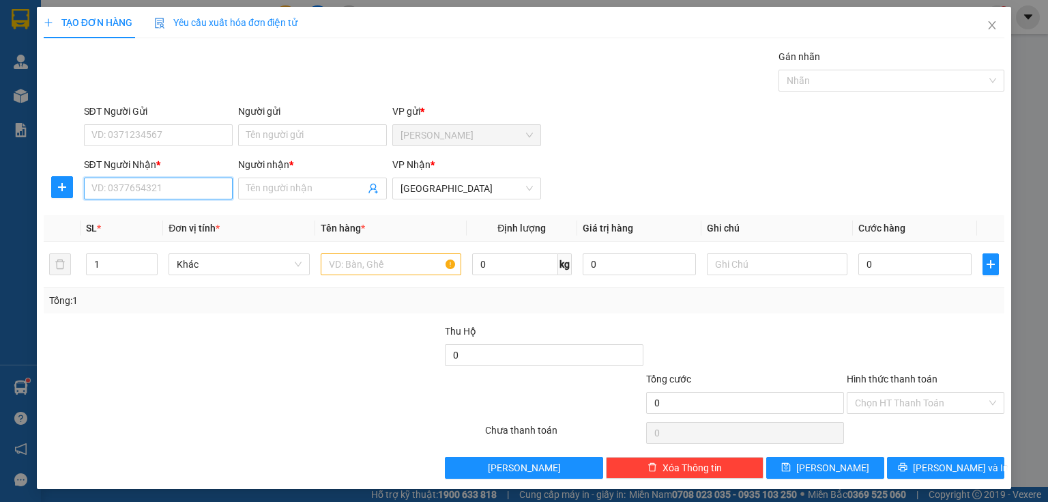
click at [150, 193] on input "SĐT Người Nhận *" at bounding box center [158, 188] width 149 height 22
click at [184, 214] on div "0933665655 - phong labo" at bounding box center [156, 214] width 131 height 15
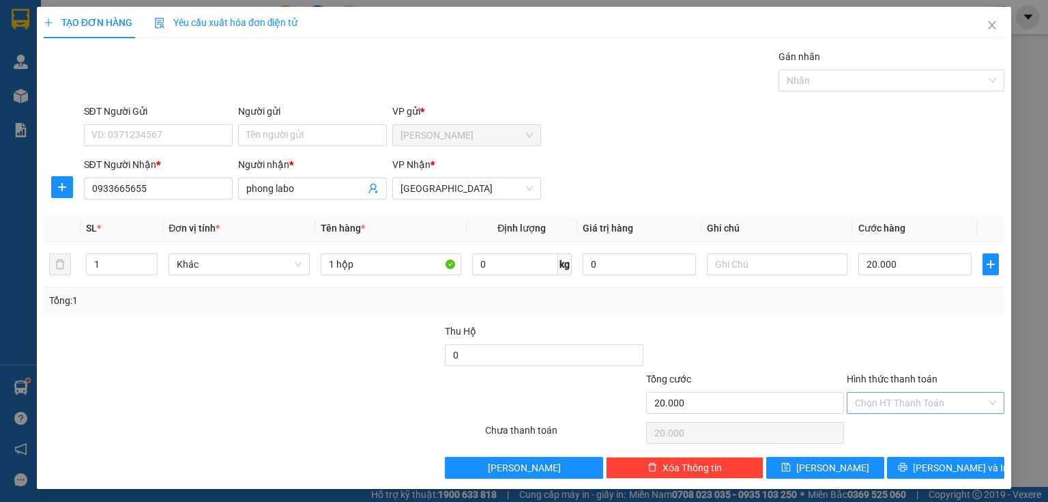
click at [911, 409] on input "Hình thức thanh toán" at bounding box center [921, 402] width 132 height 20
click at [905, 429] on div "Tại văn phòng" at bounding box center [918, 428] width 141 height 15
click at [923, 461] on button "[PERSON_NAME] và In" at bounding box center [946, 468] width 118 height 22
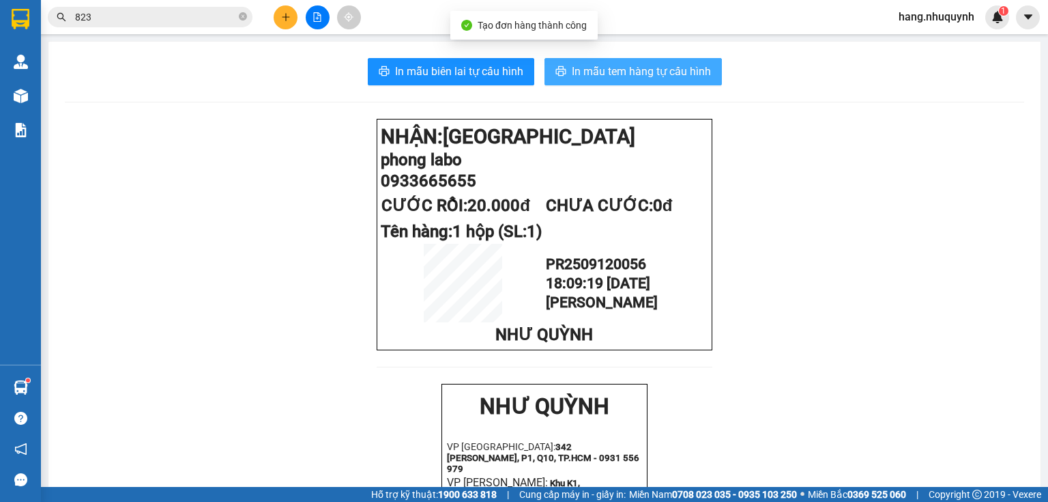
click at [625, 71] on span "In mẫu tem hàng tự cấu hình" at bounding box center [641, 71] width 139 height 17
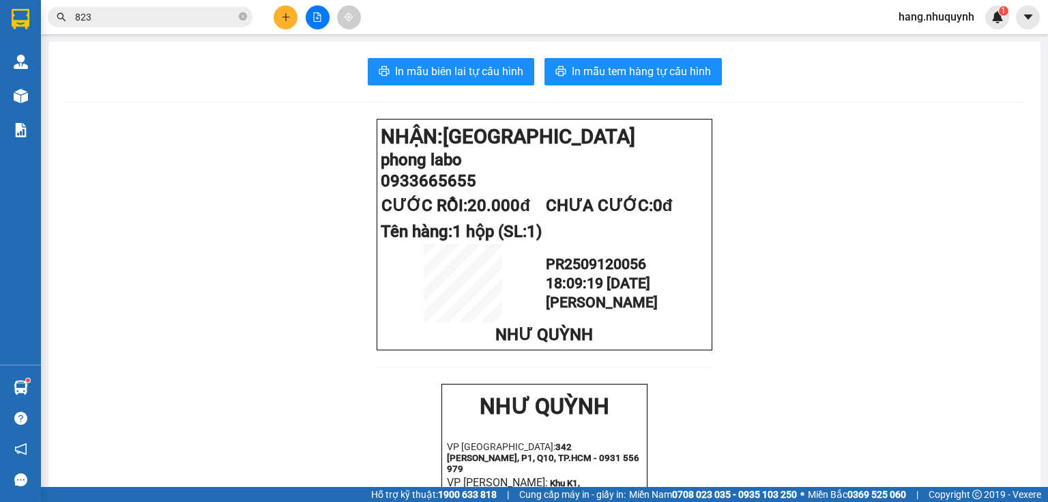
click at [288, 26] on button at bounding box center [286, 17] width 24 height 24
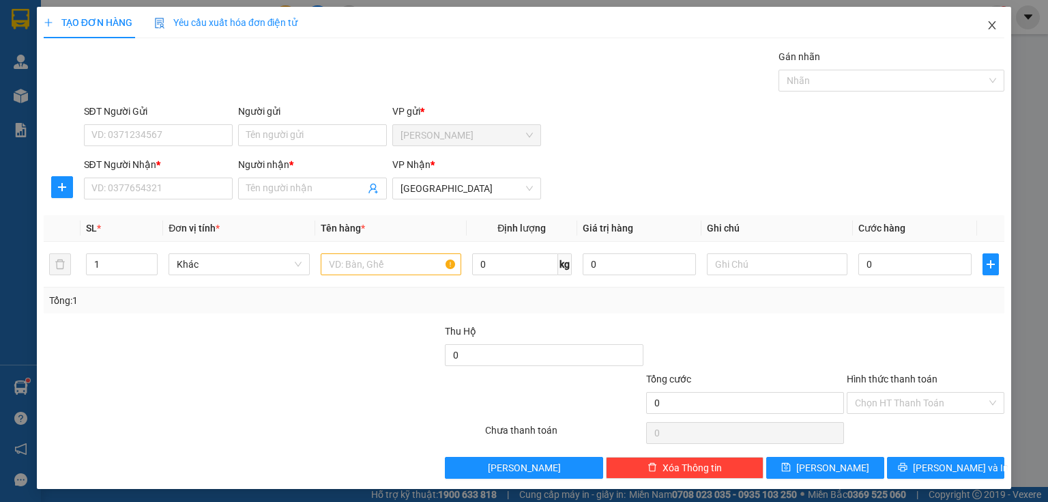
click at [987, 23] on icon "close" at bounding box center [992, 25] width 11 height 11
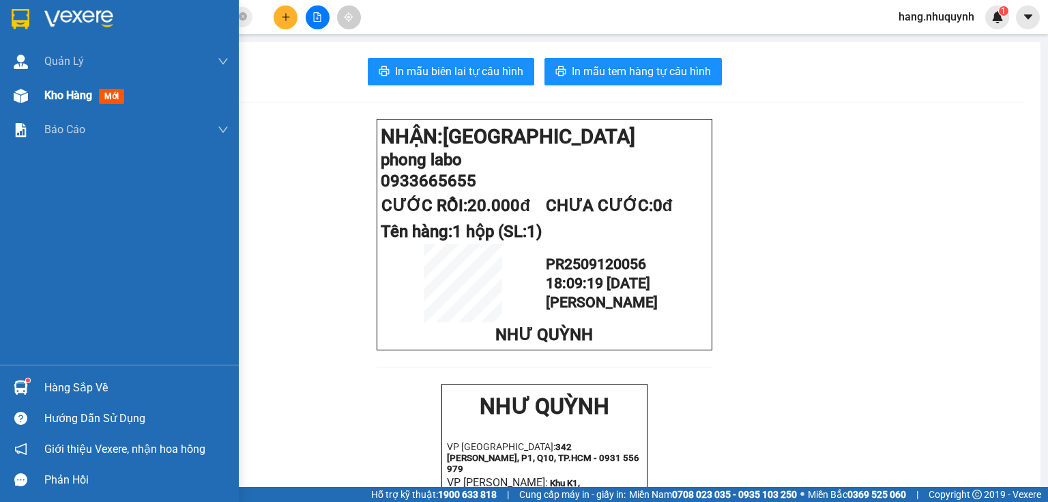
click at [71, 96] on span "Kho hàng" at bounding box center [68, 95] width 48 height 13
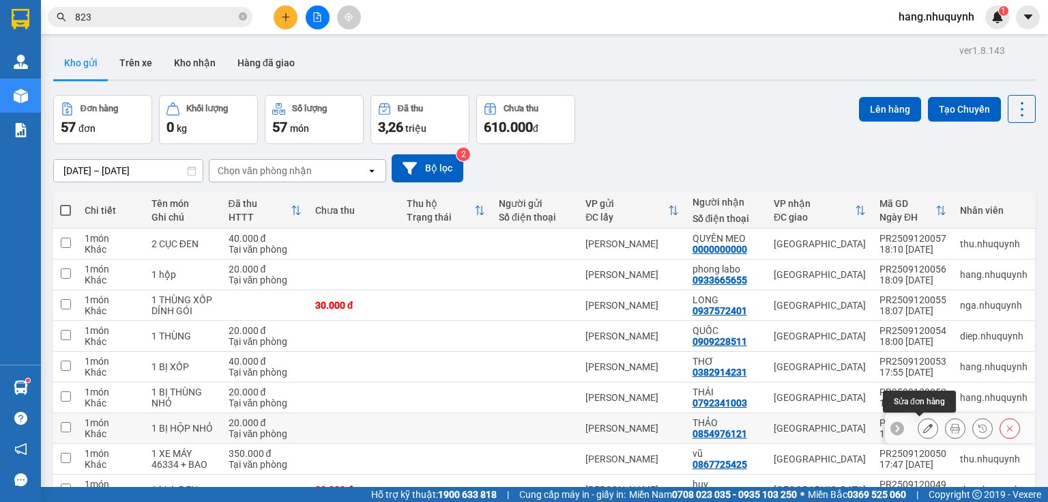
click at [926, 427] on button at bounding box center [927, 428] width 19 height 24
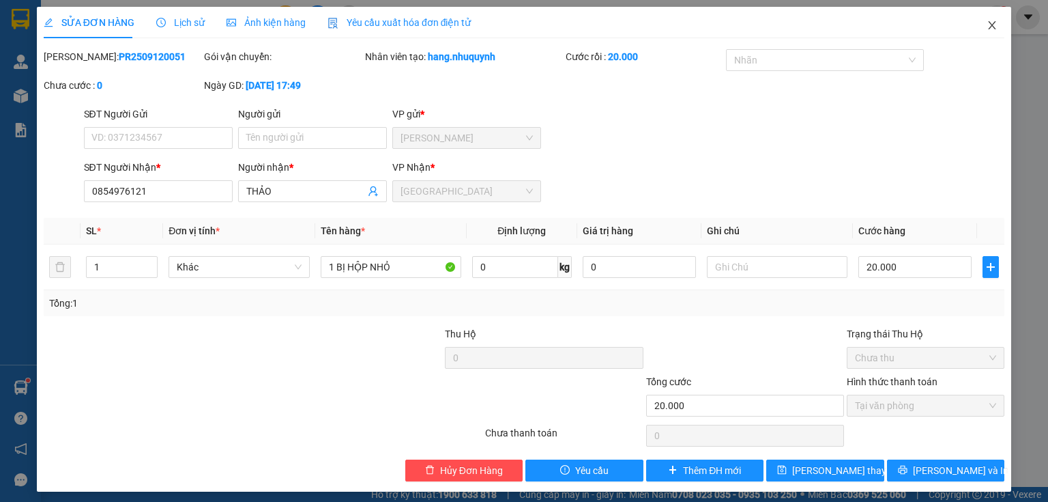
click at [987, 29] on icon "close" at bounding box center [992, 25] width 11 height 11
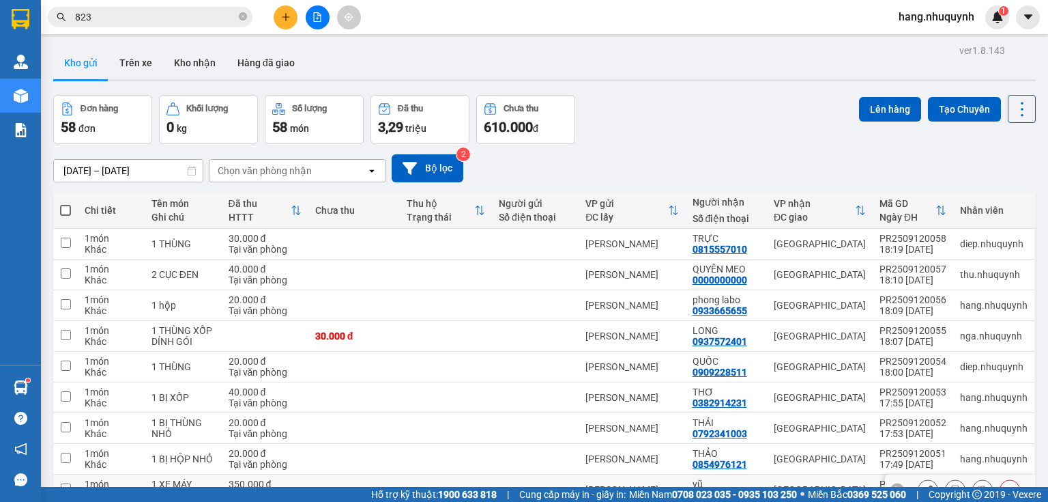
click at [923, 484] on icon at bounding box center [928, 489] width 10 height 10
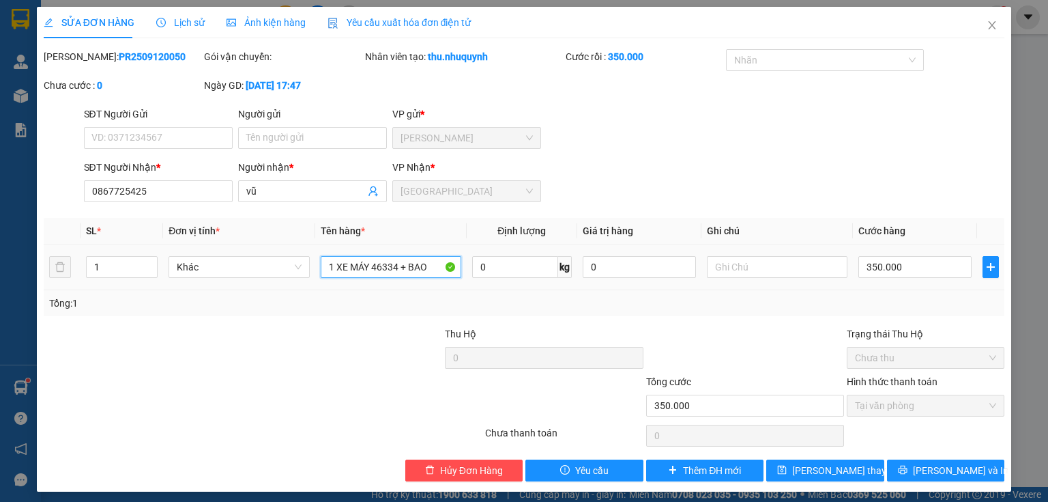
click at [371, 278] on div "1 XE MÁY 46334 + BAO" at bounding box center [391, 266] width 141 height 27
click at [841, 469] on span "[PERSON_NAME] thay đổi" at bounding box center [846, 470] width 109 height 15
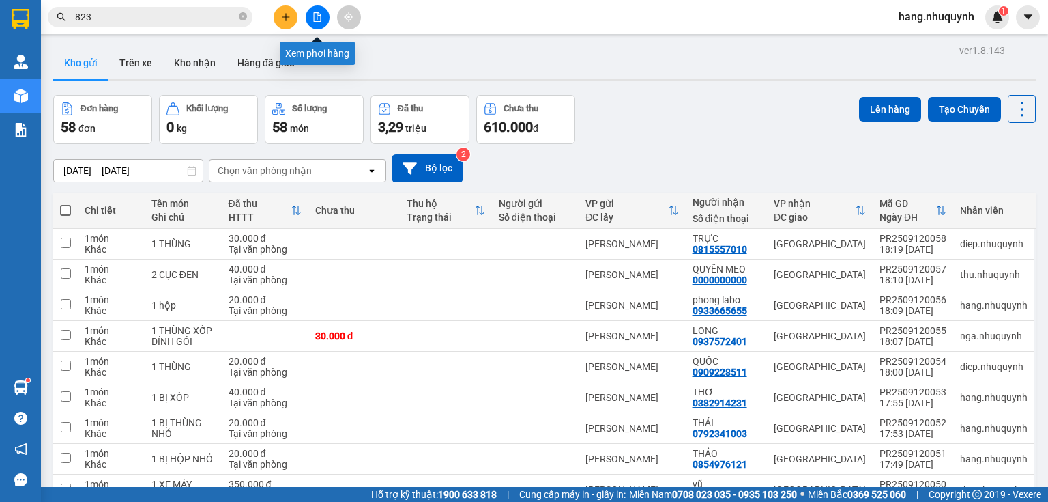
click at [289, 17] on icon "plus" at bounding box center [286, 17] width 10 height 10
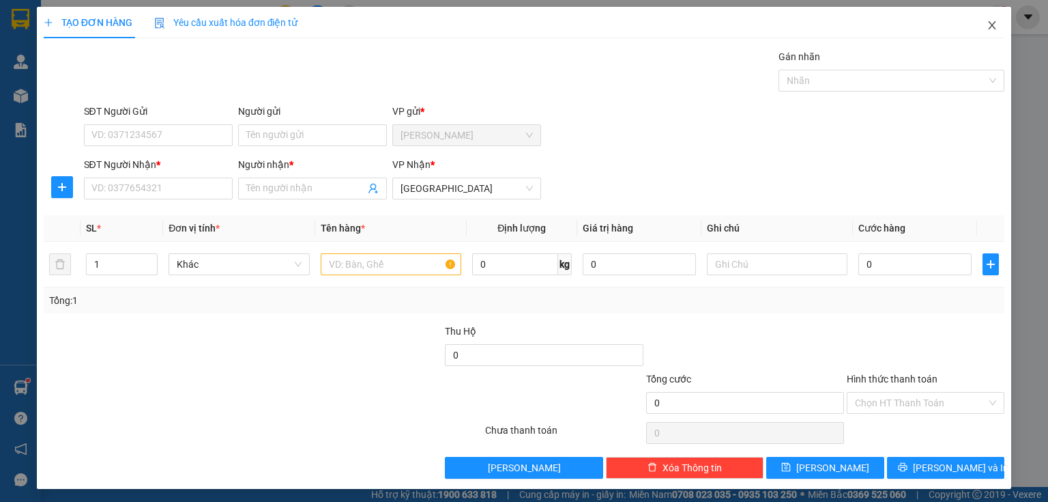
click at [989, 27] on icon "close" at bounding box center [993, 25] width 8 height 8
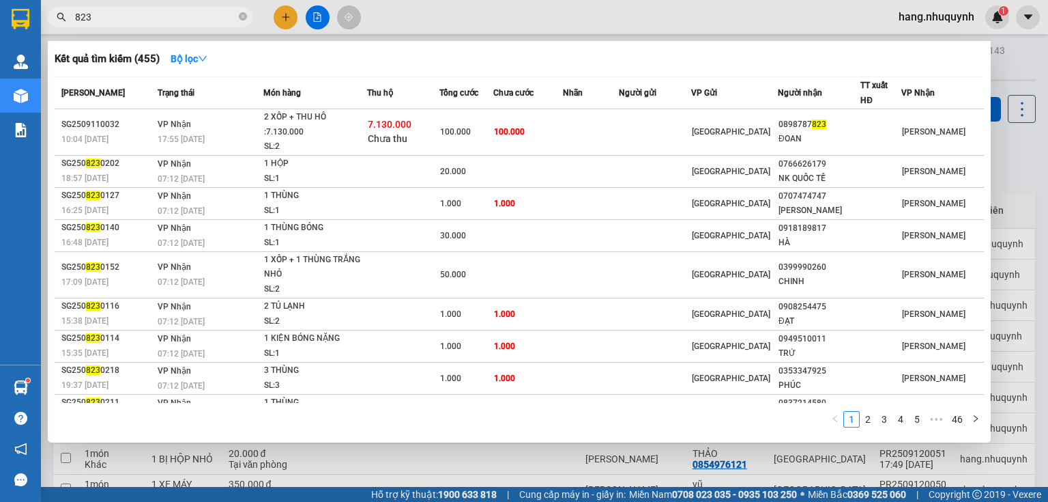
click at [177, 16] on input "823" at bounding box center [155, 17] width 161 height 15
click at [243, 14] on icon "close-circle" at bounding box center [243, 16] width 8 height 8
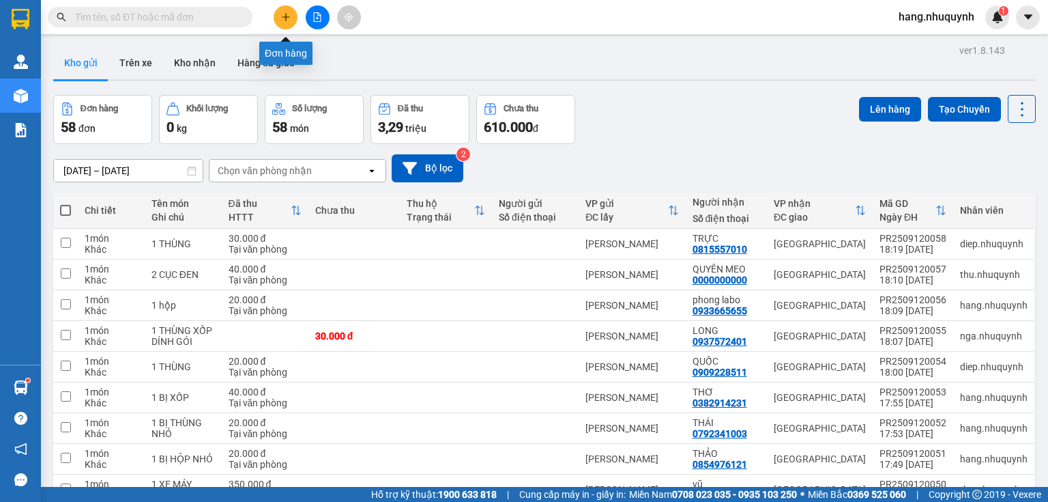
click at [289, 14] on icon "plus" at bounding box center [286, 17] width 10 height 10
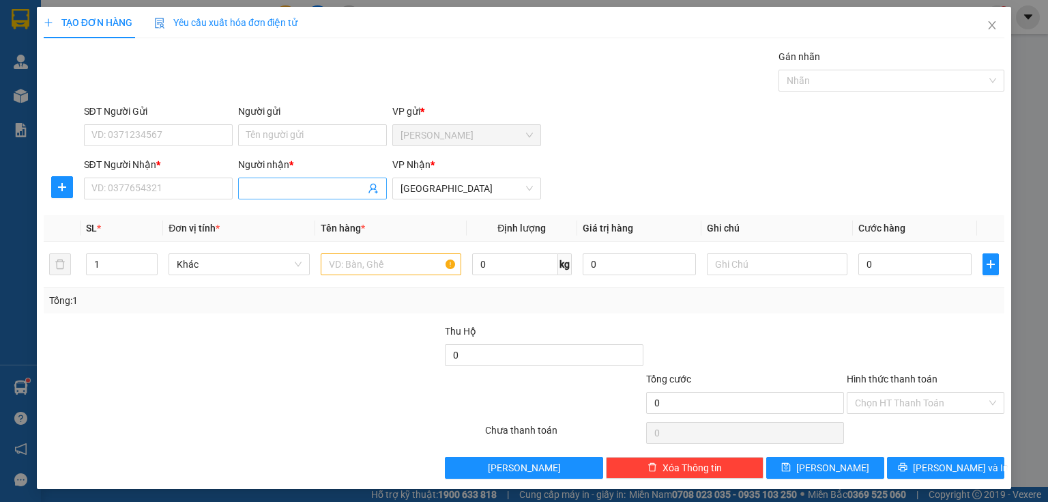
click at [284, 183] on input "Người nhận *" at bounding box center [305, 188] width 119 height 15
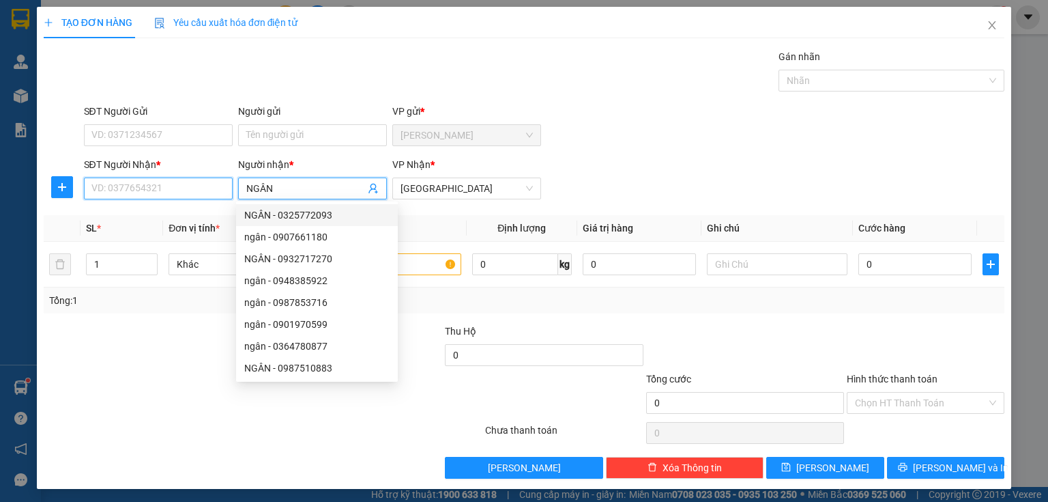
click at [169, 188] on input "SĐT Người Nhận *" at bounding box center [158, 188] width 149 height 22
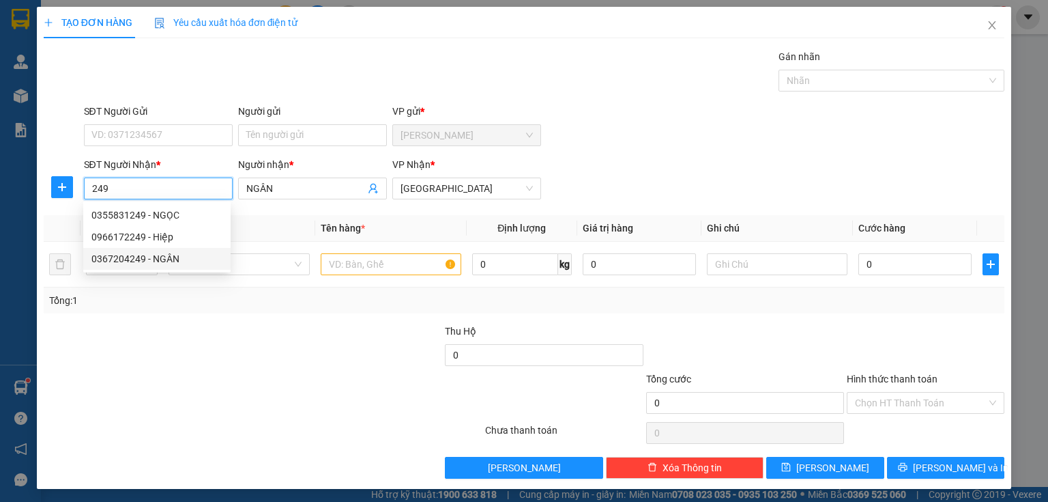
click at [121, 260] on div "0367204249 - NGÂN" at bounding box center [156, 258] width 131 height 15
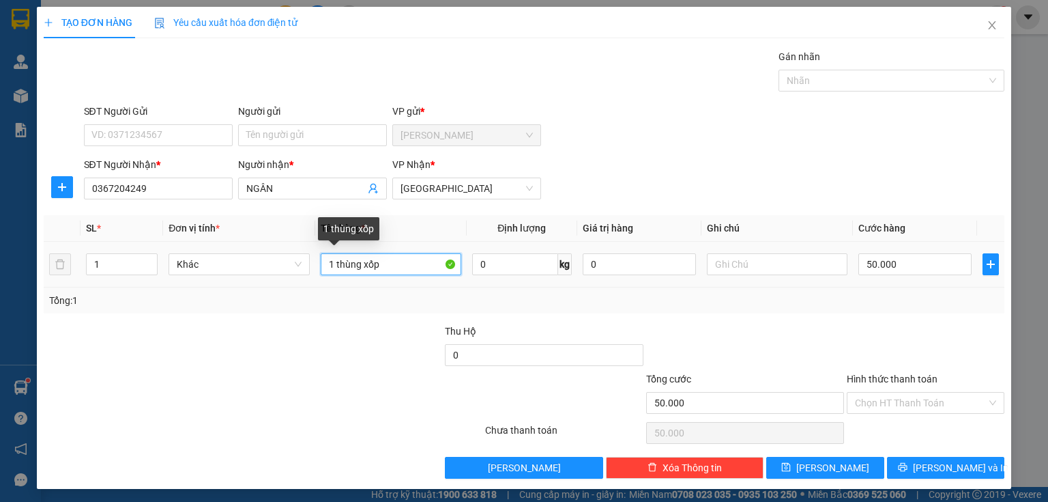
click at [381, 261] on input "1 thùng xốp" at bounding box center [391, 264] width 141 height 22
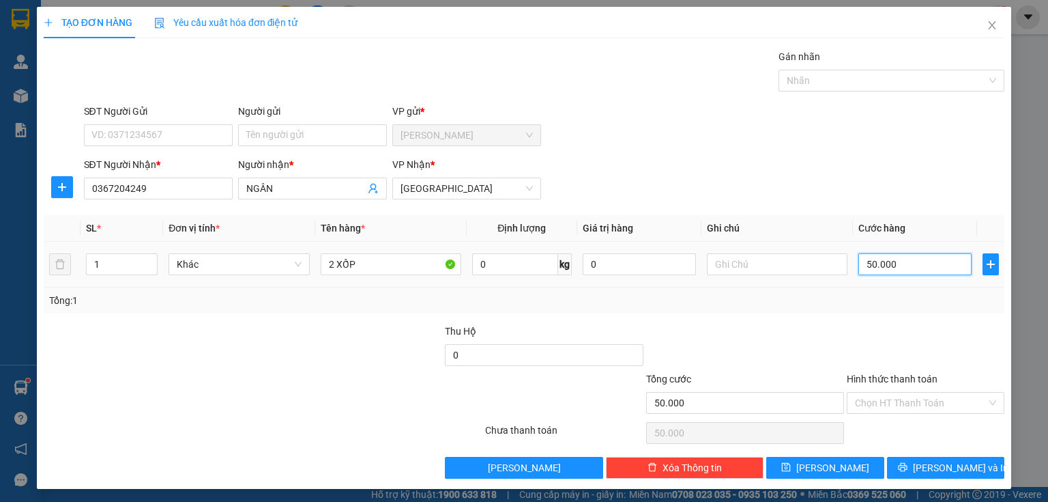
click at [903, 265] on input "50.000" at bounding box center [914, 264] width 113 height 22
drag, startPoint x: 893, startPoint y: 389, endPoint x: 900, endPoint y: 410, distance: 22.2
click at [895, 391] on div "Hình thức thanh toán Chọn HT Thanh Toán" at bounding box center [926, 395] width 158 height 48
click at [901, 404] on input "Hình thức thanh toán" at bounding box center [921, 402] width 132 height 20
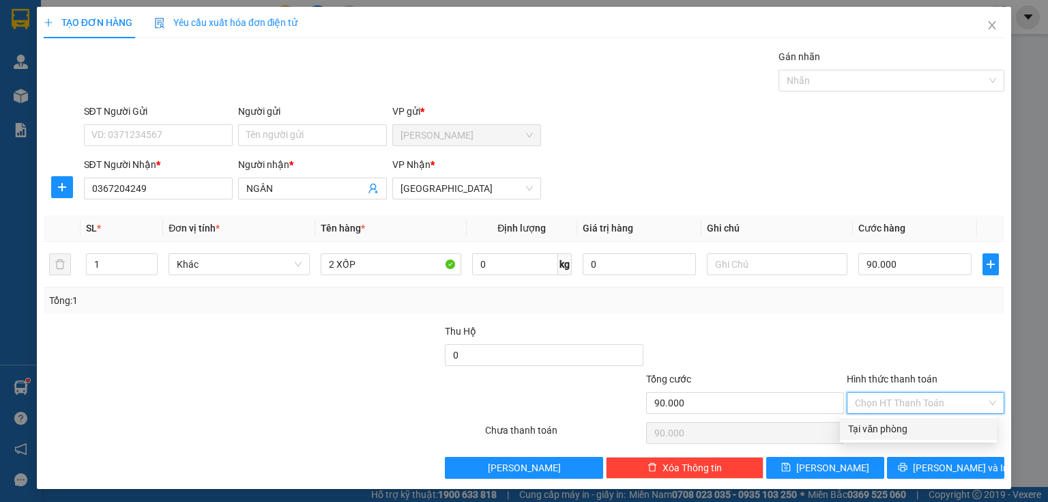
click at [895, 430] on div "Tại văn phòng" at bounding box center [918, 428] width 141 height 15
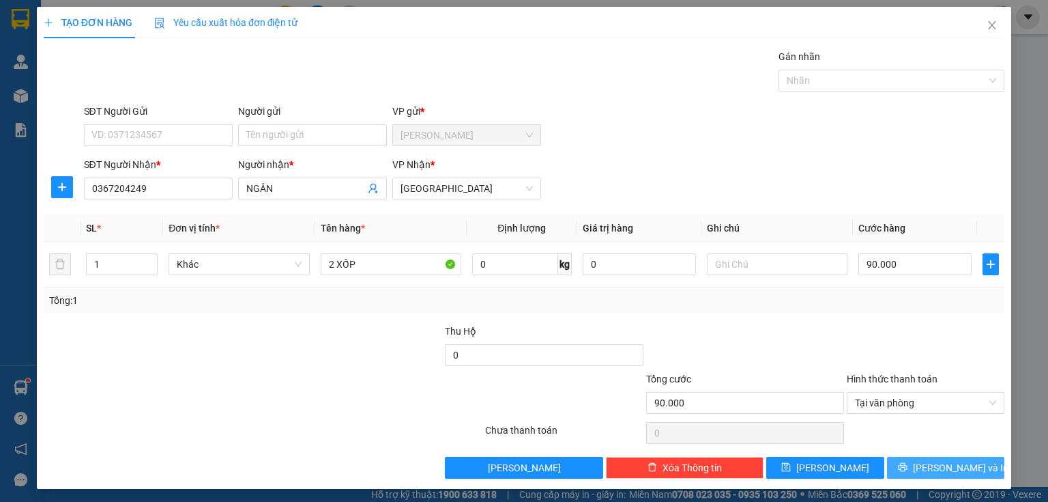
click at [923, 468] on button "[PERSON_NAME] và In" at bounding box center [946, 468] width 118 height 22
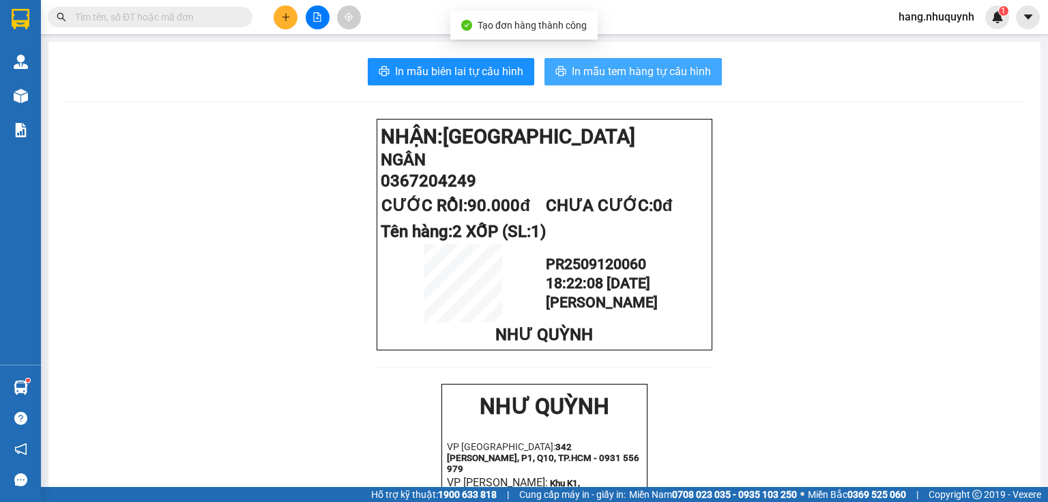
click at [631, 81] on button "In mẫu tem hàng tự cấu hình" at bounding box center [633, 71] width 177 height 27
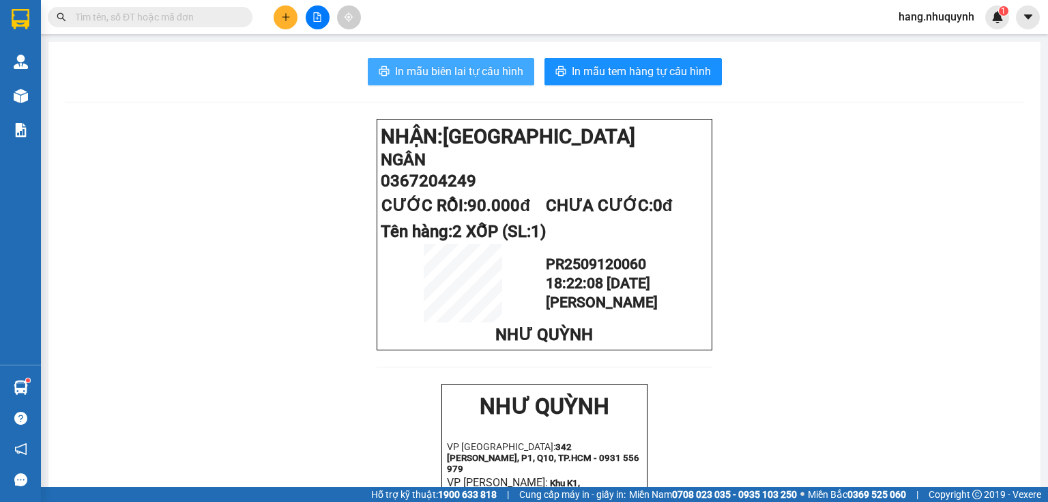
click at [461, 77] on span "In mẫu biên lai tự cấu hình" at bounding box center [459, 71] width 128 height 17
click at [216, 19] on input "text" at bounding box center [155, 17] width 161 height 15
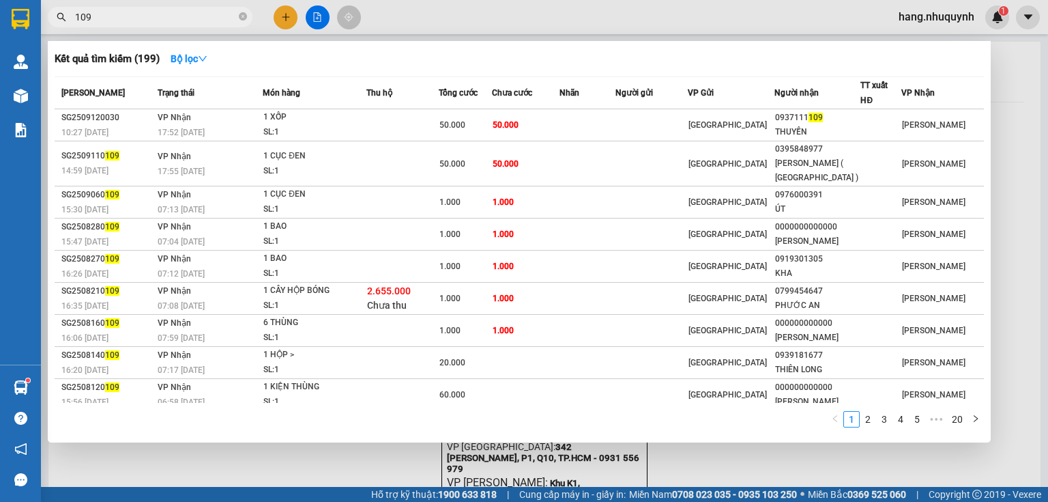
click at [285, 16] on div at bounding box center [524, 251] width 1048 height 502
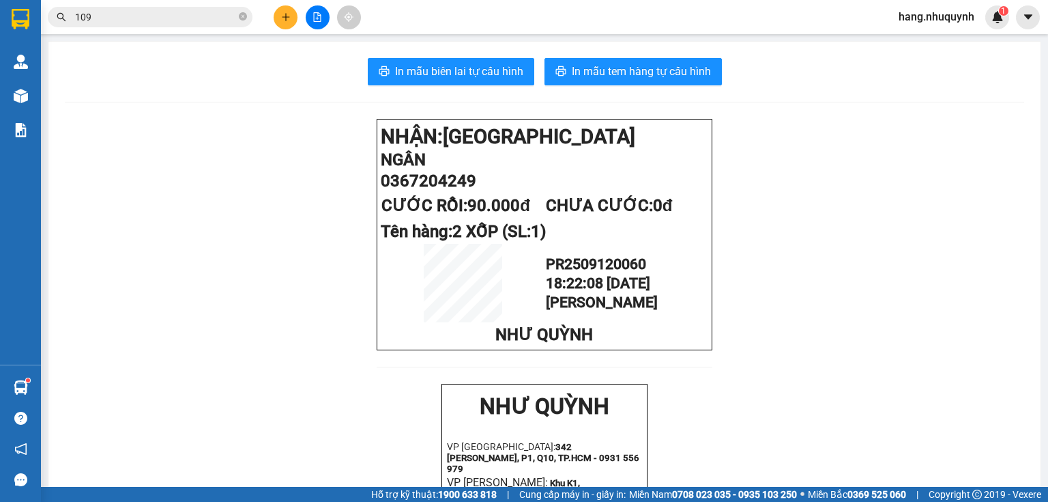
click at [292, 18] on button at bounding box center [286, 17] width 24 height 24
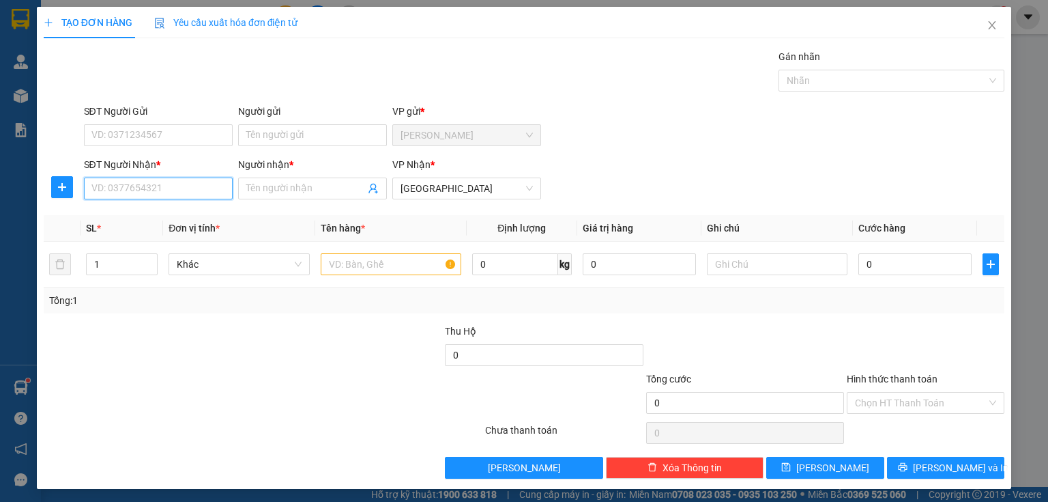
click at [166, 194] on input "SĐT Người Nhận *" at bounding box center [158, 188] width 149 height 22
click at [358, 259] on input "text" at bounding box center [391, 264] width 141 height 22
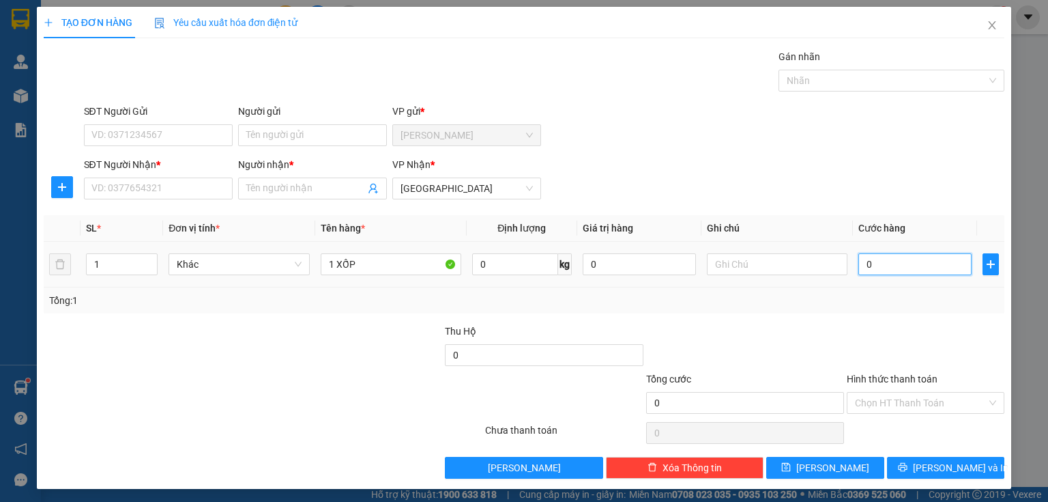
click at [882, 265] on input "0" at bounding box center [914, 264] width 113 height 22
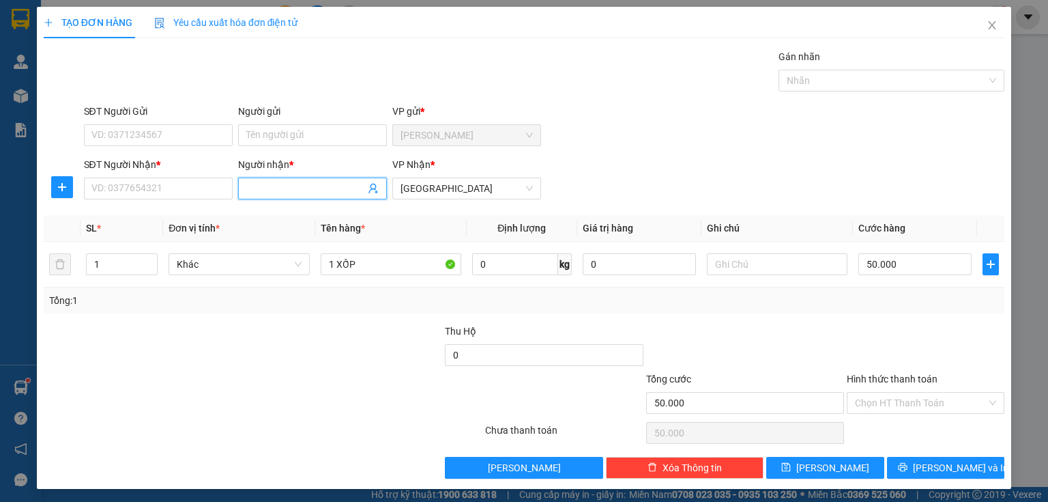
click at [319, 186] on input "Người nhận *" at bounding box center [305, 188] width 119 height 15
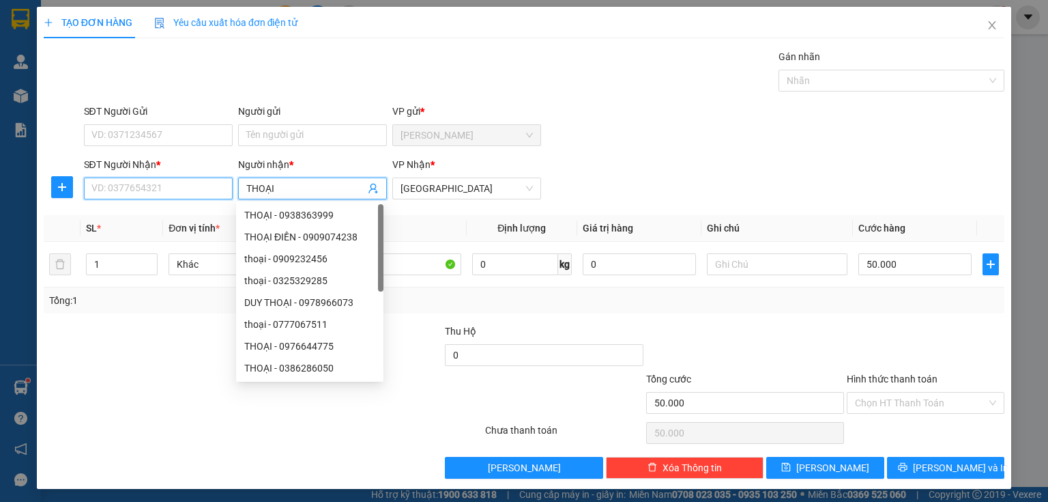
click at [147, 190] on input "SĐT Người Nhận *" at bounding box center [158, 188] width 149 height 22
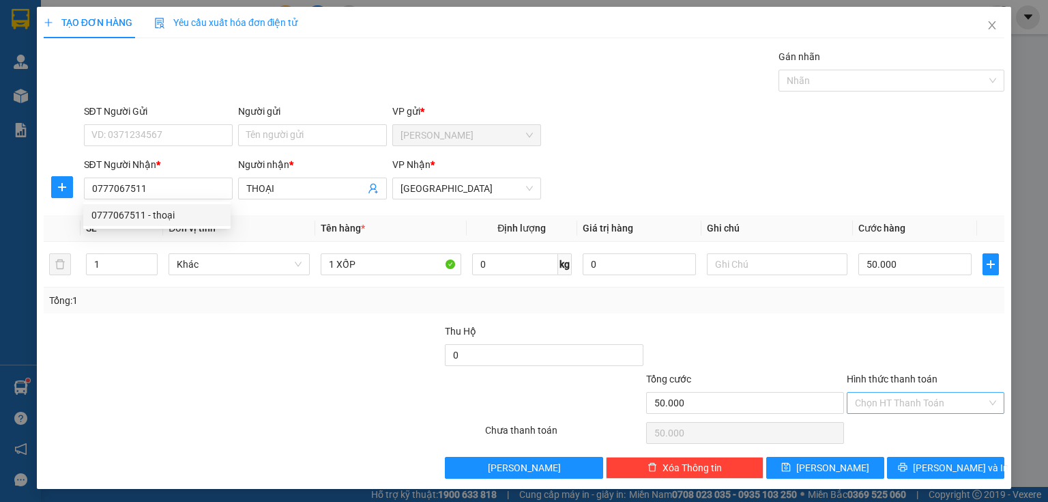
click at [905, 407] on input "Hình thức thanh toán" at bounding box center [921, 402] width 132 height 20
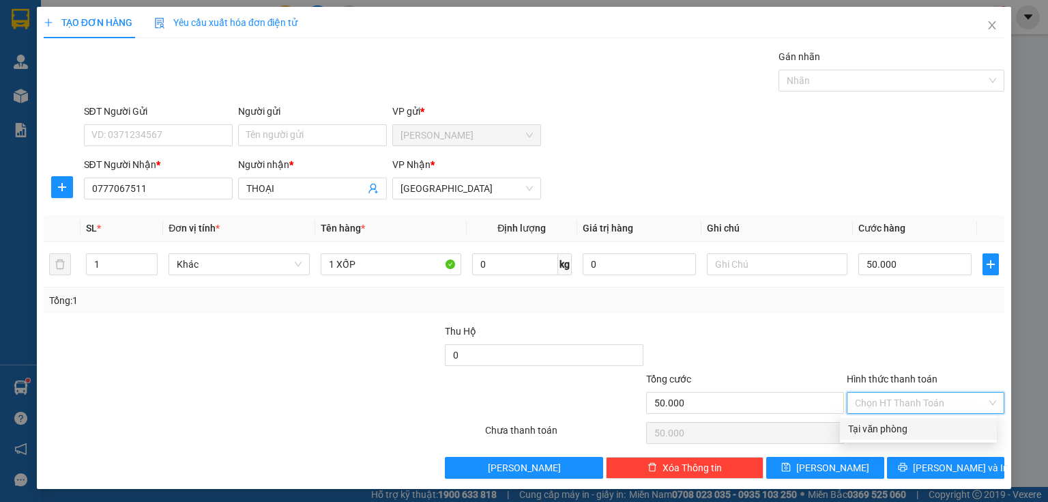
click at [895, 426] on div "Tại văn phòng" at bounding box center [918, 428] width 141 height 15
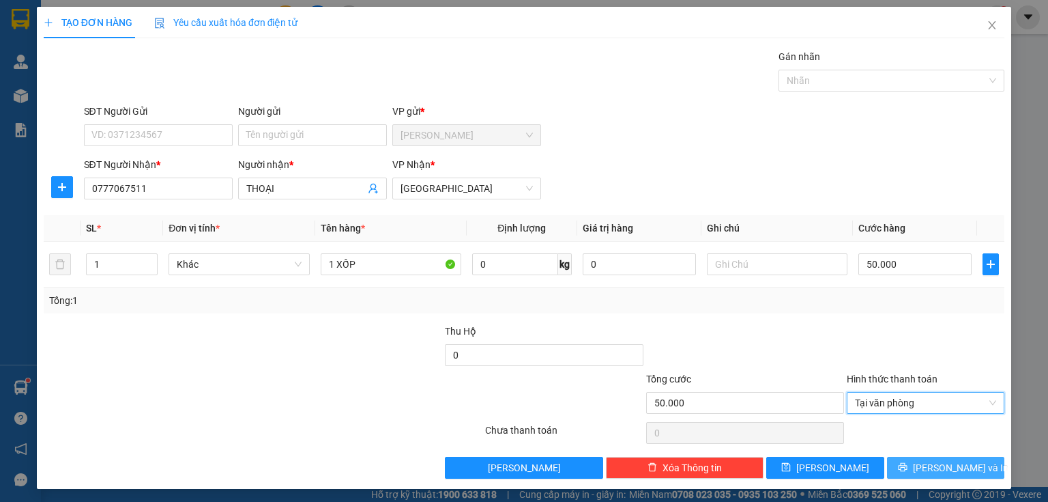
click at [908, 465] on icon "printer" at bounding box center [903, 467] width 10 height 10
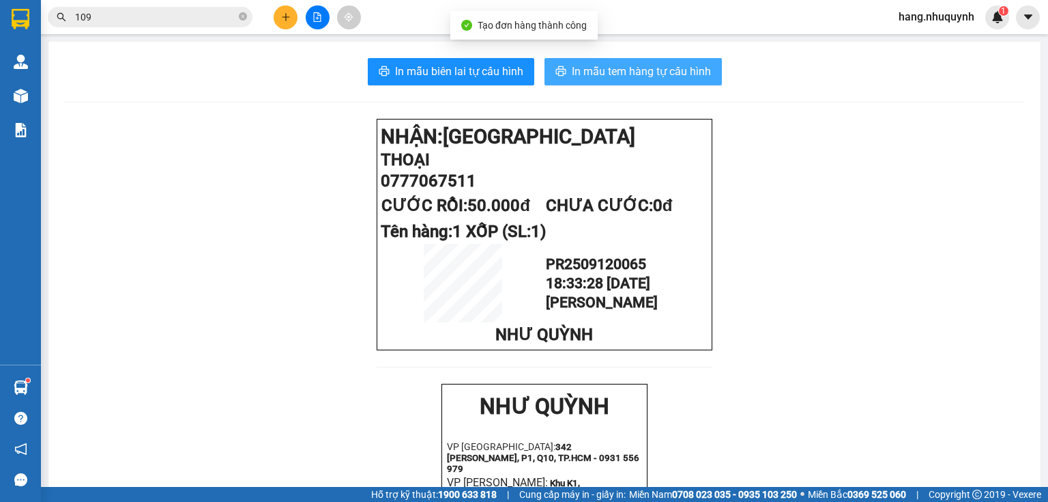
click at [641, 76] on span "In mẫu tem hàng tự cấu hình" at bounding box center [641, 71] width 139 height 17
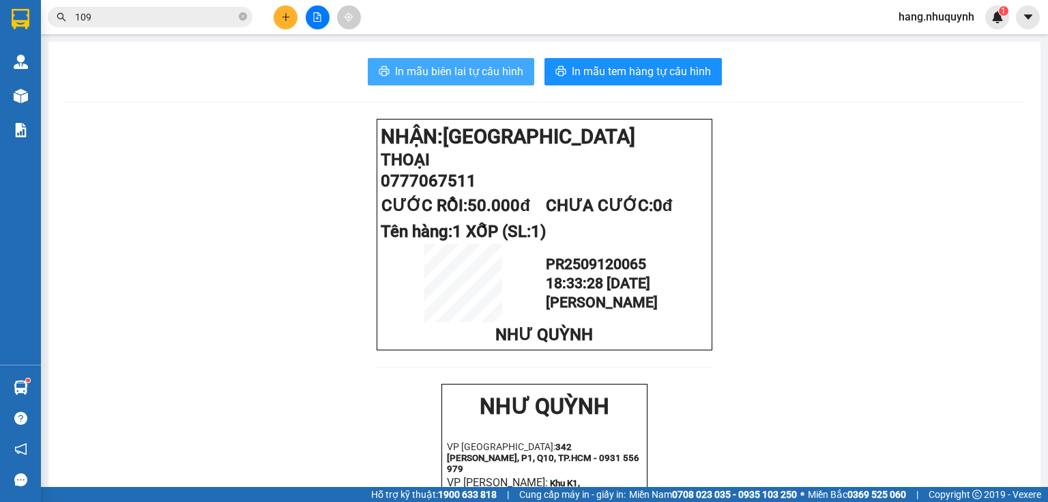
click at [483, 80] on button "In mẫu biên lai tự cấu hình" at bounding box center [451, 71] width 166 height 27
click at [136, 16] on input "109" at bounding box center [155, 17] width 161 height 15
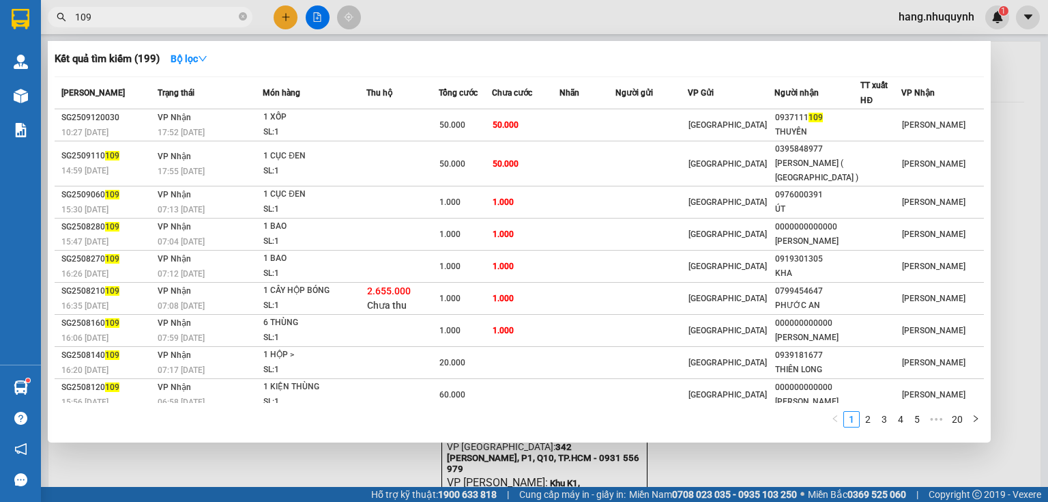
click at [136, 16] on input "109" at bounding box center [155, 17] width 161 height 15
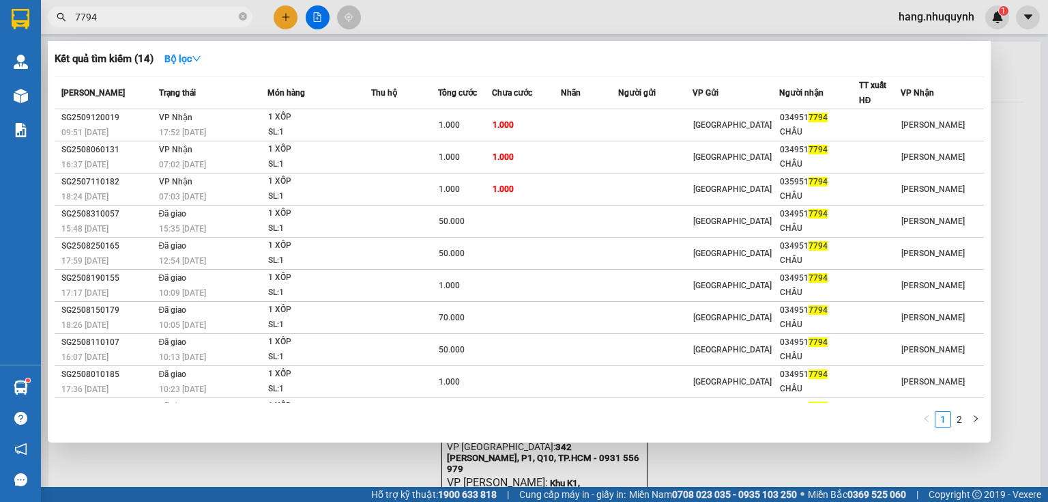
click at [107, 20] on input "7794" at bounding box center [155, 17] width 161 height 15
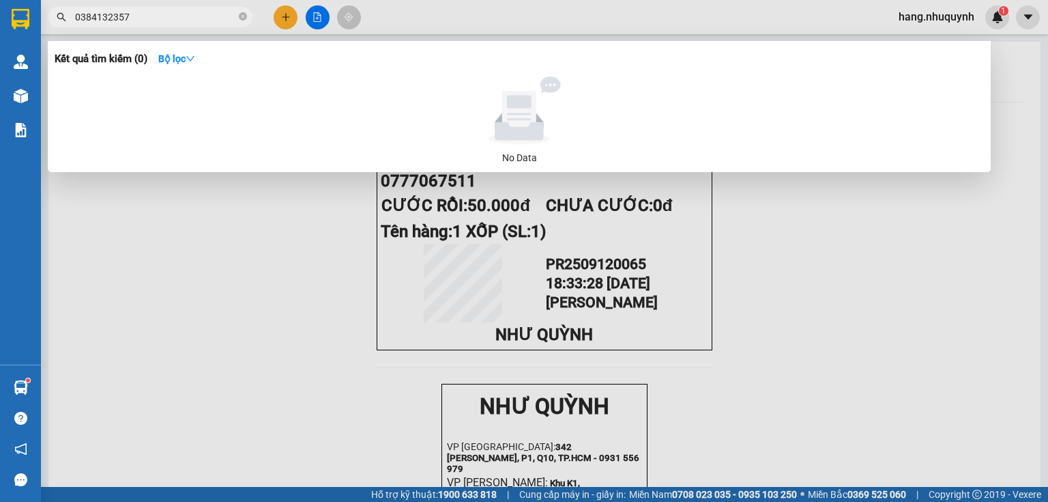
click at [106, 22] on input "0384132357" at bounding box center [155, 17] width 161 height 15
click at [104, 22] on input "0384132357" at bounding box center [155, 17] width 161 height 15
click at [104, 16] on input "0384132357" at bounding box center [155, 17] width 161 height 15
click at [287, 25] on div at bounding box center [524, 251] width 1048 height 502
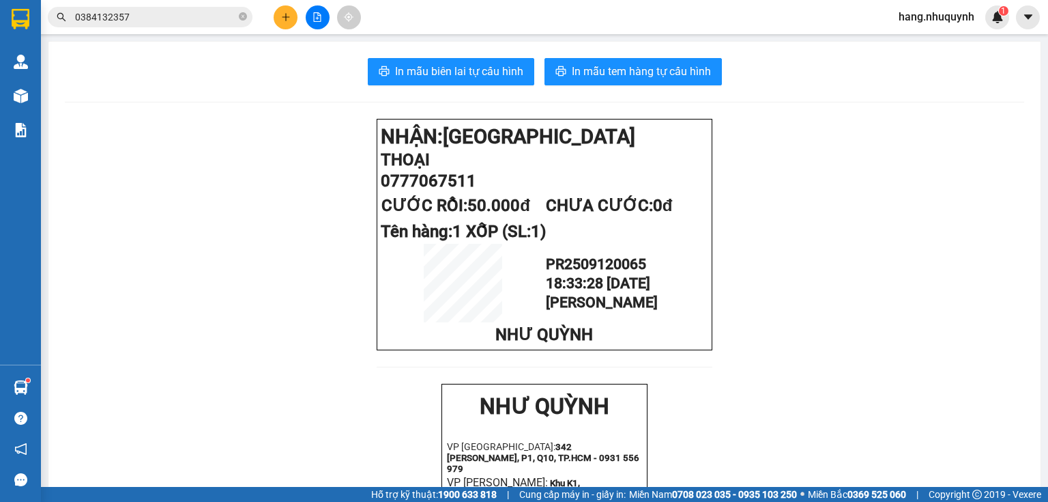
click at [288, 11] on button at bounding box center [286, 17] width 24 height 24
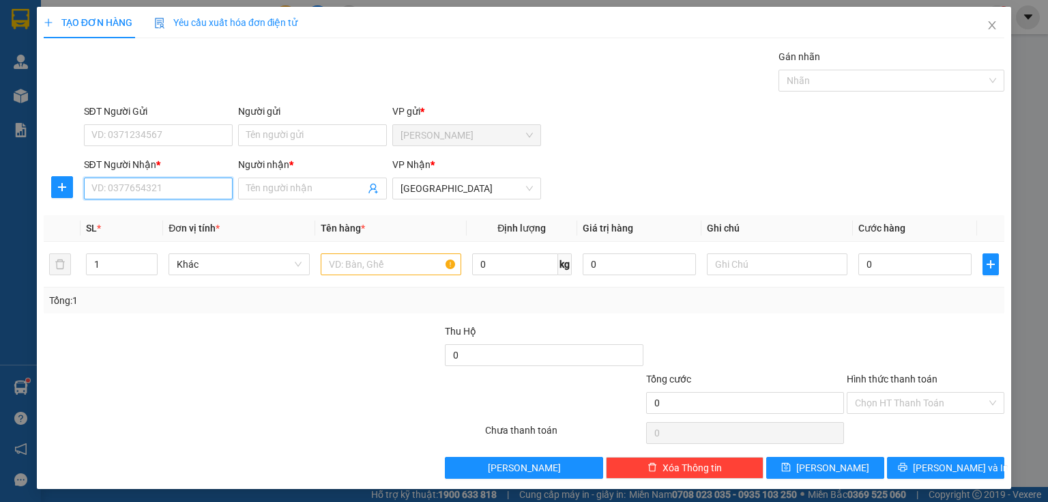
click at [169, 190] on input "SĐT Người Nhận *" at bounding box center [158, 188] width 149 height 22
click at [174, 214] on div "0932606160 - mylab" at bounding box center [156, 214] width 131 height 15
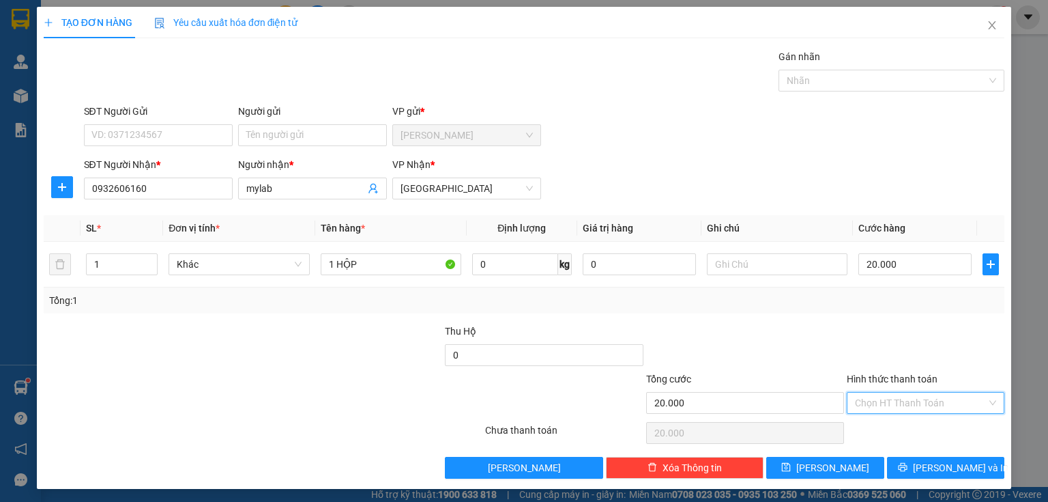
drag, startPoint x: 915, startPoint y: 400, endPoint x: 906, endPoint y: 428, distance: 29.3
click at [915, 401] on input "Hình thức thanh toán" at bounding box center [921, 402] width 132 height 20
click at [901, 431] on div "Tại văn phòng" at bounding box center [918, 428] width 141 height 15
click at [907, 467] on icon "printer" at bounding box center [902, 467] width 9 height 9
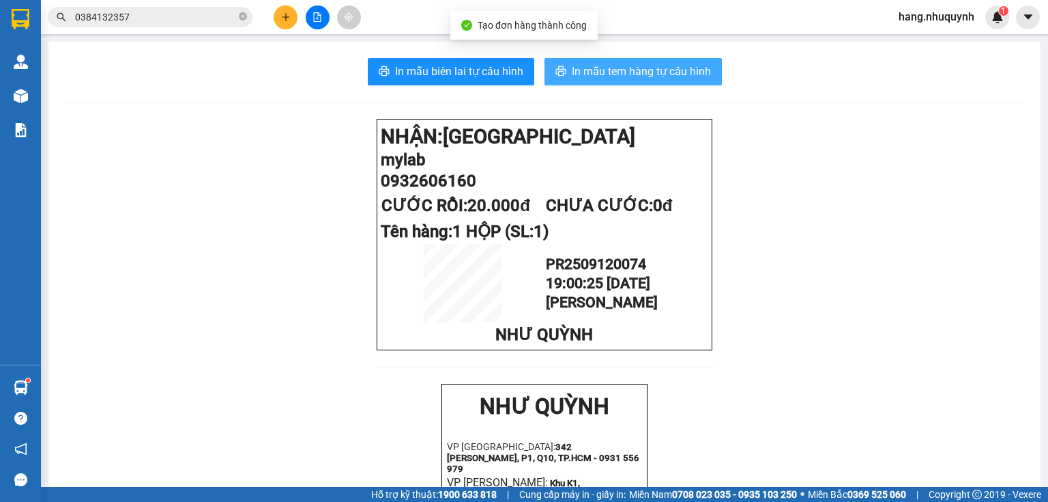
click at [633, 72] on span "In mẫu tem hàng tự cấu hình" at bounding box center [641, 71] width 139 height 17
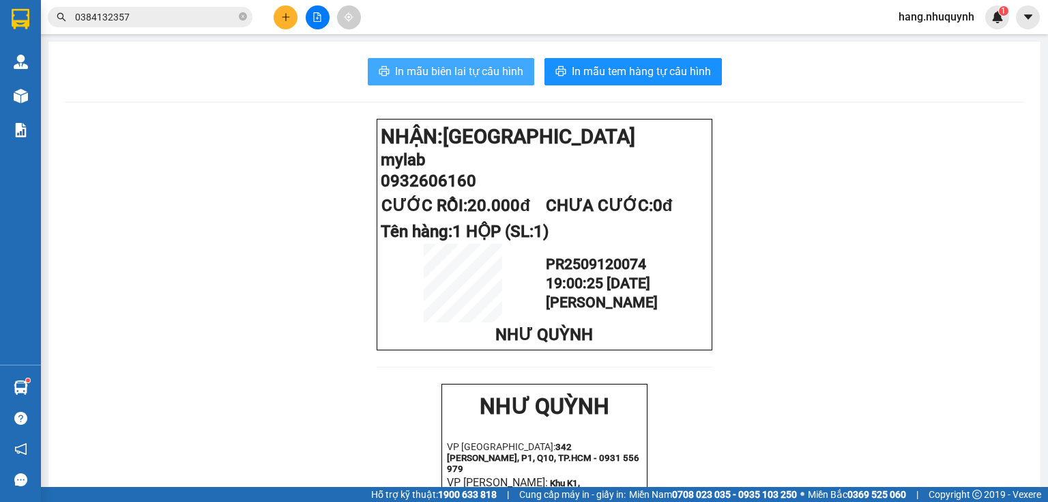
click at [494, 76] on span "In mẫu biên lai tự cấu hình" at bounding box center [459, 71] width 128 height 17
click at [284, 19] on icon "plus" at bounding box center [286, 17] width 10 height 10
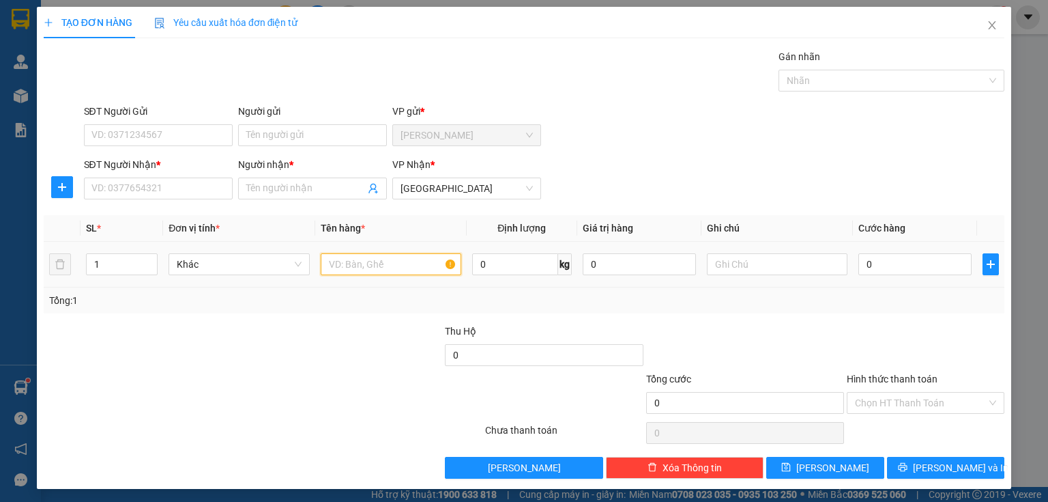
click at [370, 267] on input "text" at bounding box center [391, 264] width 141 height 22
click at [286, 192] on input "Người nhận *" at bounding box center [305, 188] width 119 height 15
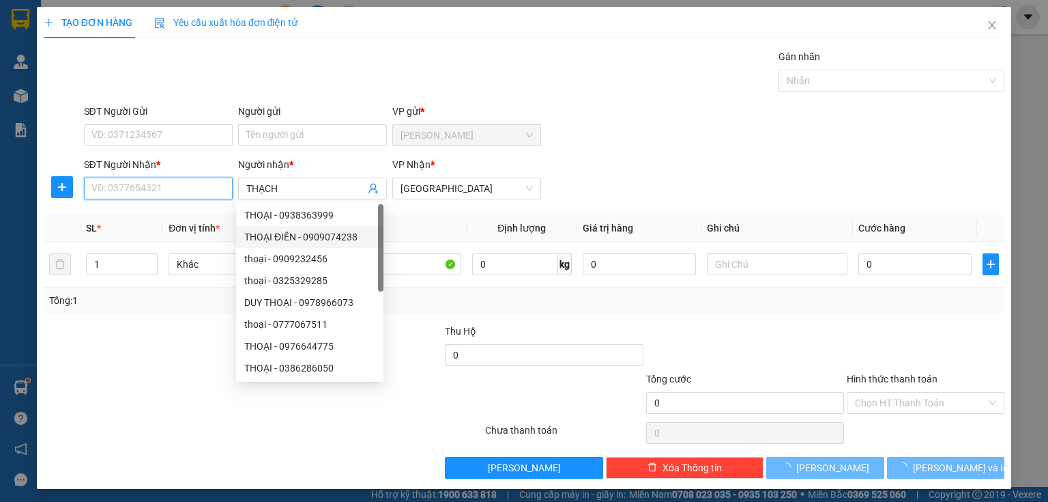
click at [151, 187] on input "SĐT Người Nhận *" at bounding box center [158, 188] width 149 height 22
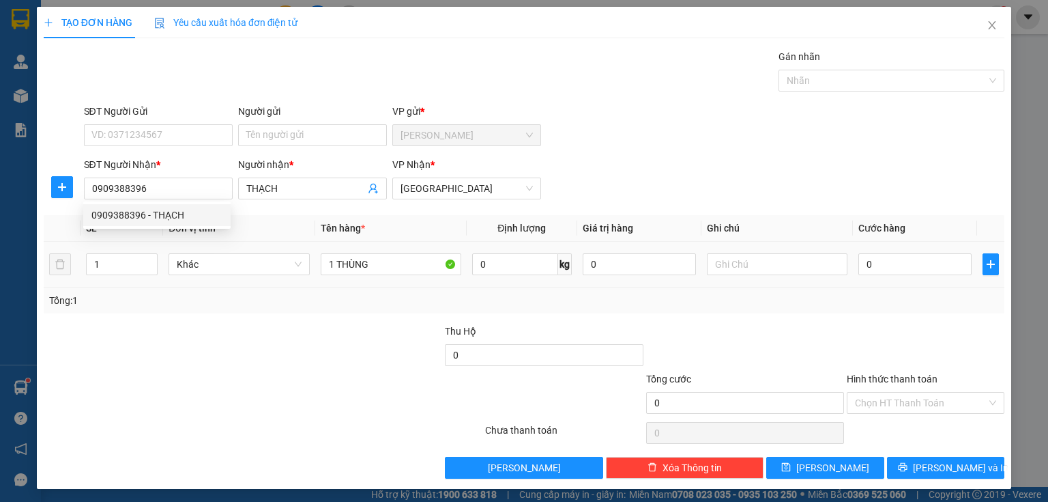
click at [845, 262] on td at bounding box center [776, 265] width 151 height 46
click at [933, 270] on input "0" at bounding box center [914, 264] width 113 height 22
click at [901, 413] on div "Hình thức thanh toán Chọn HT Thanh Toán" at bounding box center [926, 395] width 158 height 48
click at [893, 405] on input "Hình thức thanh toán" at bounding box center [921, 402] width 132 height 20
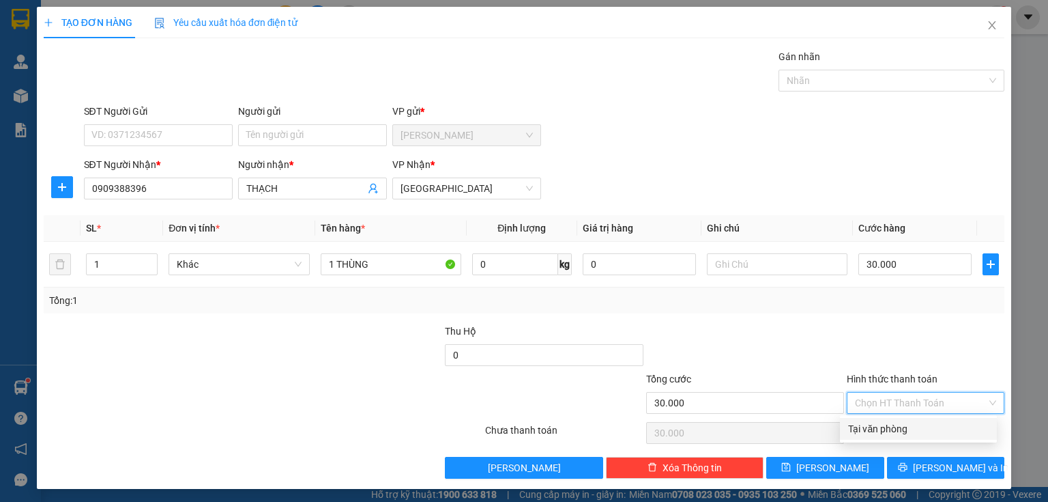
click at [895, 436] on div "Tại văn phòng" at bounding box center [918, 429] width 157 height 22
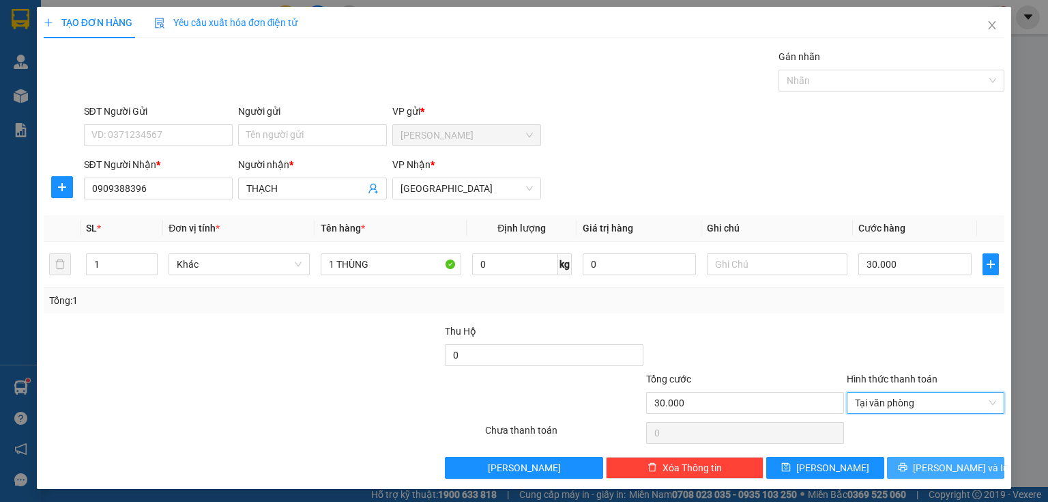
click at [907, 470] on icon "printer" at bounding box center [902, 467] width 9 height 9
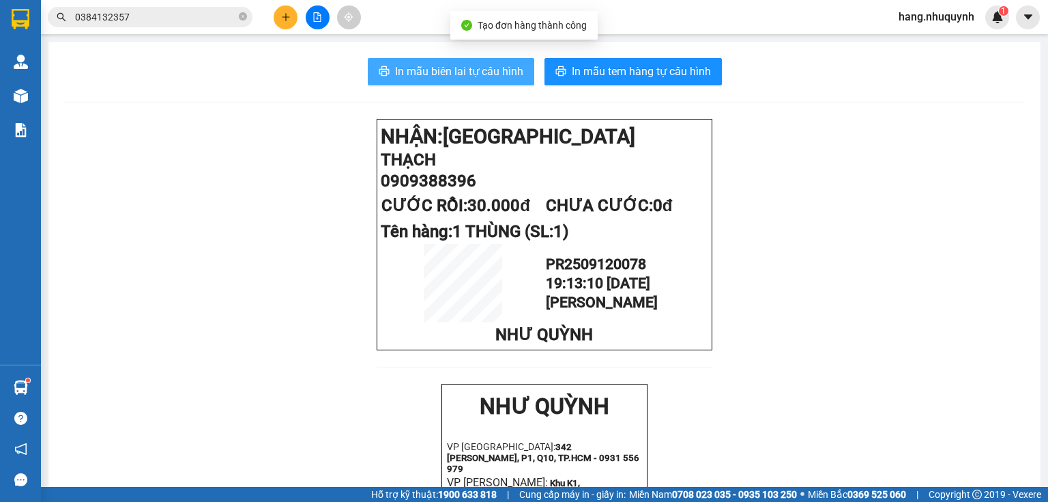
click at [442, 71] on span "In mẫu biên lai tự cấu hình" at bounding box center [459, 71] width 128 height 17
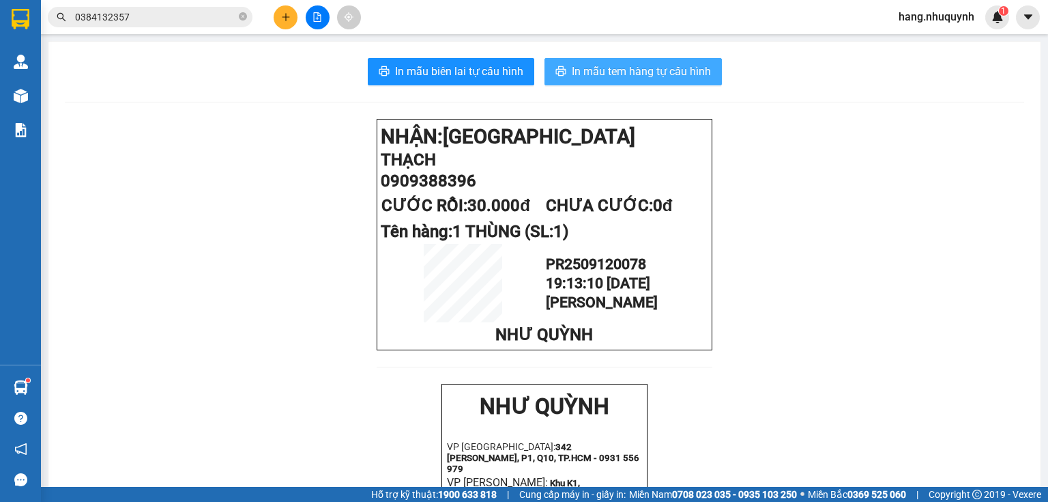
click at [665, 76] on span "In mẫu tem hàng tự cấu hình" at bounding box center [641, 71] width 139 height 17
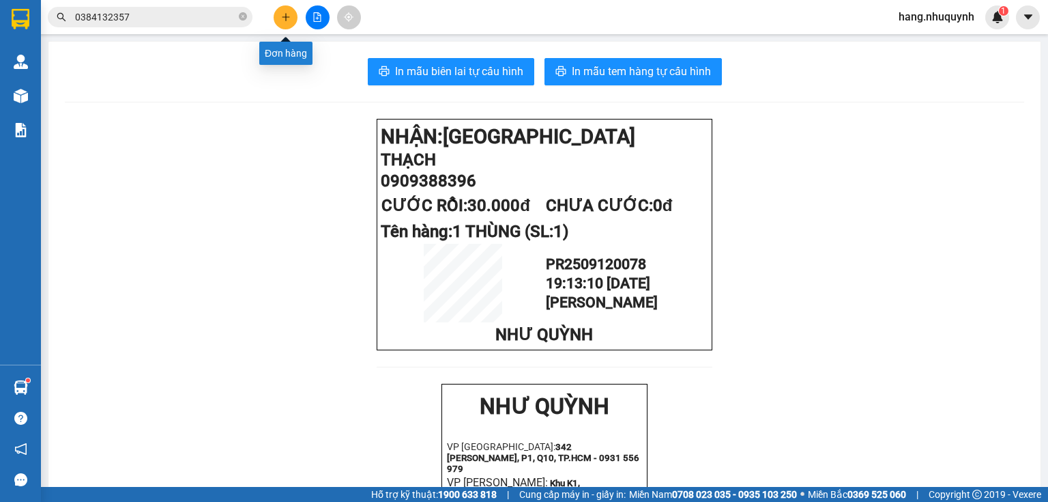
click at [273, 18] on div at bounding box center [317, 17] width 102 height 24
click at [287, 18] on icon "plus" at bounding box center [286, 17] width 10 height 10
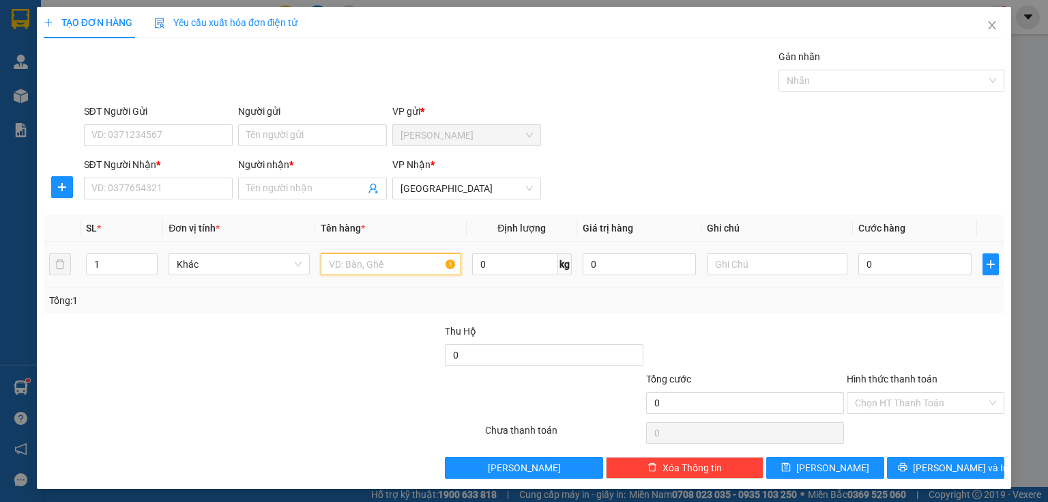
click at [376, 264] on input "text" at bounding box center [391, 264] width 141 height 22
click at [899, 270] on input "0" at bounding box center [914, 264] width 113 height 22
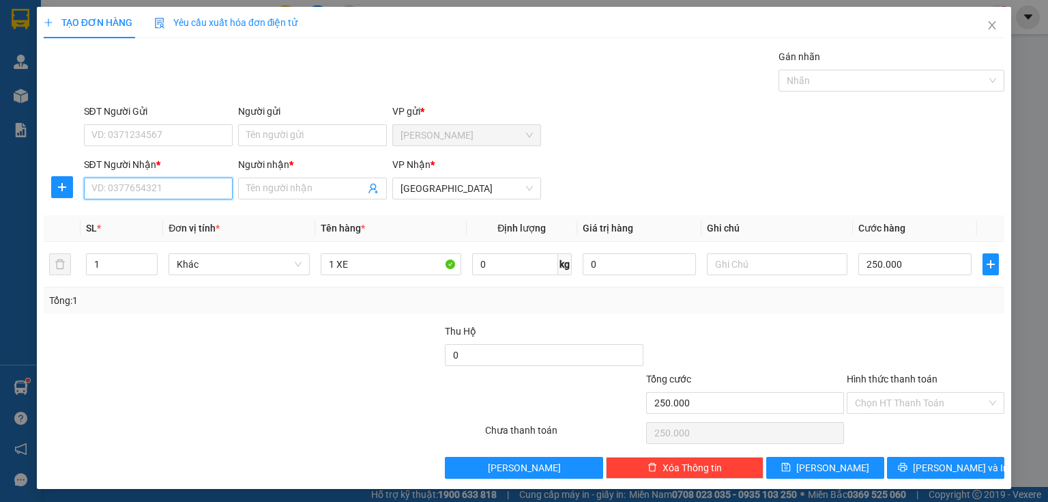
click at [160, 188] on input "SĐT Người Nhận *" at bounding box center [158, 188] width 149 height 22
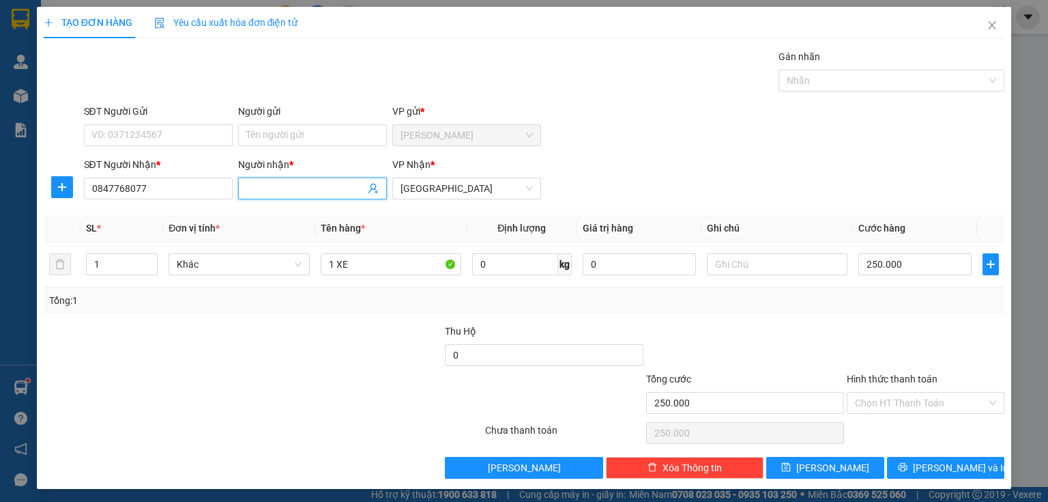
click at [304, 194] on input "Người nhận *" at bounding box center [305, 188] width 119 height 15
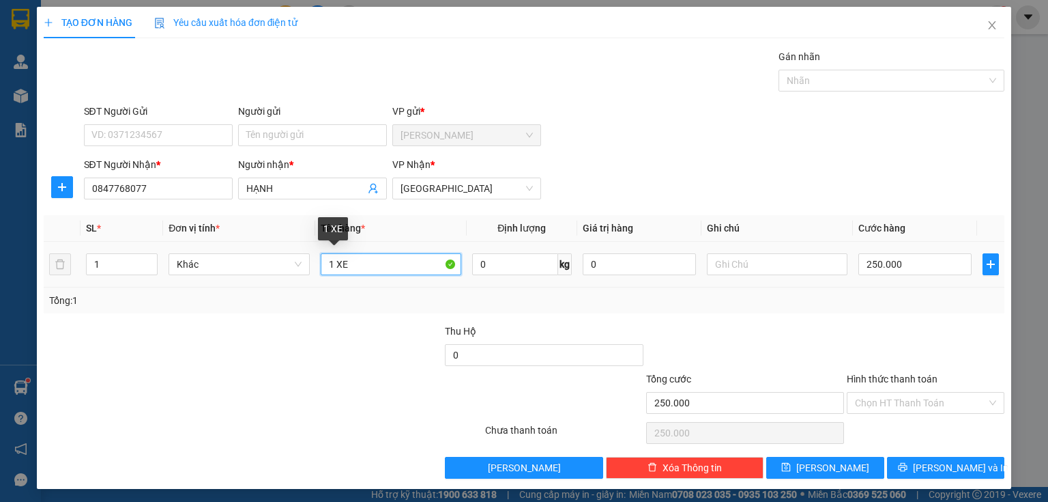
click at [363, 264] on input "1 XE" at bounding box center [391, 264] width 141 height 22
click at [892, 396] on input "Hình thức thanh toán" at bounding box center [921, 402] width 132 height 20
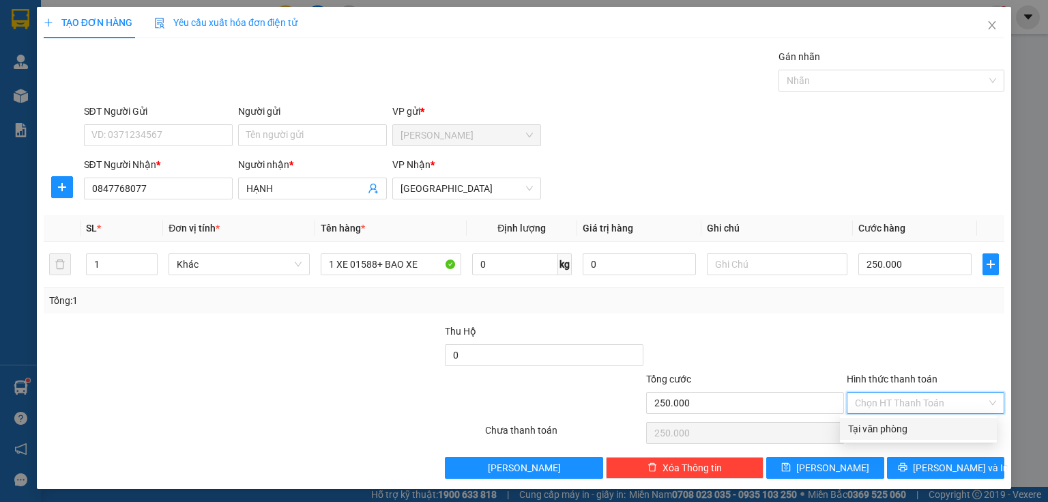
click at [899, 437] on div "Tại văn phòng" at bounding box center [918, 429] width 157 height 22
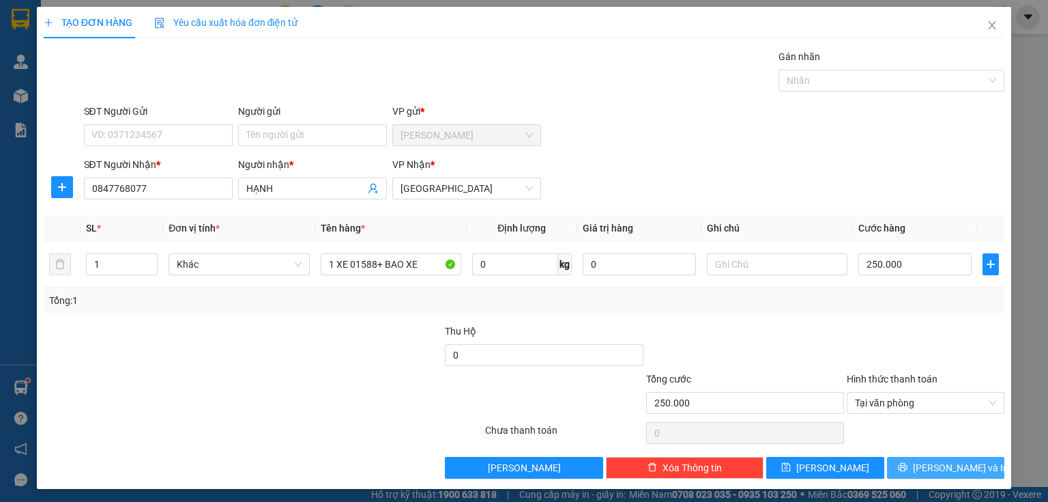
click at [899, 468] on button "[PERSON_NAME] và In" at bounding box center [946, 468] width 118 height 22
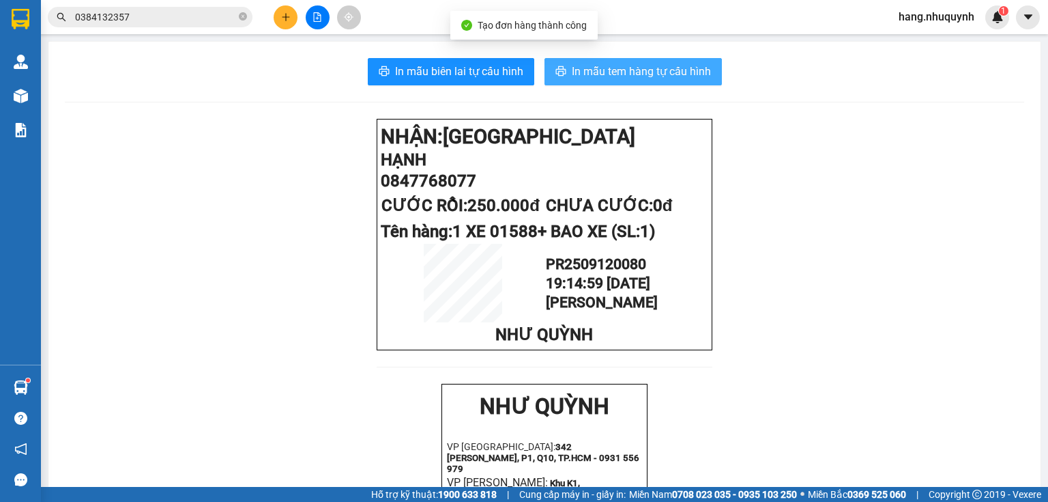
click at [604, 78] on span "In mẫu tem hàng tự cấu hình" at bounding box center [641, 71] width 139 height 17
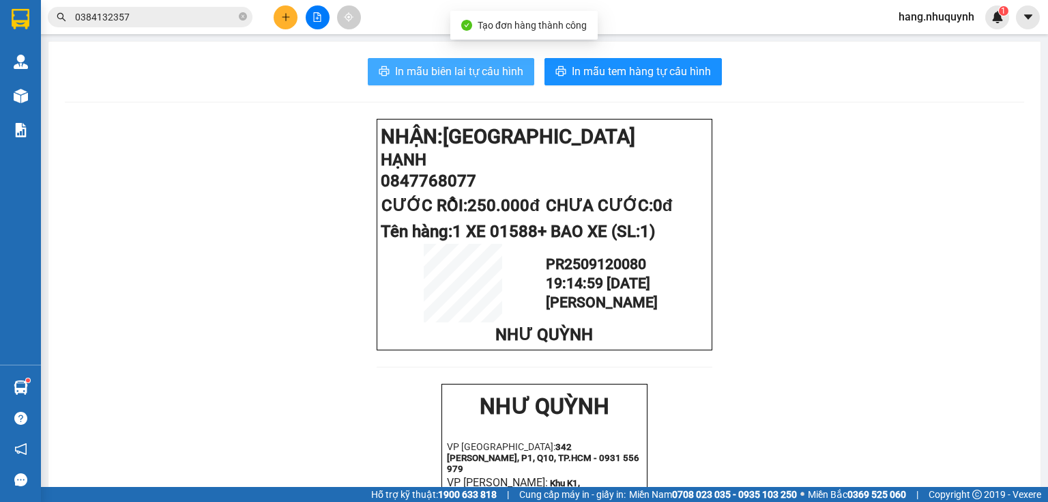
click at [456, 74] on span "In mẫu biên lai tự cấu hình" at bounding box center [459, 71] width 128 height 17
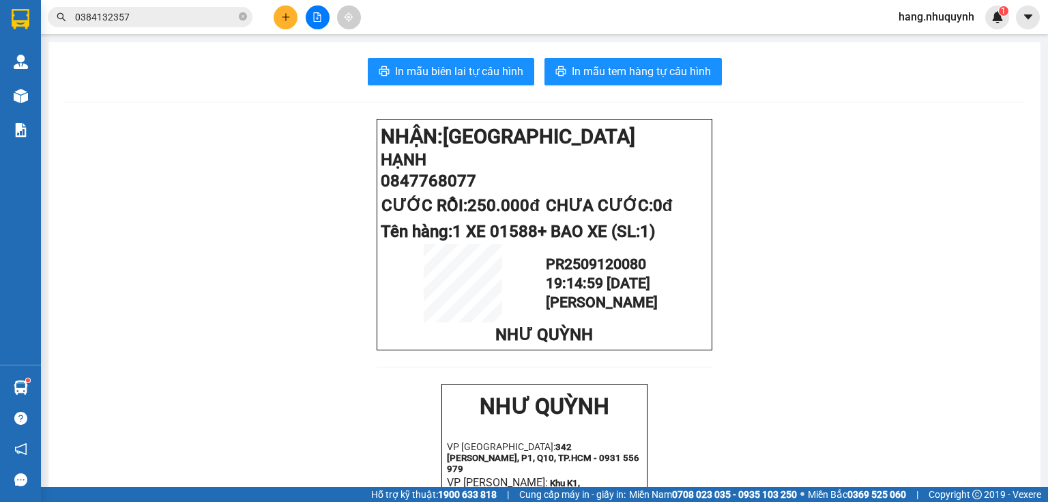
click at [279, 14] on button at bounding box center [286, 17] width 24 height 24
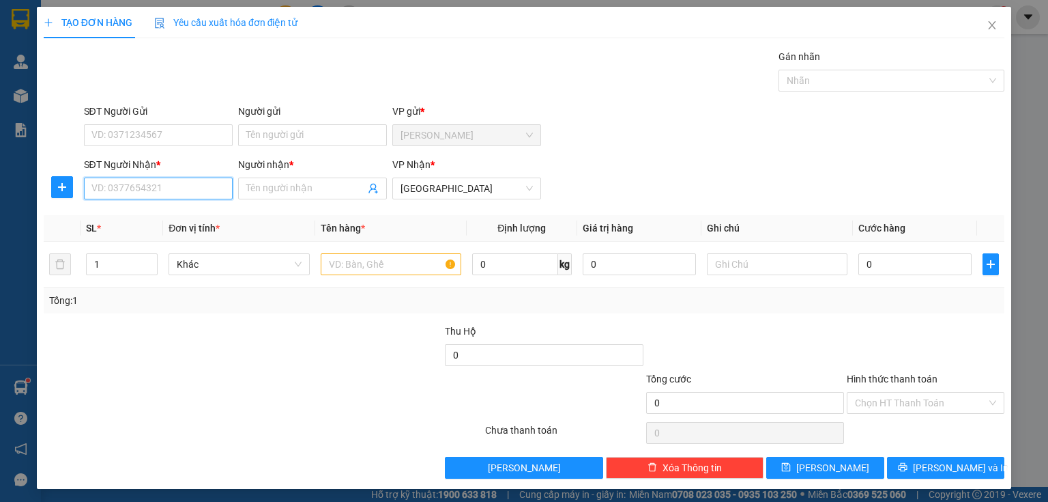
click at [162, 187] on input "SĐT Người Nhận *" at bounding box center [158, 188] width 149 height 22
click at [180, 213] on div "0937408790 - [PERSON_NAME]" at bounding box center [158, 214] width 134 height 15
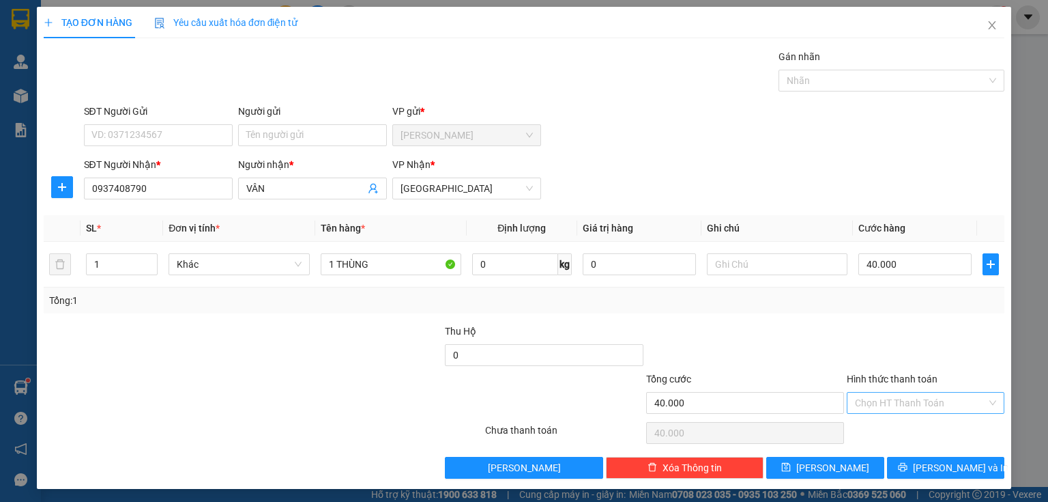
click at [921, 408] on input "Hình thức thanh toán" at bounding box center [921, 402] width 132 height 20
drag, startPoint x: 910, startPoint y: 429, endPoint x: 917, endPoint y: 449, distance: 21.2
click at [909, 429] on div "Tại văn phòng" at bounding box center [918, 428] width 141 height 15
drag, startPoint x: 917, startPoint y: 461, endPoint x: 821, endPoint y: 328, distance: 164.2
click at [917, 461] on button "[PERSON_NAME] và In" at bounding box center [946, 468] width 118 height 22
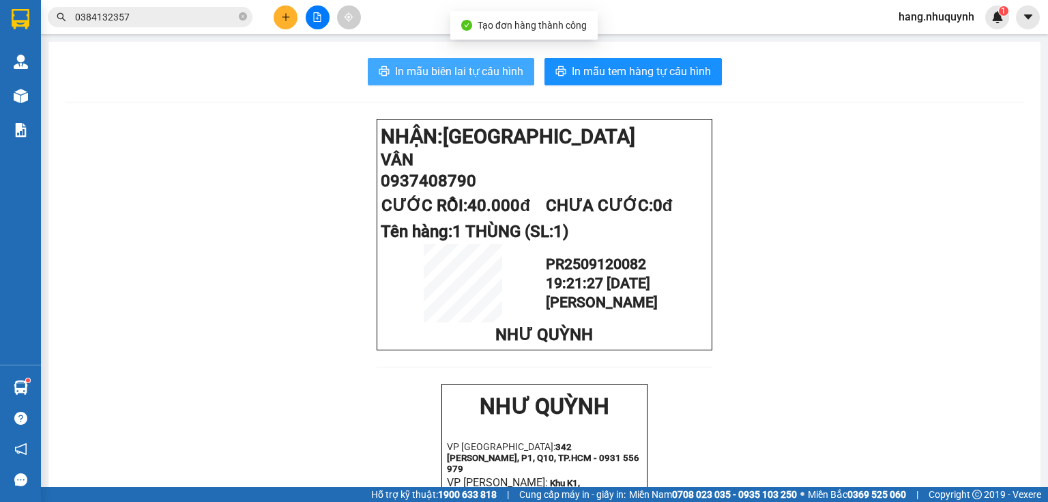
click at [410, 61] on button "In mẫu biên lai tự cấu hình" at bounding box center [451, 71] width 166 height 27
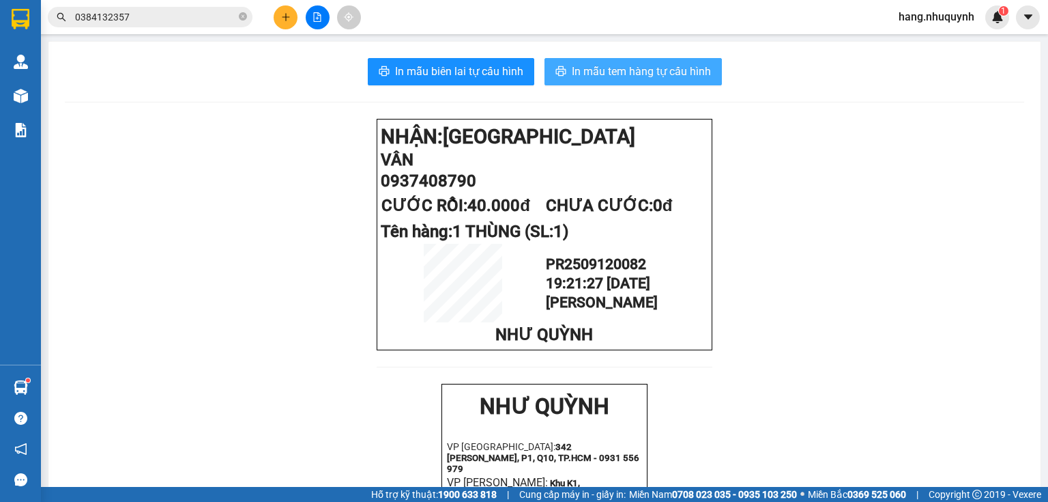
click at [661, 71] on span "In mẫu tem hàng tự cấu hình" at bounding box center [641, 71] width 139 height 17
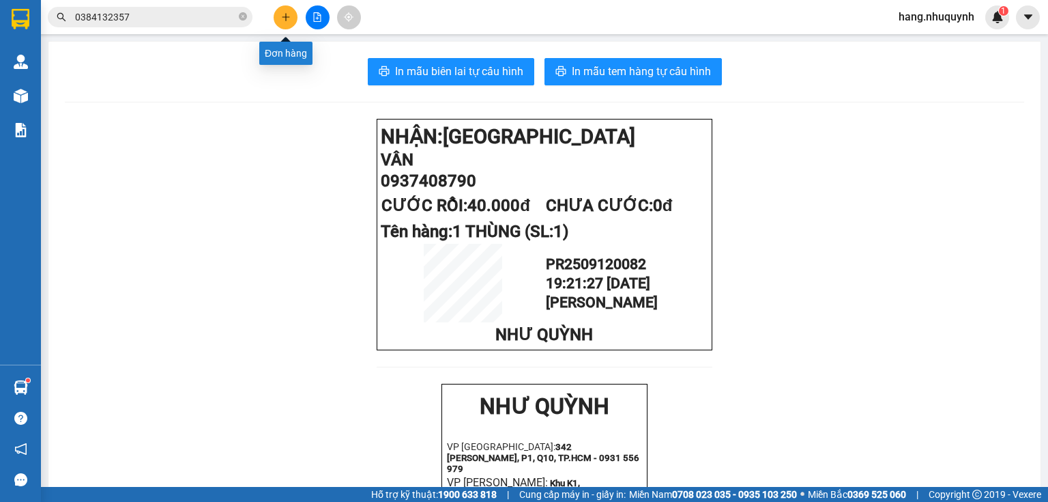
click at [277, 11] on button at bounding box center [286, 17] width 24 height 24
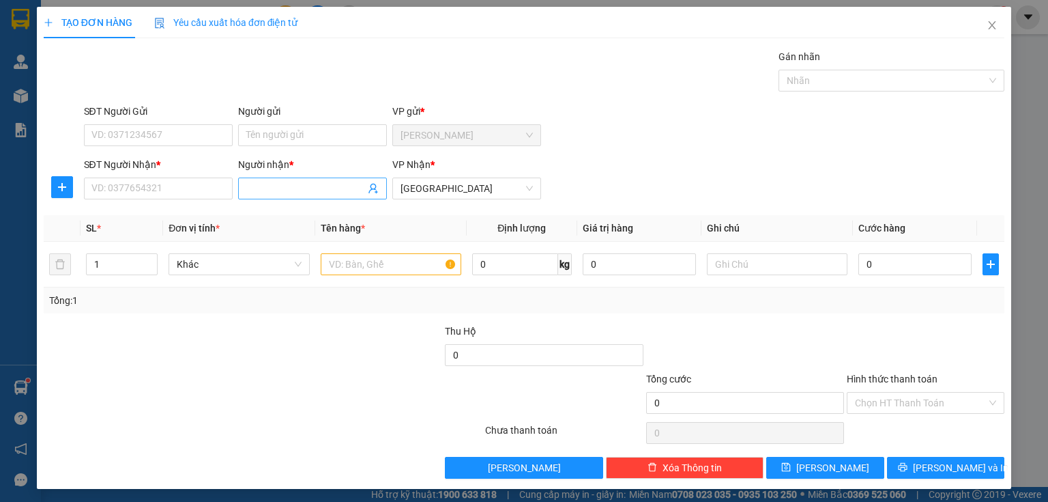
click at [282, 188] on input "Người nhận *" at bounding box center [305, 188] width 119 height 15
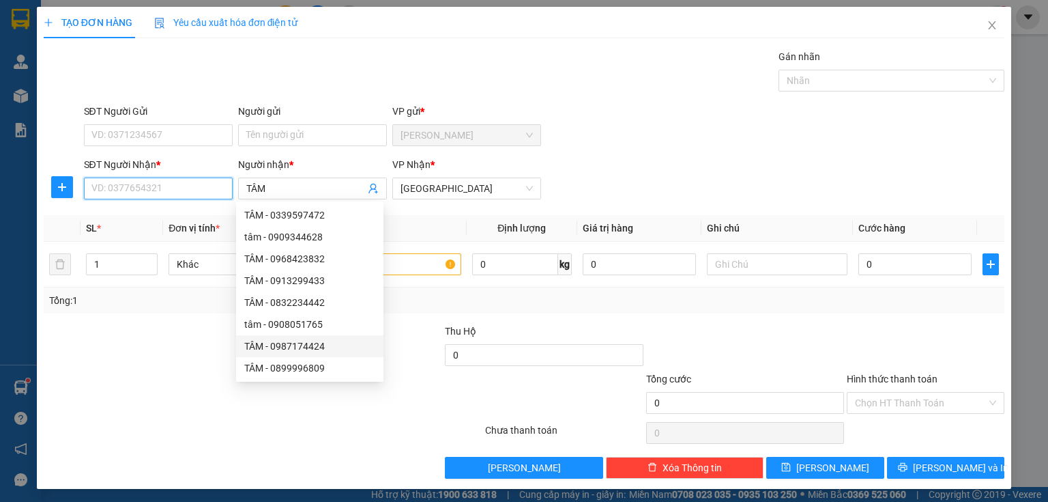
click at [145, 188] on input "SĐT Người Nhận *" at bounding box center [158, 188] width 149 height 22
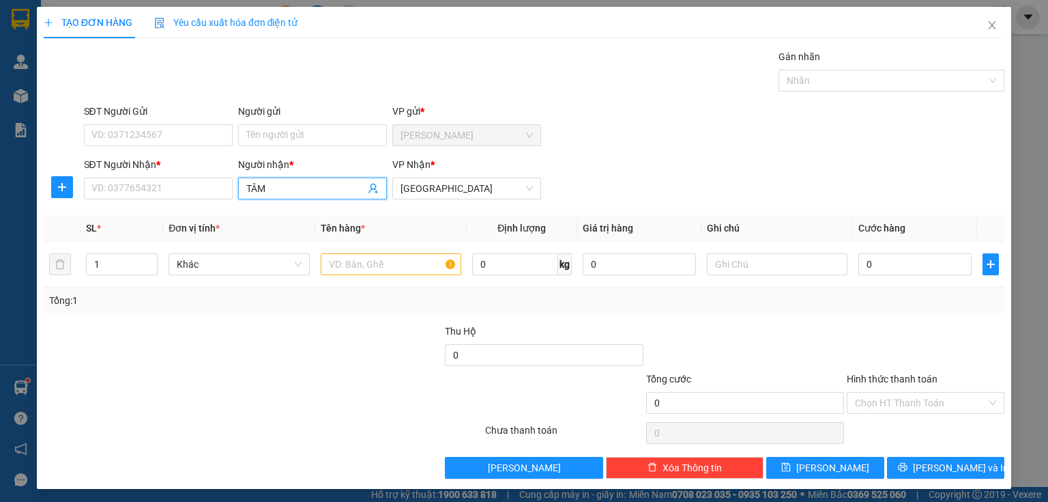
click at [308, 188] on input "TÂM" at bounding box center [305, 188] width 119 height 15
click at [307, 188] on input "TÂM" at bounding box center [305, 188] width 119 height 15
drag, startPoint x: 312, startPoint y: 179, endPoint x: 159, endPoint y: 184, distance: 152.9
click at [159, 184] on div "SĐT Người Nhận * VD: 0377654321 Người nhận * 1 HỘP TRONH 1 HỘP TRONH VP Nhận * …" at bounding box center [544, 181] width 927 height 48
click at [328, 190] on input "1 HỘP TRONH" at bounding box center [305, 188] width 119 height 15
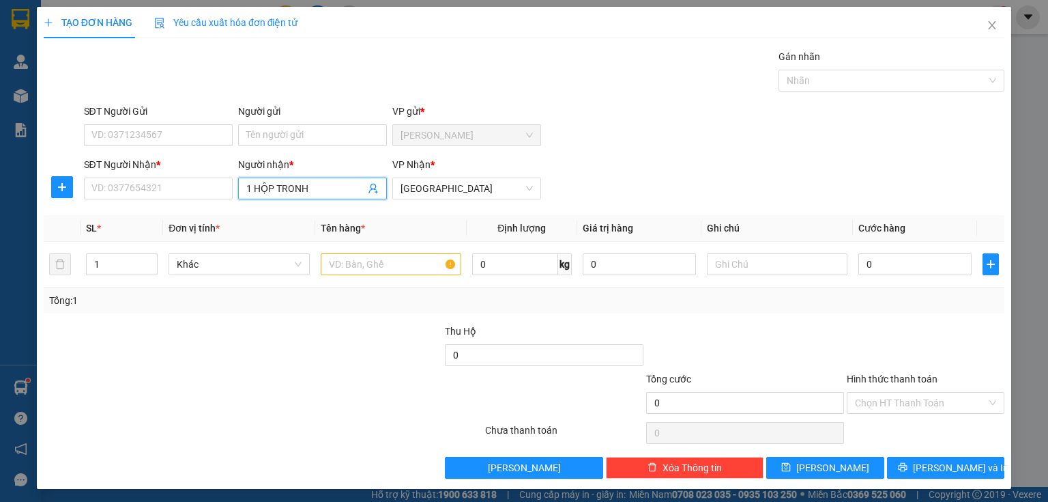
click at [328, 190] on input "1 HỘP TRONH" at bounding box center [305, 188] width 119 height 15
click at [327, 190] on input "1 HỘP TRONH" at bounding box center [305, 188] width 119 height 15
click at [192, 185] on input "SĐT Người Nhận *" at bounding box center [158, 188] width 149 height 22
click at [385, 265] on input "text" at bounding box center [391, 264] width 141 height 22
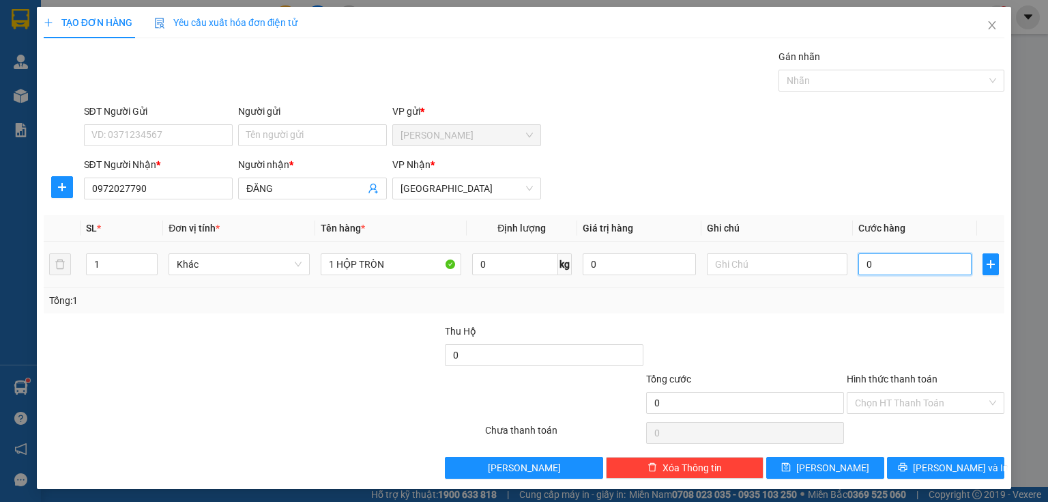
click at [893, 268] on input "0" at bounding box center [914, 264] width 113 height 22
click at [934, 469] on span "[PERSON_NAME] và In" at bounding box center [961, 467] width 96 height 15
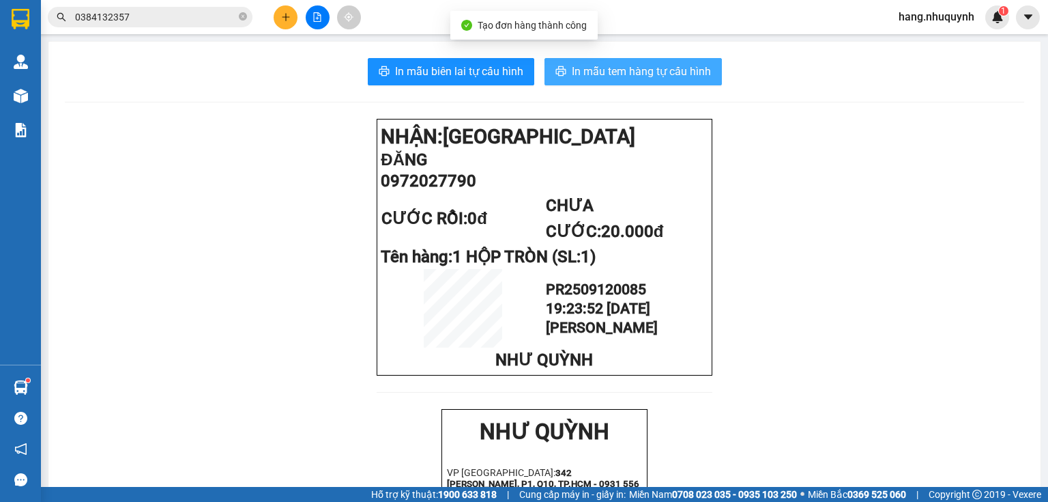
click at [658, 68] on span "In mẫu tem hàng tự cấu hình" at bounding box center [641, 71] width 139 height 17
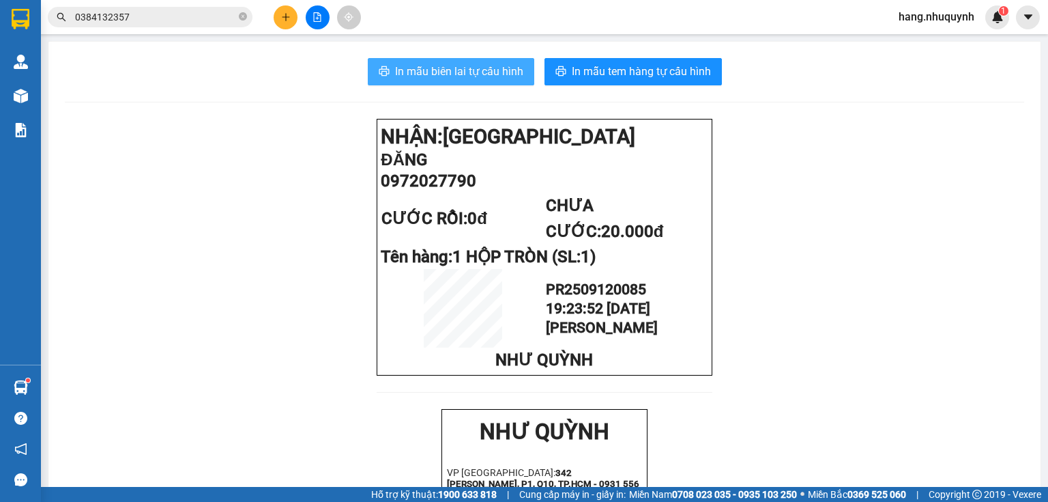
drag, startPoint x: 446, startPoint y: 66, endPoint x: 472, endPoint y: 85, distance: 32.2
click at [446, 67] on span "In mẫu biên lai tự cấu hình" at bounding box center [459, 71] width 128 height 17
click at [180, 18] on input "0384132357" at bounding box center [155, 17] width 161 height 15
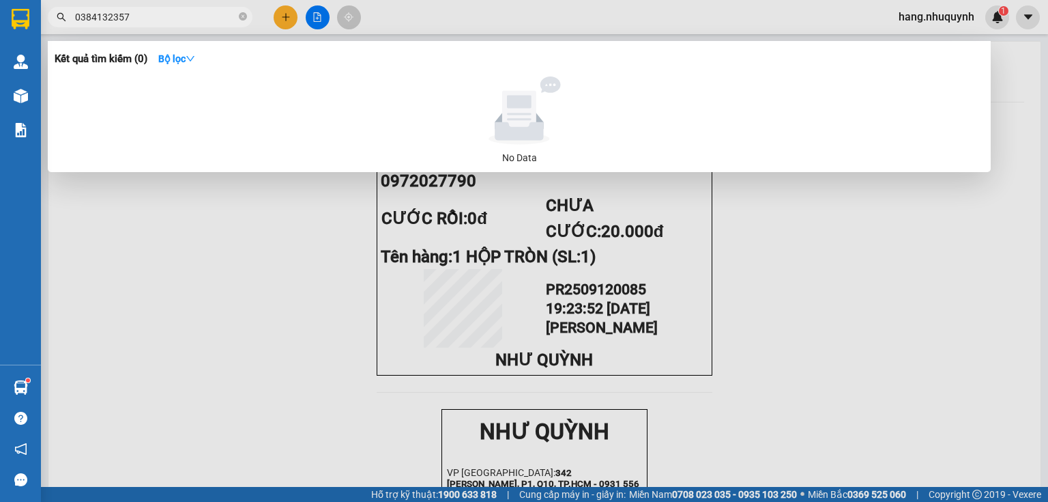
click at [180, 18] on input "0384132357" at bounding box center [155, 17] width 161 height 15
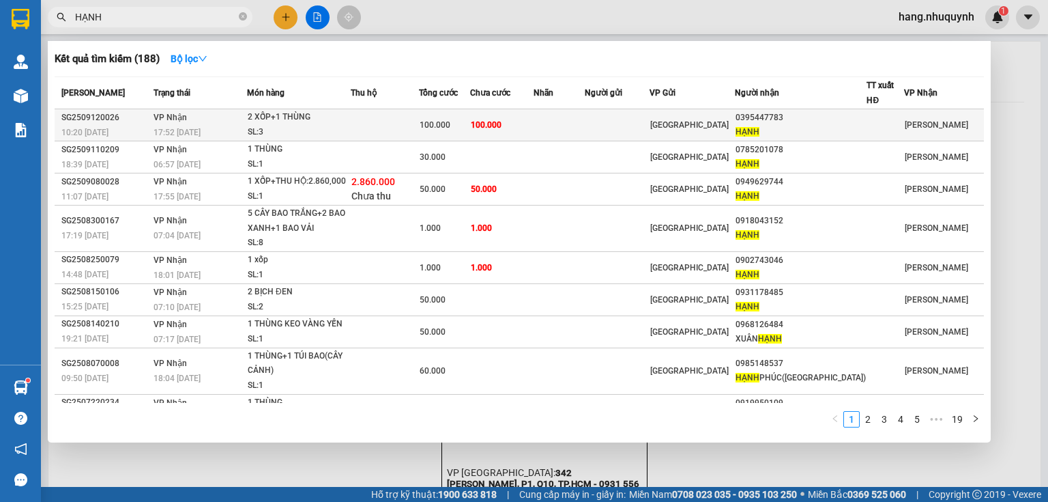
click at [403, 126] on td at bounding box center [385, 125] width 68 height 32
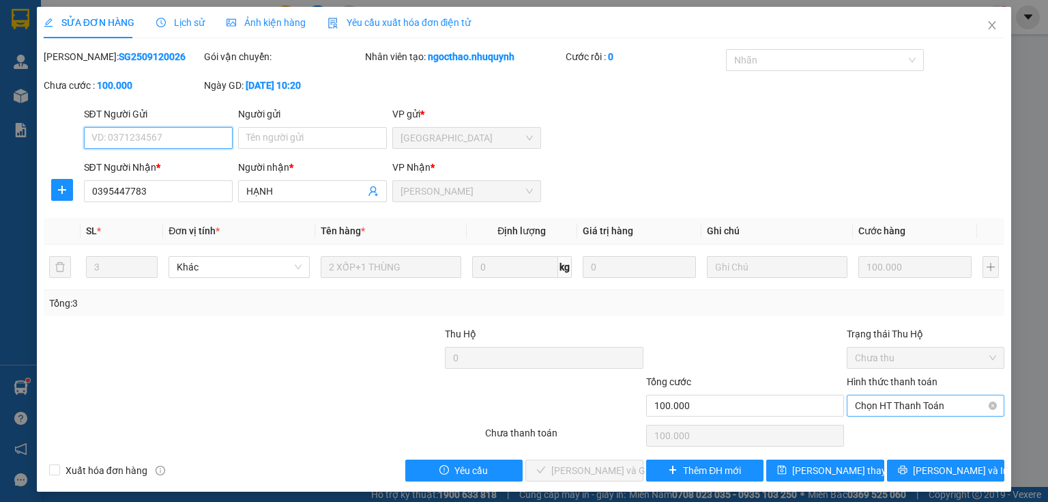
click at [916, 401] on span "Chọn HT Thanh Toán" at bounding box center [925, 405] width 141 height 20
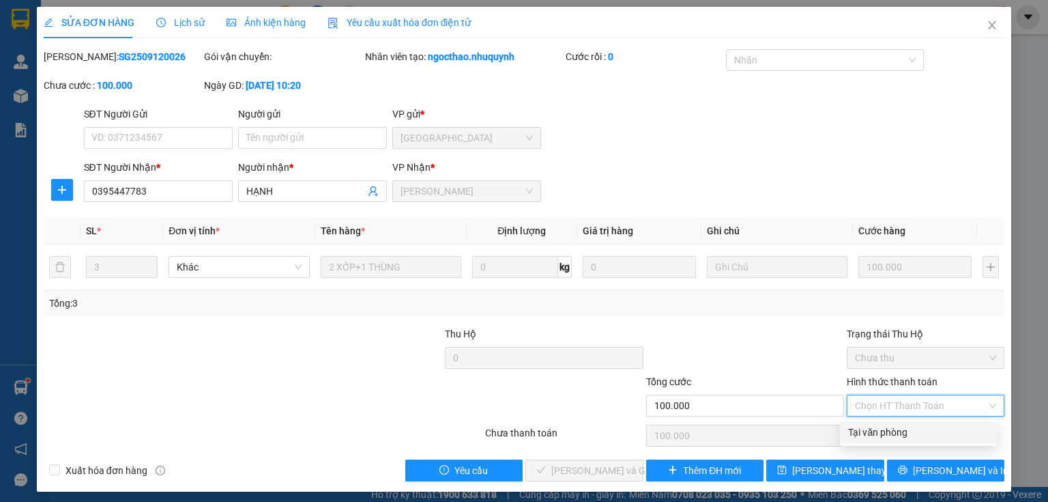
drag, startPoint x: 910, startPoint y: 433, endPoint x: 800, endPoint y: 493, distance: 124.9
click at [909, 432] on div "Tại văn phòng" at bounding box center [918, 431] width 141 height 15
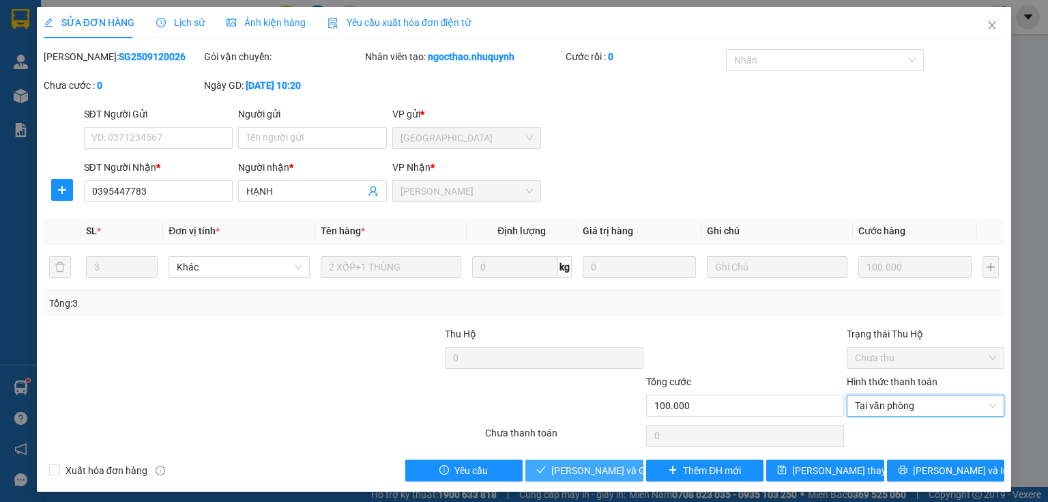
click at [611, 468] on span "[PERSON_NAME] và Giao hàng" at bounding box center [616, 470] width 131 height 15
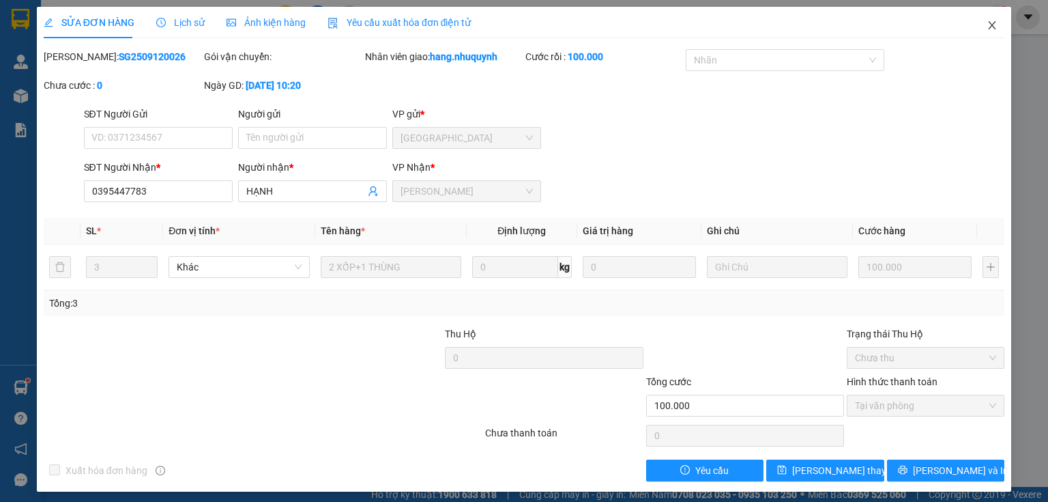
click at [989, 25] on icon "close" at bounding box center [993, 25] width 8 height 8
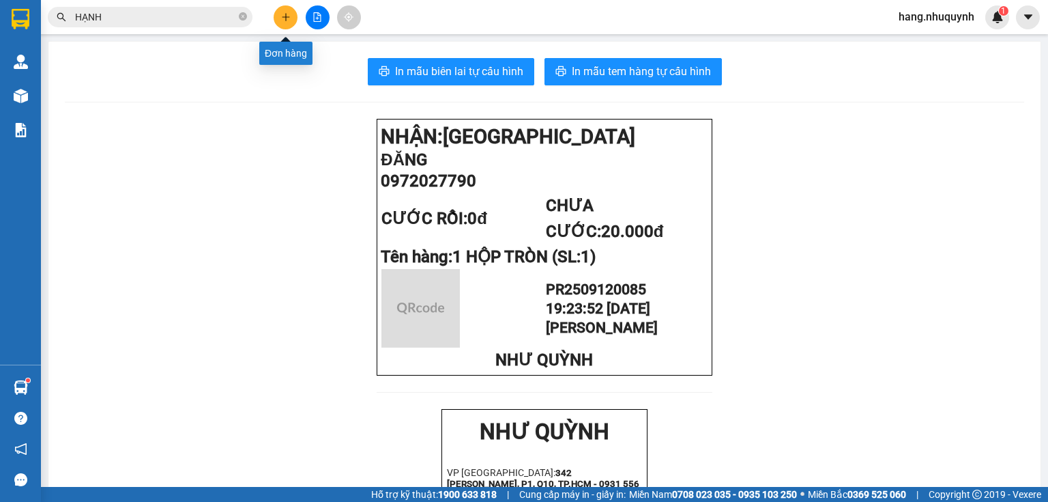
click at [289, 20] on icon "plus" at bounding box center [286, 17] width 10 height 10
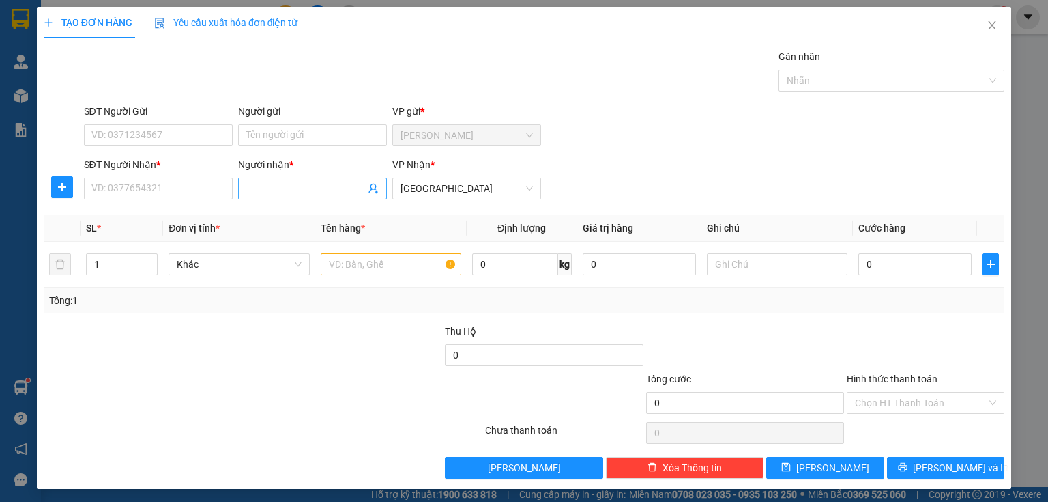
click at [293, 183] on input "Người nhận *" at bounding box center [305, 188] width 119 height 15
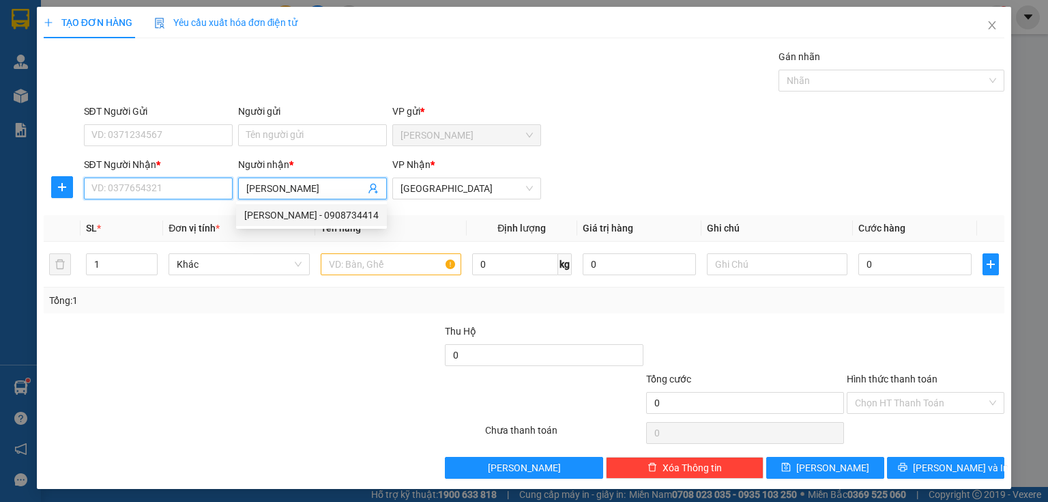
drag, startPoint x: 160, startPoint y: 187, endPoint x: 162, endPoint y: 161, distance: 26.0
click at [162, 180] on input "SĐT Người Nhận *" at bounding box center [158, 188] width 149 height 22
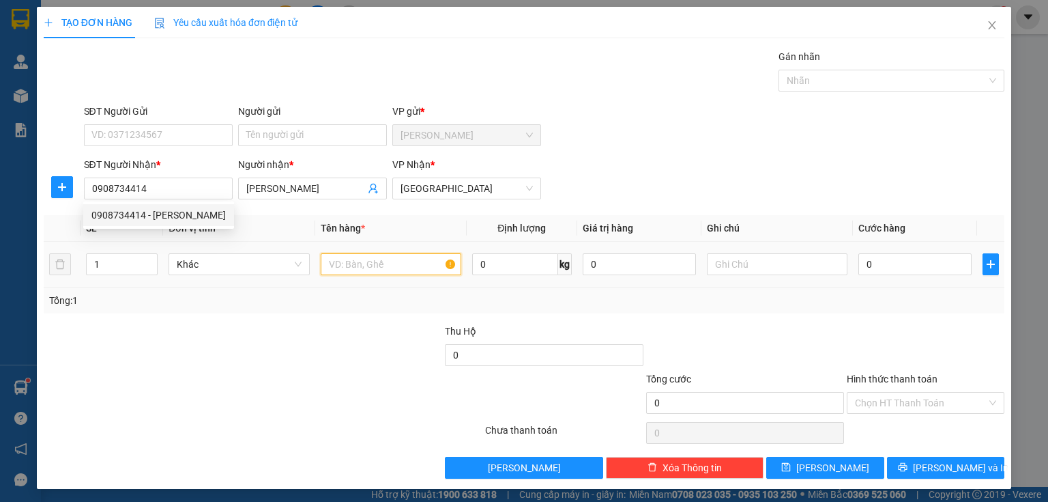
click at [390, 261] on input "text" at bounding box center [391, 264] width 141 height 22
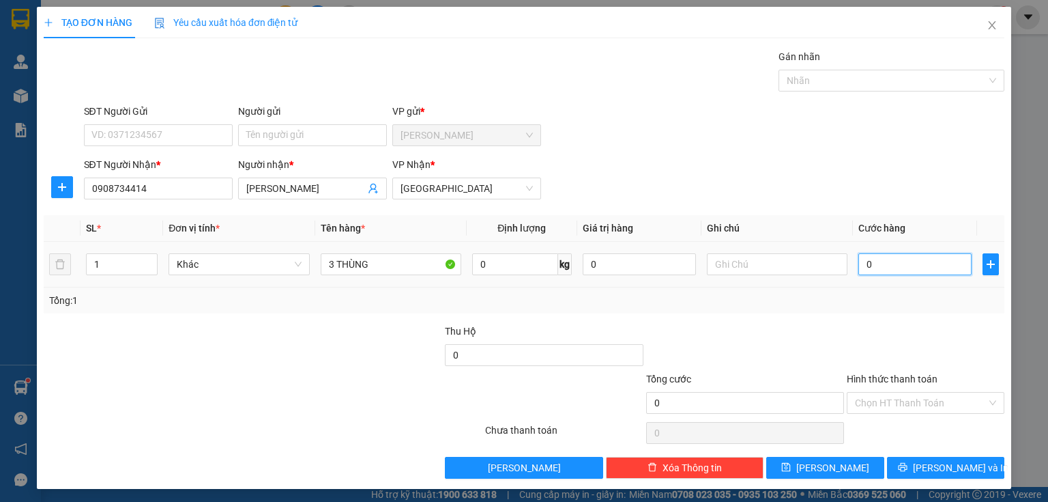
click at [888, 265] on input "0" at bounding box center [914, 264] width 113 height 22
click at [912, 401] on input "Hình thức thanh toán" at bounding box center [921, 402] width 132 height 20
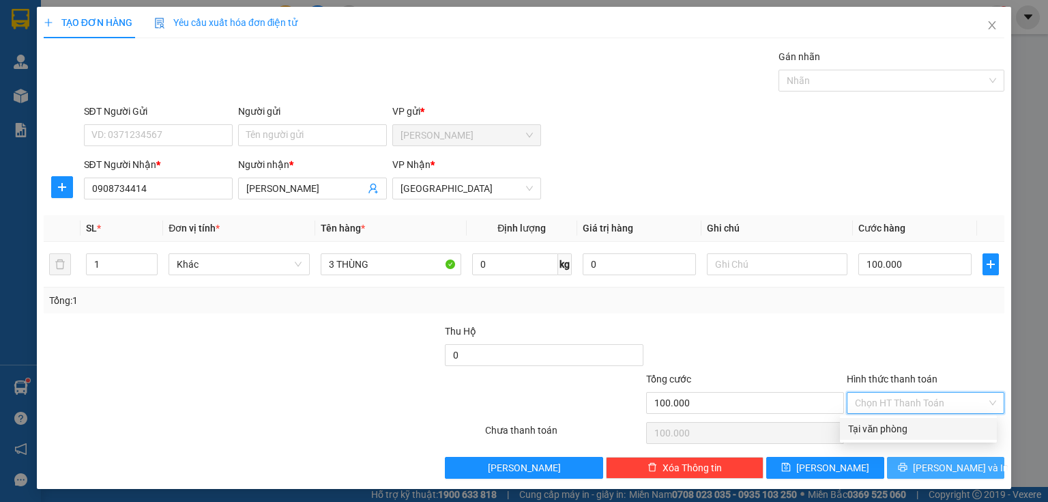
drag, startPoint x: 906, startPoint y: 428, endPoint x: 909, endPoint y: 464, distance: 36.3
click at [906, 430] on div "Tại văn phòng" at bounding box center [918, 428] width 141 height 15
click at [909, 464] on button "[PERSON_NAME] và In" at bounding box center [946, 468] width 118 height 22
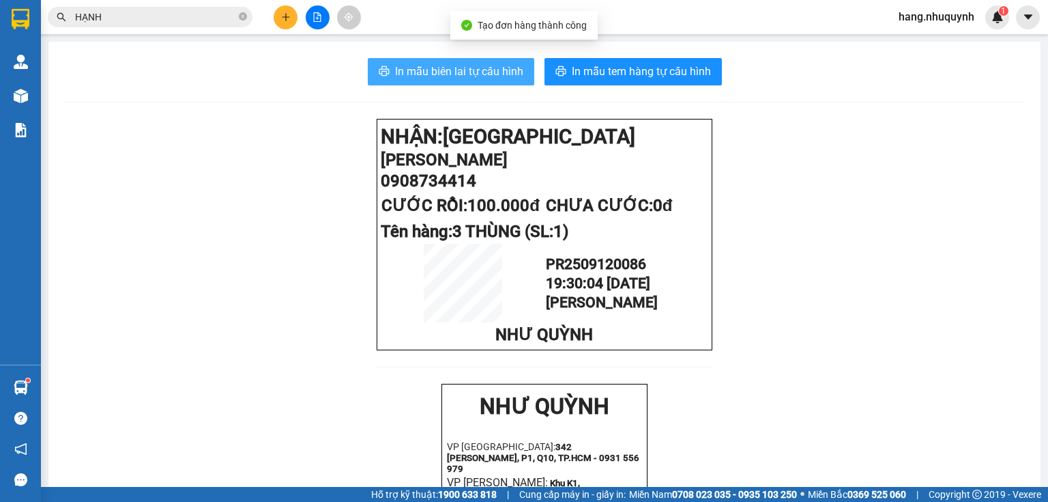
click at [444, 70] on span "In mẫu biên lai tự cấu hình" at bounding box center [459, 71] width 128 height 17
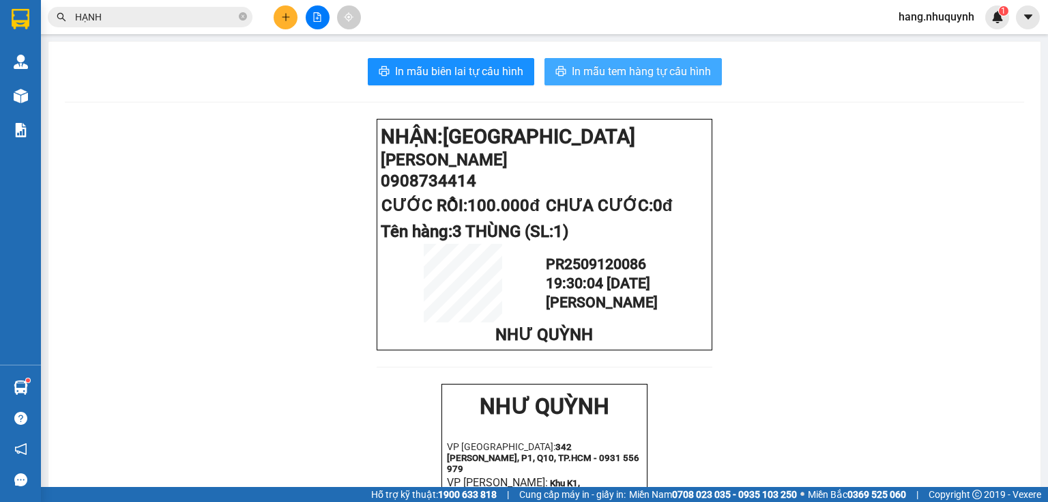
click at [656, 76] on span "In mẫu tem hàng tự cấu hình" at bounding box center [641, 71] width 139 height 17
click at [212, 14] on input "HẠNH" at bounding box center [155, 17] width 161 height 15
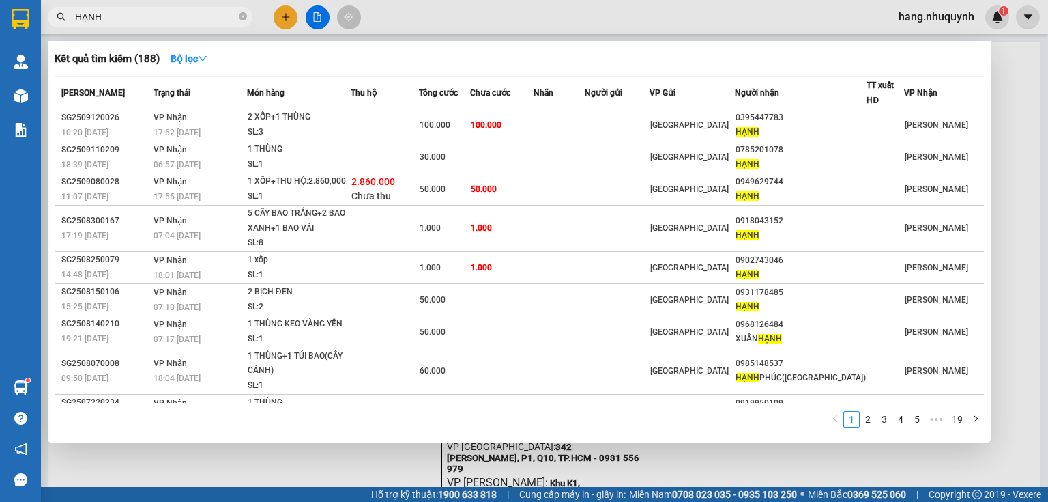
click at [212, 14] on input "HẠNH" at bounding box center [155, 17] width 161 height 15
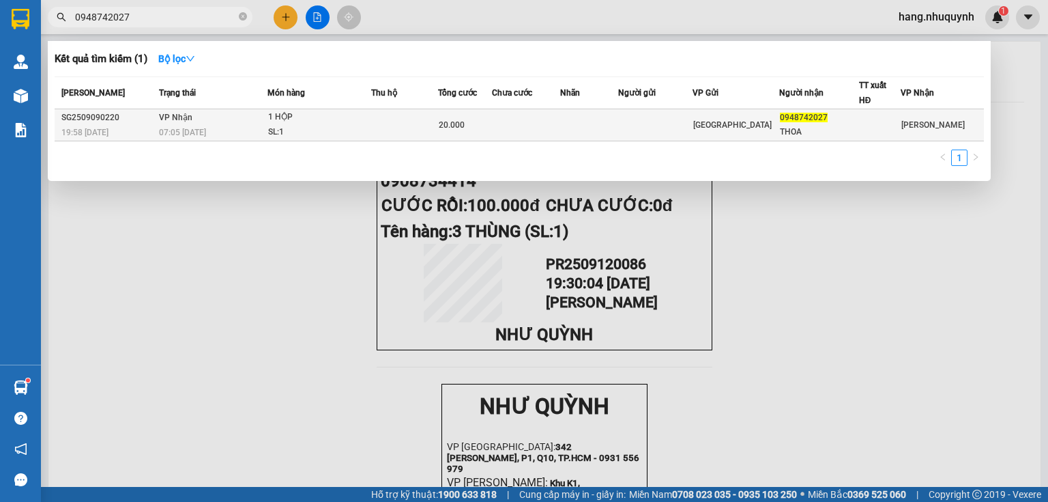
click at [280, 123] on div "1 HỘP" at bounding box center [319, 117] width 102 height 15
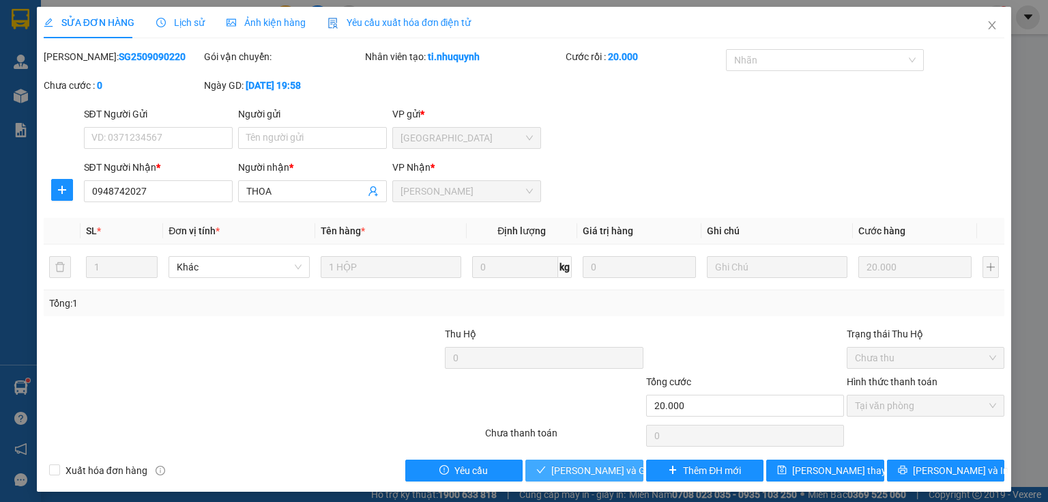
click at [611, 464] on span "[PERSON_NAME] và Giao hàng" at bounding box center [616, 470] width 131 height 15
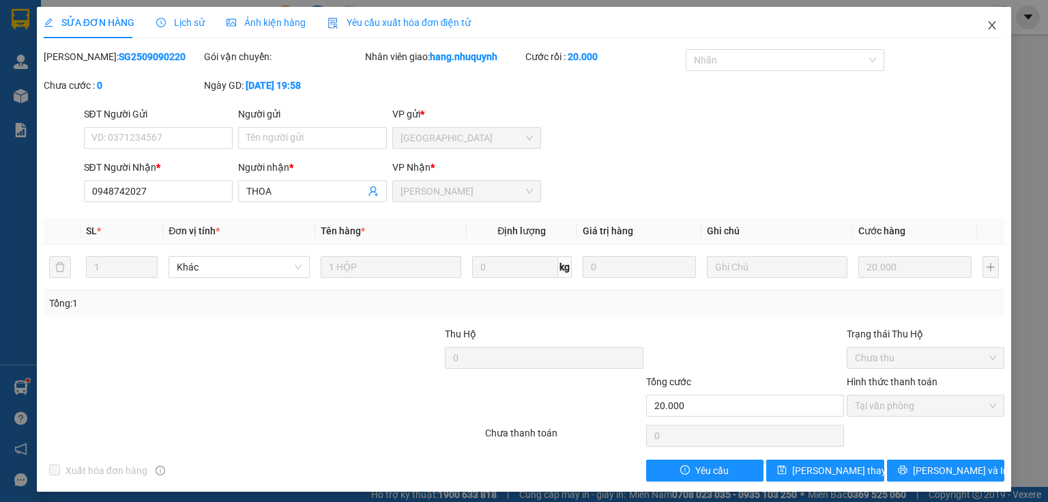
drag, startPoint x: 984, startPoint y: 29, endPoint x: 344, endPoint y: 30, distance: 640.1
click at [987, 29] on icon "close" at bounding box center [992, 25] width 11 height 11
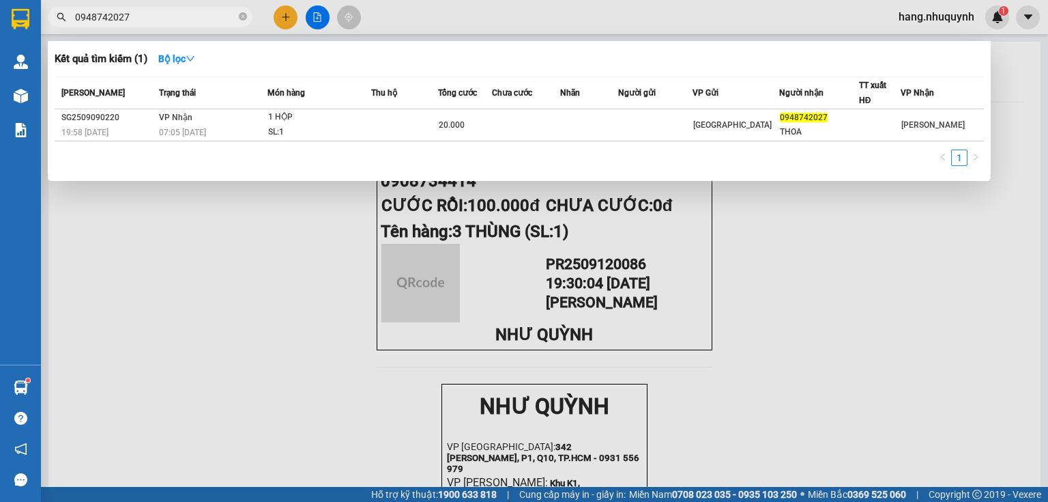
click at [169, 17] on input "0948742027" at bounding box center [155, 17] width 161 height 15
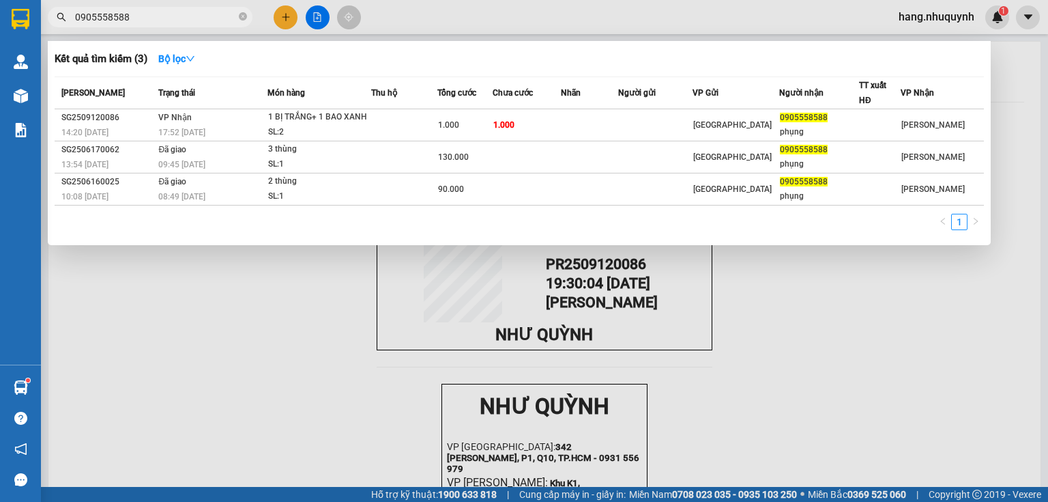
click at [292, 22] on div at bounding box center [524, 251] width 1048 height 502
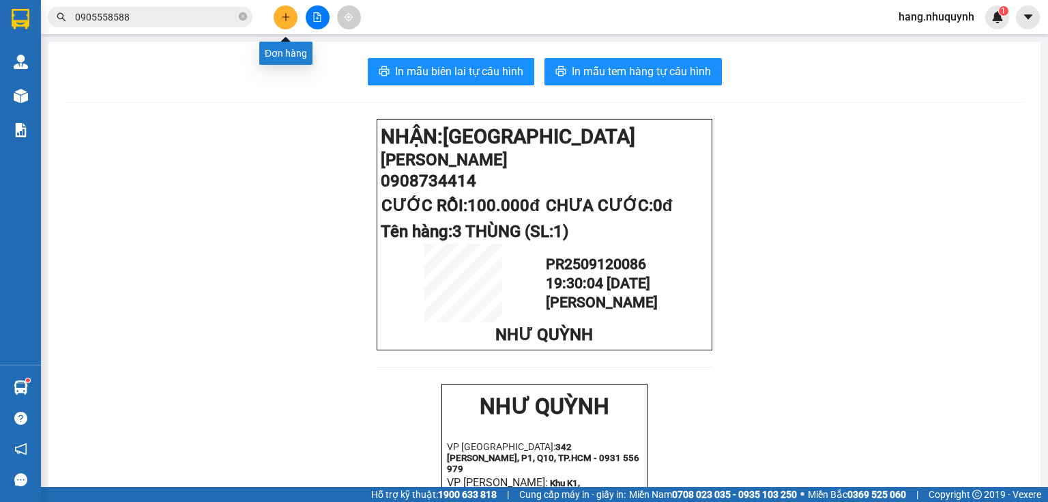
click at [283, 20] on icon "plus" at bounding box center [286, 17] width 10 height 10
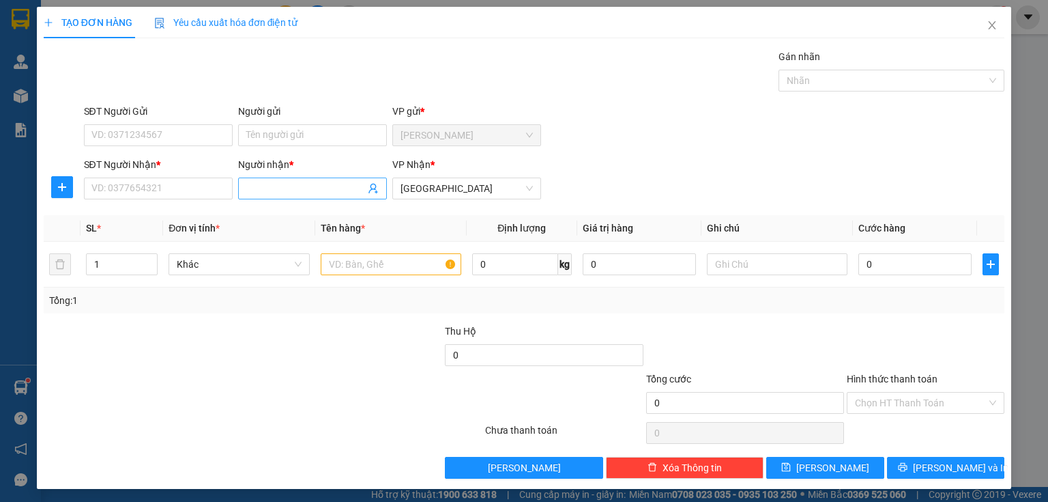
click at [273, 183] on input "Người nhận *" at bounding box center [305, 188] width 119 height 15
click at [162, 185] on input "SĐT Người Nhận *" at bounding box center [158, 188] width 149 height 22
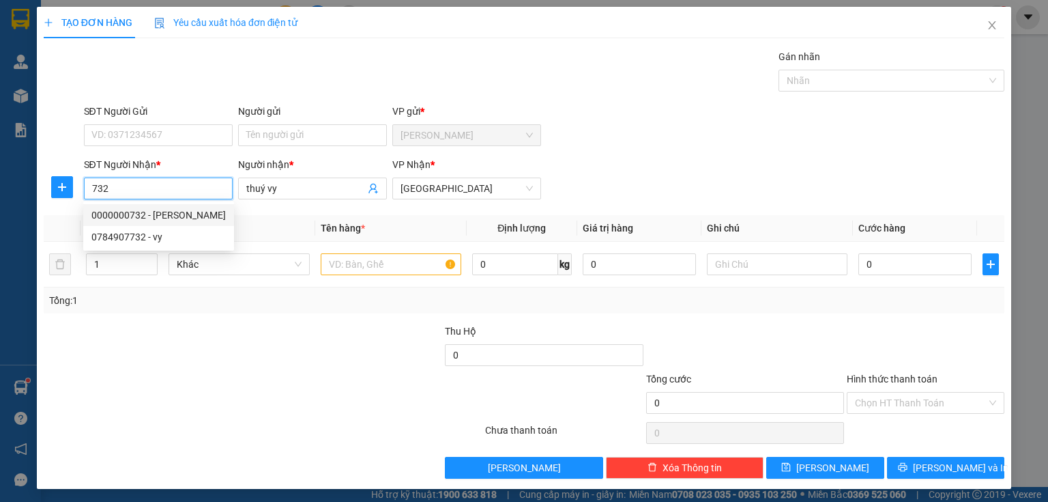
click at [174, 214] on div "0000000732 - [PERSON_NAME]" at bounding box center [158, 214] width 134 height 15
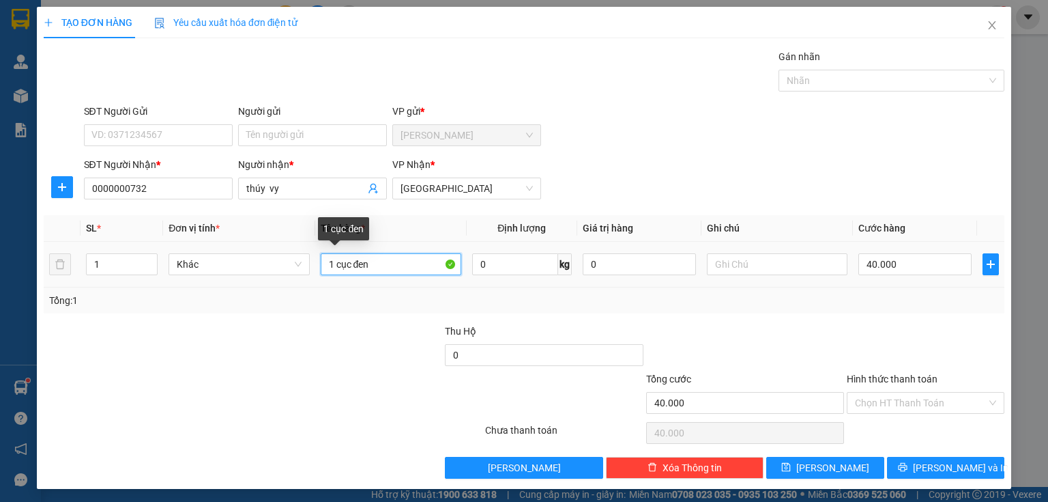
drag, startPoint x: 348, startPoint y: 266, endPoint x: 337, endPoint y: 267, distance: 11.0
click at [347, 266] on input "1 cục đen" at bounding box center [391, 264] width 141 height 22
drag, startPoint x: 333, startPoint y: 265, endPoint x: 428, endPoint y: 270, distance: 94.9
click at [428, 270] on input "1 cục đen" at bounding box center [391, 264] width 141 height 22
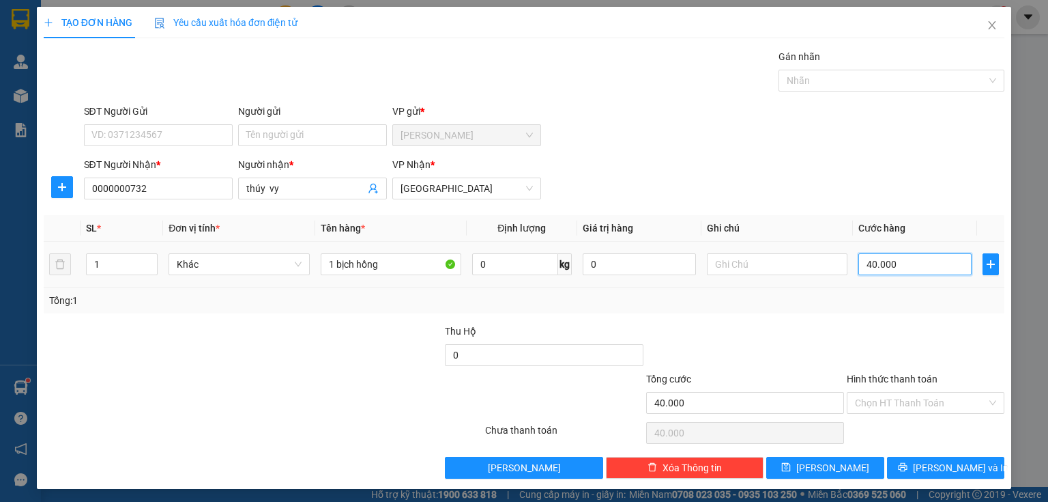
click at [895, 253] on input "40.000" at bounding box center [914, 264] width 113 height 22
click at [894, 405] on input "Hình thức thanh toán" at bounding box center [921, 402] width 132 height 20
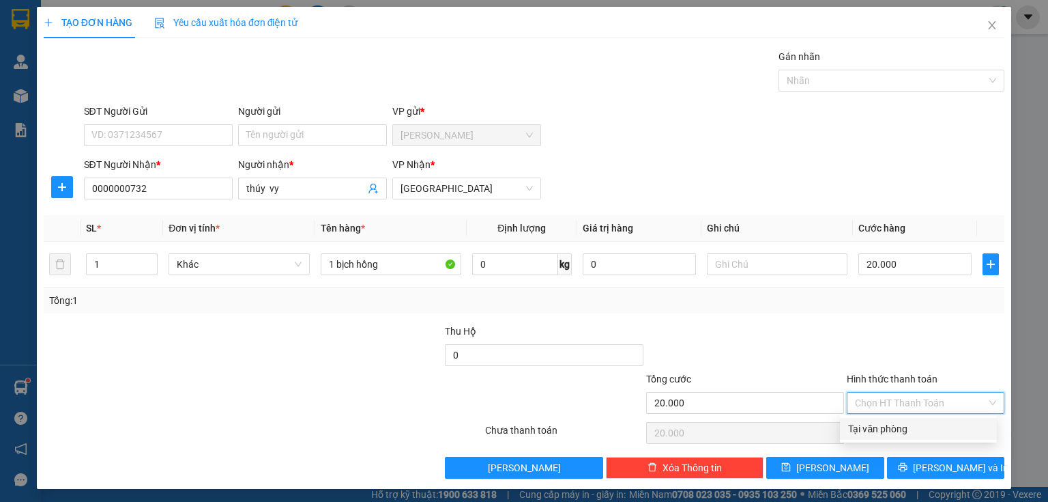
click at [888, 426] on div "Tại văn phòng" at bounding box center [918, 428] width 141 height 15
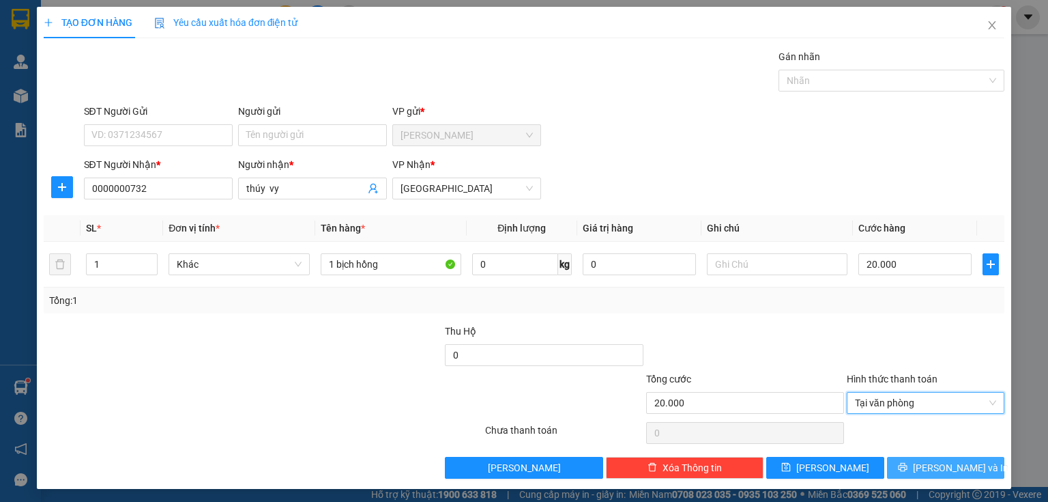
click at [908, 462] on icon "printer" at bounding box center [903, 467] width 10 height 10
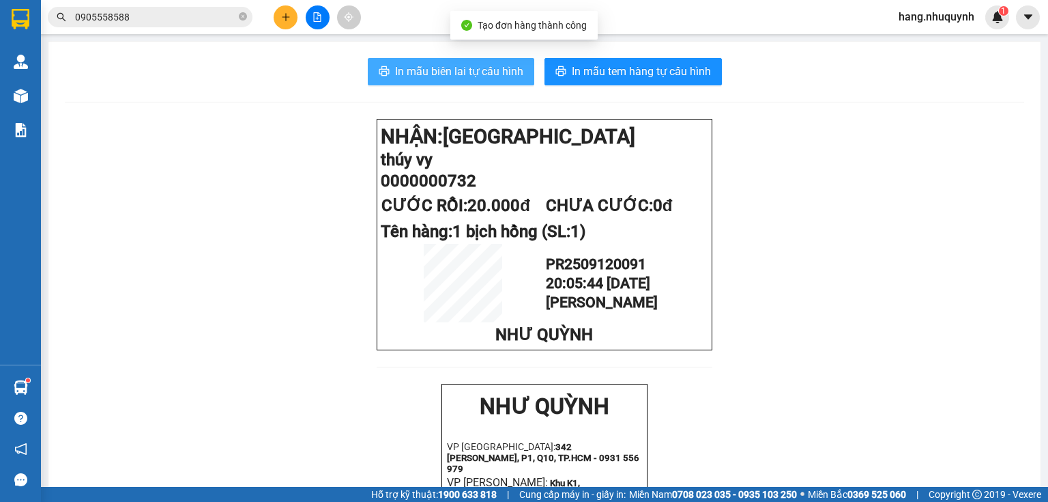
click at [424, 71] on span "In mẫu biên lai tự cấu hình" at bounding box center [459, 71] width 128 height 17
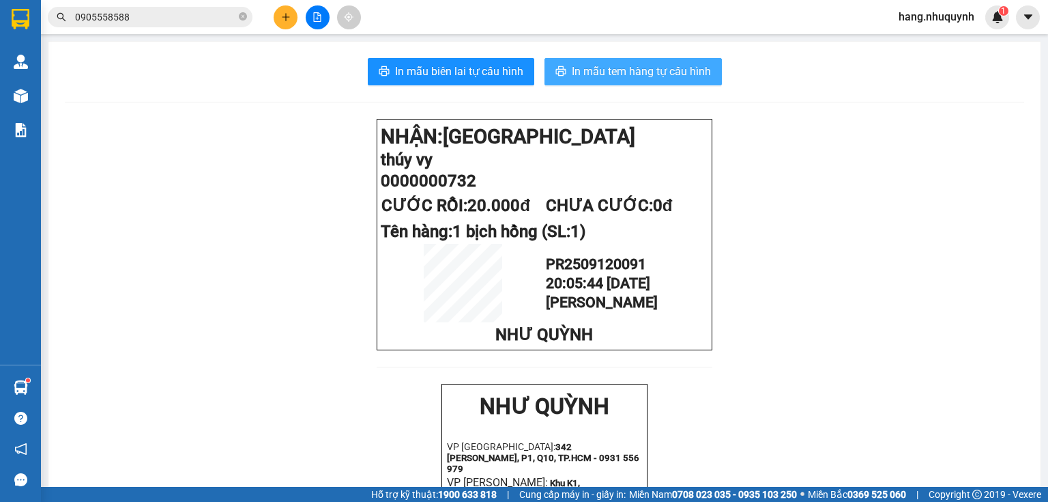
click at [625, 68] on span "In mẫu tem hàng tự cấu hình" at bounding box center [641, 71] width 139 height 17
click at [281, 17] on icon "plus" at bounding box center [286, 17] width 10 height 10
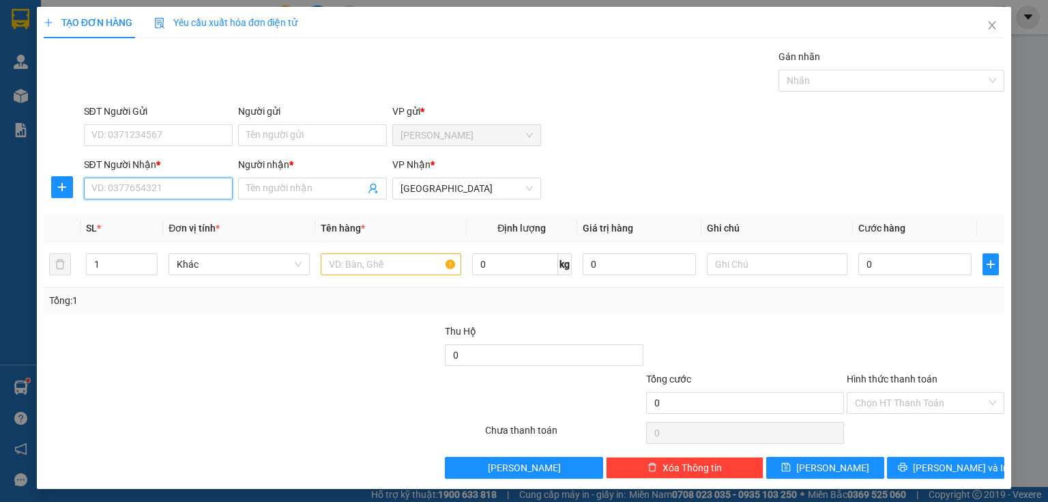
click at [139, 192] on input "SĐT Người Nhận *" at bounding box center [158, 188] width 149 height 22
click at [158, 218] on div "0918309375 - hoa" at bounding box center [156, 214] width 131 height 15
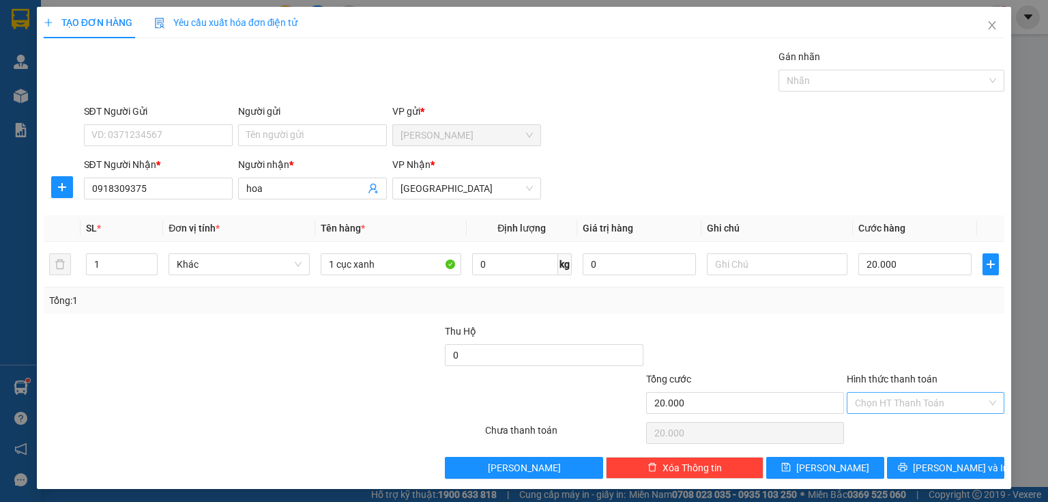
click at [896, 401] on input "Hình thức thanh toán" at bounding box center [921, 402] width 132 height 20
click at [906, 430] on div "Tại văn phòng" at bounding box center [918, 428] width 141 height 15
click at [908, 467] on icon "printer" at bounding box center [903, 467] width 10 height 10
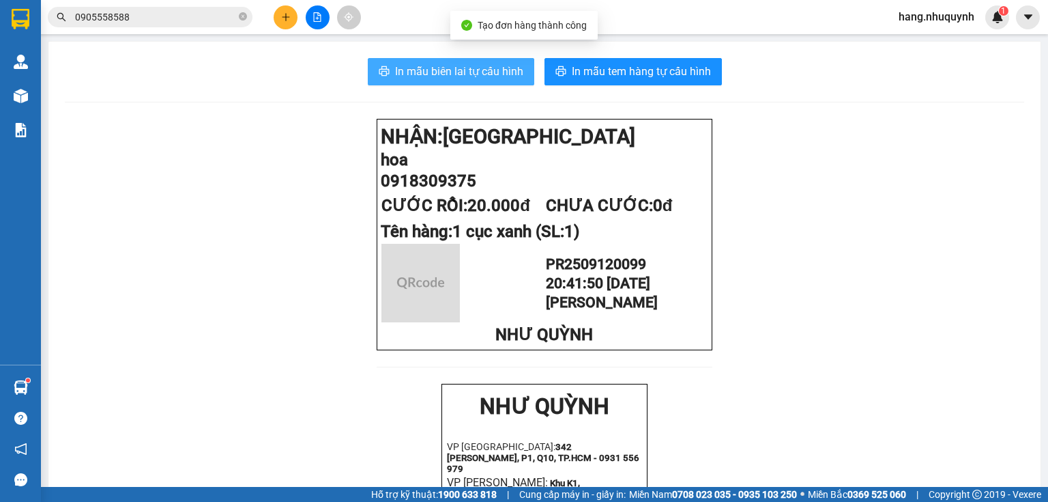
click at [472, 78] on span "In mẫu biên lai tự cấu hình" at bounding box center [459, 71] width 128 height 17
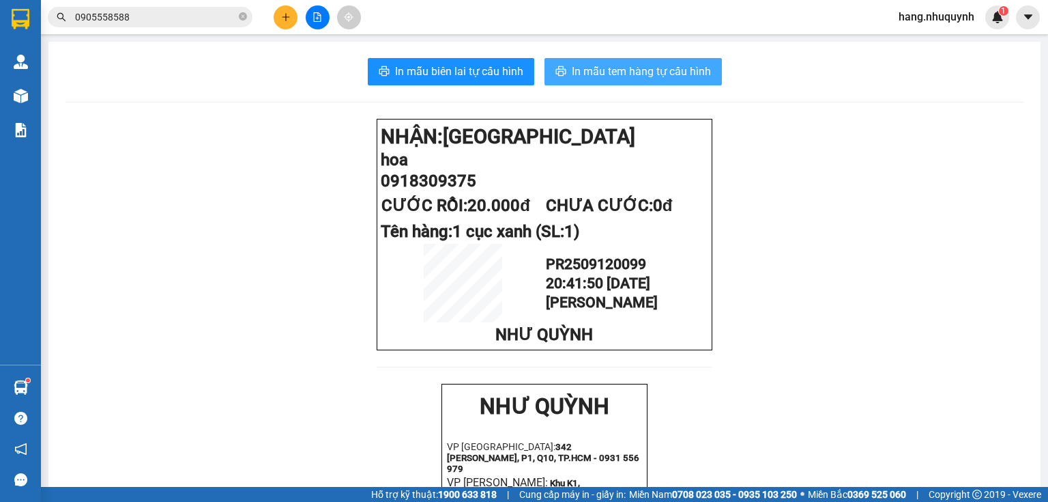
click at [620, 69] on span "In mẫu tem hàng tự cấu hình" at bounding box center [641, 71] width 139 height 17
click at [287, 12] on icon "plus" at bounding box center [286, 17] width 10 height 10
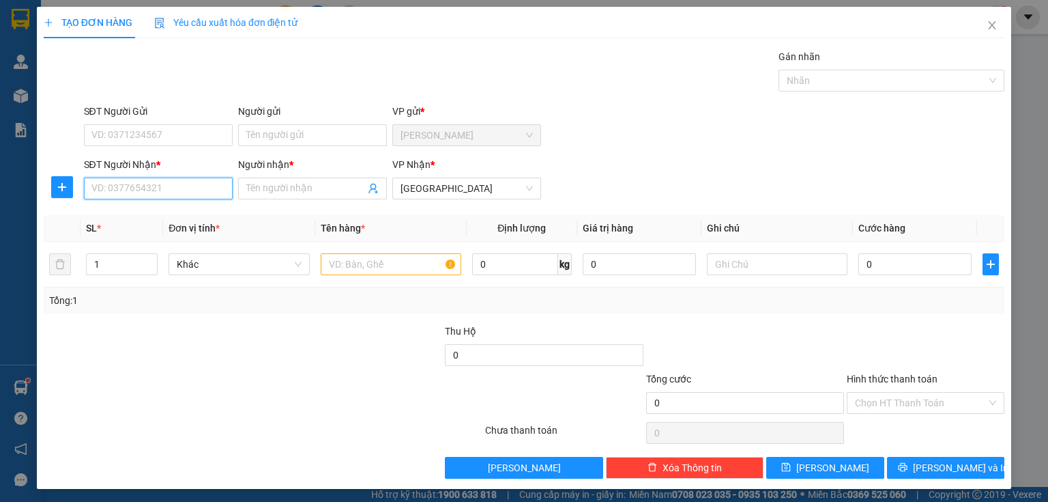
click at [177, 178] on input "SĐT Người Nhận *" at bounding box center [158, 188] width 149 height 22
click at [142, 212] on div "0000000945 - quốc" at bounding box center [158, 214] width 134 height 15
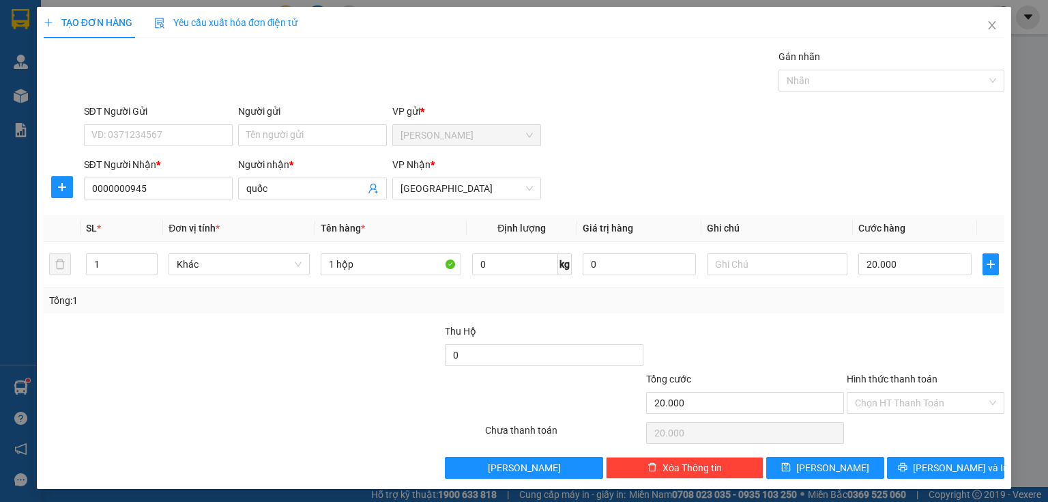
drag, startPoint x: 908, startPoint y: 398, endPoint x: 906, endPoint y: 414, distance: 15.8
click at [907, 401] on input "Hình thức thanh toán" at bounding box center [921, 402] width 132 height 20
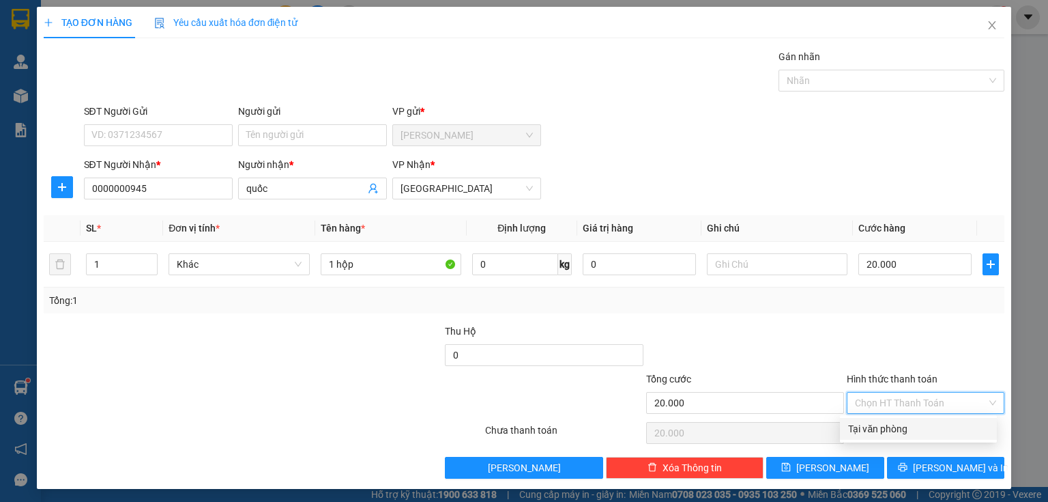
click at [889, 431] on div "Tại văn phòng" at bounding box center [918, 428] width 141 height 15
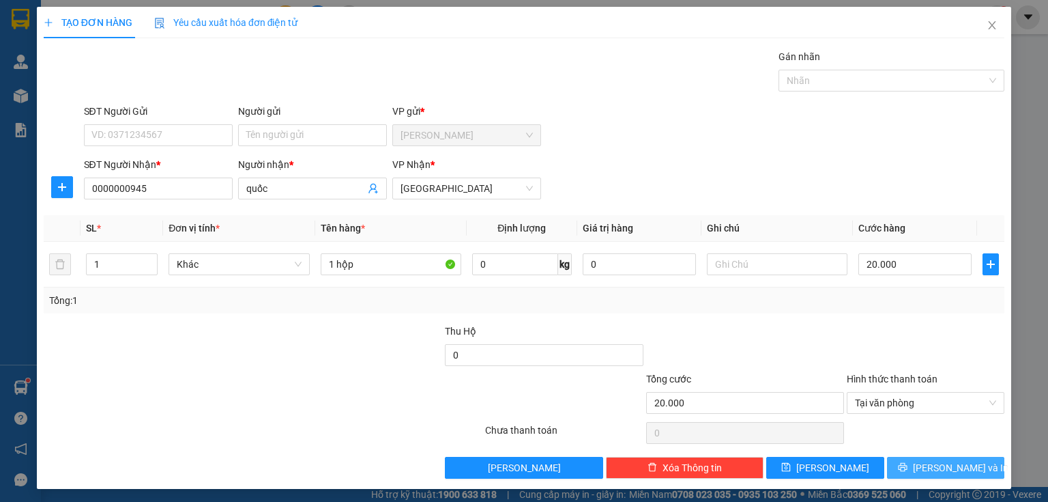
click at [919, 460] on button "[PERSON_NAME] và In" at bounding box center [946, 468] width 118 height 22
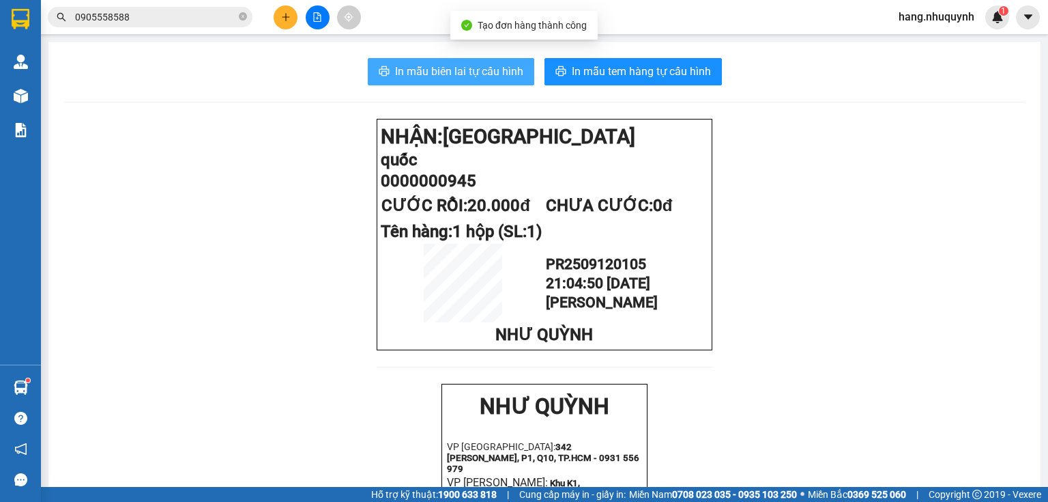
click at [455, 74] on span "In mẫu biên lai tự cấu hình" at bounding box center [459, 71] width 128 height 17
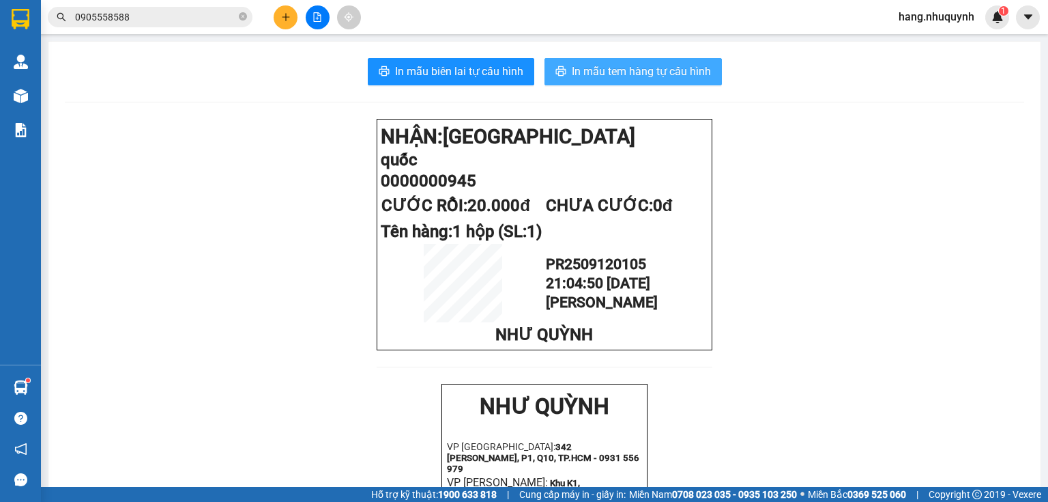
click at [641, 78] on span "In mẫu tem hàng tự cấu hình" at bounding box center [641, 71] width 139 height 17
